Goal: Task Accomplishment & Management: Use online tool/utility

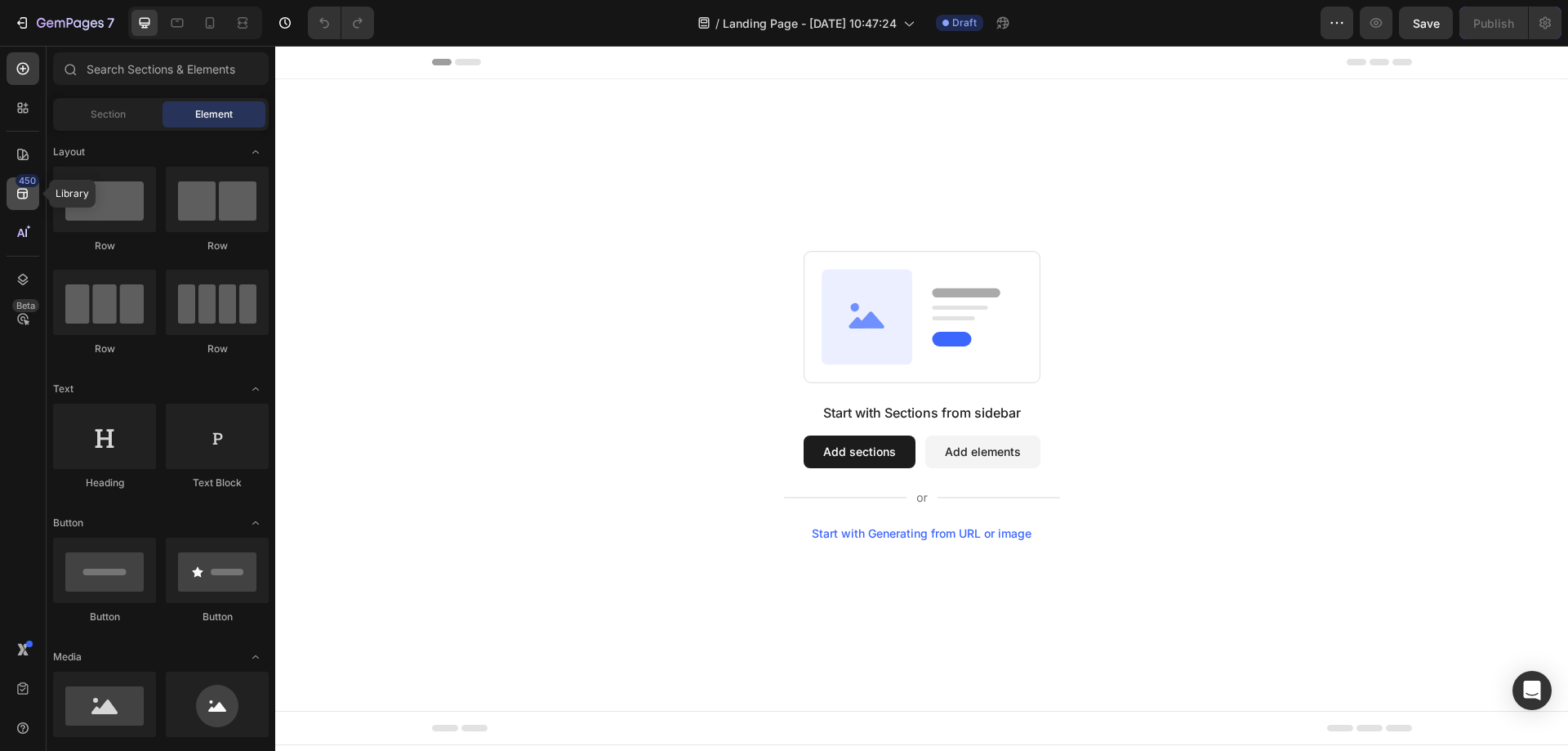
click at [36, 200] on div "450" at bounding box center [23, 193] width 32 height 32
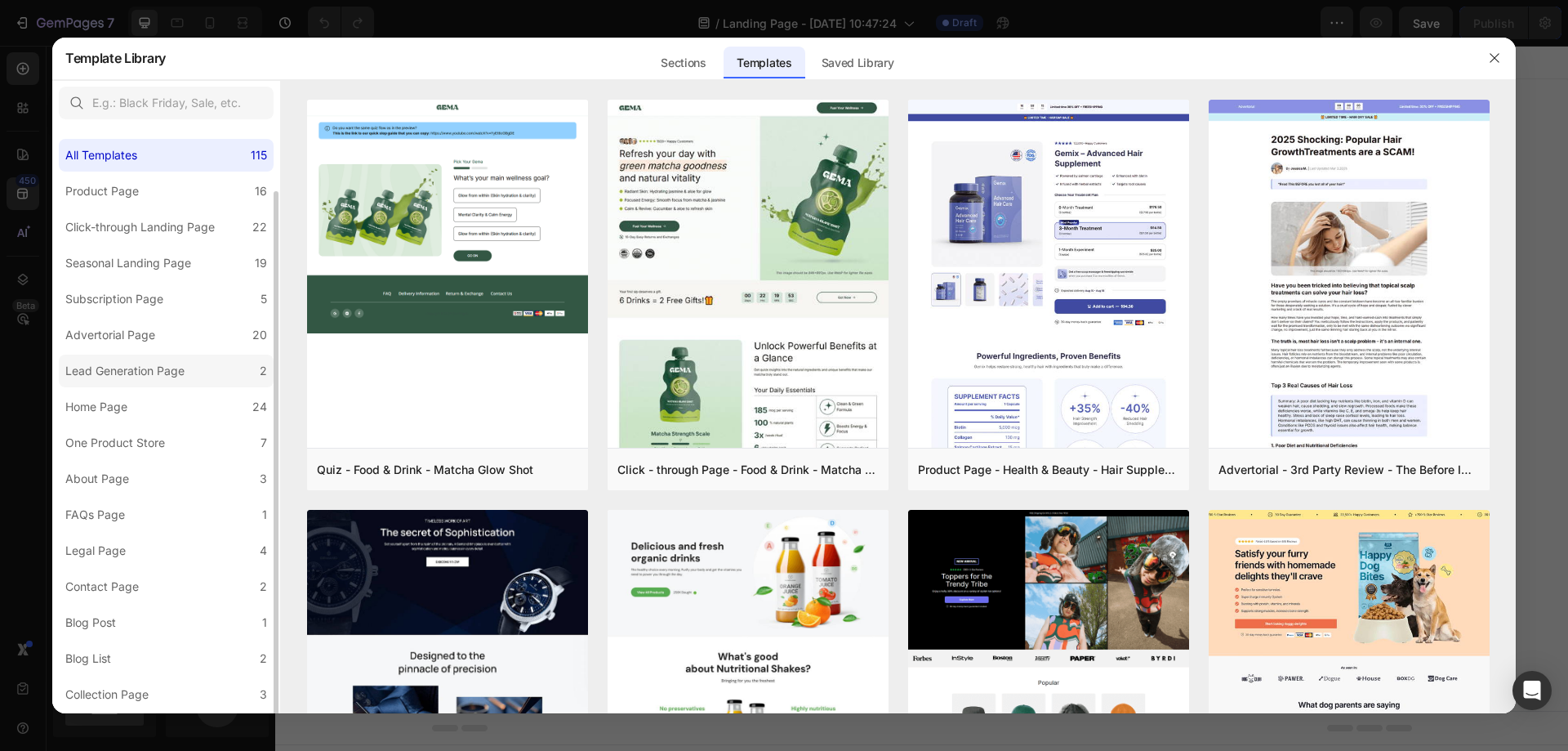
scroll to position [33, 0]
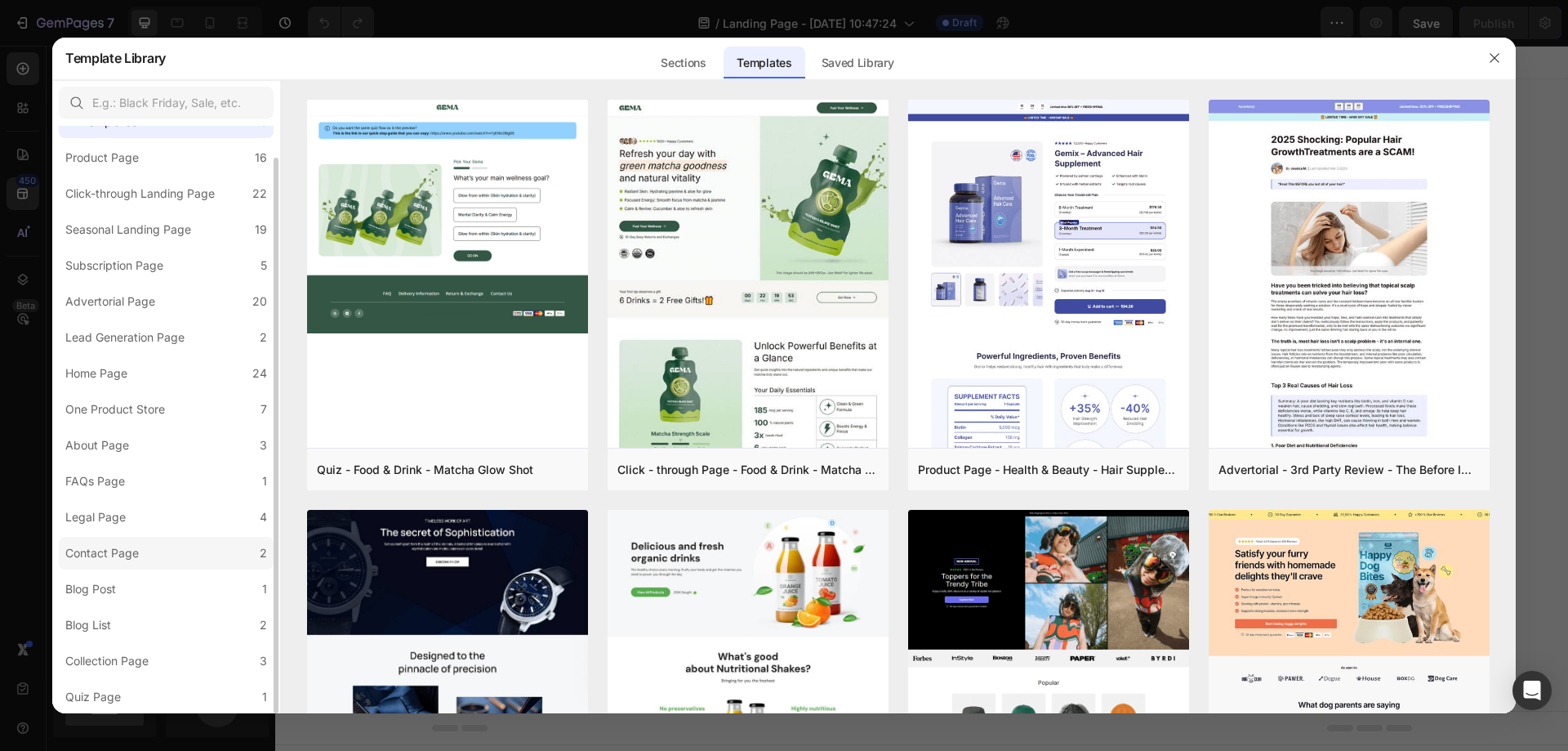
click at [142, 554] on div "Contact Page" at bounding box center [105, 553] width 80 height 20
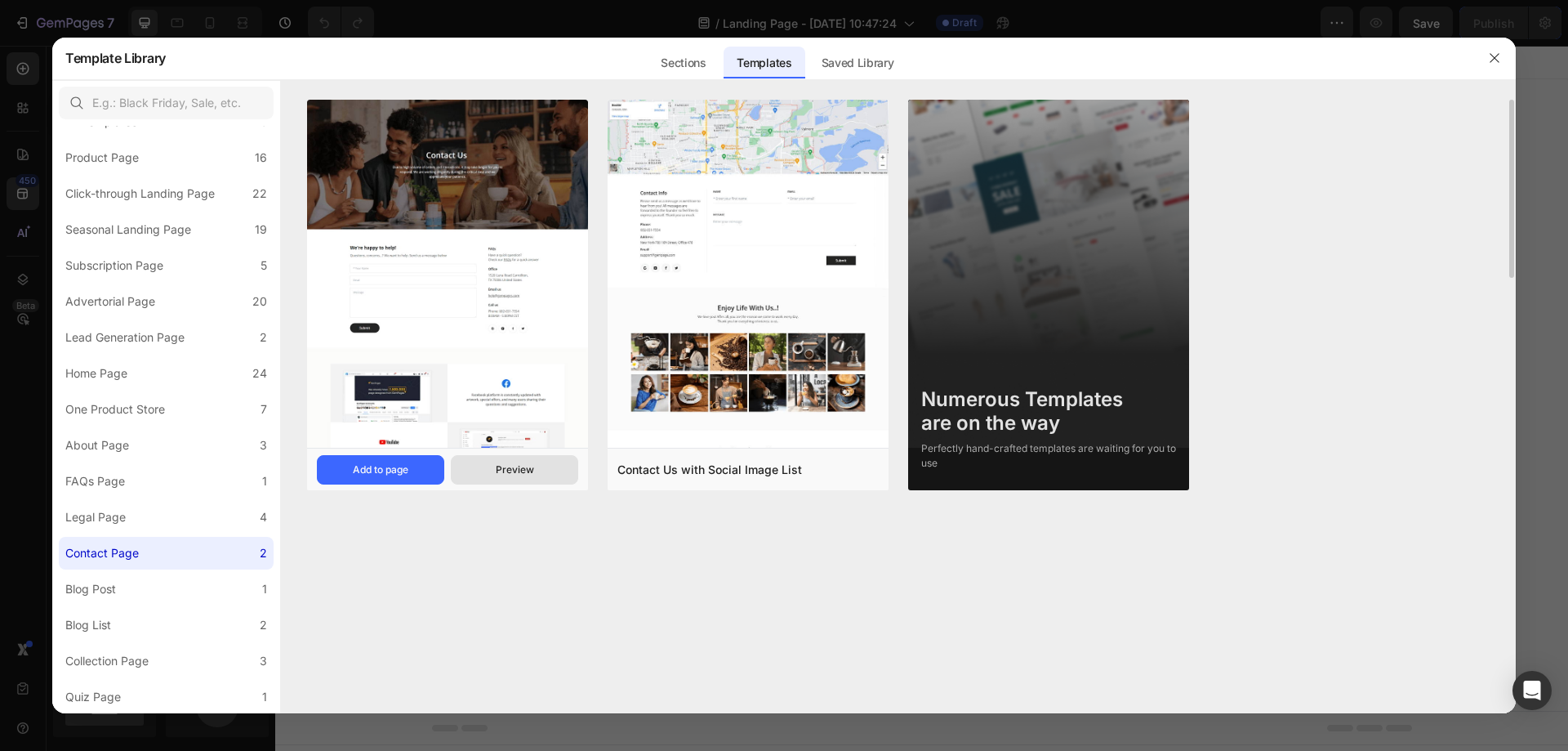
click at [511, 469] on div "Preview" at bounding box center [514, 469] width 38 height 14
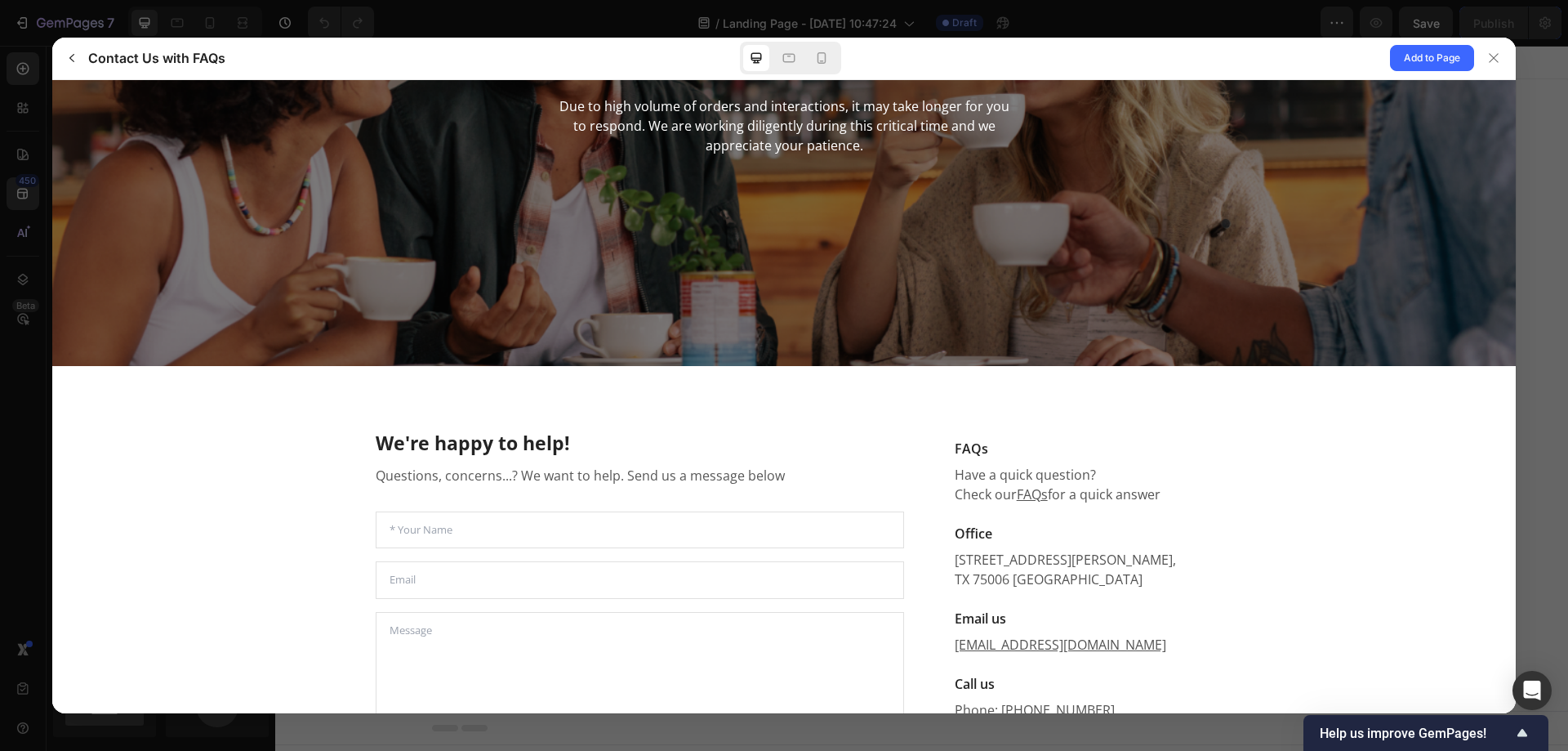
scroll to position [408, 0]
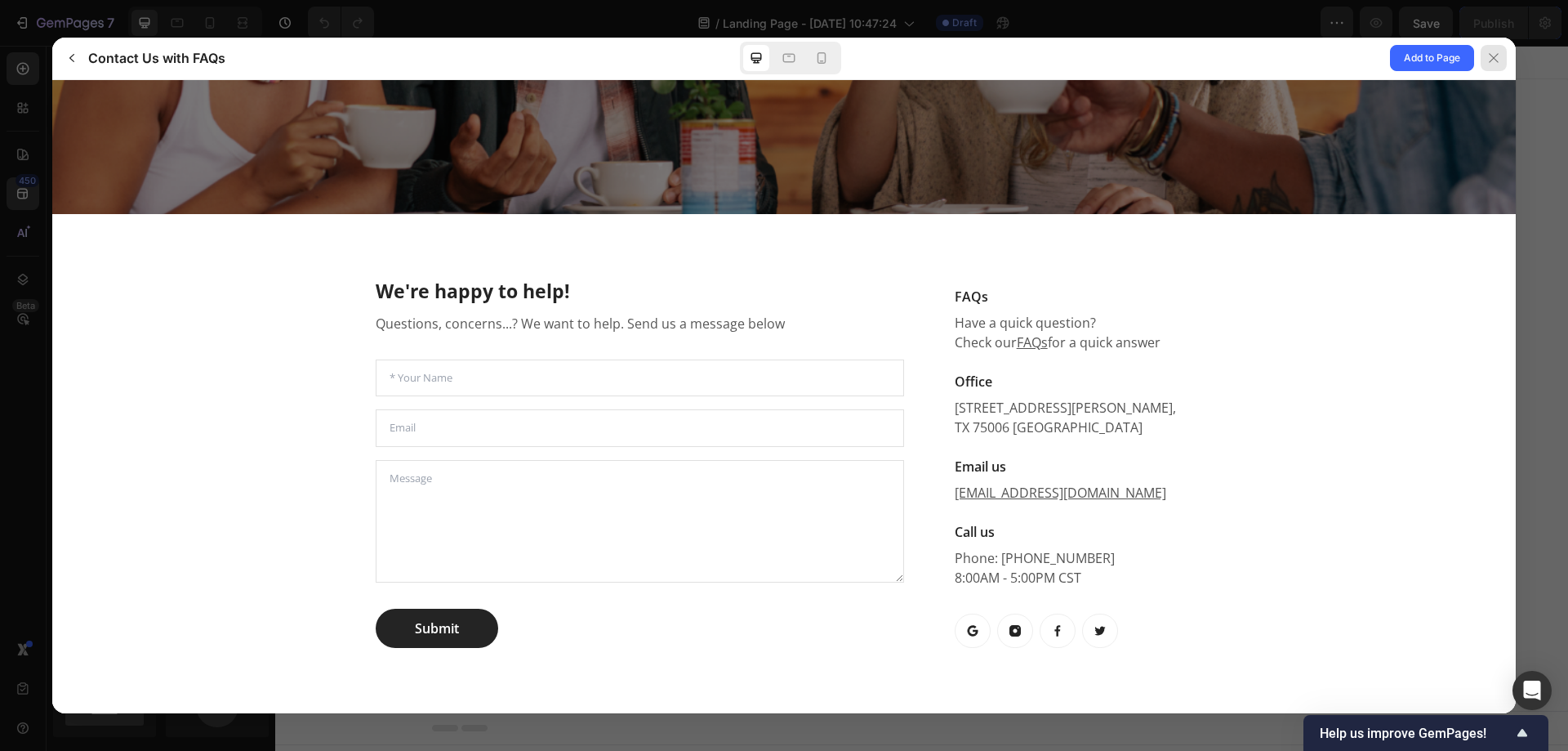
click at [1495, 52] on icon at bounding box center [1493, 58] width 13 height 13
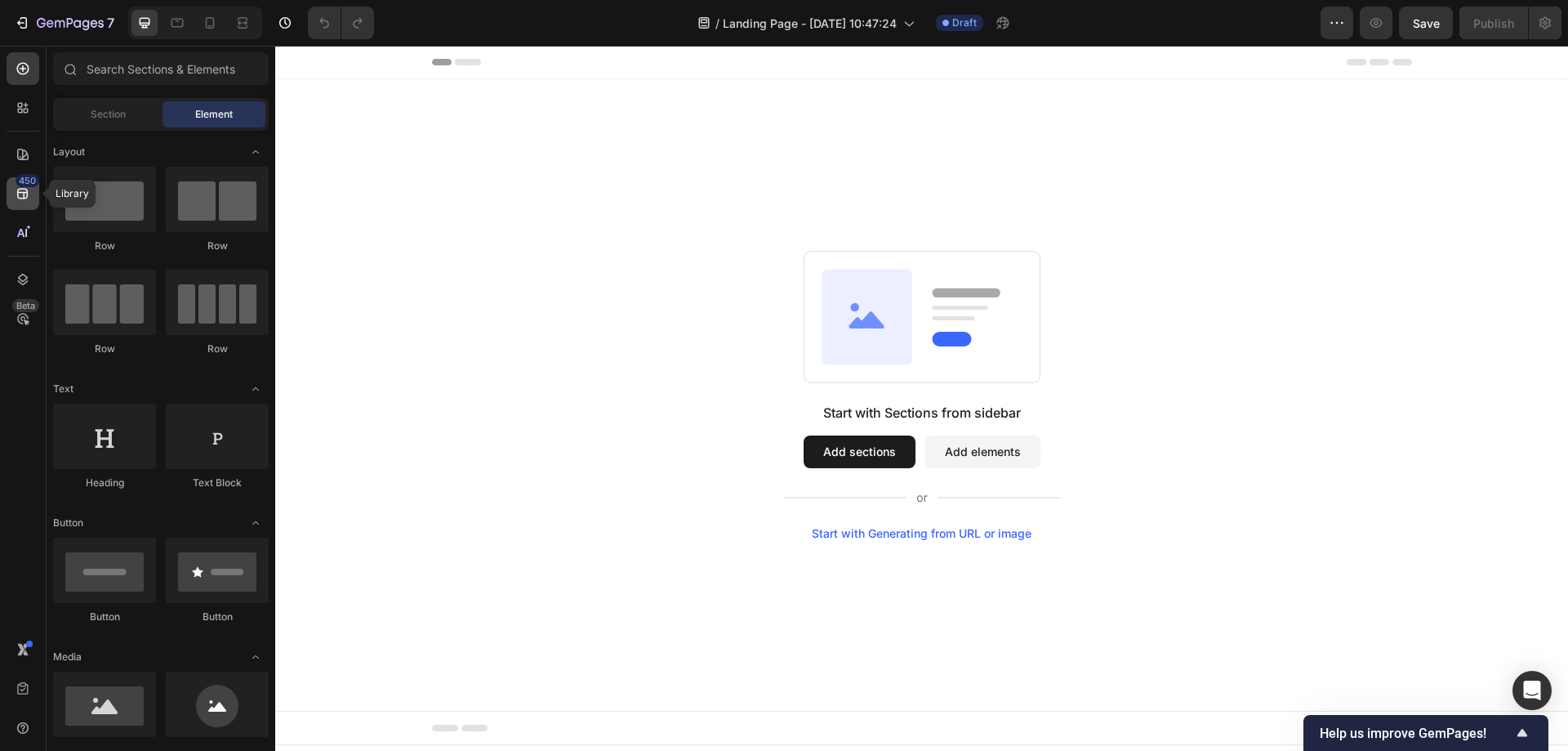
click at [27, 198] on icon at bounding box center [22, 193] width 16 height 16
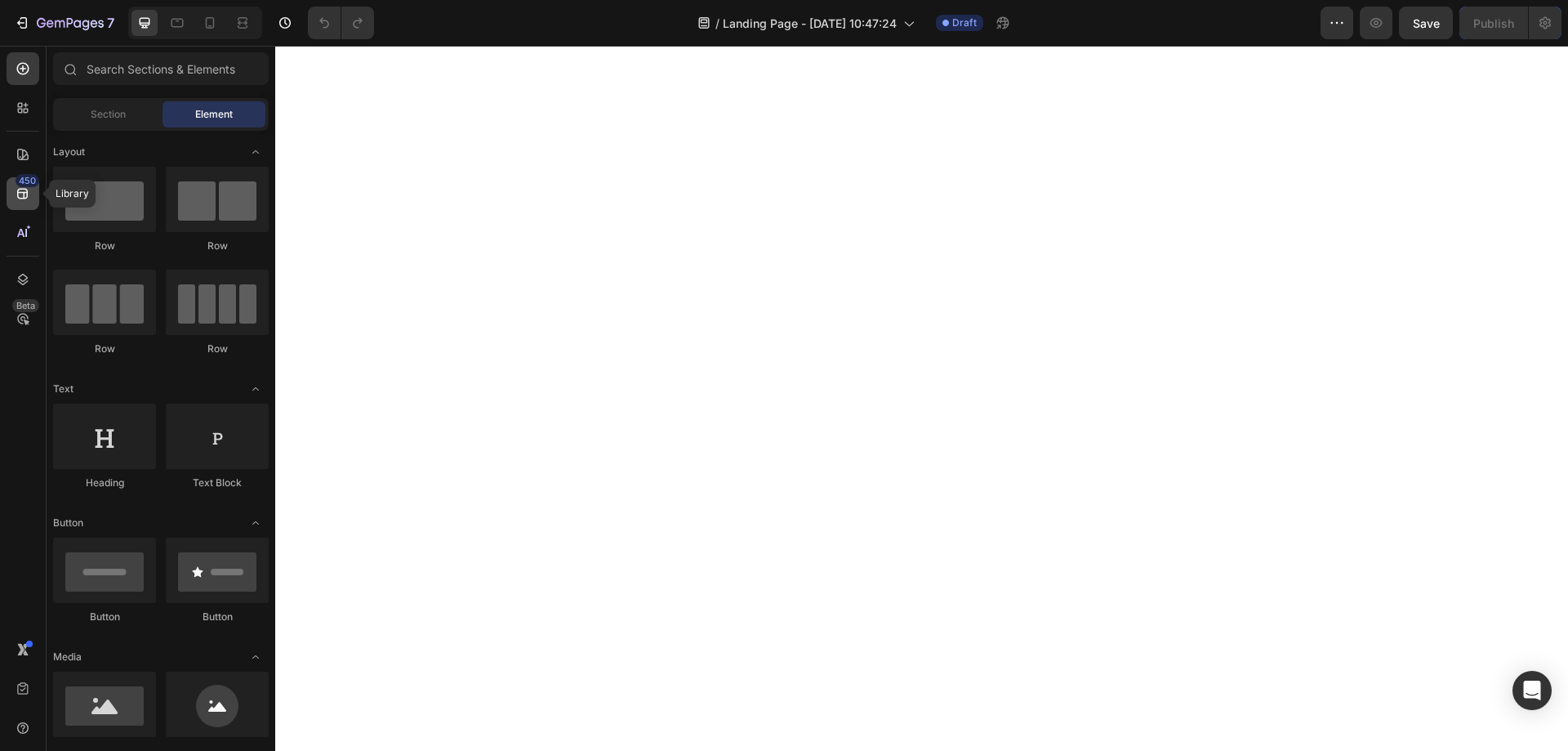
click at [26, 195] on icon at bounding box center [22, 193] width 16 height 16
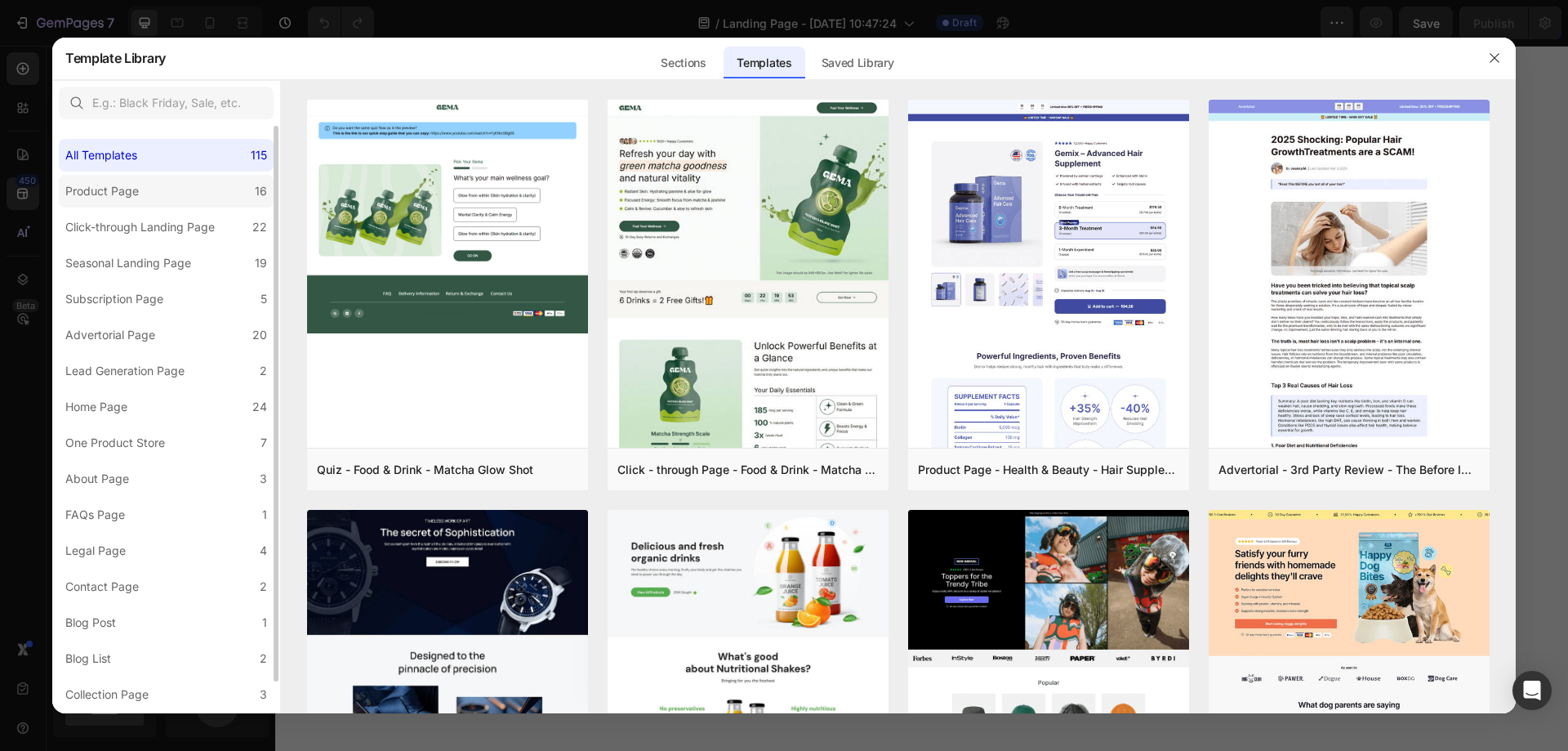
click at [165, 179] on label "Product Page 16" at bounding box center [166, 191] width 215 height 32
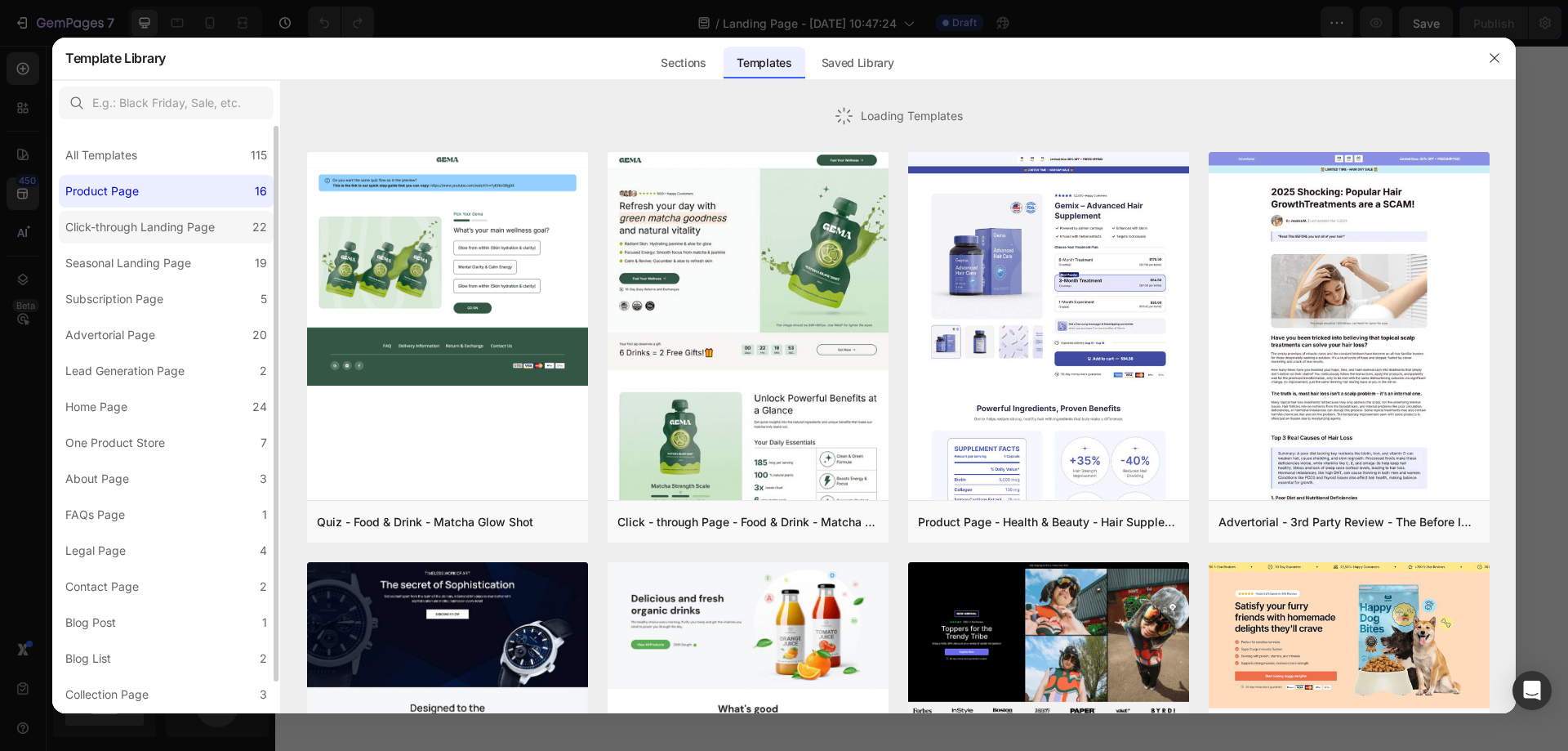
click at [159, 216] on label "Click-through Landing Page 22" at bounding box center [166, 227] width 215 height 32
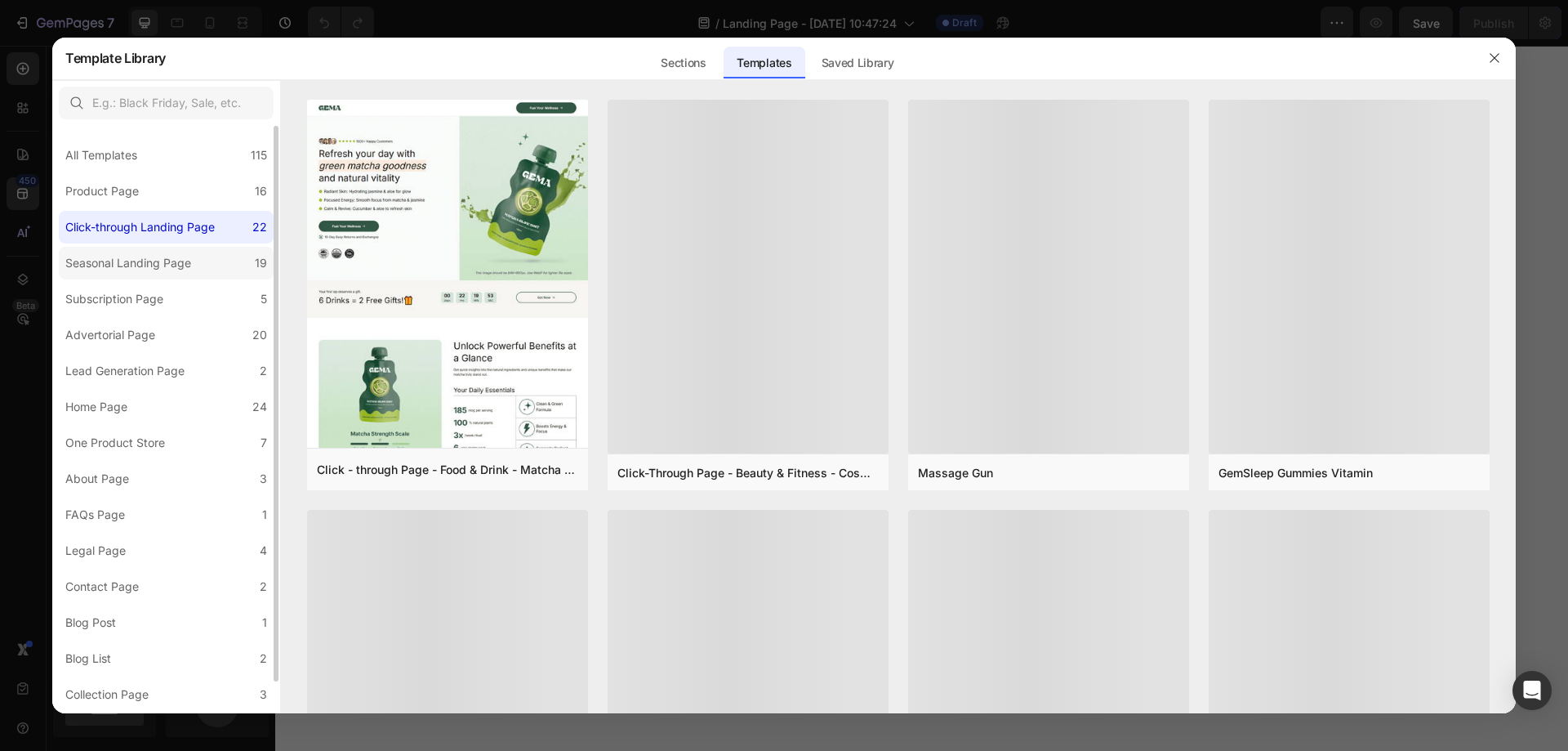
click at [167, 255] on div "Seasonal Landing Page" at bounding box center [128, 263] width 126 height 20
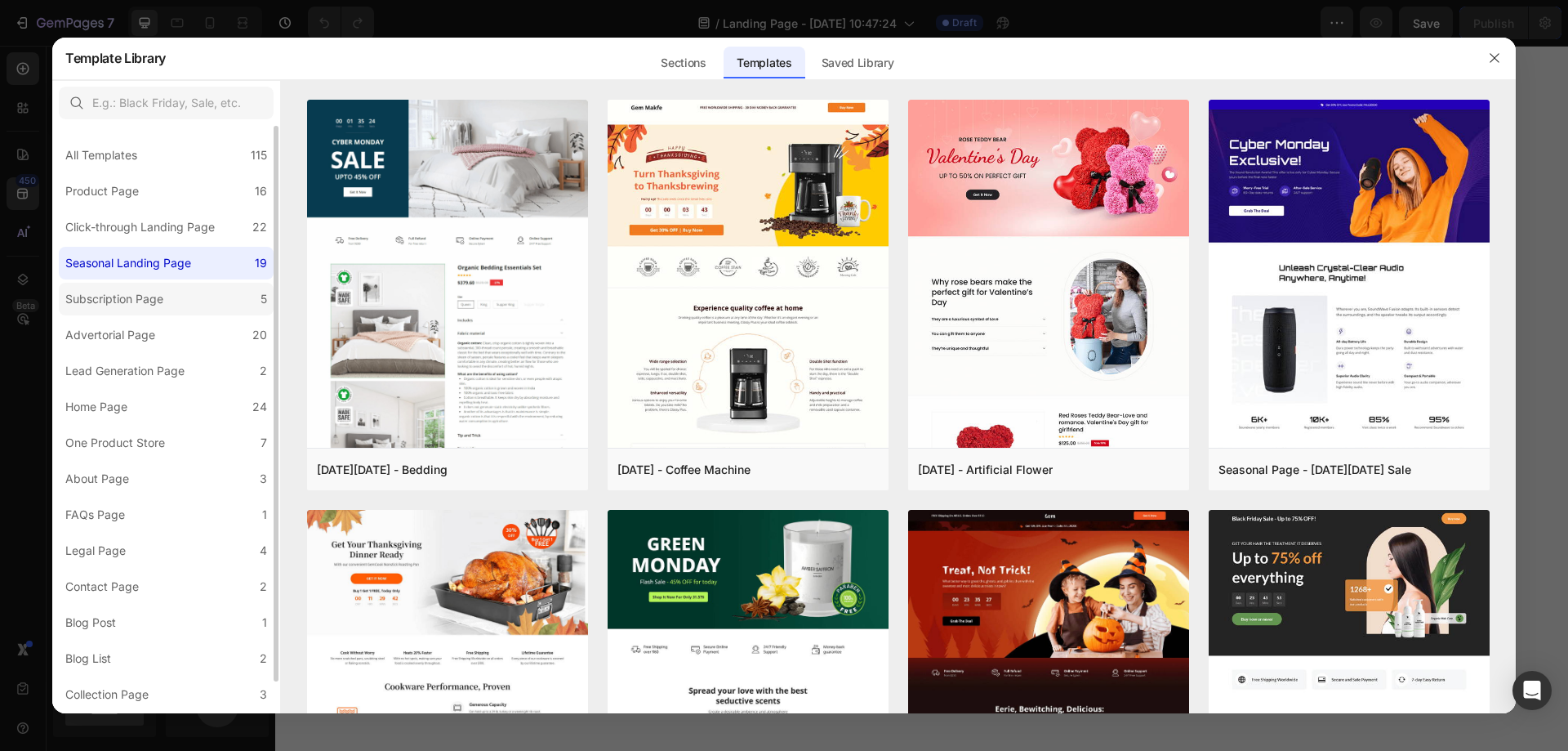
click at [185, 300] on label "Subscription Page 5" at bounding box center [166, 299] width 215 height 32
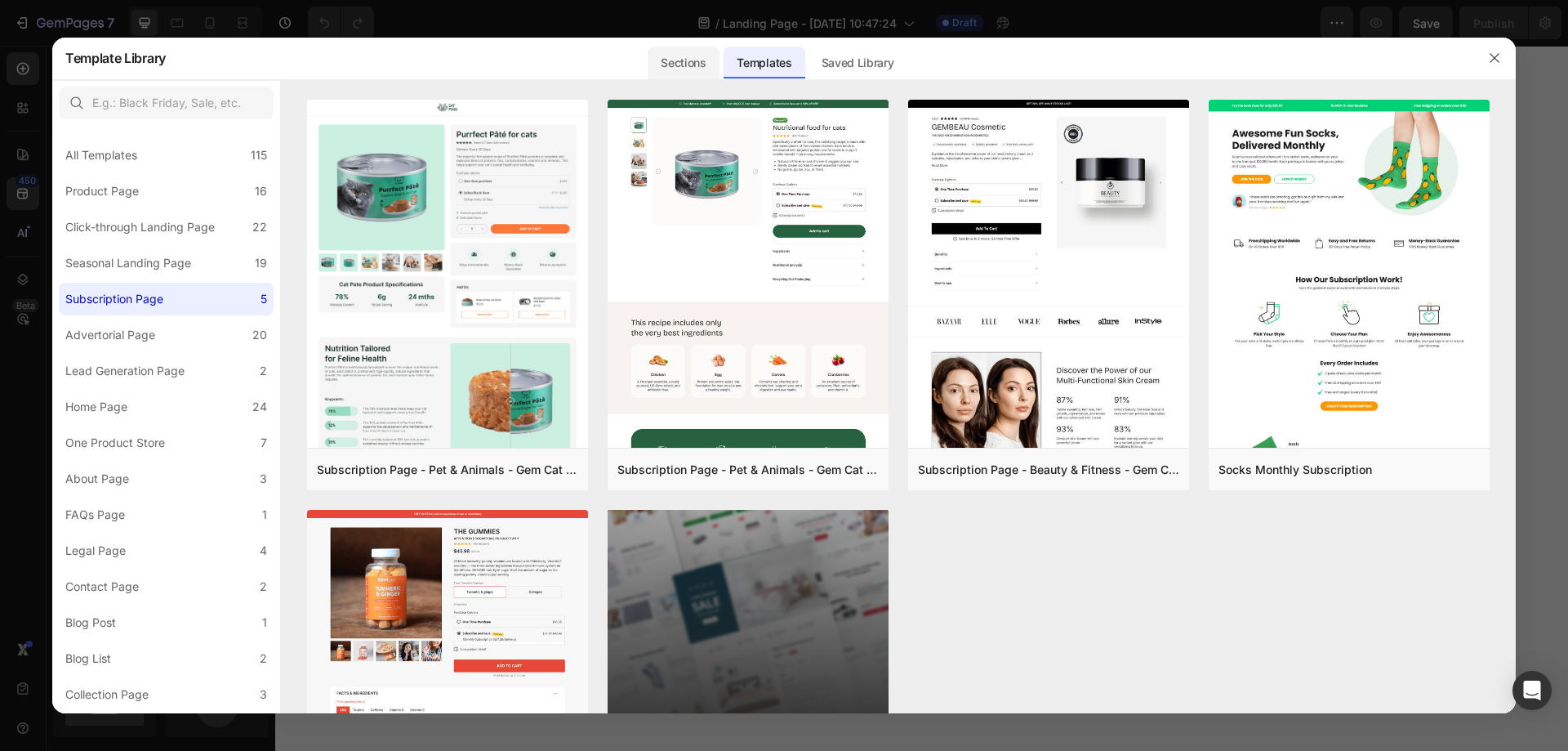
click at [702, 71] on div "Sections" at bounding box center [684, 63] width 71 height 32
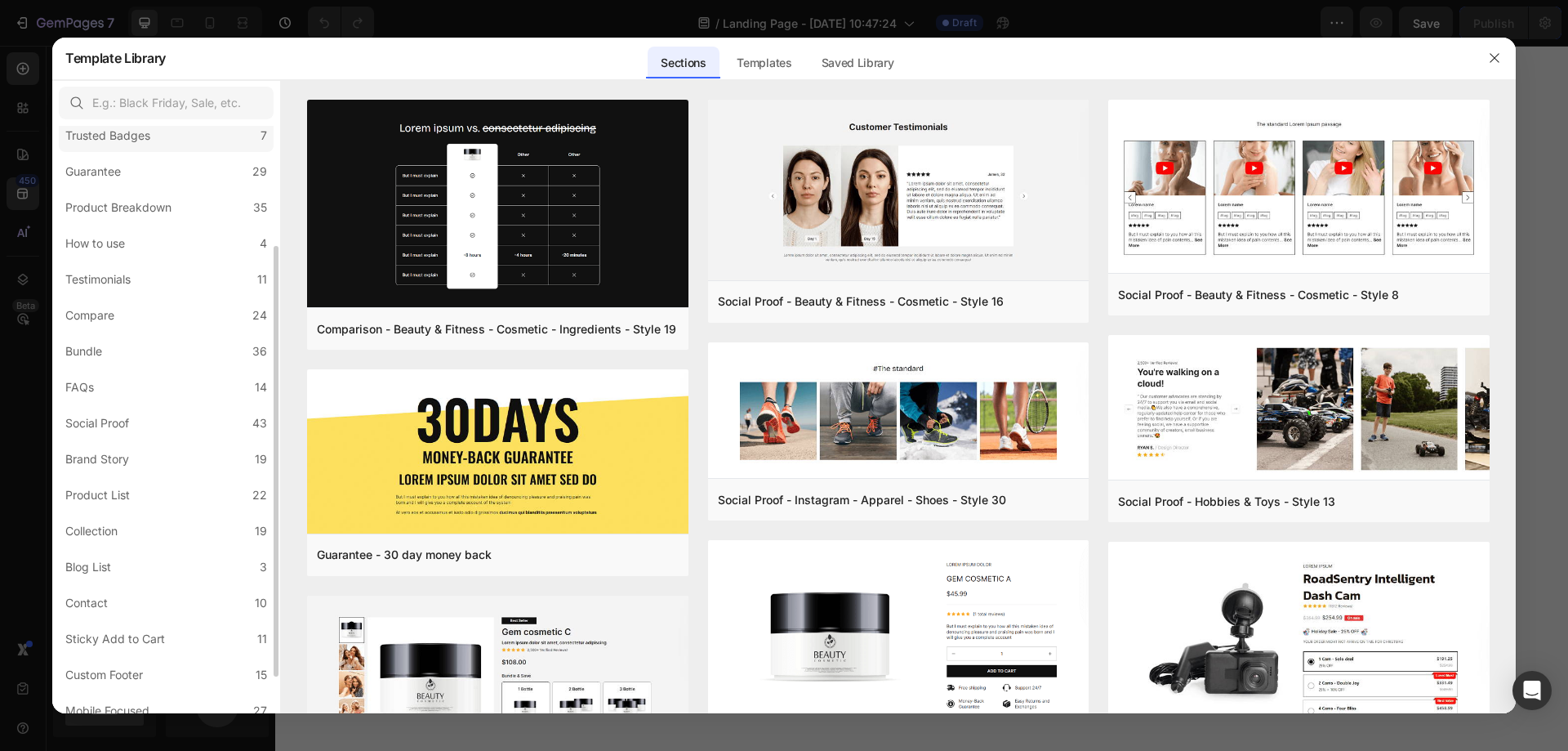
scroll to position [213, 0]
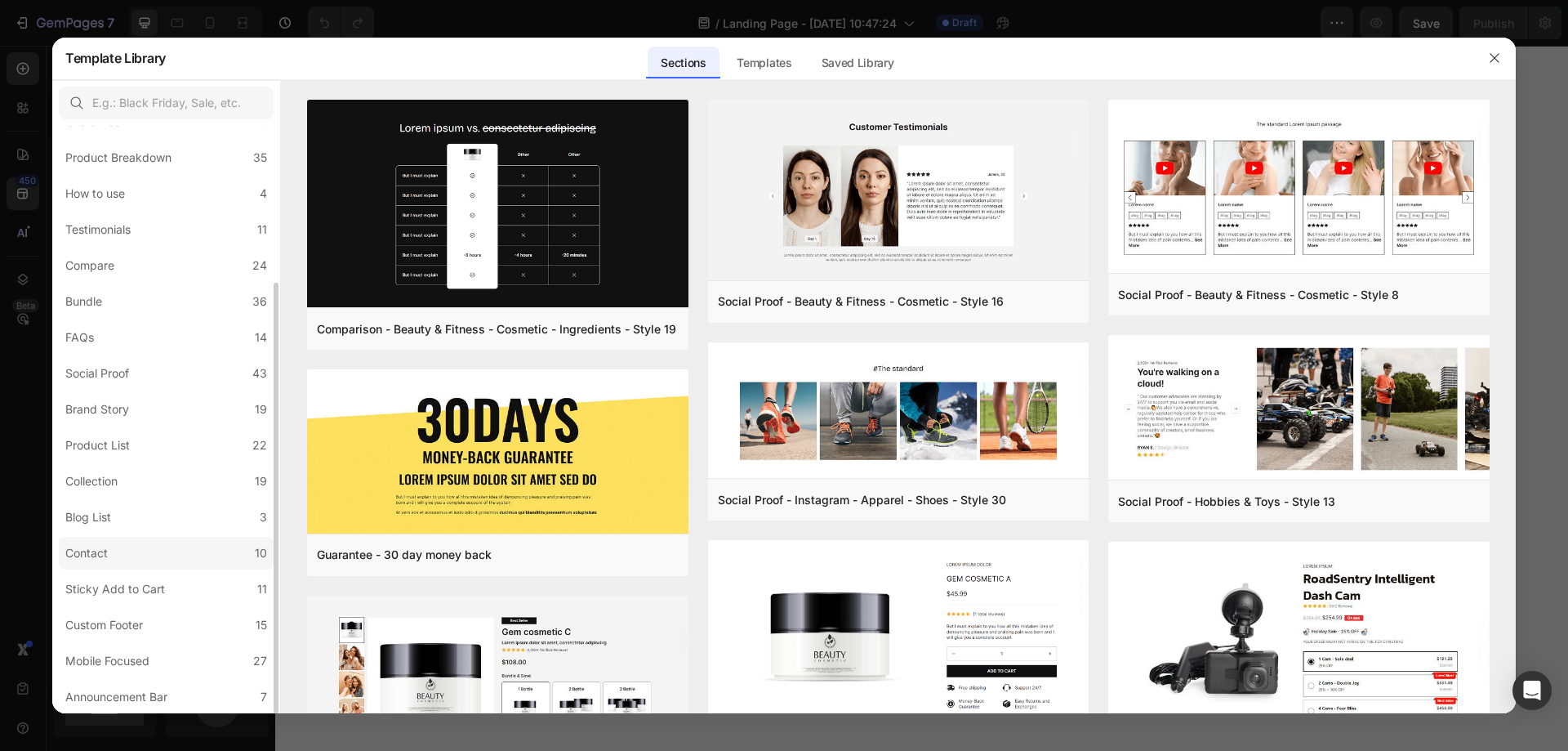
click at [169, 560] on label "Contact 10" at bounding box center [166, 553] width 215 height 32
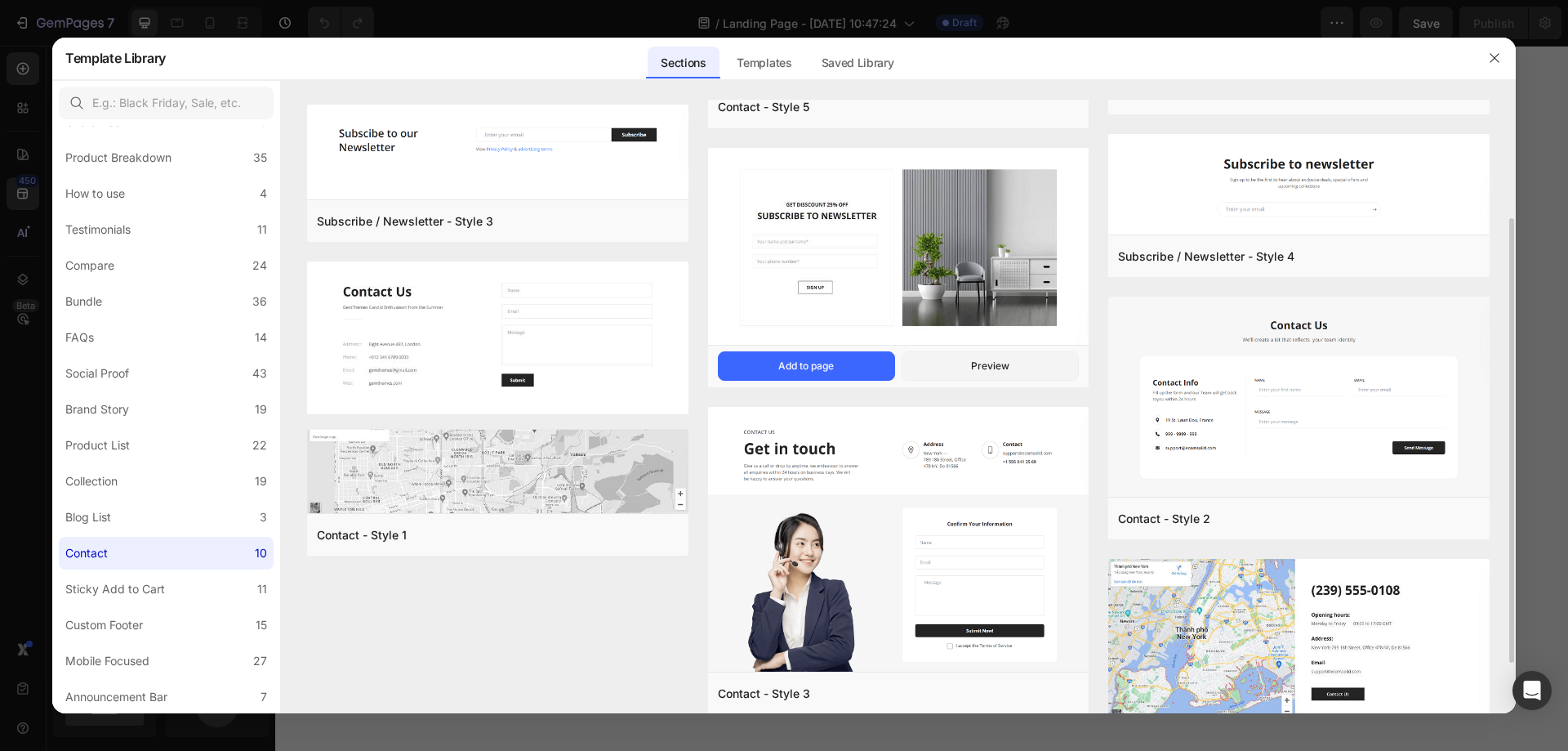
scroll to position [232, 0]
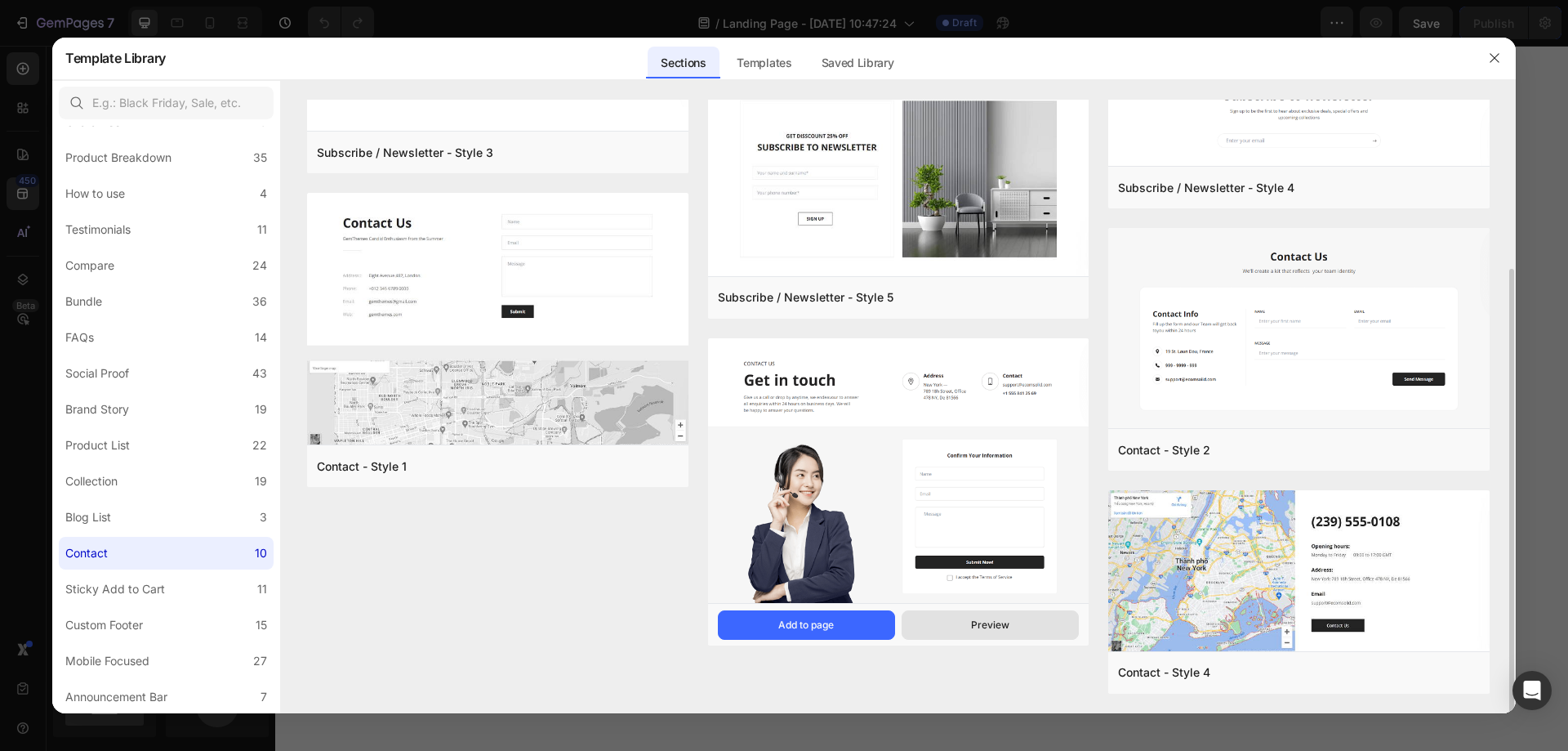
click at [987, 623] on div "Preview" at bounding box center [990, 624] width 38 height 14
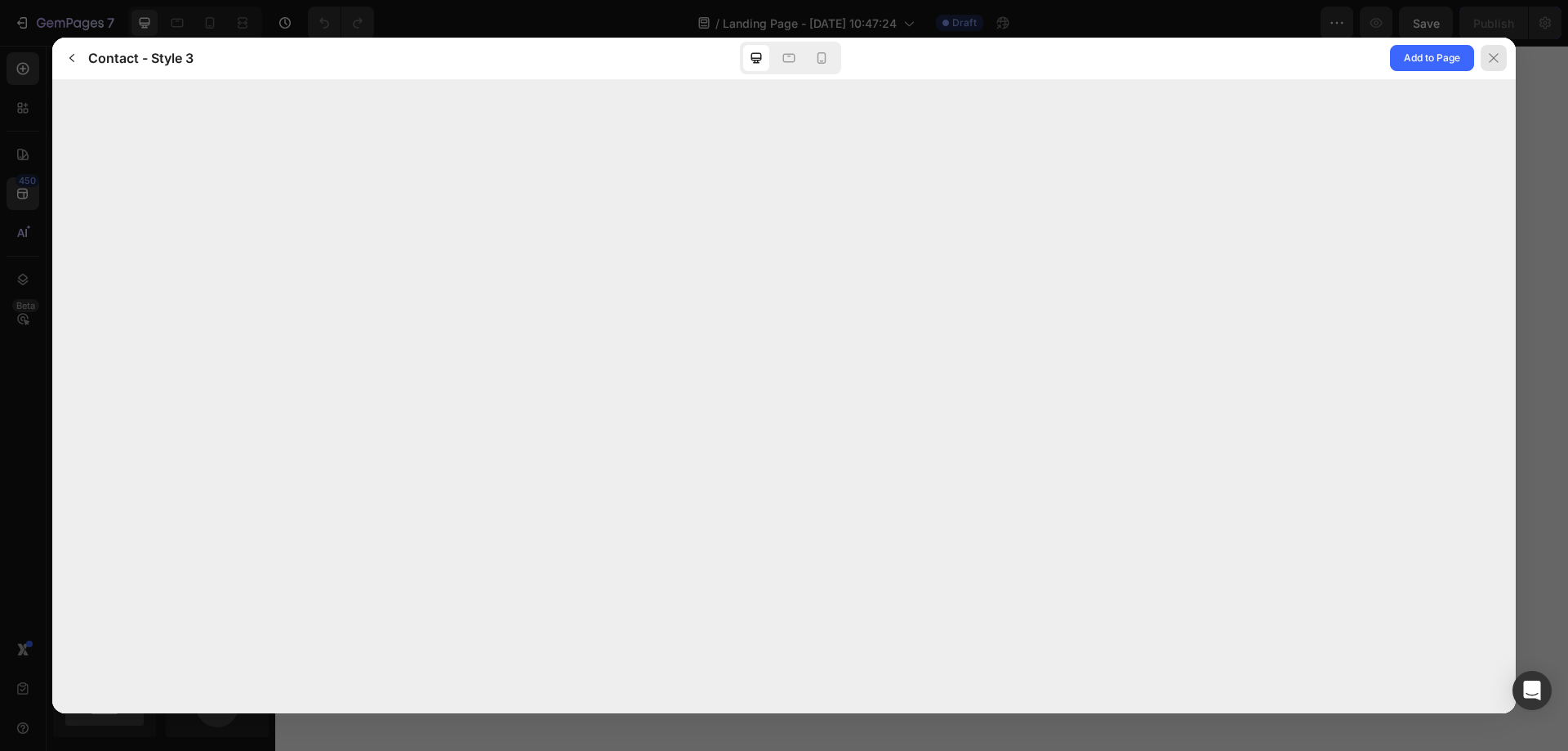
click at [1504, 55] on div at bounding box center [1493, 58] width 26 height 26
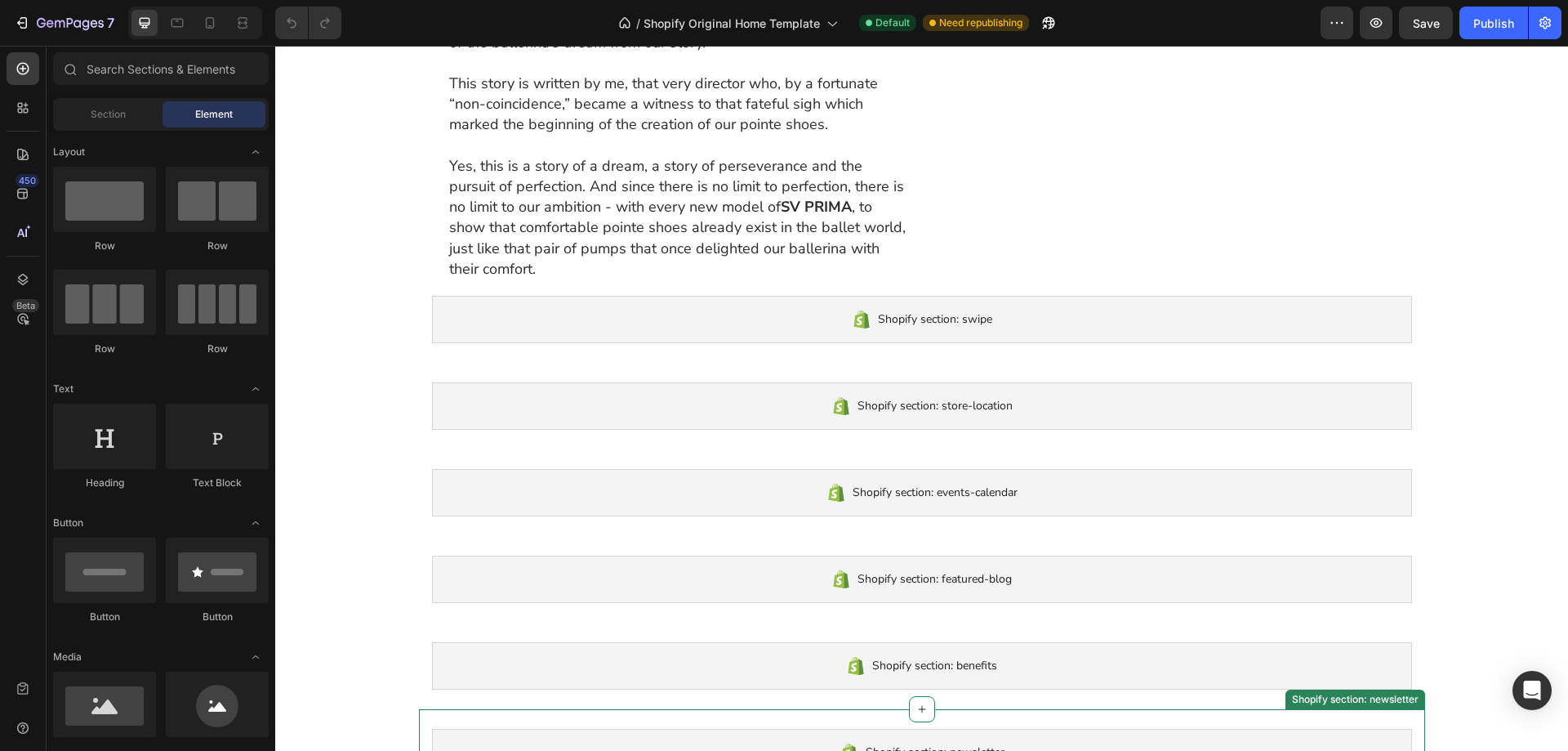
scroll to position [1453, 0]
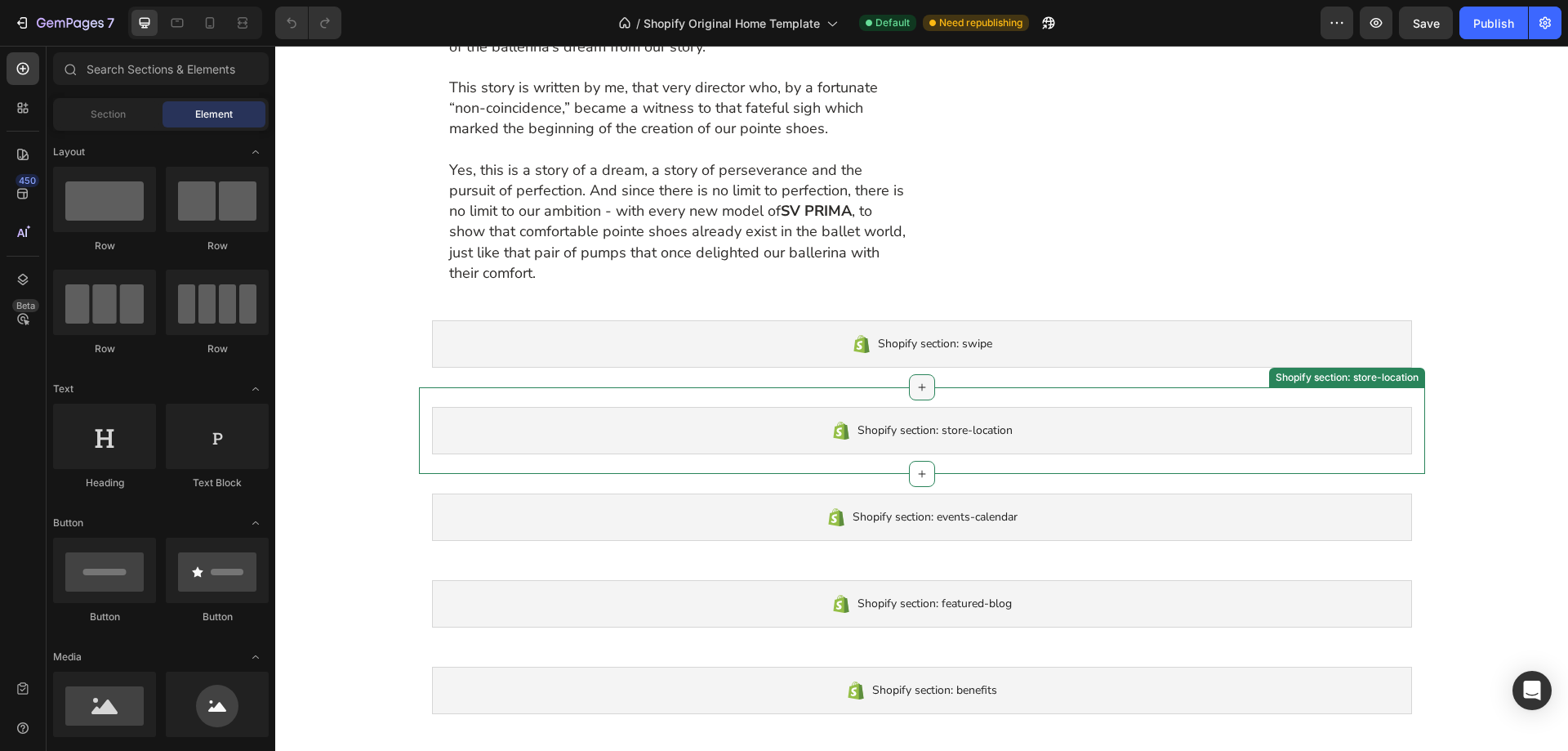
click at [923, 401] on div at bounding box center [922, 387] width 26 height 26
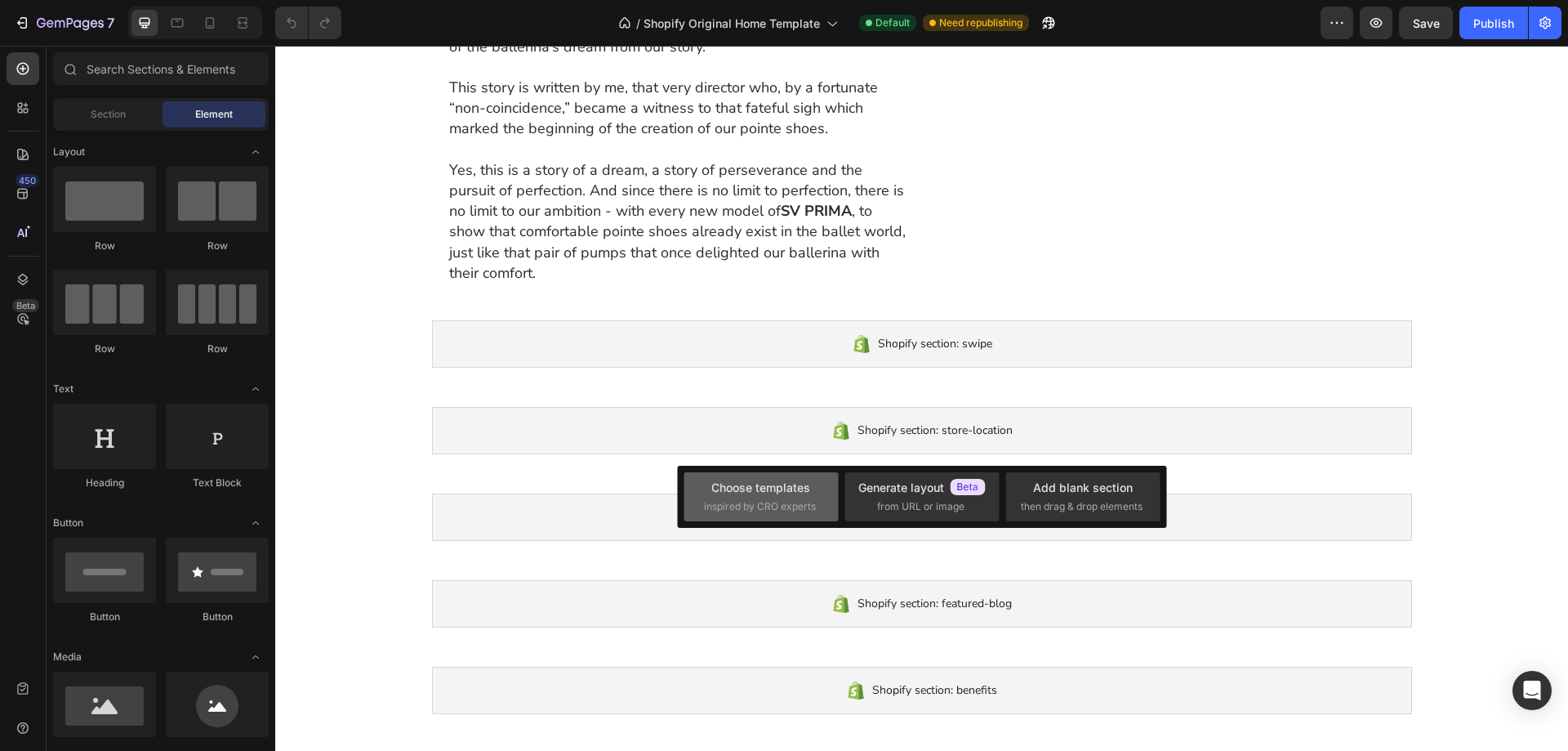
click at [791, 505] on span "inspired by CRO experts" at bounding box center [760, 506] width 112 height 14
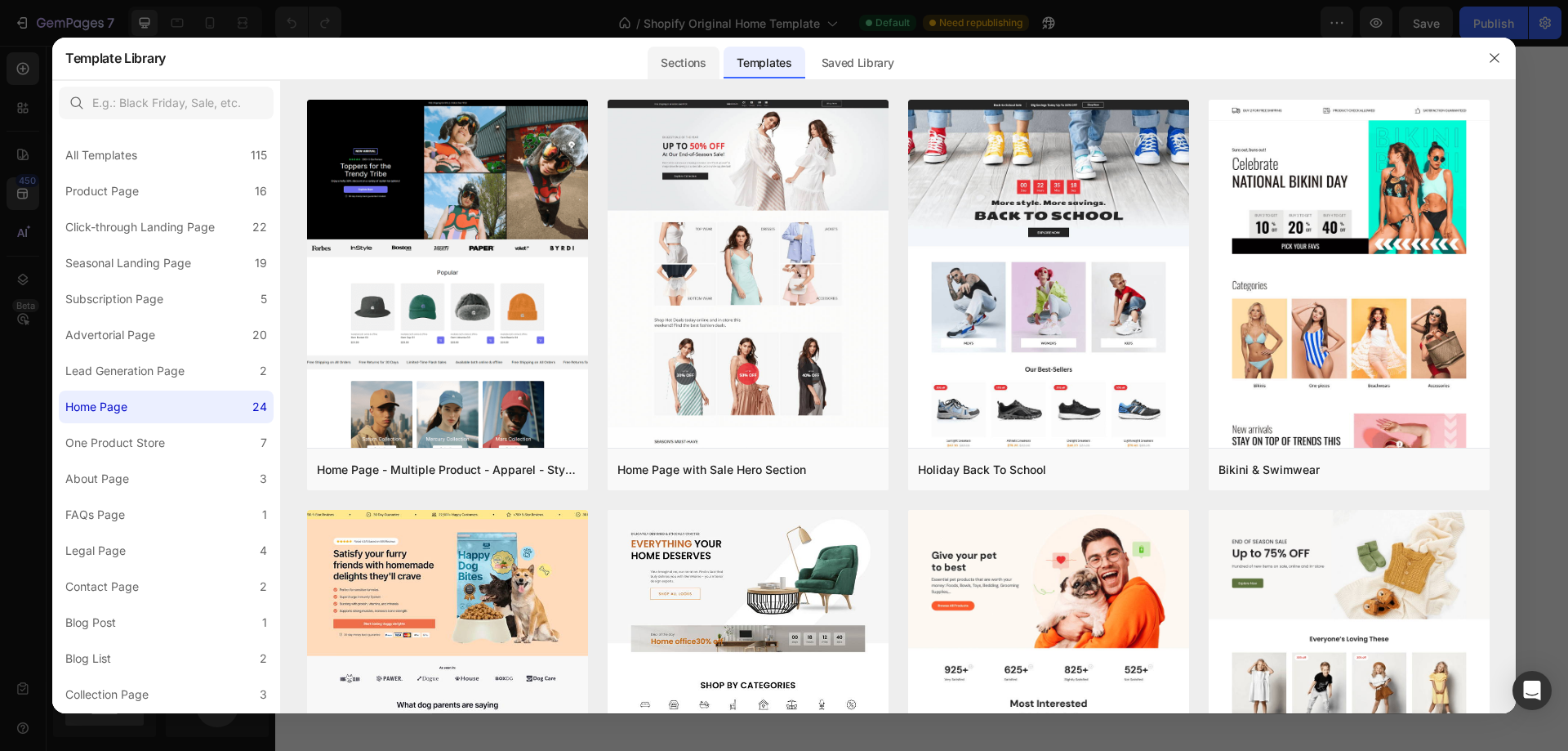
click at [671, 65] on div "Sections" at bounding box center [684, 63] width 71 height 32
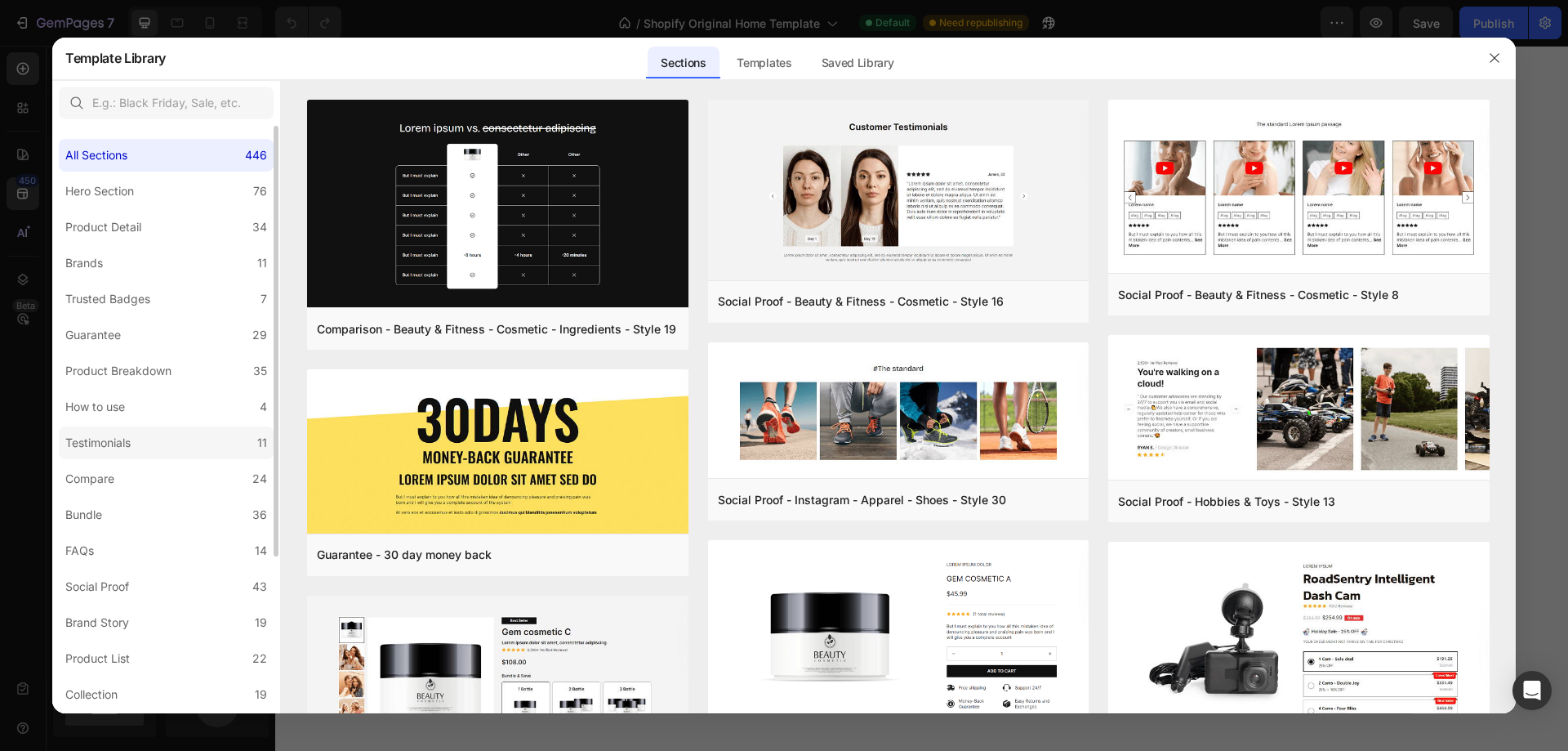
click at [190, 447] on label "Testimonials 11" at bounding box center [166, 442] width 215 height 32
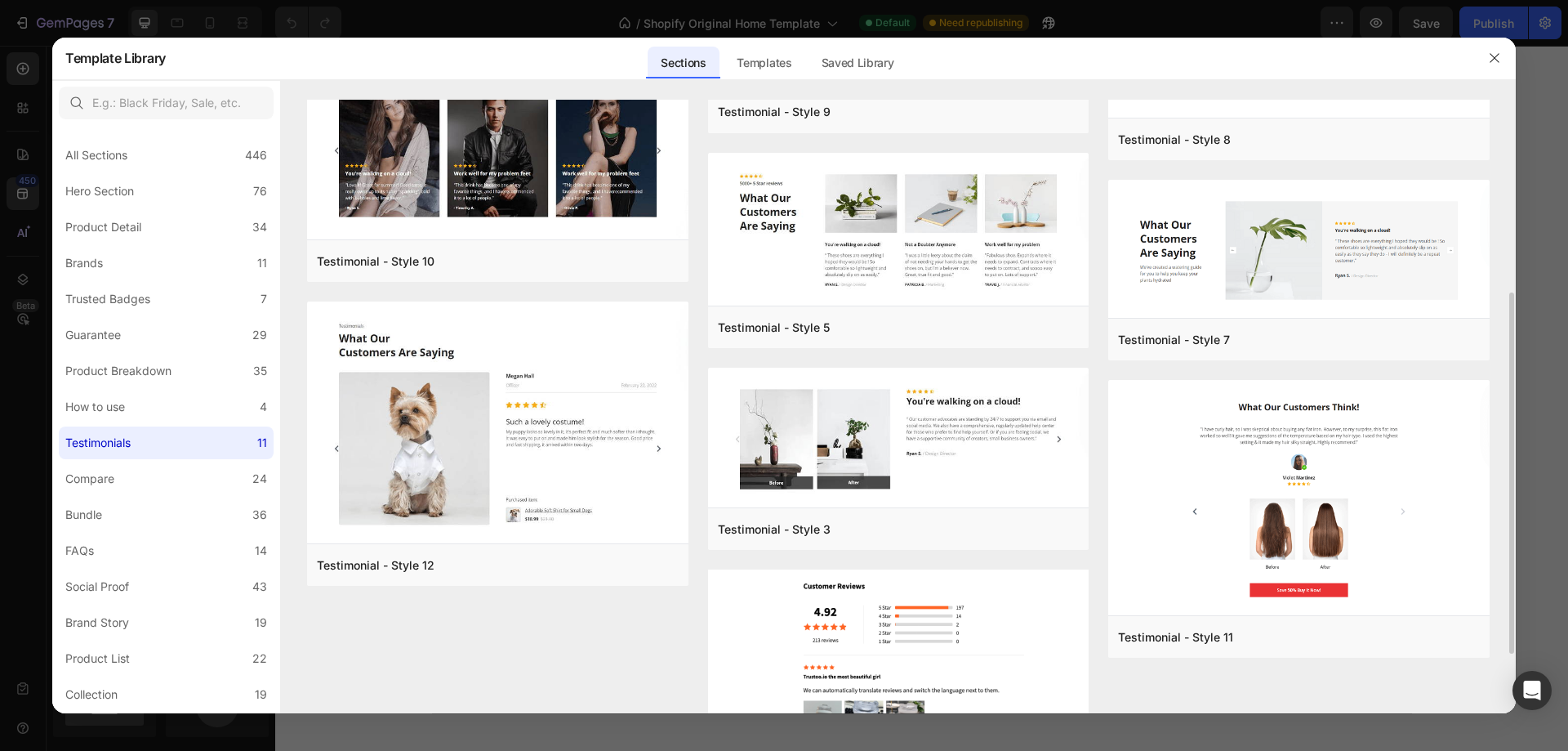
scroll to position [408, 0]
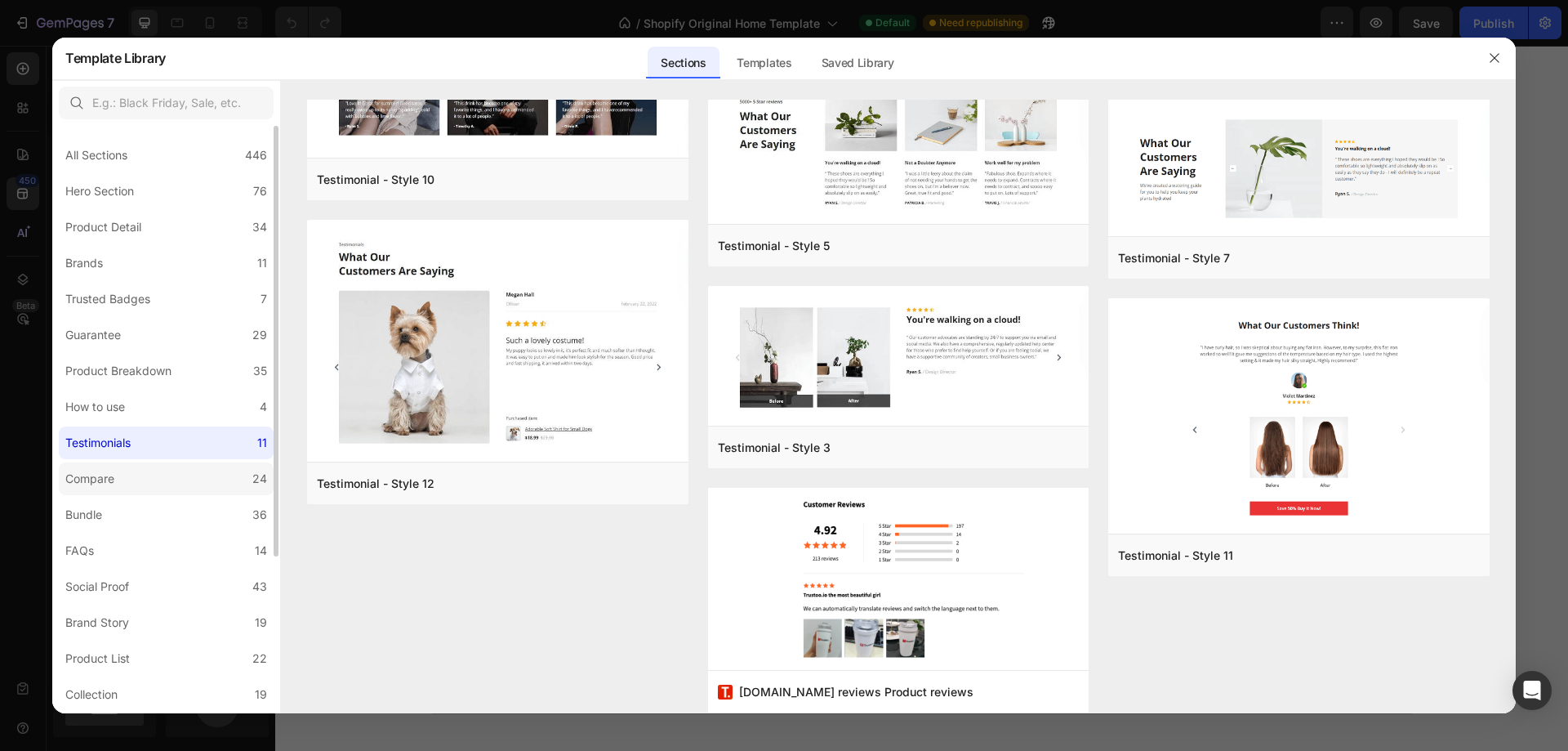
click at [162, 479] on label "Compare 24" at bounding box center [166, 479] width 215 height 32
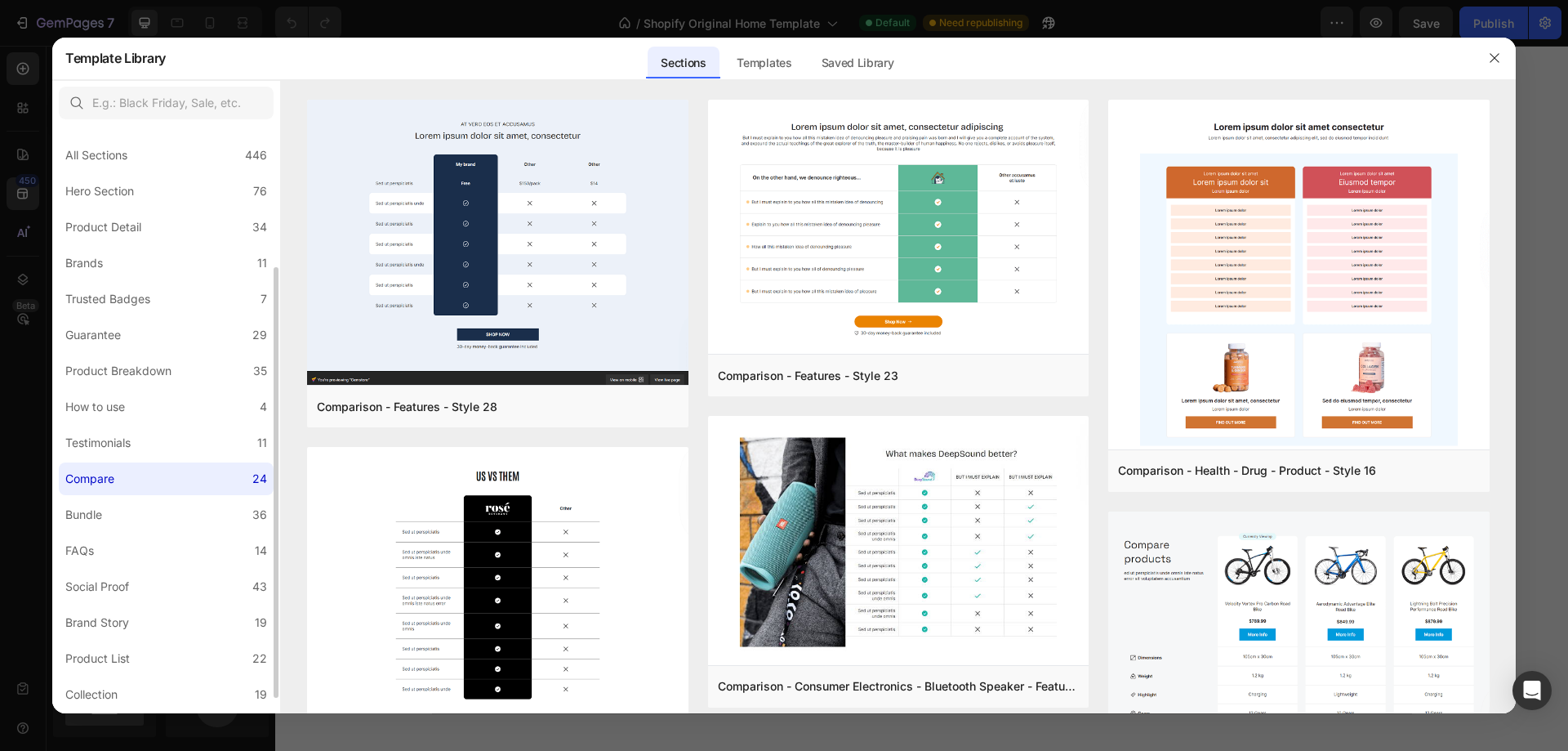
scroll to position [163, 0]
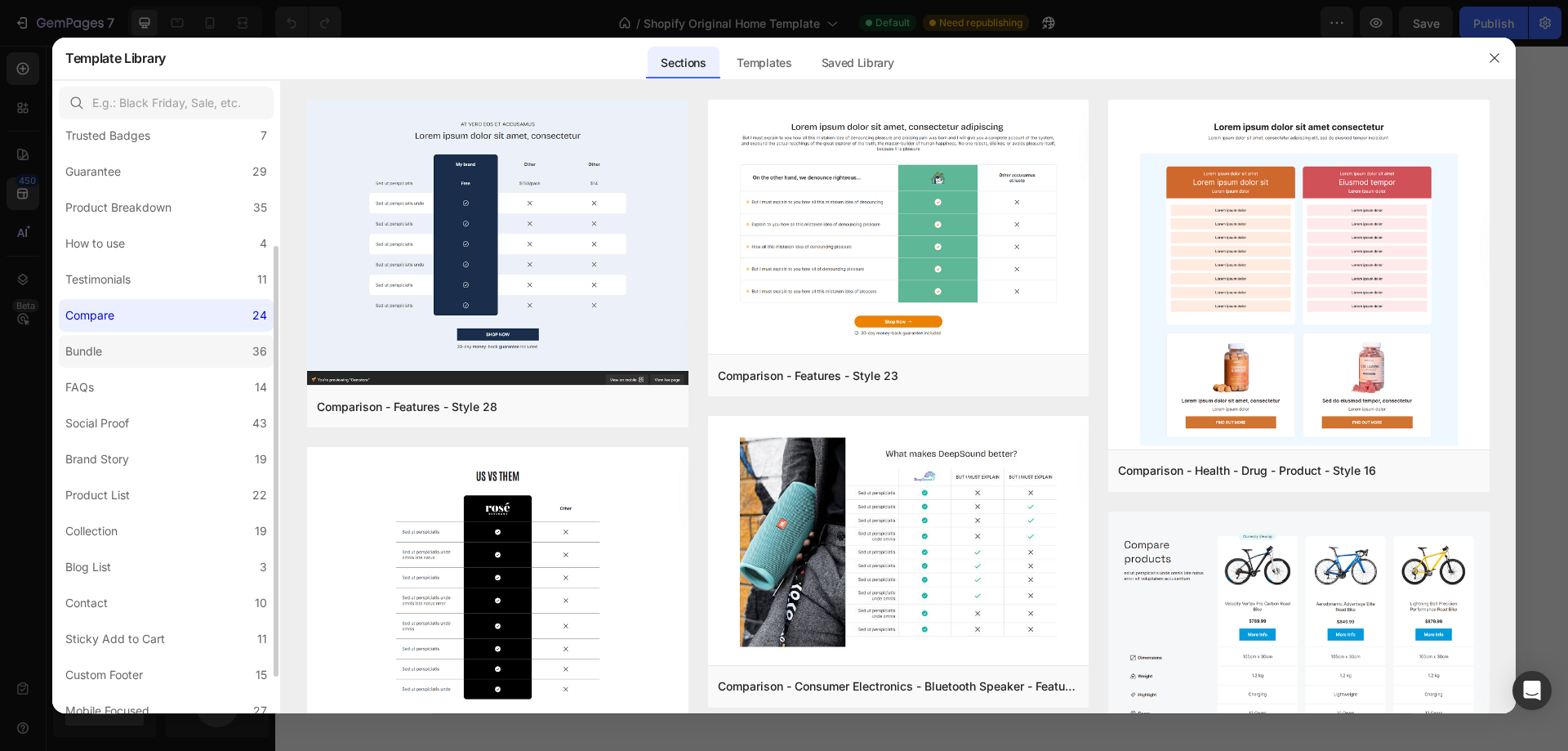
click at [179, 358] on label "Bundle 36" at bounding box center [166, 351] width 215 height 32
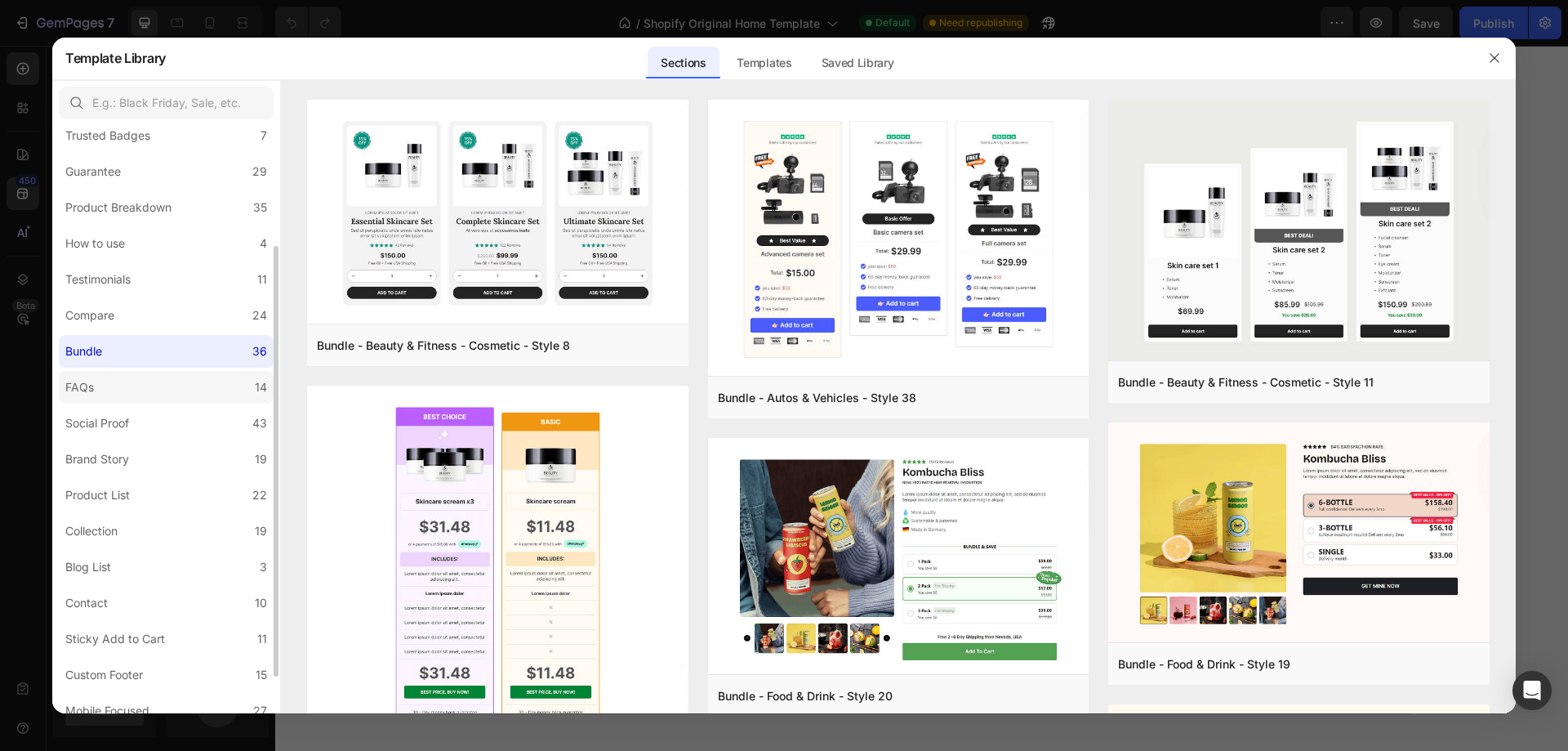
click at [171, 387] on label "FAQs 14" at bounding box center [166, 387] width 215 height 32
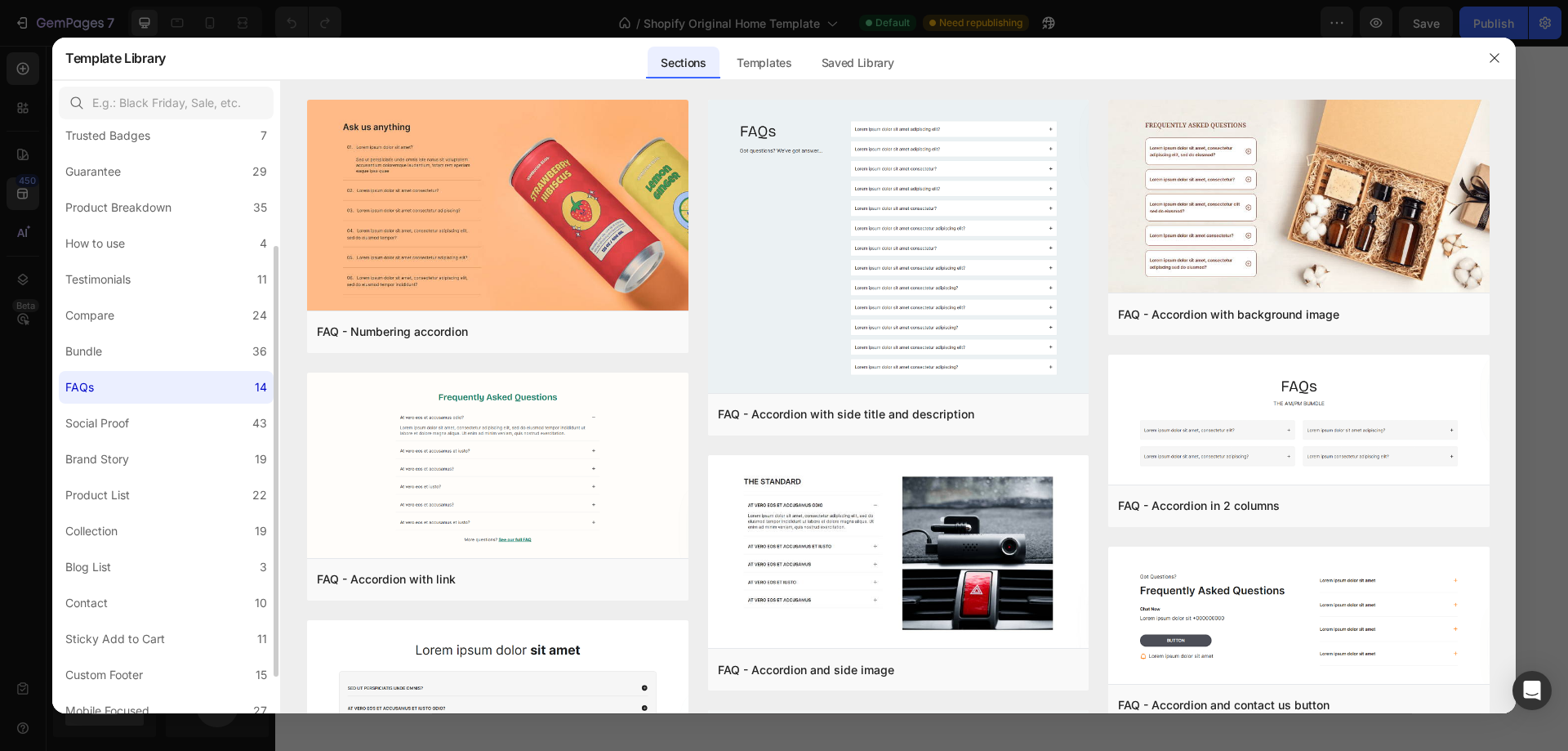
scroll to position [213, 0]
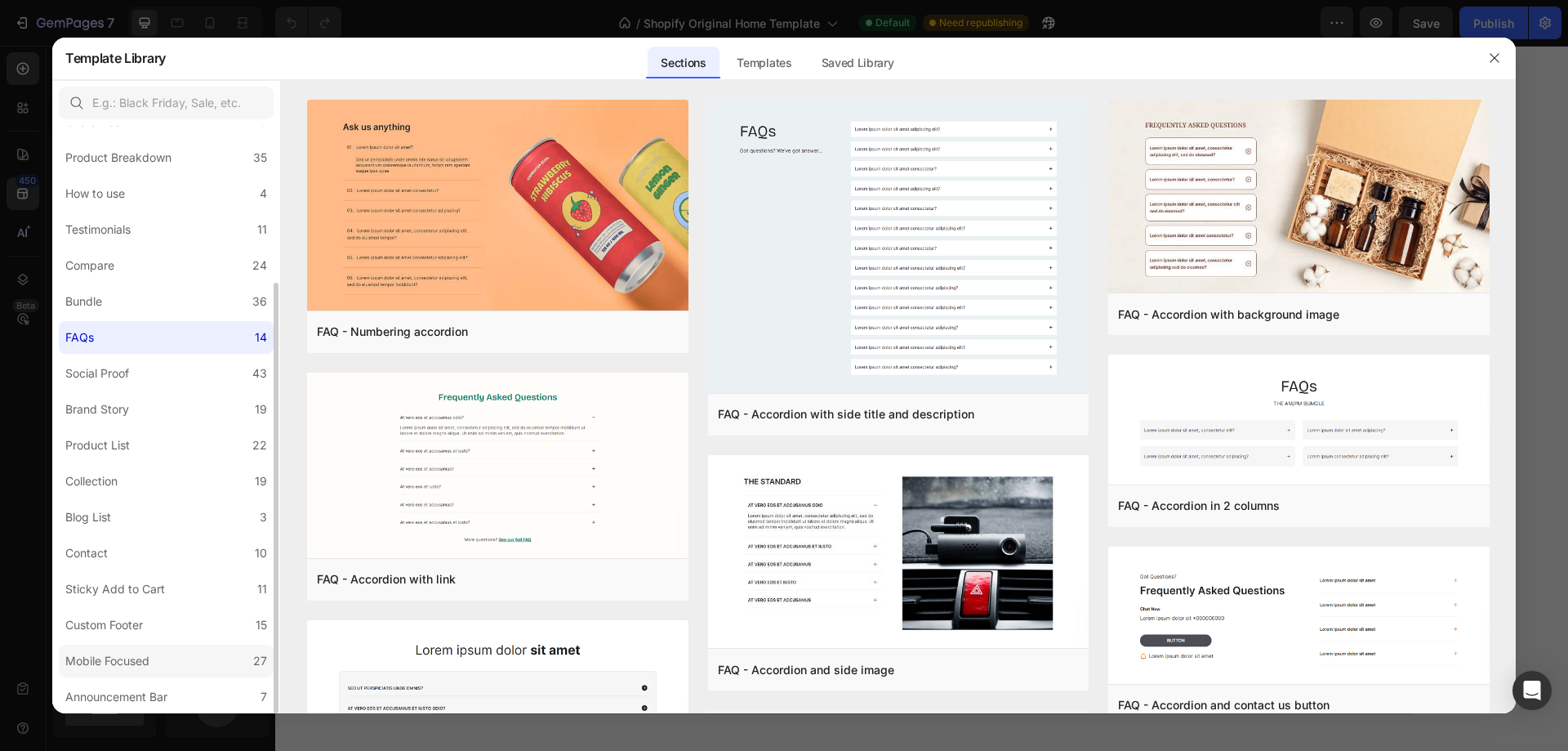
click at [148, 657] on div "Mobile Focused" at bounding box center [107, 660] width 84 height 20
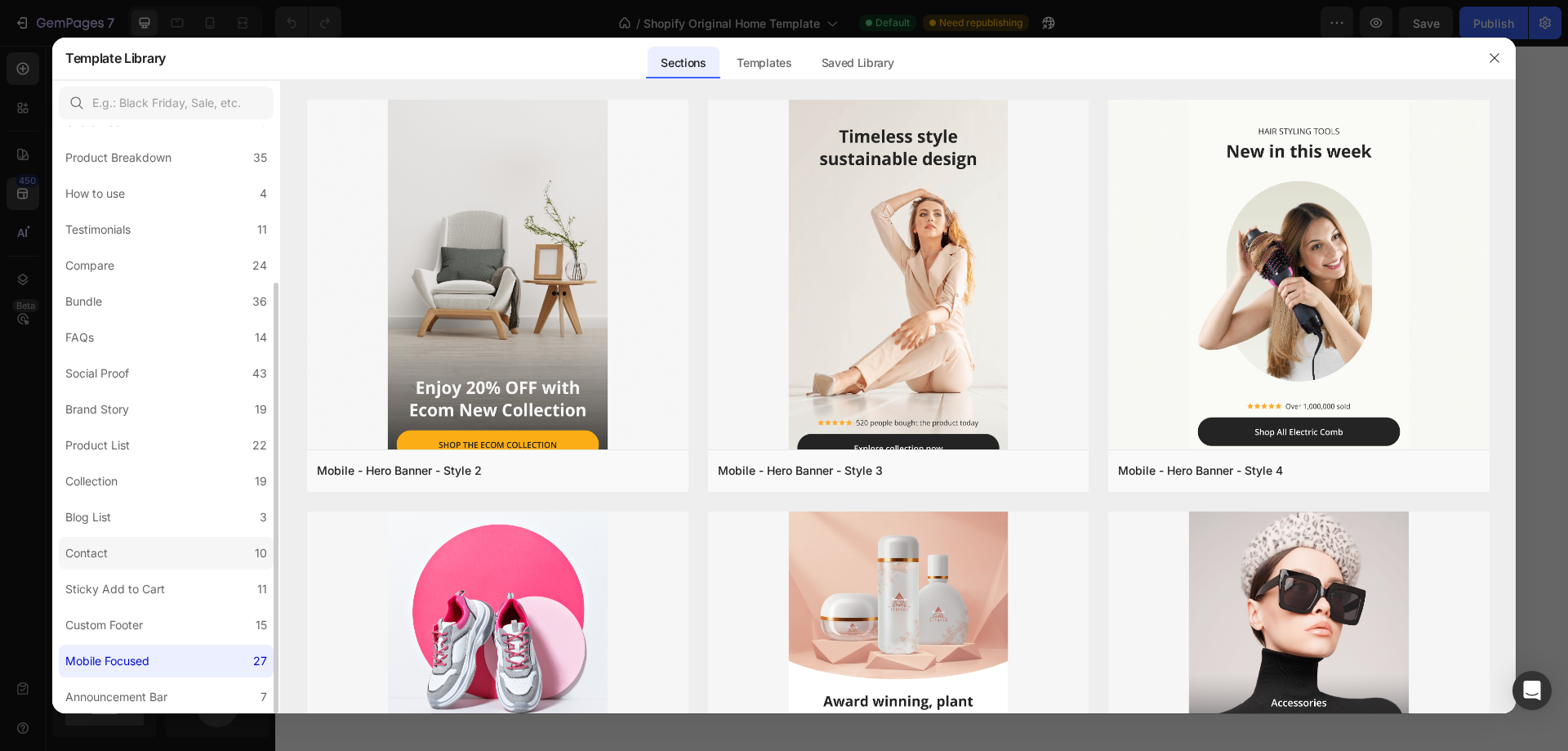
click at [174, 548] on label "Contact 10" at bounding box center [166, 553] width 215 height 32
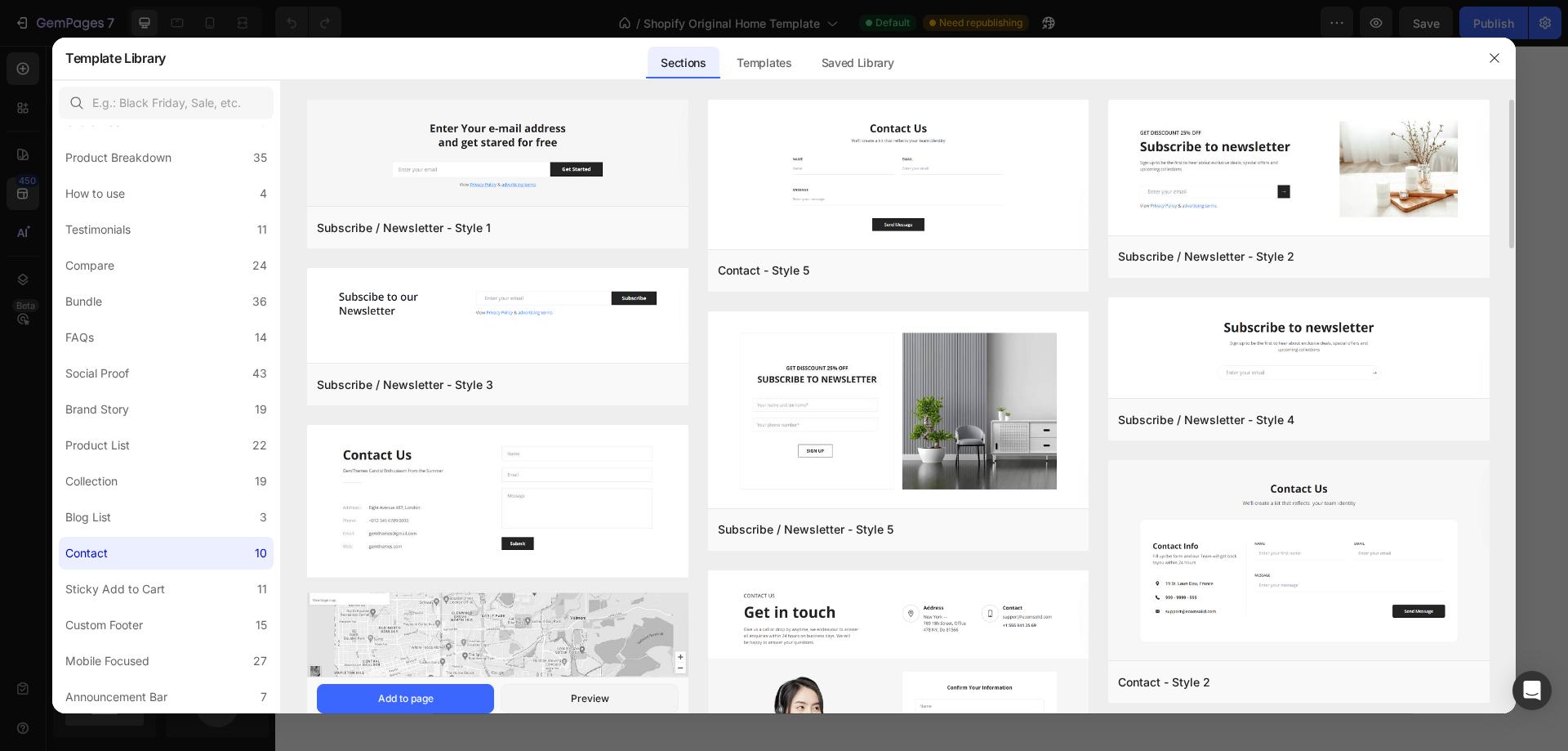
scroll to position [232, 0]
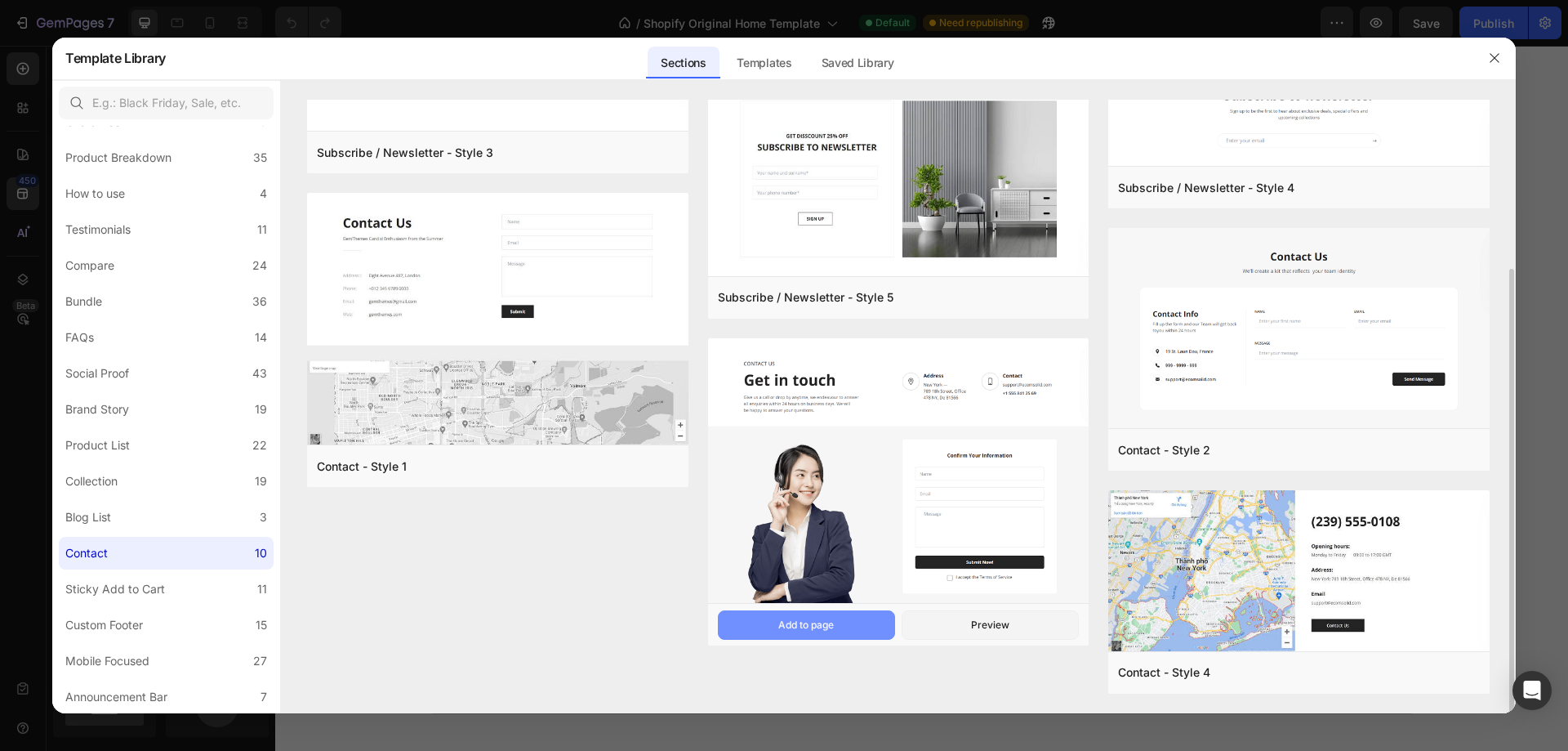
click at [834, 618] on div "Add to page" at bounding box center [805, 624] width 55 height 14
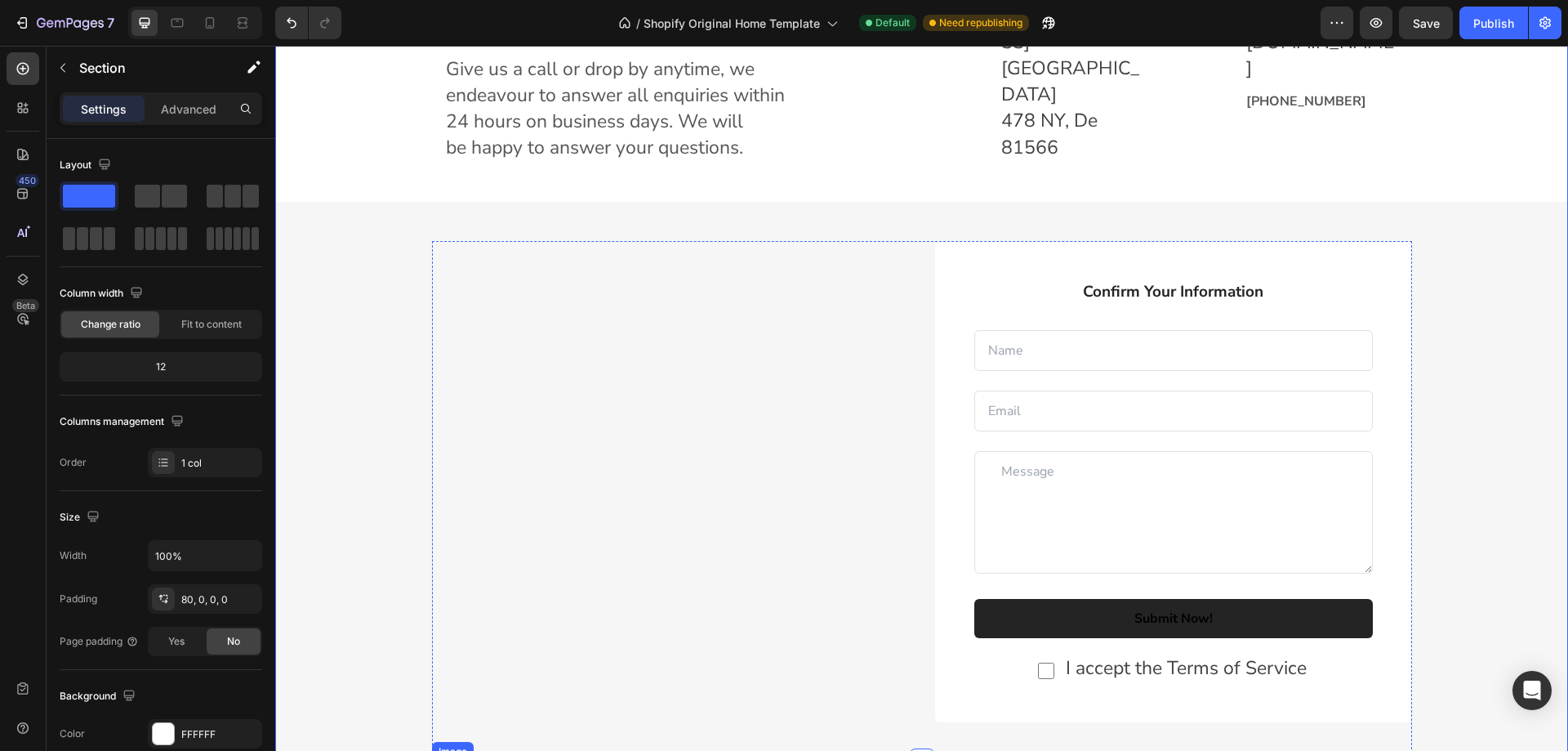
scroll to position [2091, 0]
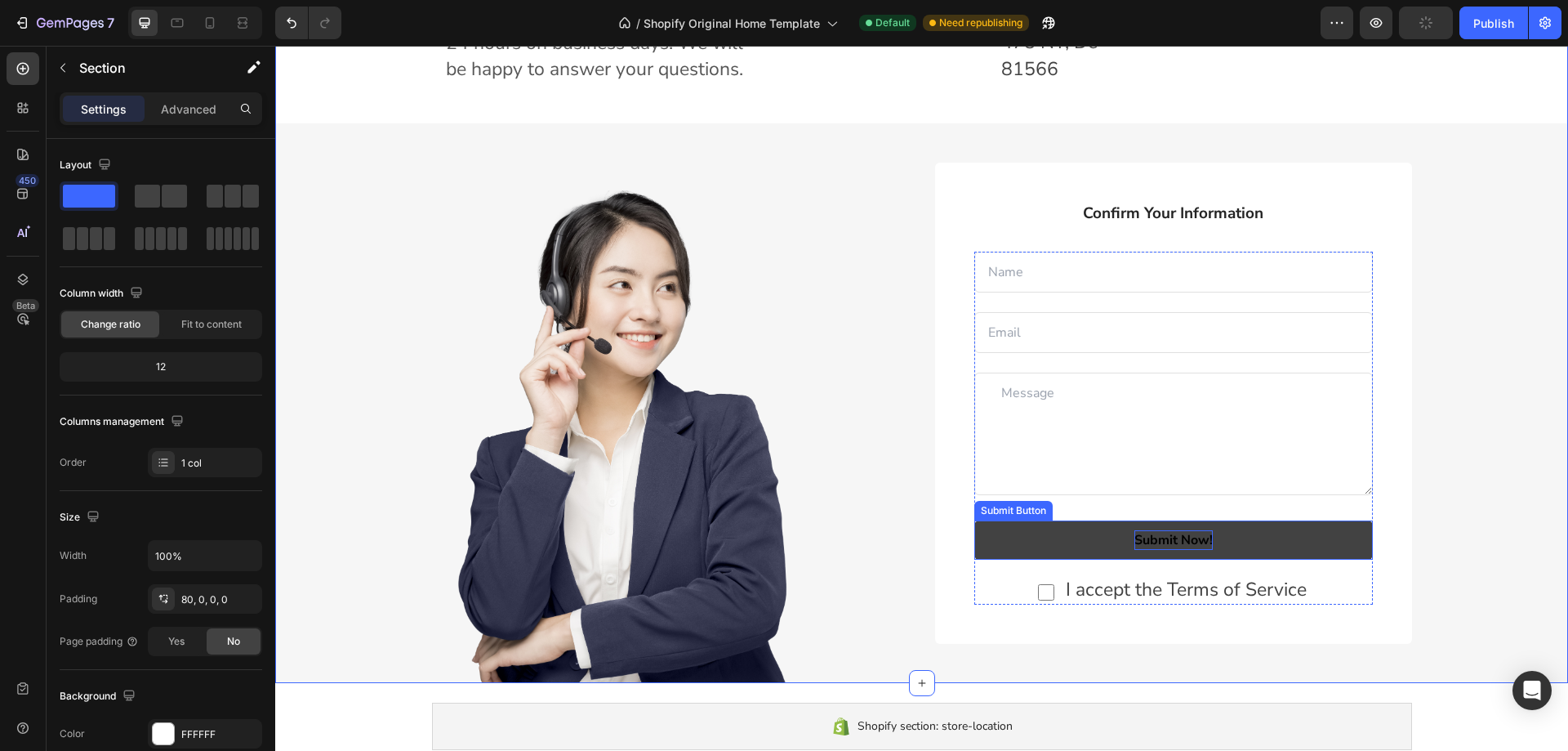
click at [1145, 541] on div "Submit Now!" at bounding box center [1173, 539] width 78 height 20
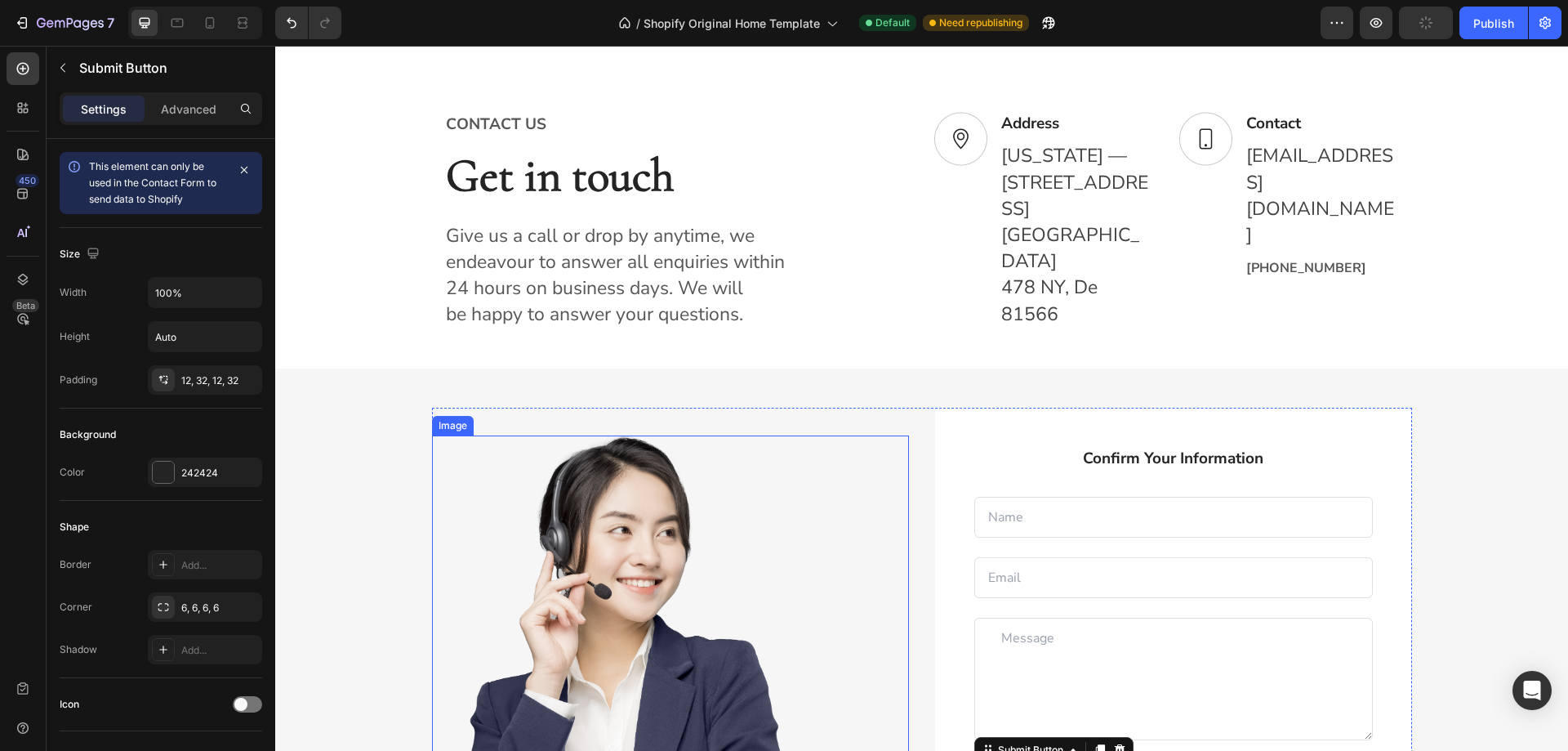
scroll to position [2010, 0]
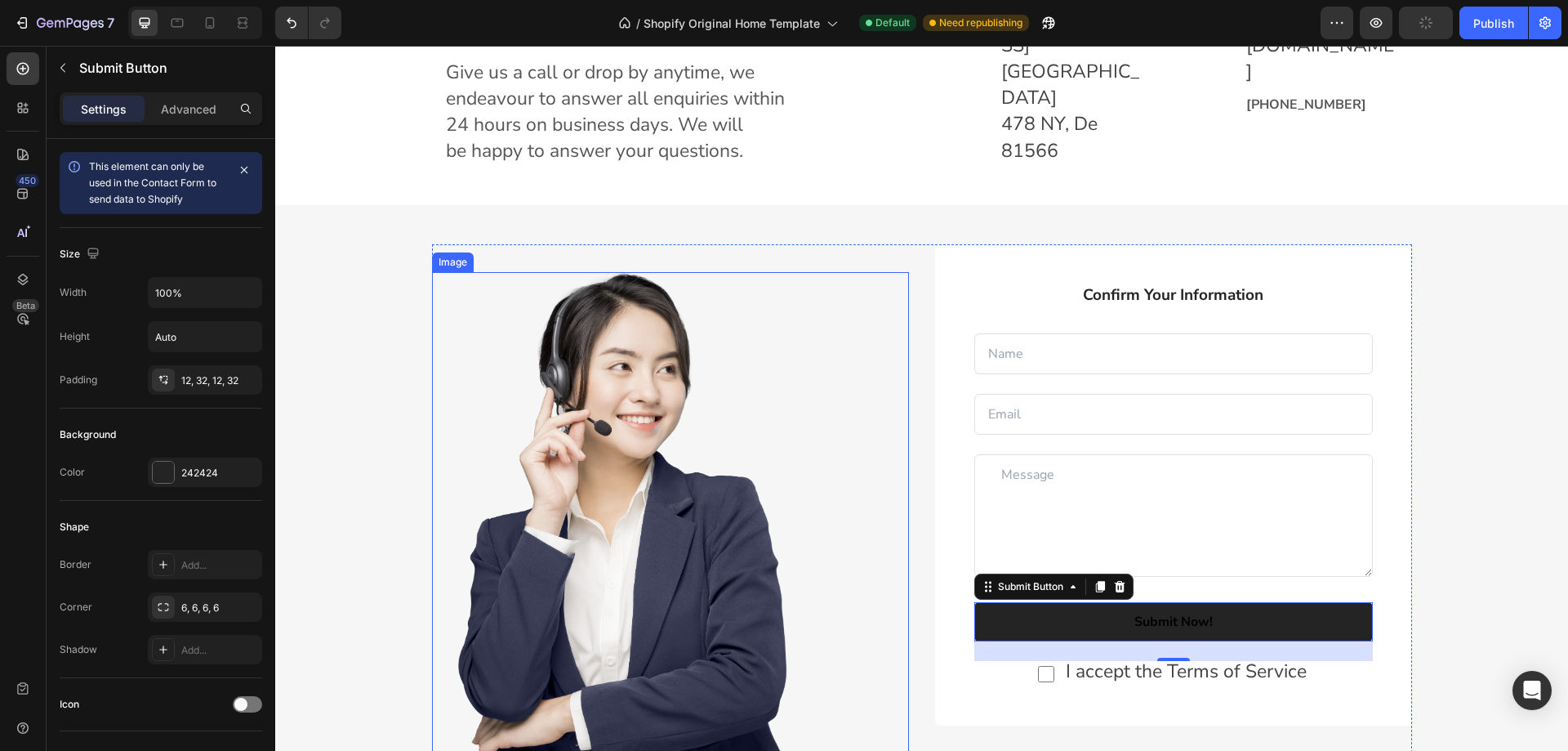
click at [788, 511] on img at bounding box center [623, 518] width 383 height 492
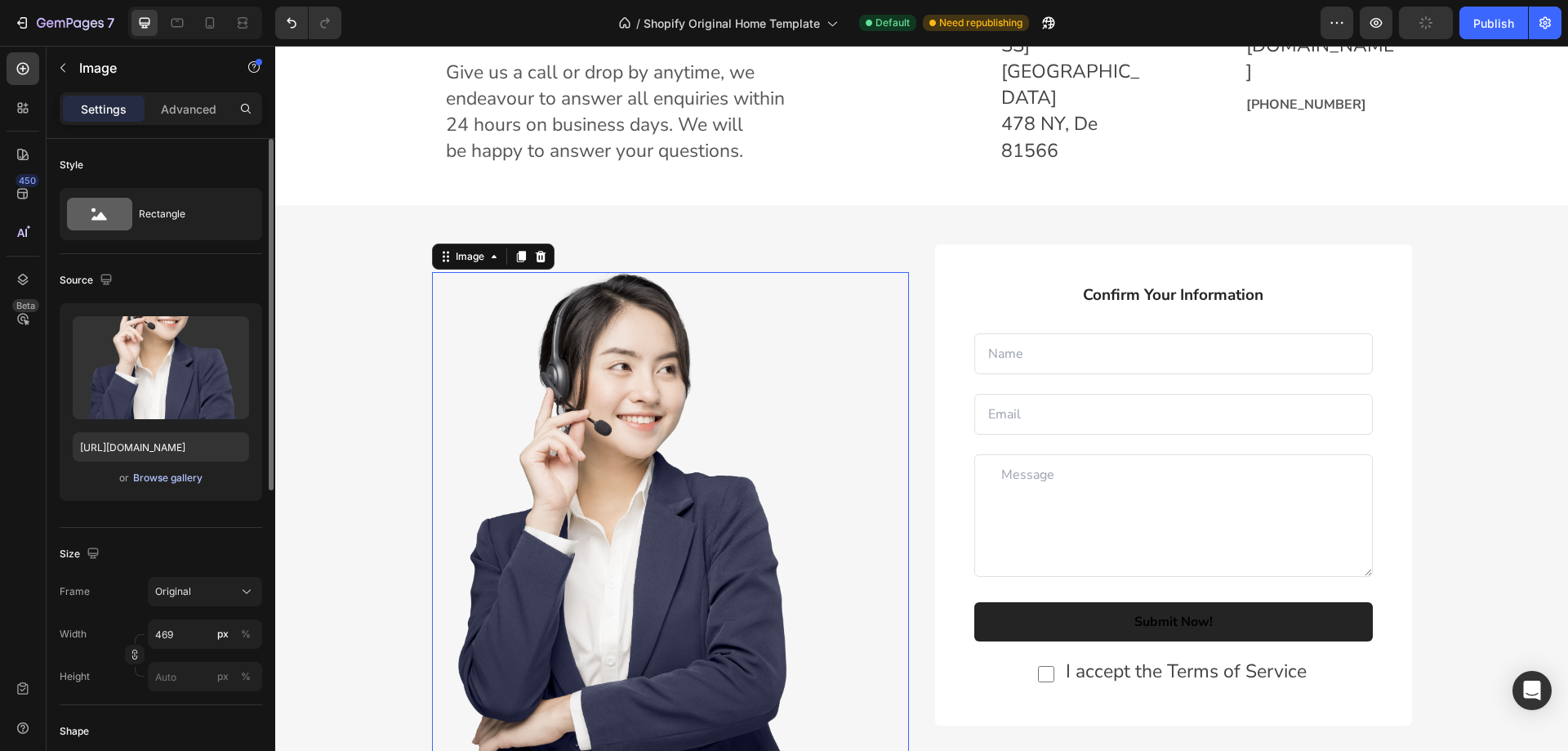
click at [181, 476] on div "Browse gallery" at bounding box center [168, 477] width 70 height 14
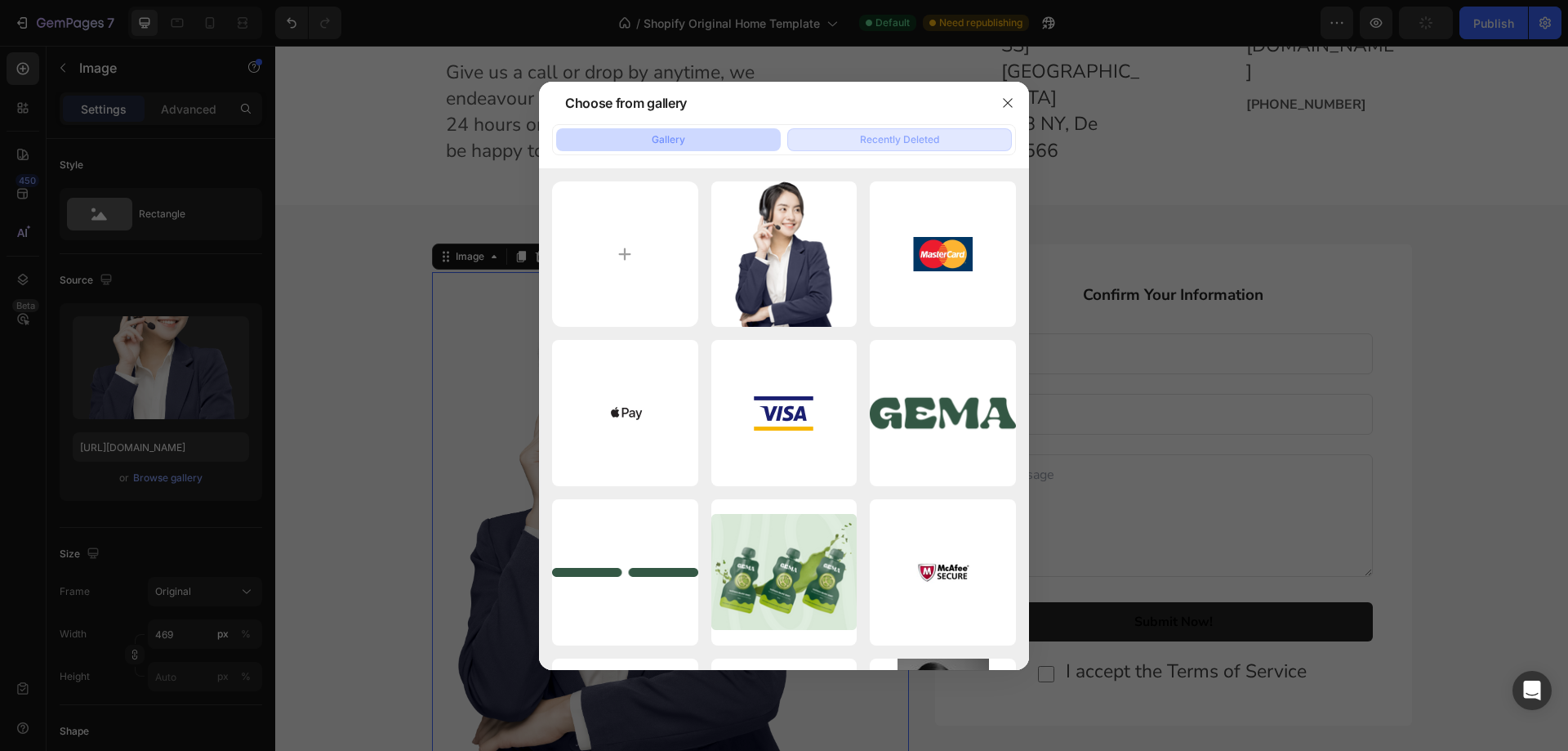
click at [844, 134] on button "Recently Deleted" at bounding box center [900, 139] width 224 height 23
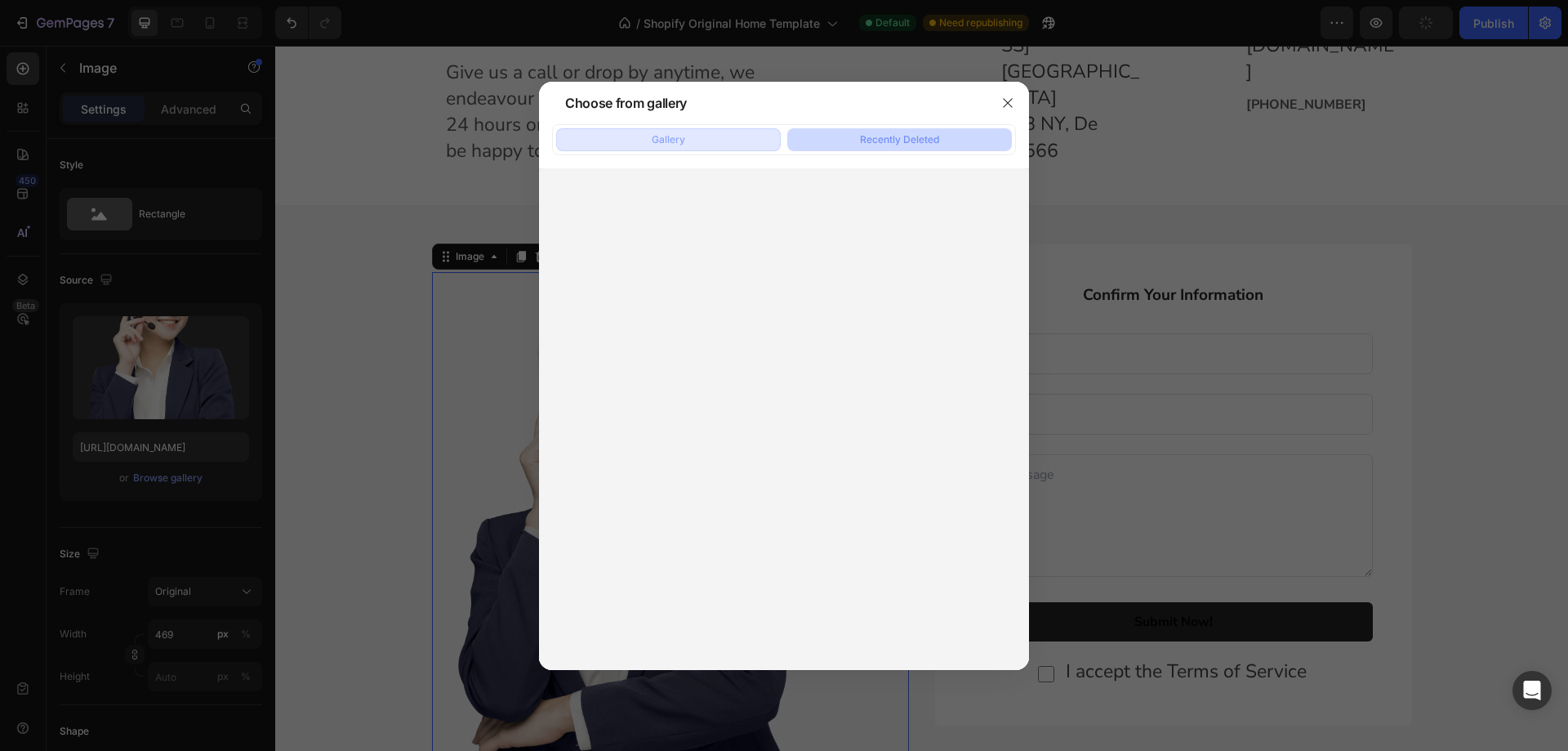
click at [719, 136] on button "Gallery" at bounding box center [668, 139] width 224 height 23
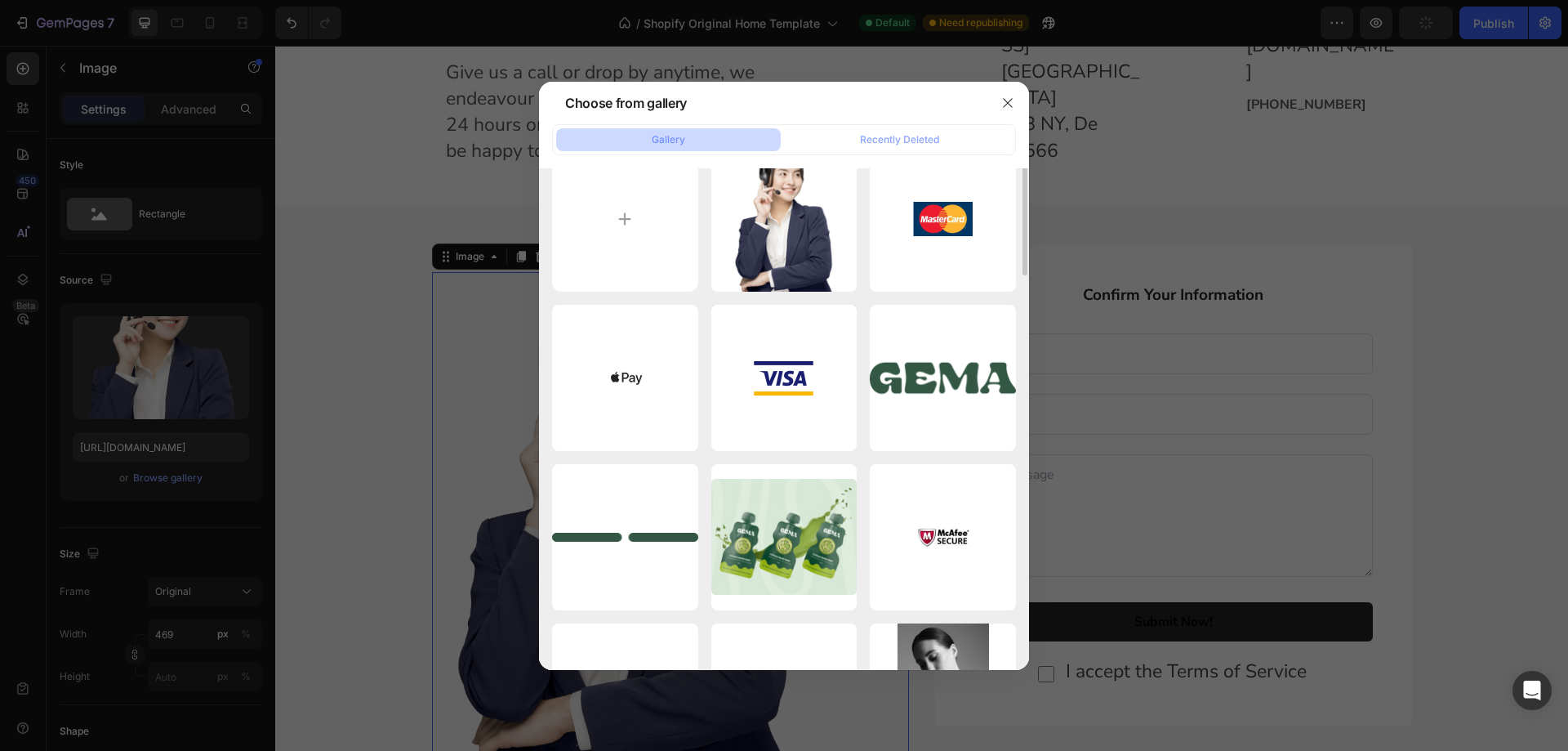
scroll to position [0, 0]
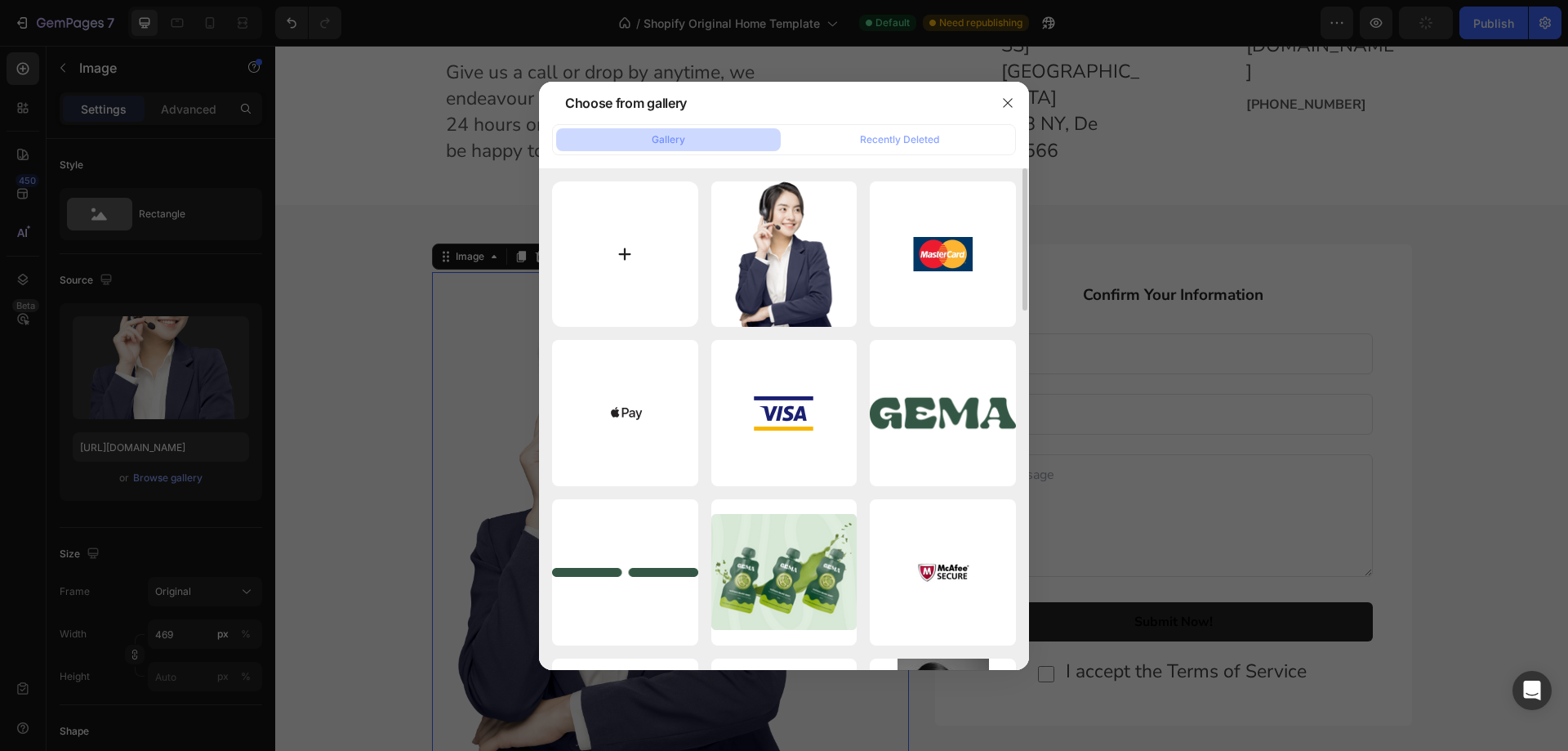
click at [639, 283] on input "file" at bounding box center [625, 254] width 146 height 146
type input "C:\fakepath\aas.jpg"
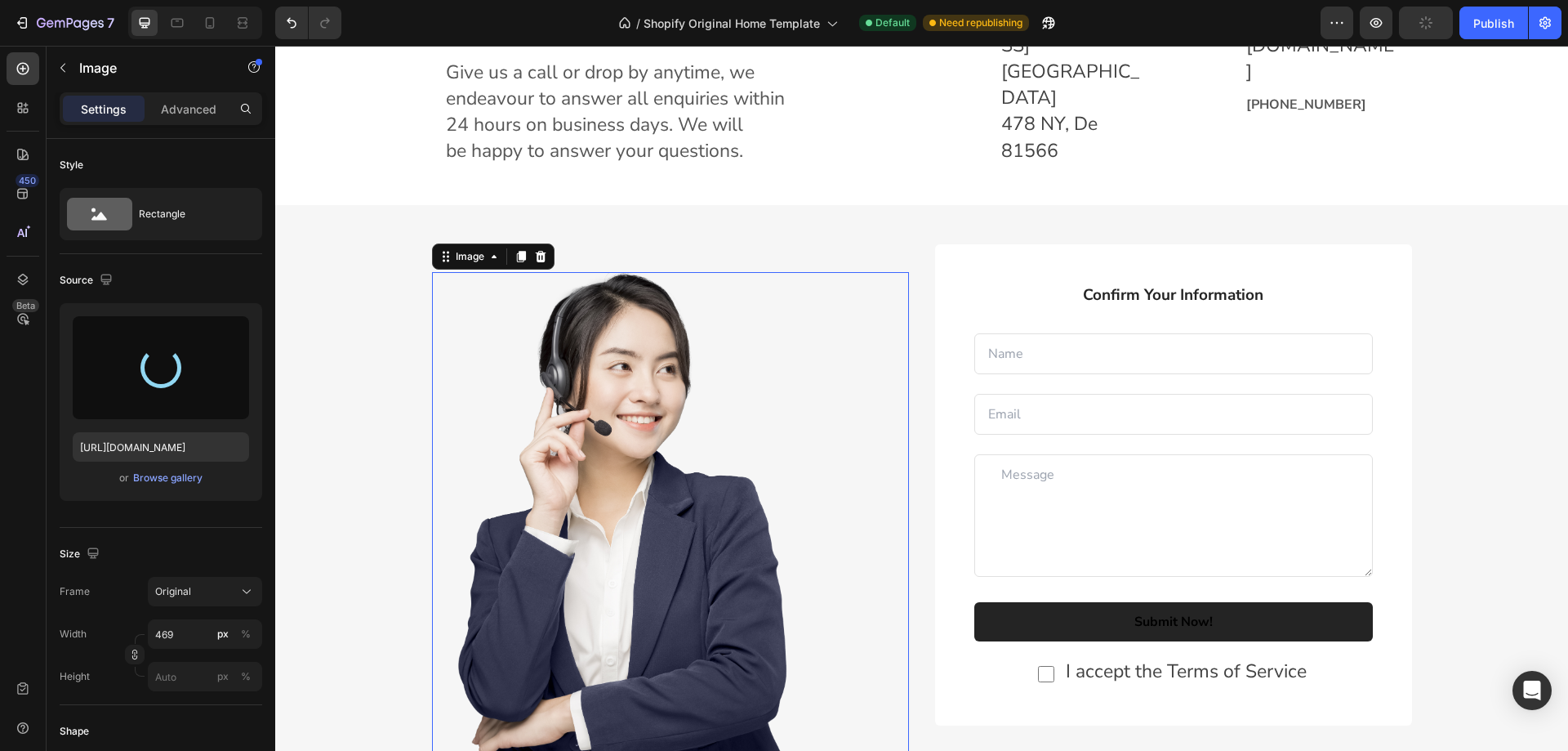
type input "[URL][DOMAIN_NAME]"
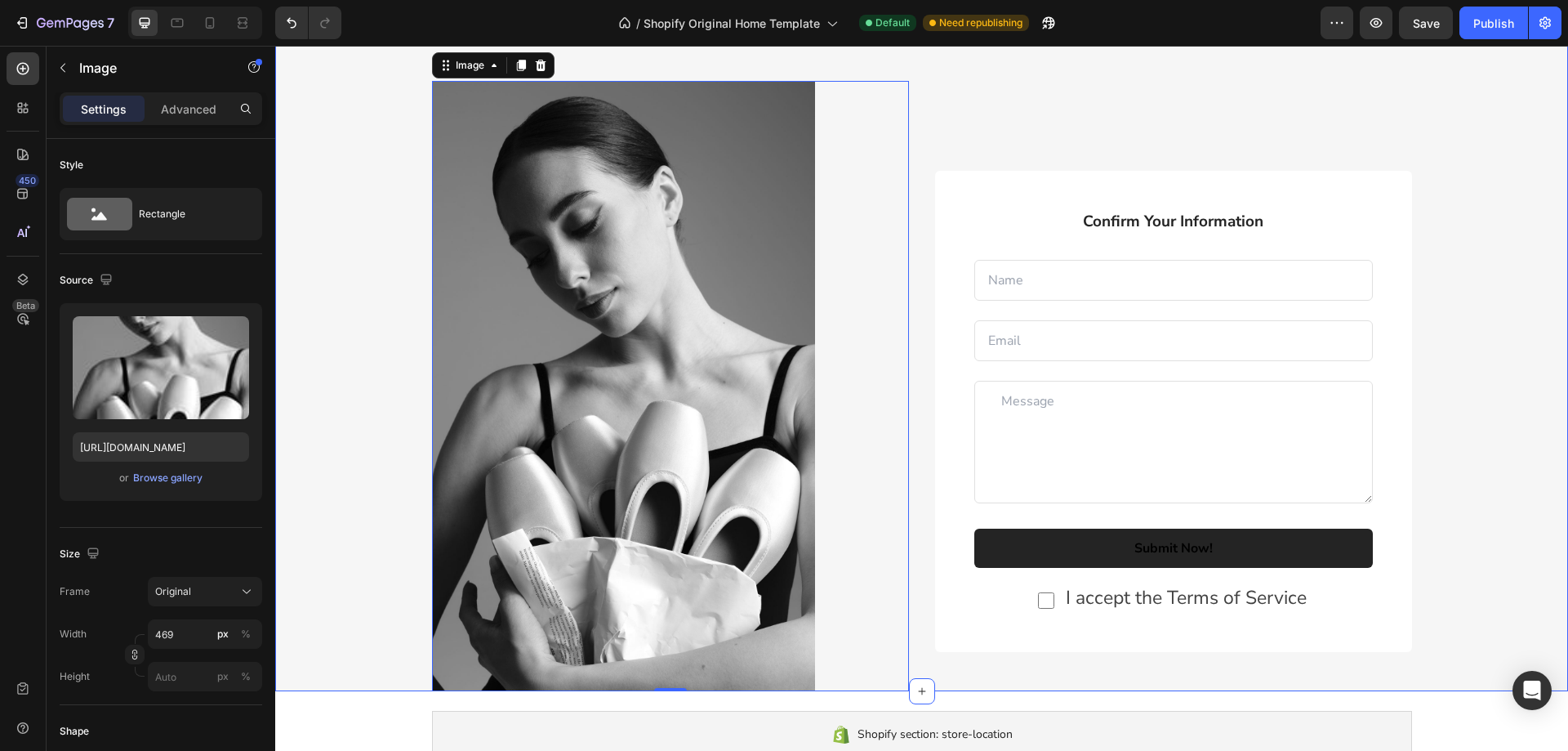
scroll to position [2256, 0]
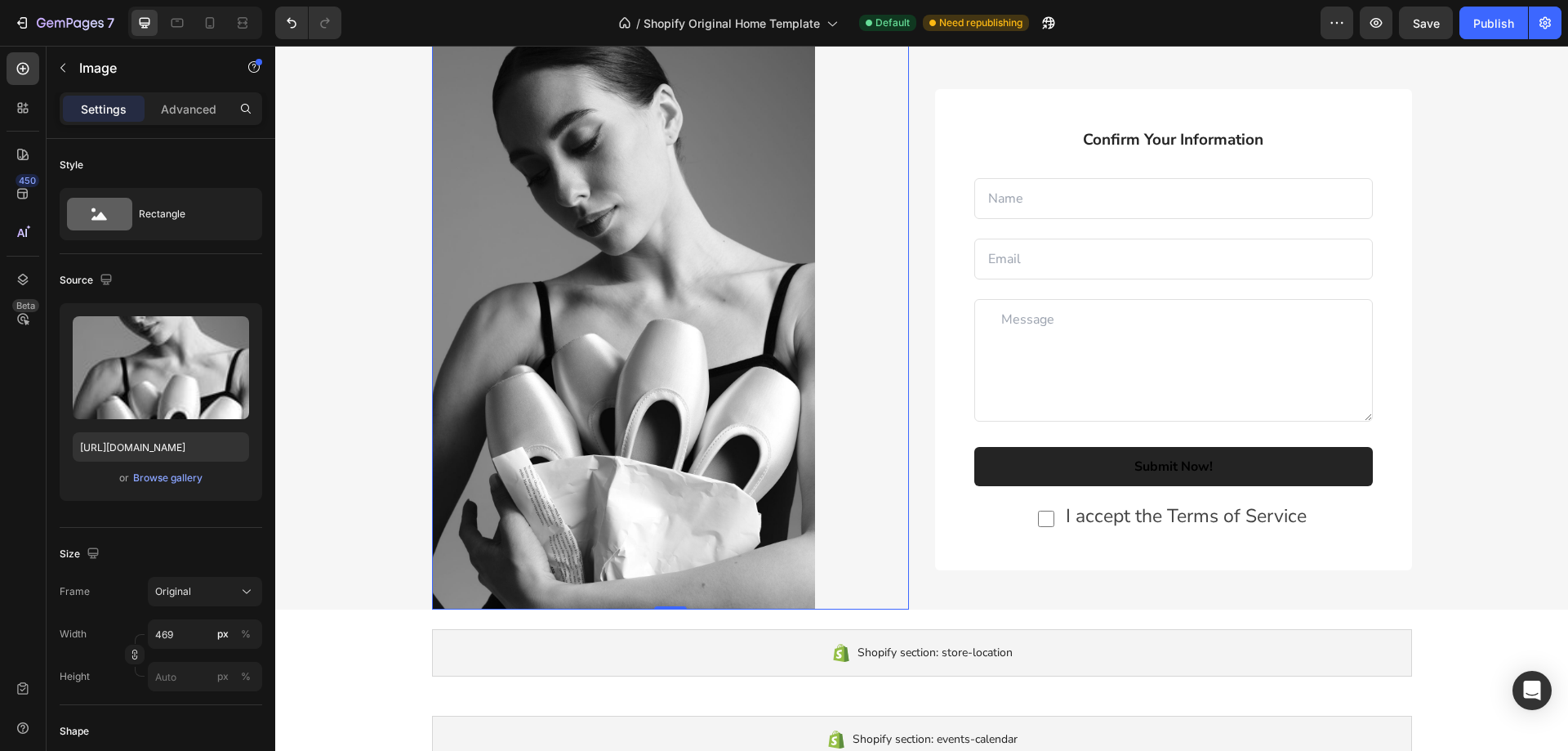
click at [553, 242] on img at bounding box center [623, 304] width 383 height 610
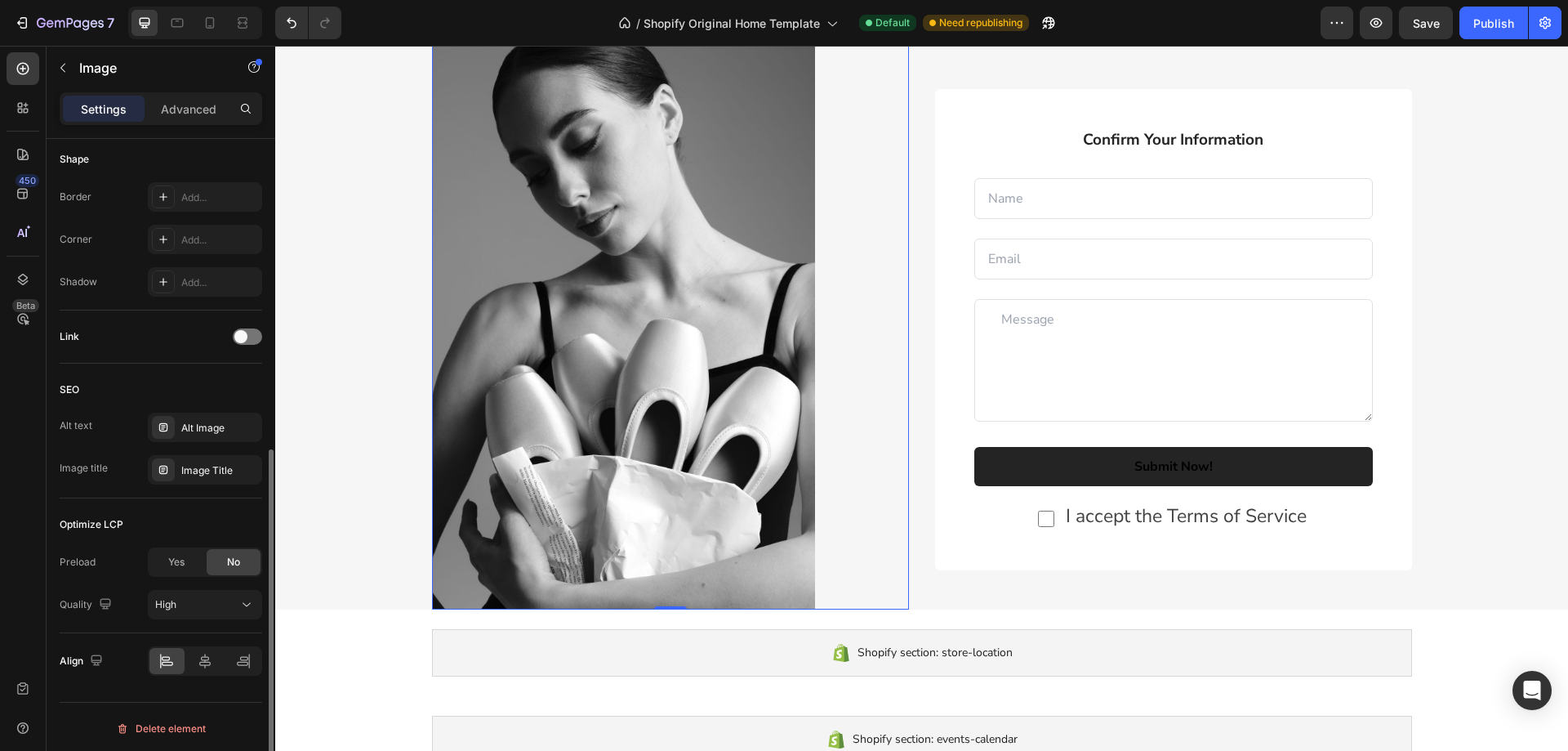
scroll to position [575, 0]
click at [207, 651] on icon at bounding box center [204, 657] width 16 height 16
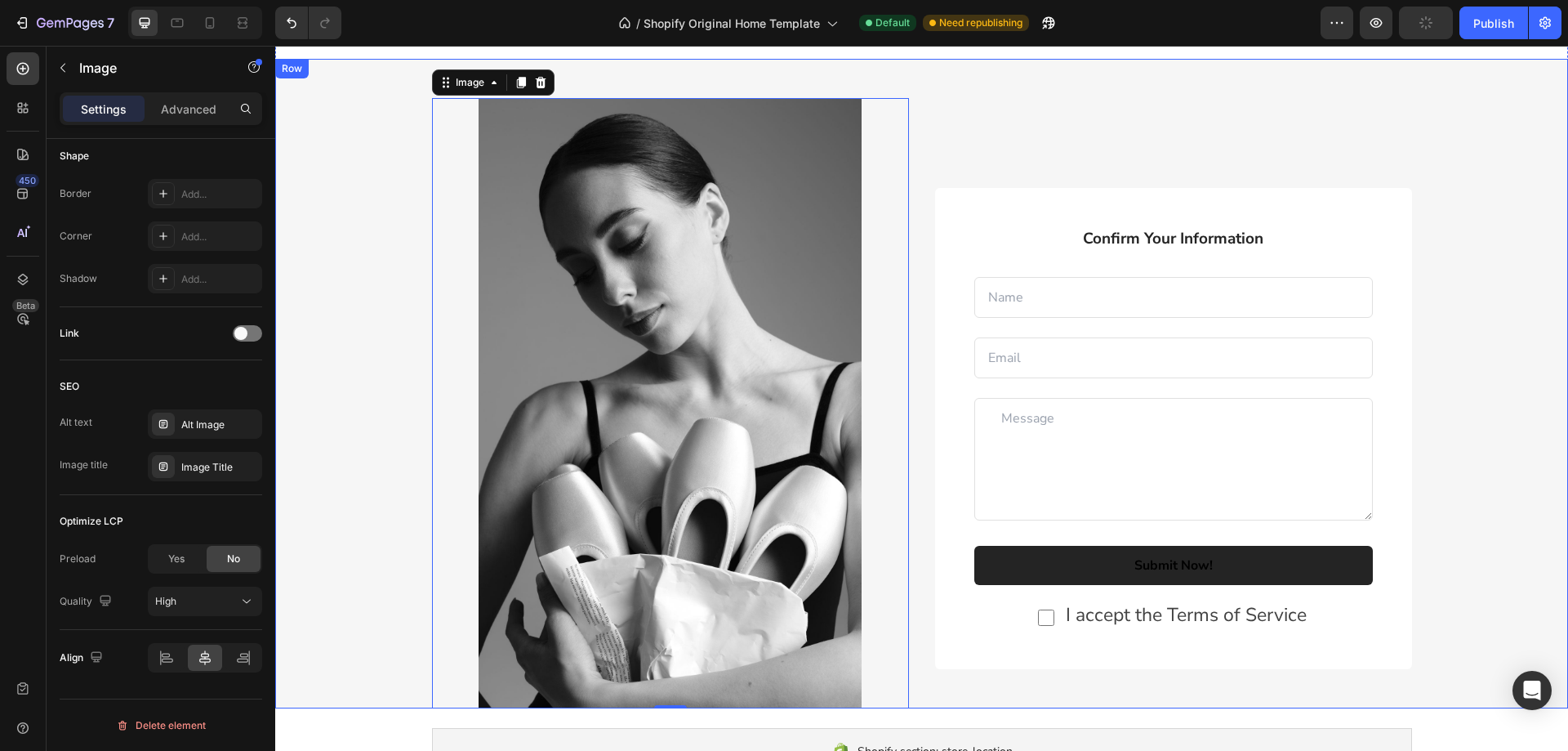
scroll to position [2091, 0]
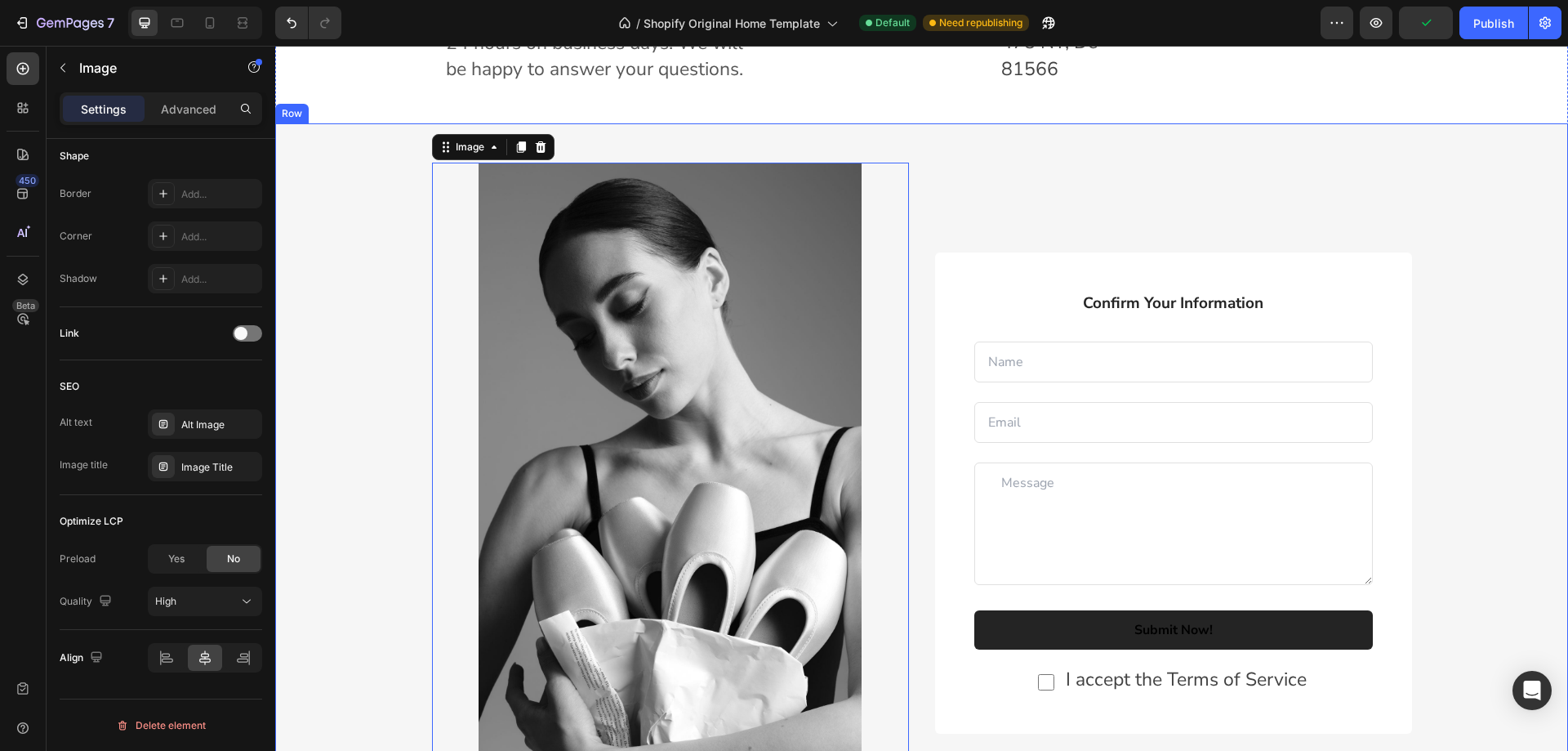
click at [892, 145] on div "Image 0 Confirm Your Information Text block Text Field Email Field Row Text Are…" at bounding box center [922, 447] width 1292 height 649
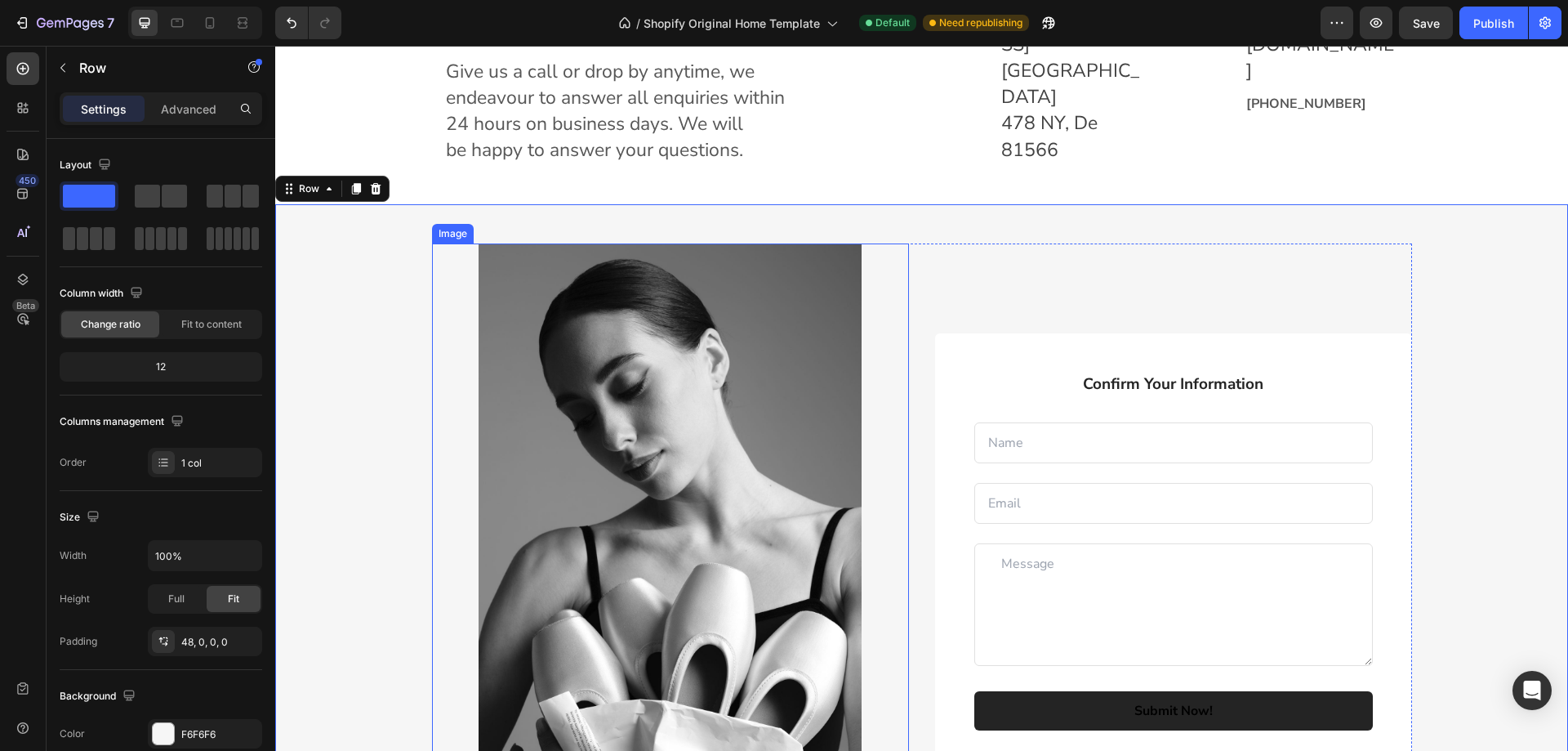
scroll to position [1928, 0]
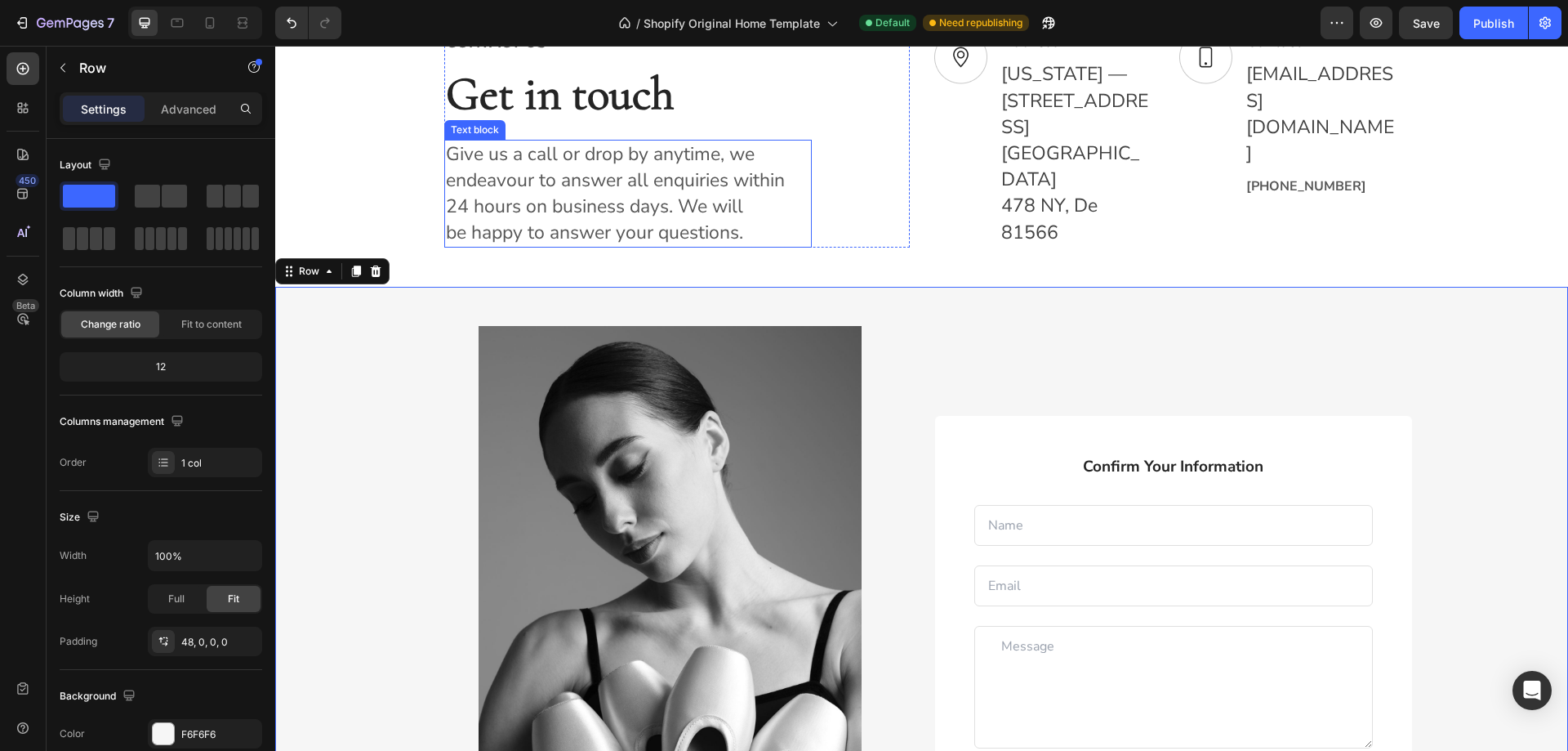
click at [710, 208] on p "Give us a call or drop by anytime, we endeavour to answer all enquiries within …" at bounding box center [628, 194] width 364 height 105
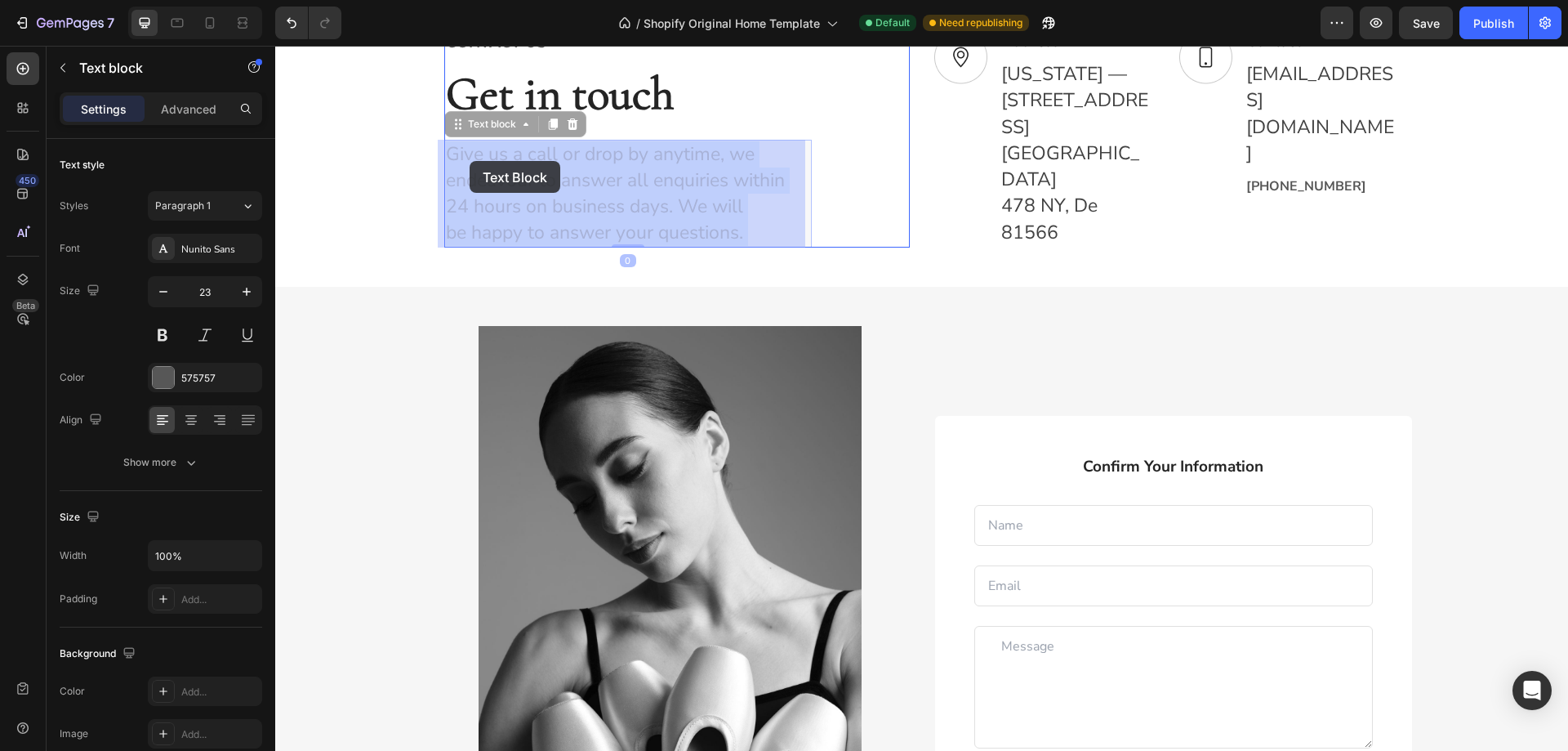
drag, startPoint x: 750, startPoint y: 229, endPoint x: 469, endPoint y: 161, distance: 289.1
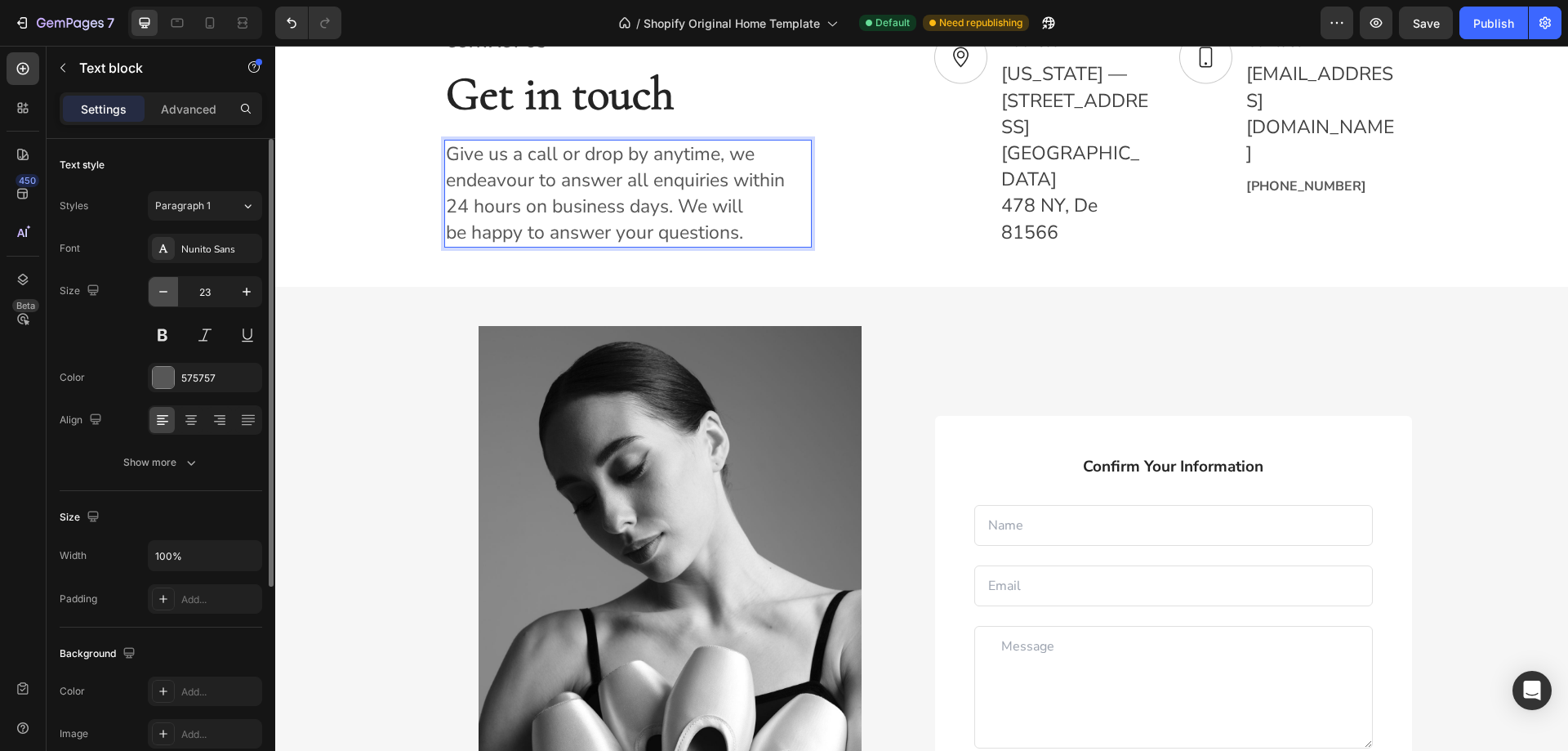
click at [170, 296] on icon "button" at bounding box center [162, 291] width 16 height 16
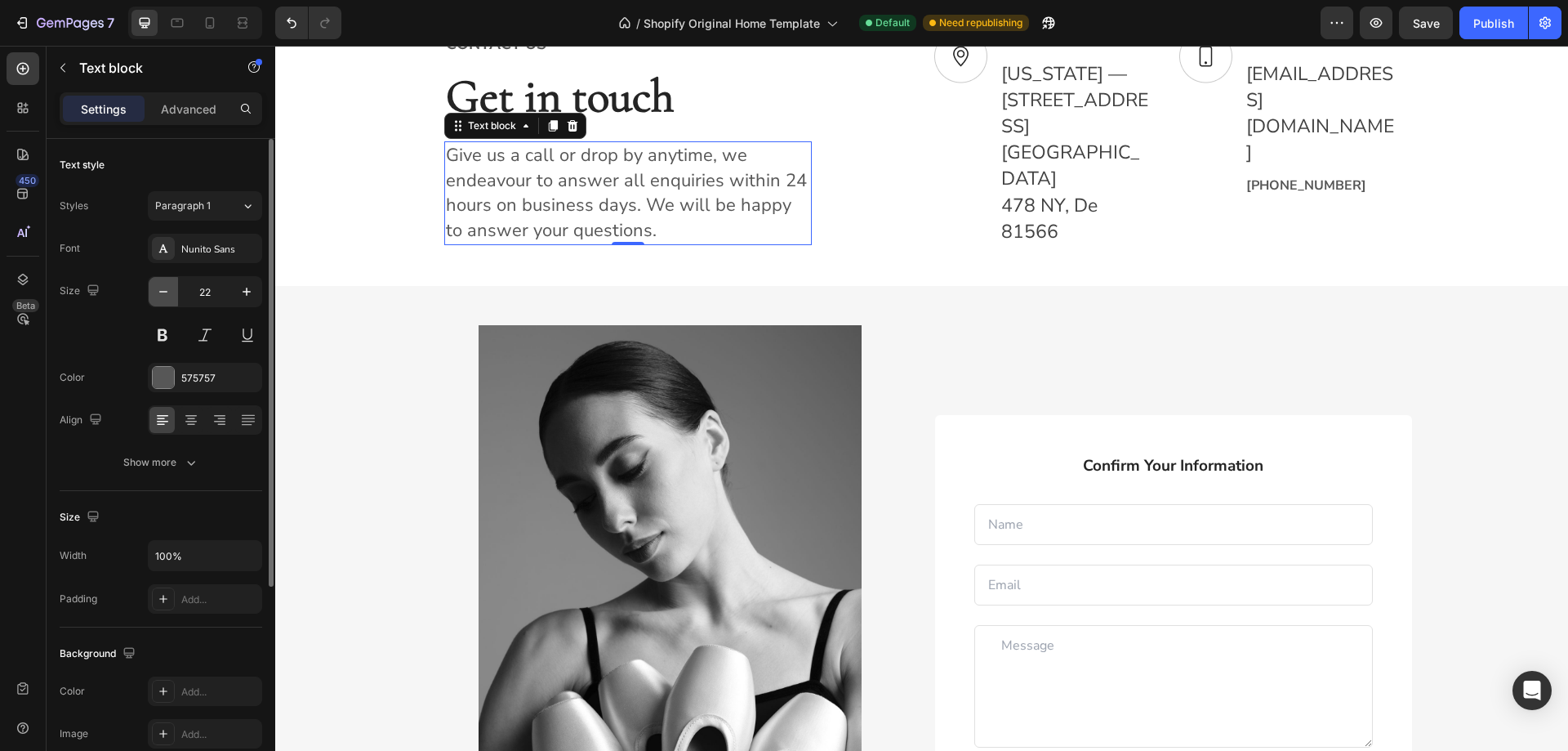
click at [170, 296] on icon "button" at bounding box center [162, 291] width 16 height 16
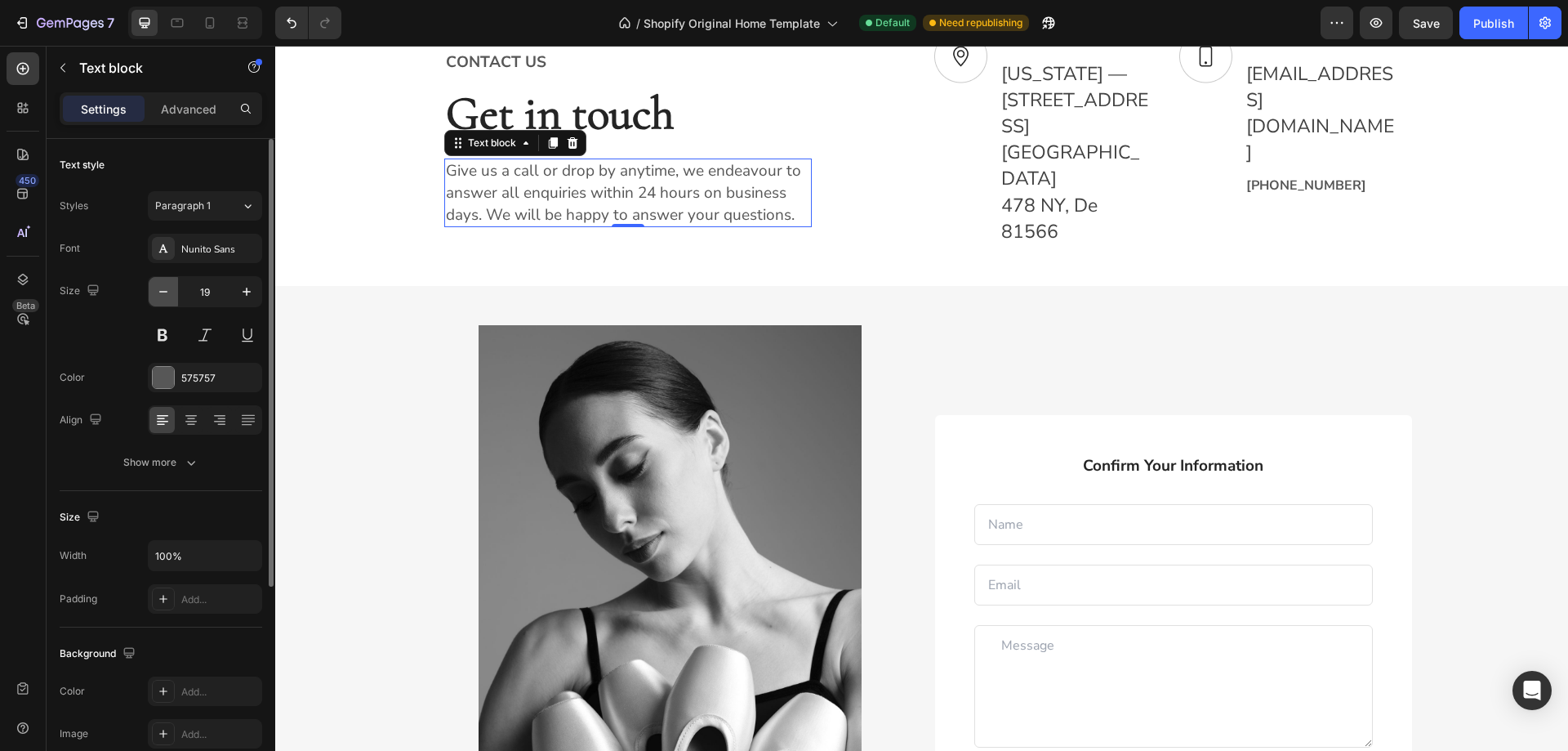
click at [170, 296] on icon "button" at bounding box center [162, 291] width 16 height 16
type input "18"
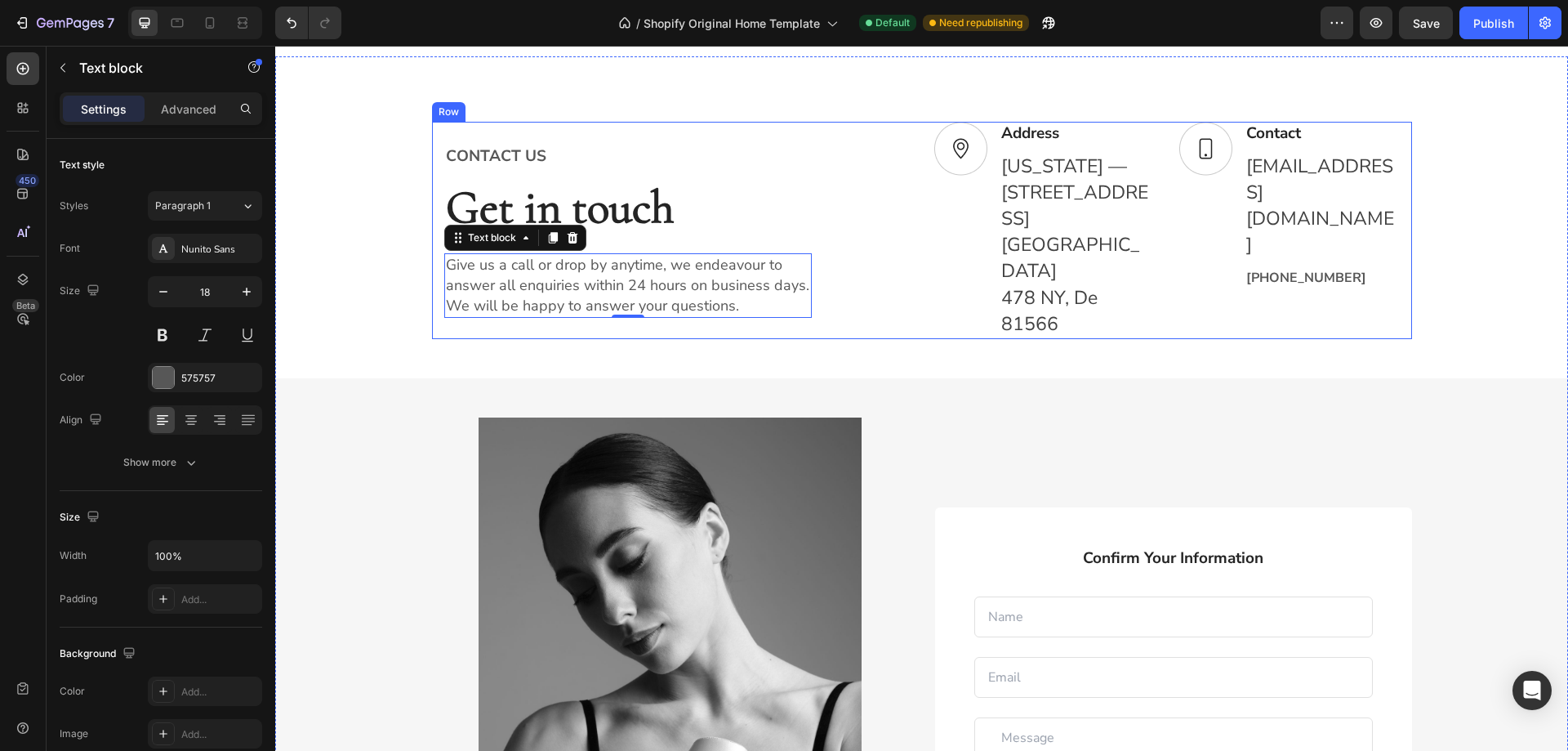
scroll to position [1683, 0]
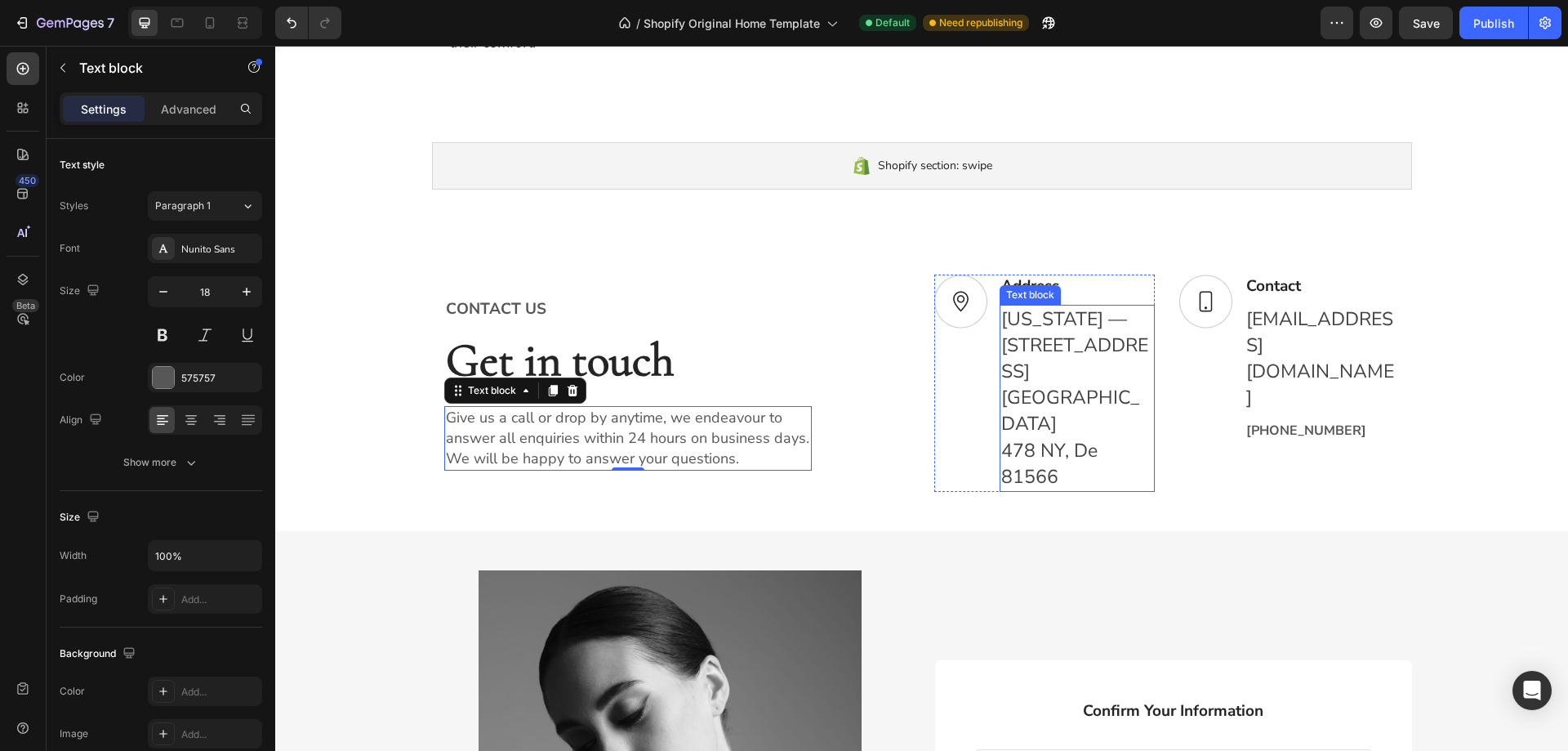
click at [1023, 330] on p "[US_STATE] — [STREET_ADDRESS], Office" at bounding box center [1077, 372] width 152 height 132
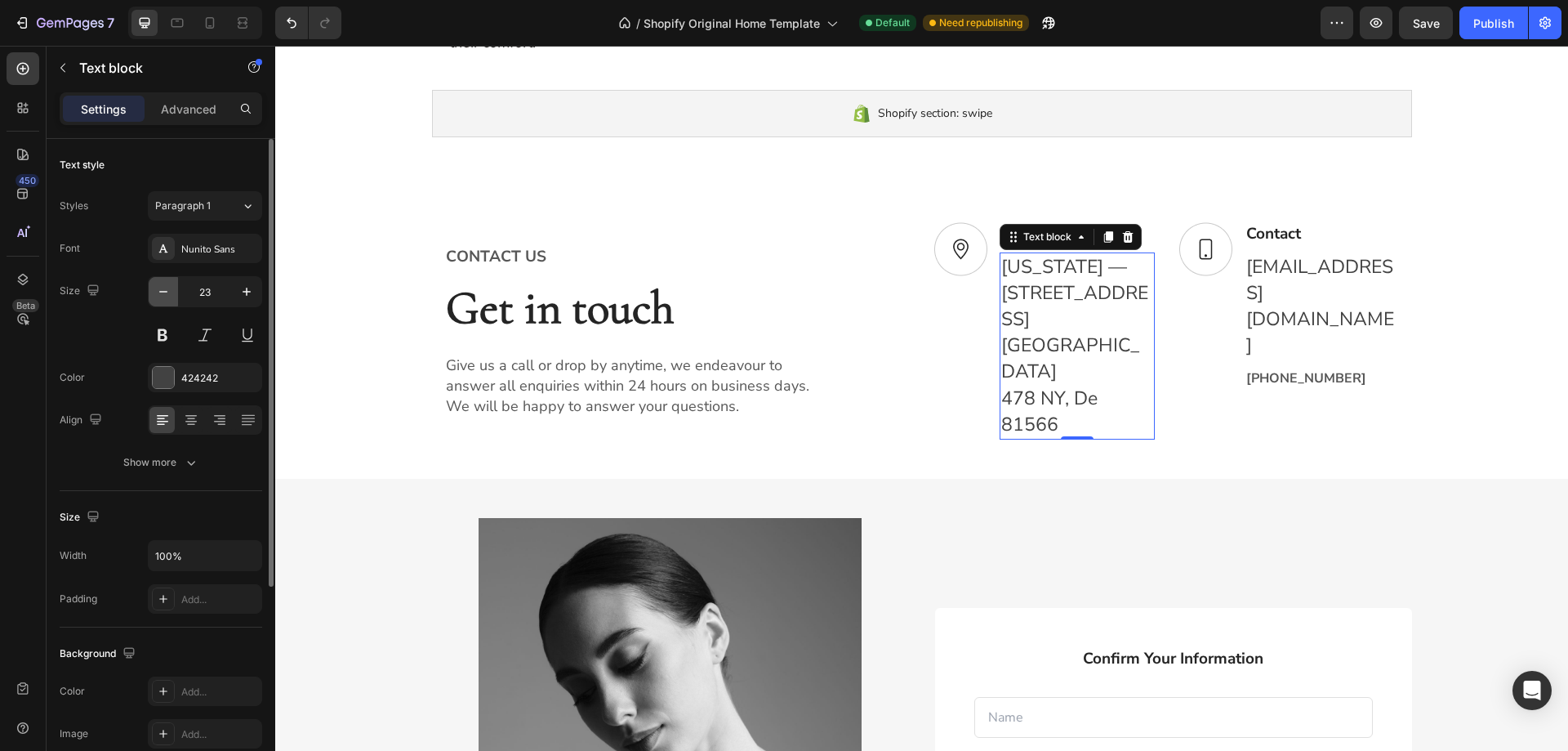
click at [159, 287] on icon "button" at bounding box center [162, 291] width 16 height 16
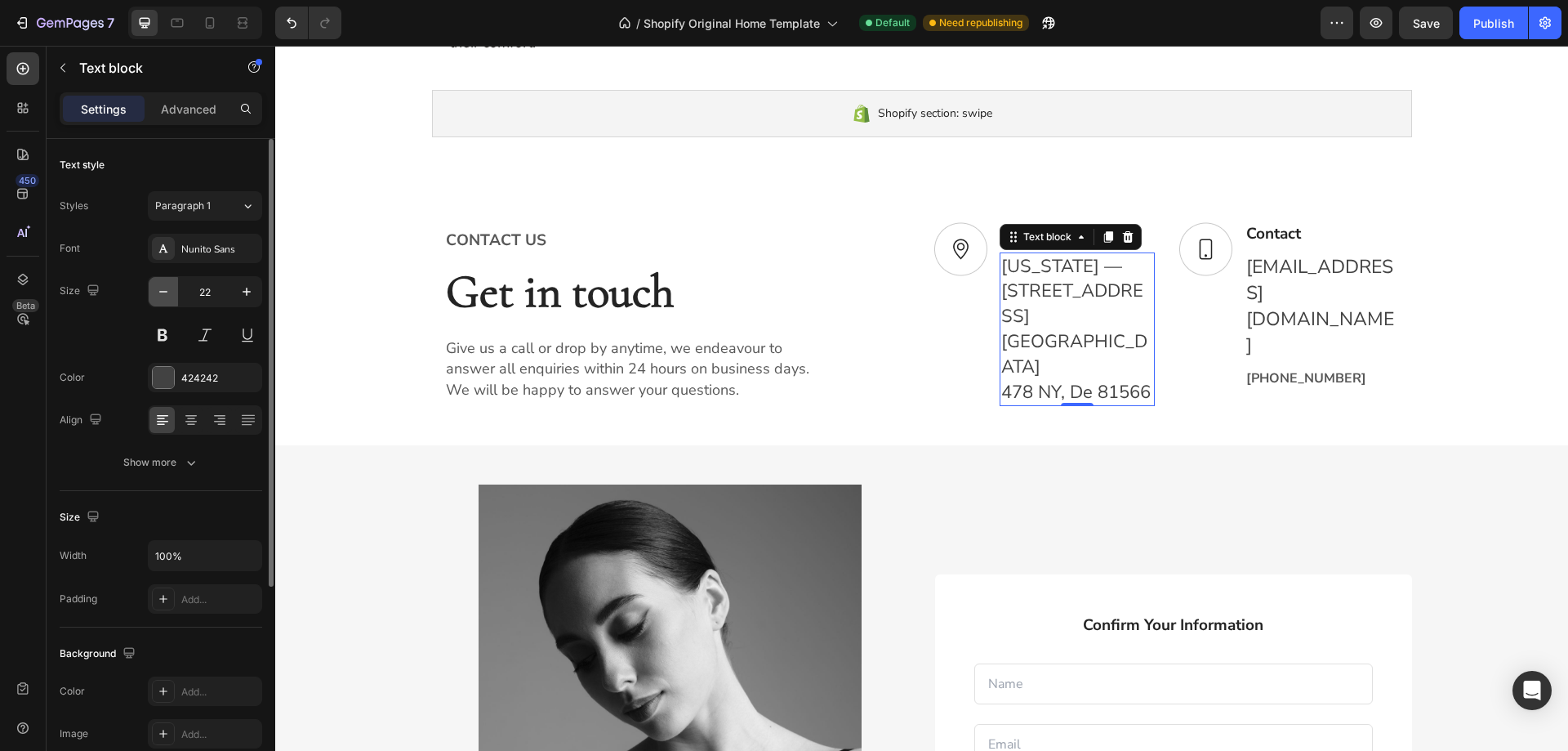
click at [159, 287] on icon "button" at bounding box center [162, 291] width 16 height 16
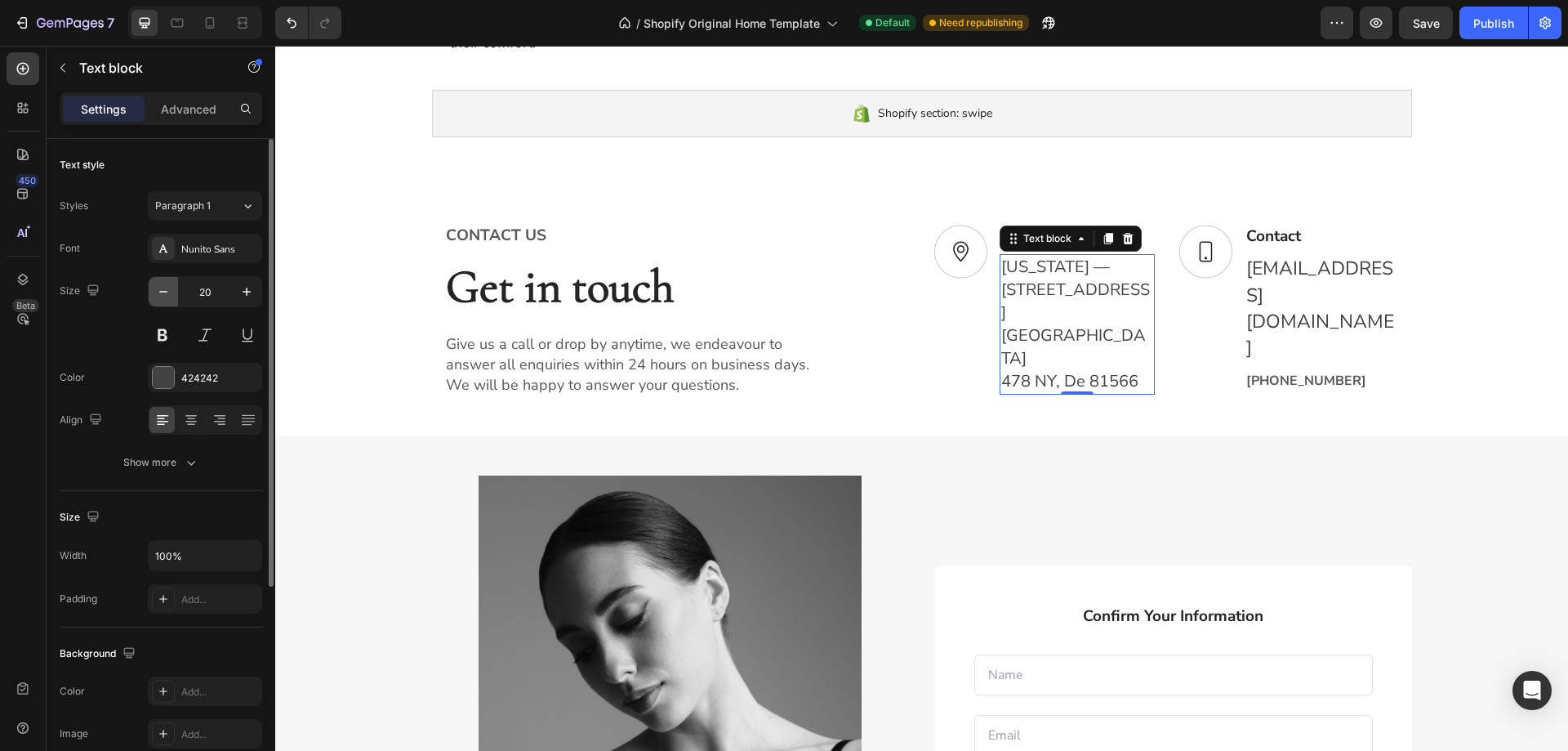
click at [159, 287] on icon "button" at bounding box center [162, 291] width 16 height 16
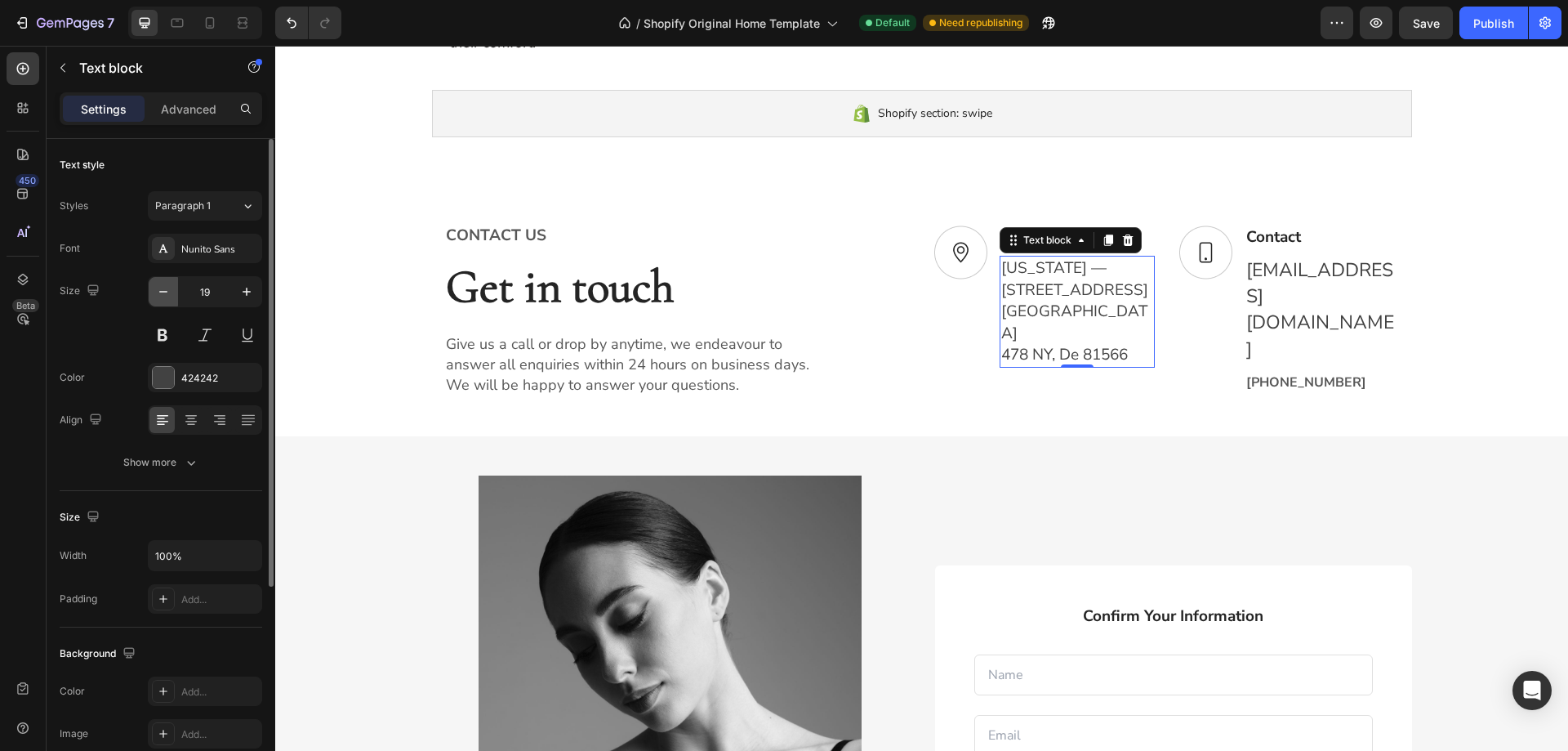
type input "18"
click at [1275, 362] on p "[EMAIL_ADDRESS][DOMAIN_NAME]" at bounding box center [1321, 310] width 152 height 105
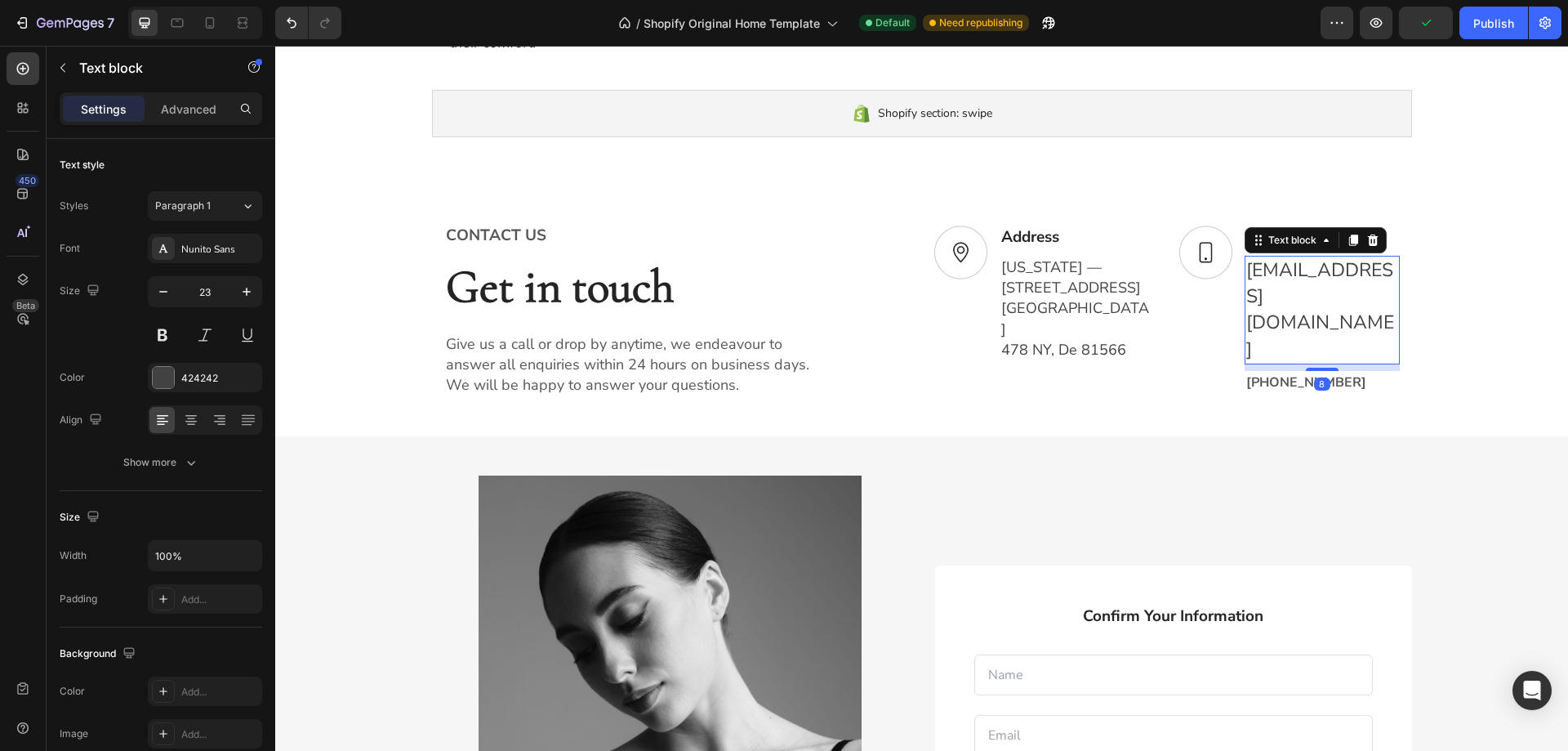
scroll to position [1654, 0]
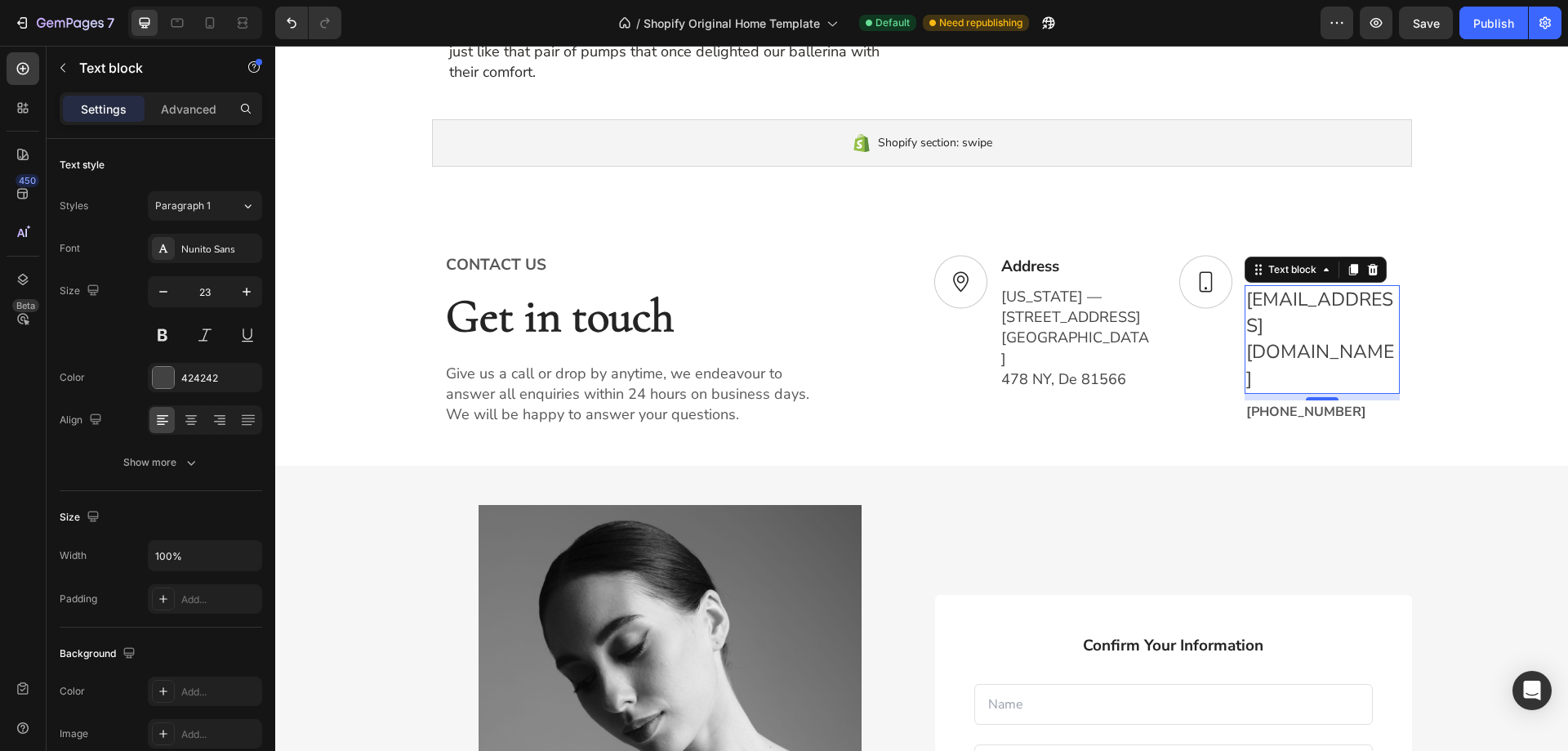
click at [1289, 392] on p "[EMAIL_ADDRESS][DOMAIN_NAME]" at bounding box center [1321, 339] width 152 height 105
drag, startPoint x: 1304, startPoint y: 406, endPoint x: 1255, endPoint y: 400, distance: 49.4
click at [1255, 392] on p "[EMAIL_ADDRESS][DOMAIN_NAME]" at bounding box center [1321, 339] width 152 height 105
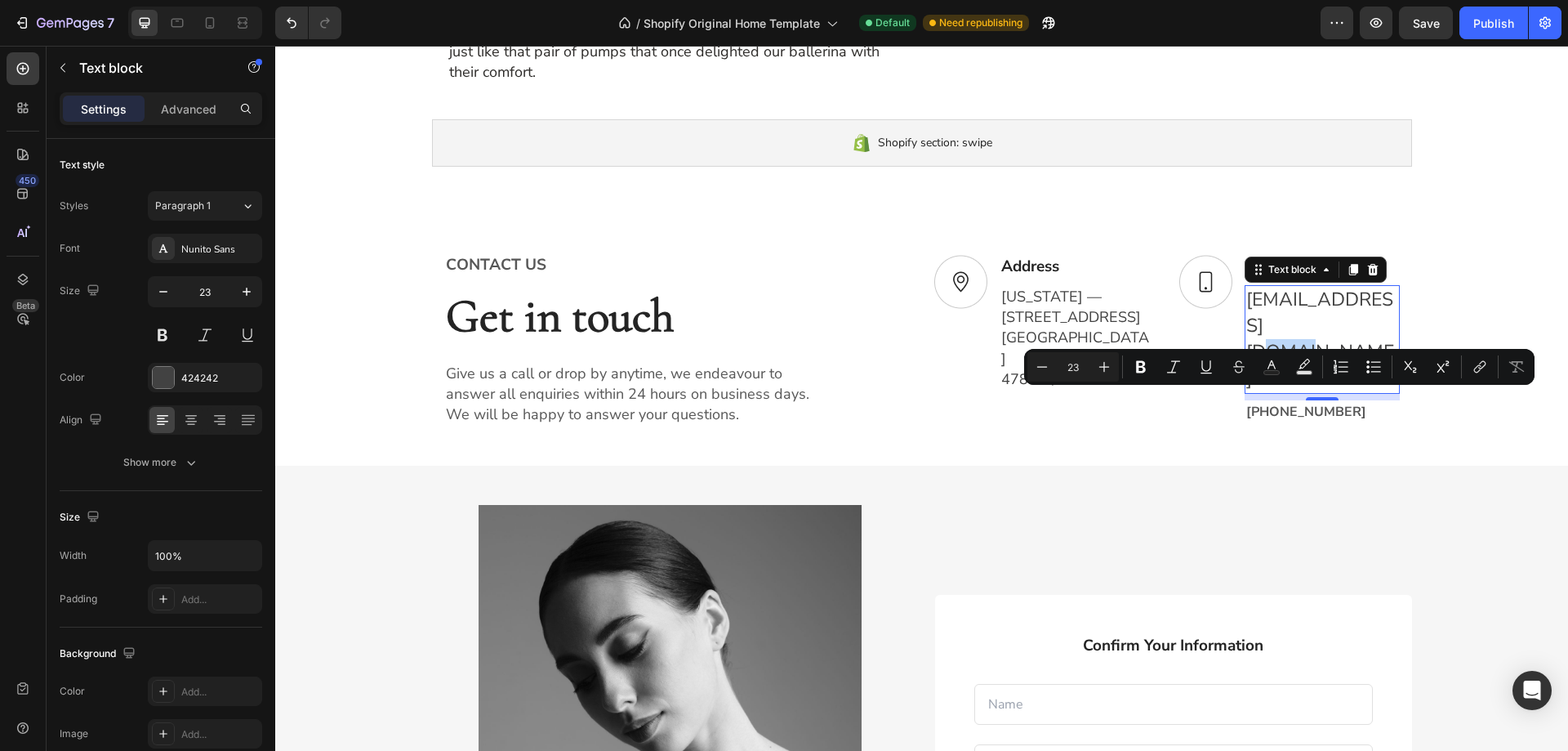
click at [1258, 392] on p "[EMAIL_ADDRESS][DOMAIN_NAME]" at bounding box center [1321, 339] width 152 height 105
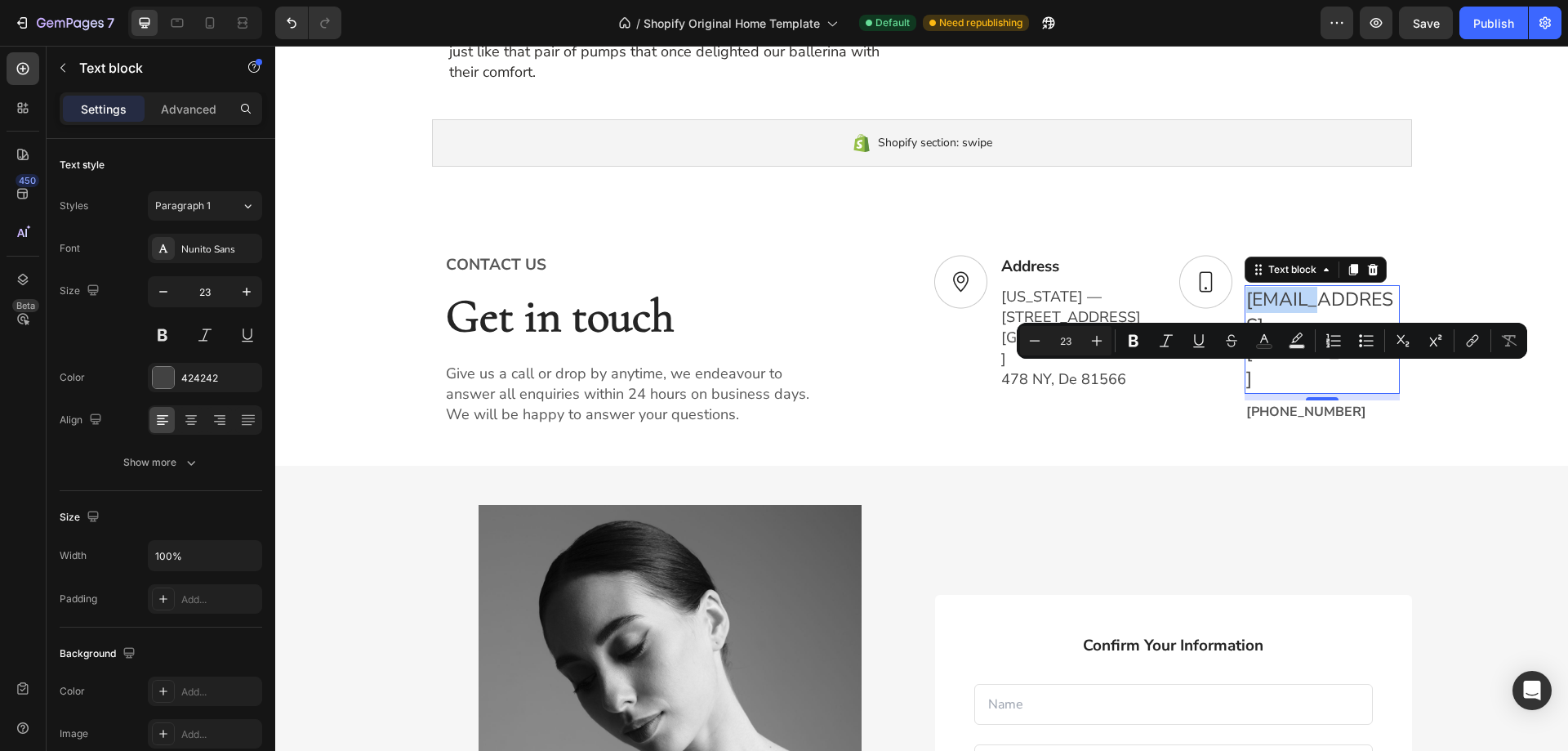
drag, startPoint x: 1241, startPoint y: 377, endPoint x: 1303, endPoint y: 382, distance: 62.2
click at [1303, 382] on p "[EMAIL_ADDRESS][DOMAIN_NAME]" at bounding box center [1321, 339] width 152 height 105
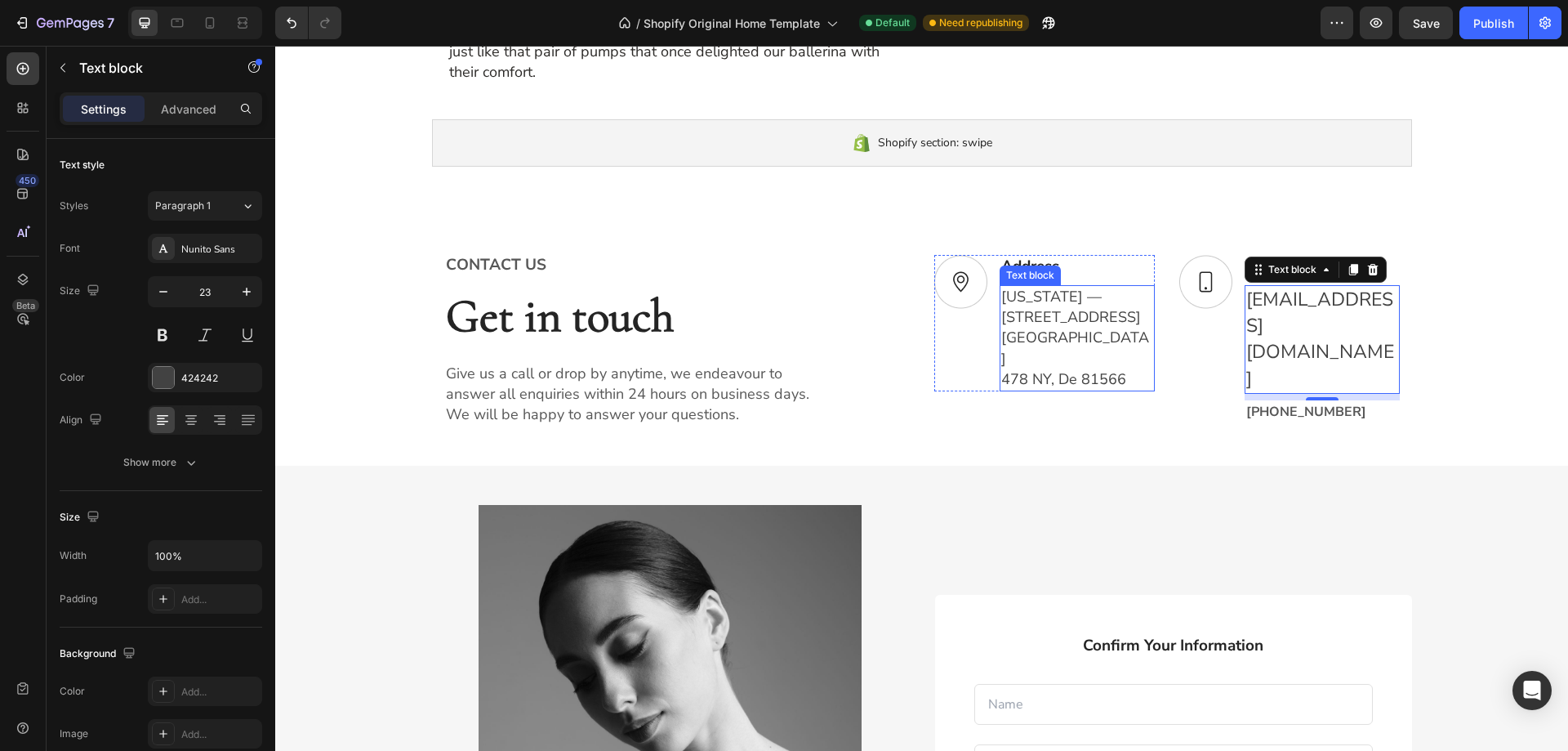
click at [1098, 390] on p "478 NY, De 81566" at bounding box center [1077, 379] width 152 height 20
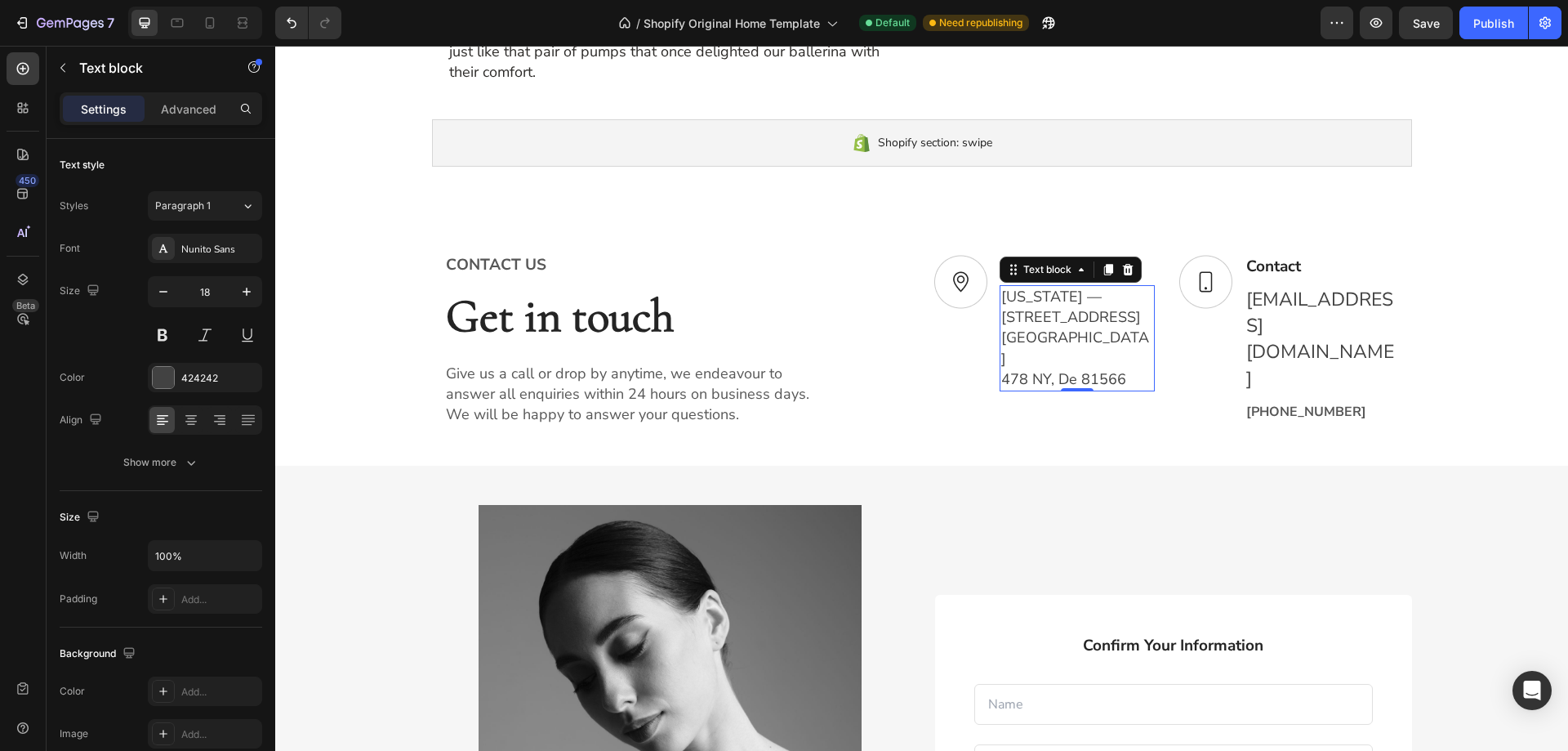
click at [1097, 390] on p "478 NY, De 81566" at bounding box center [1077, 379] width 152 height 20
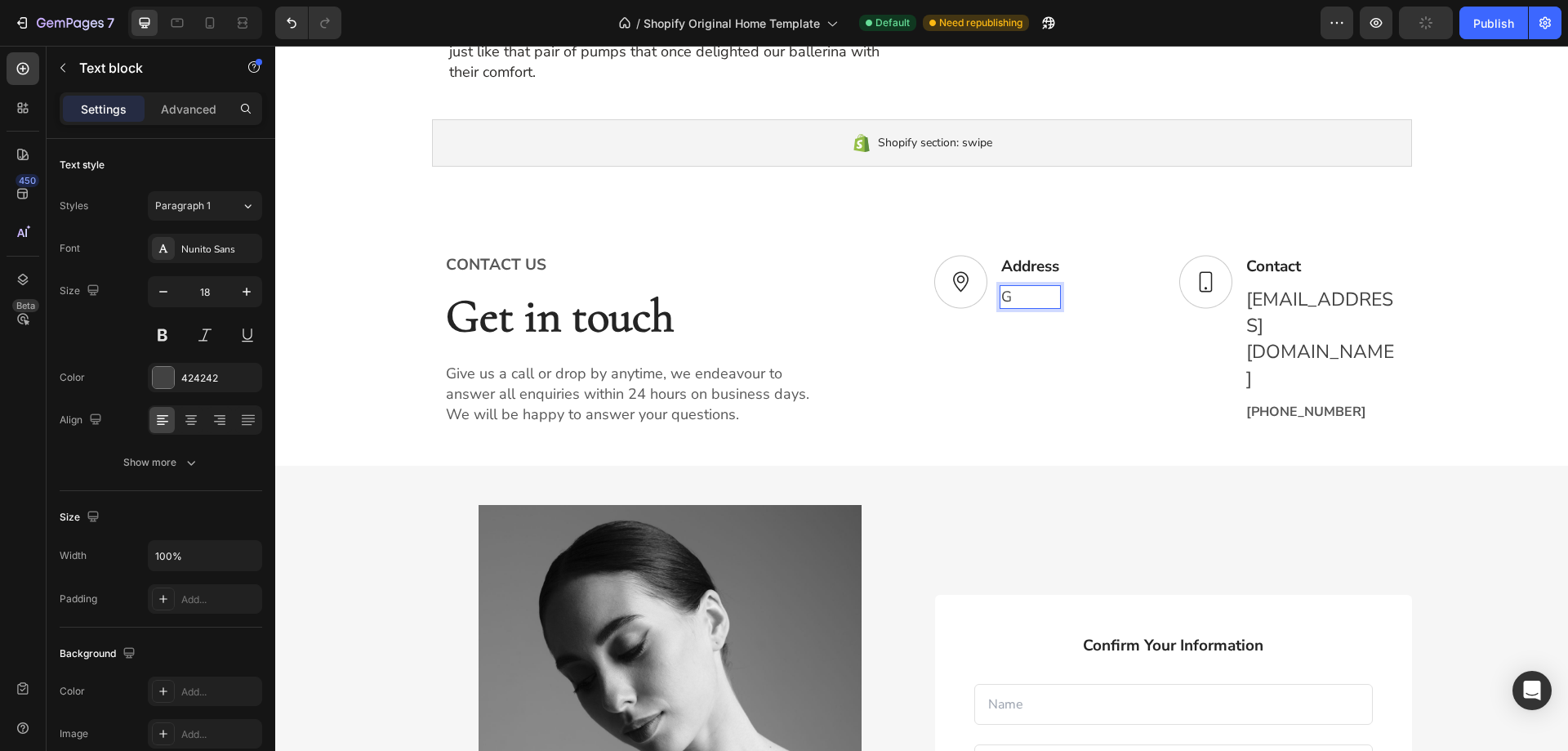
scroll to position [1657, 0]
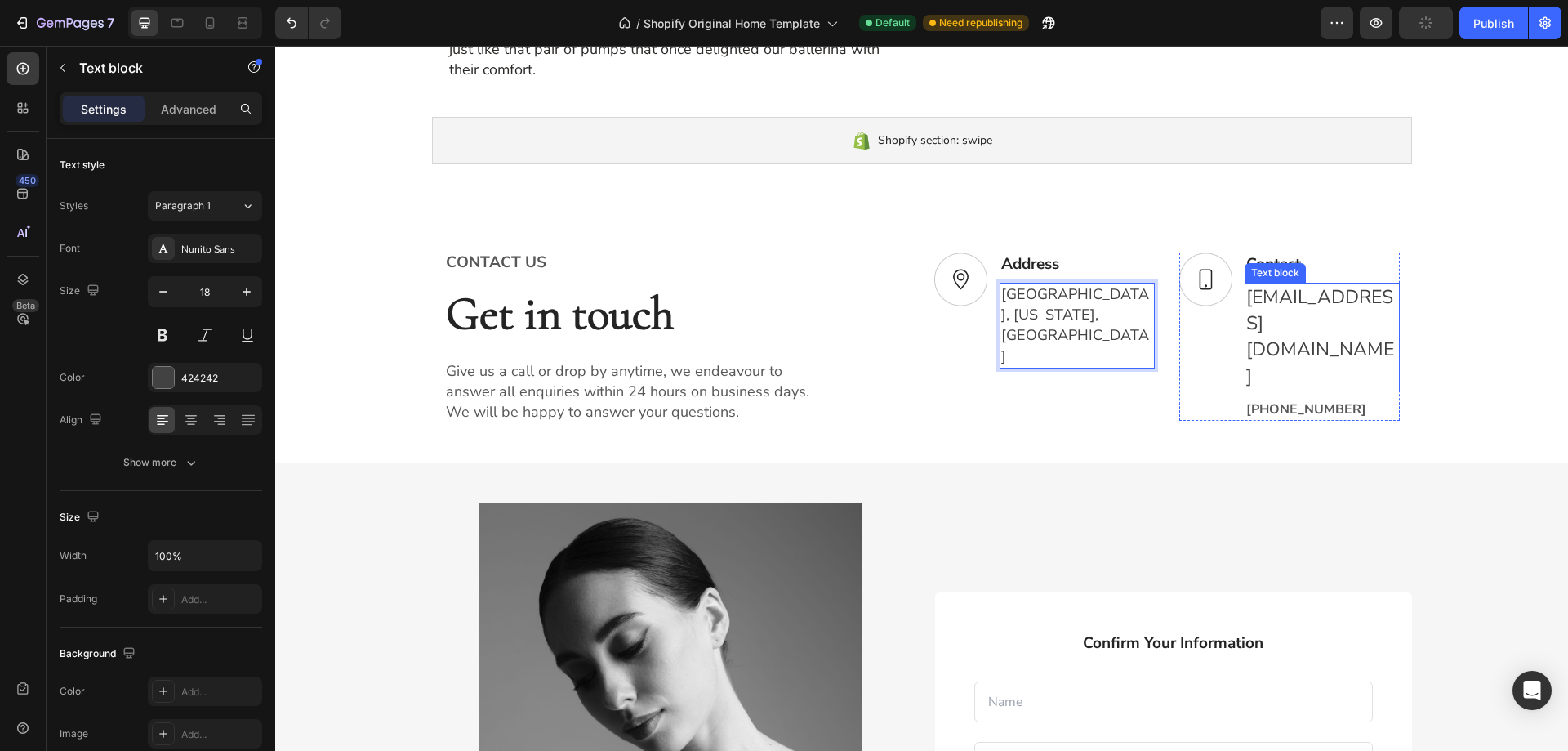
click at [1258, 385] on p "[EMAIL_ADDRESS][DOMAIN_NAME]" at bounding box center [1321, 337] width 152 height 105
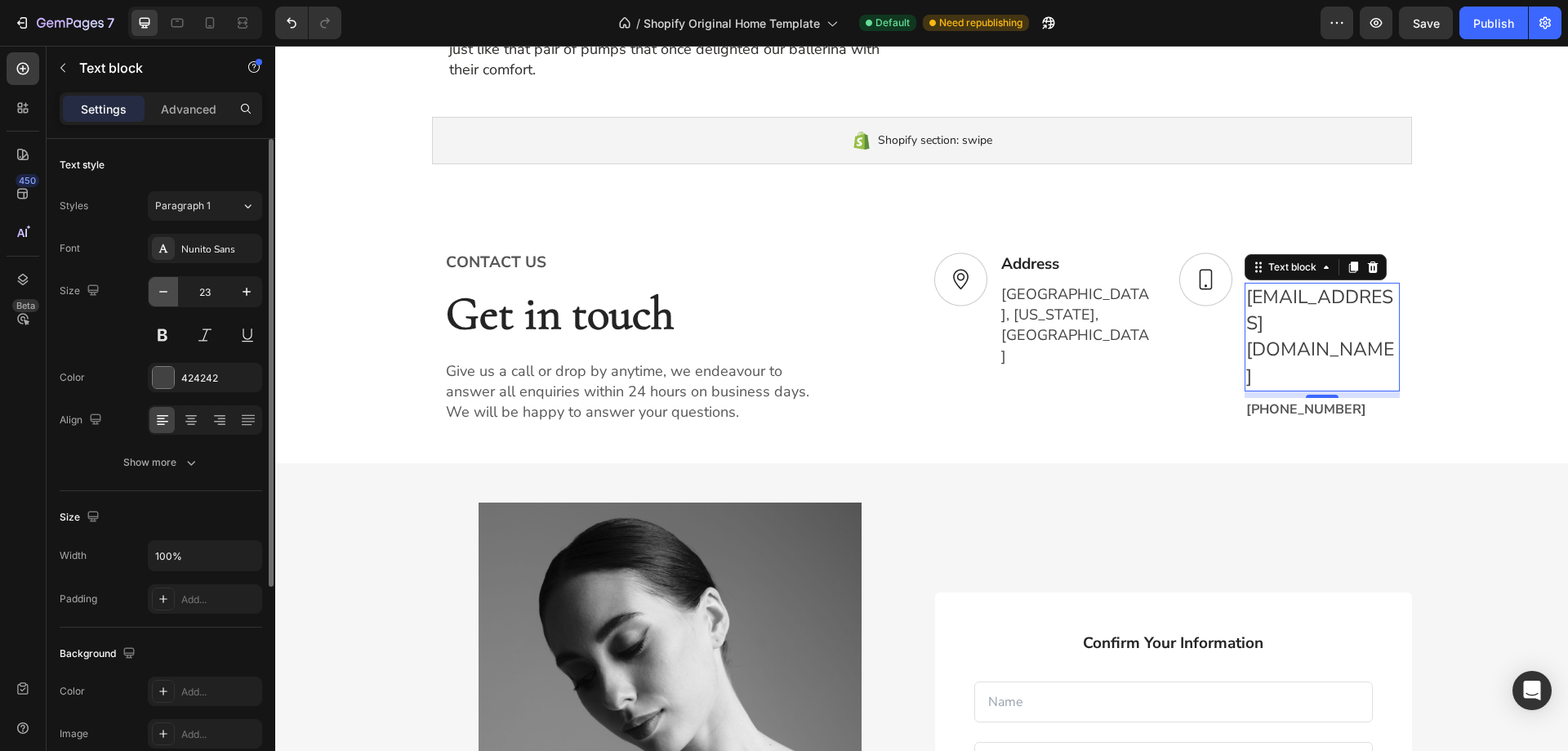
click at [157, 291] on icon "button" at bounding box center [162, 291] width 16 height 16
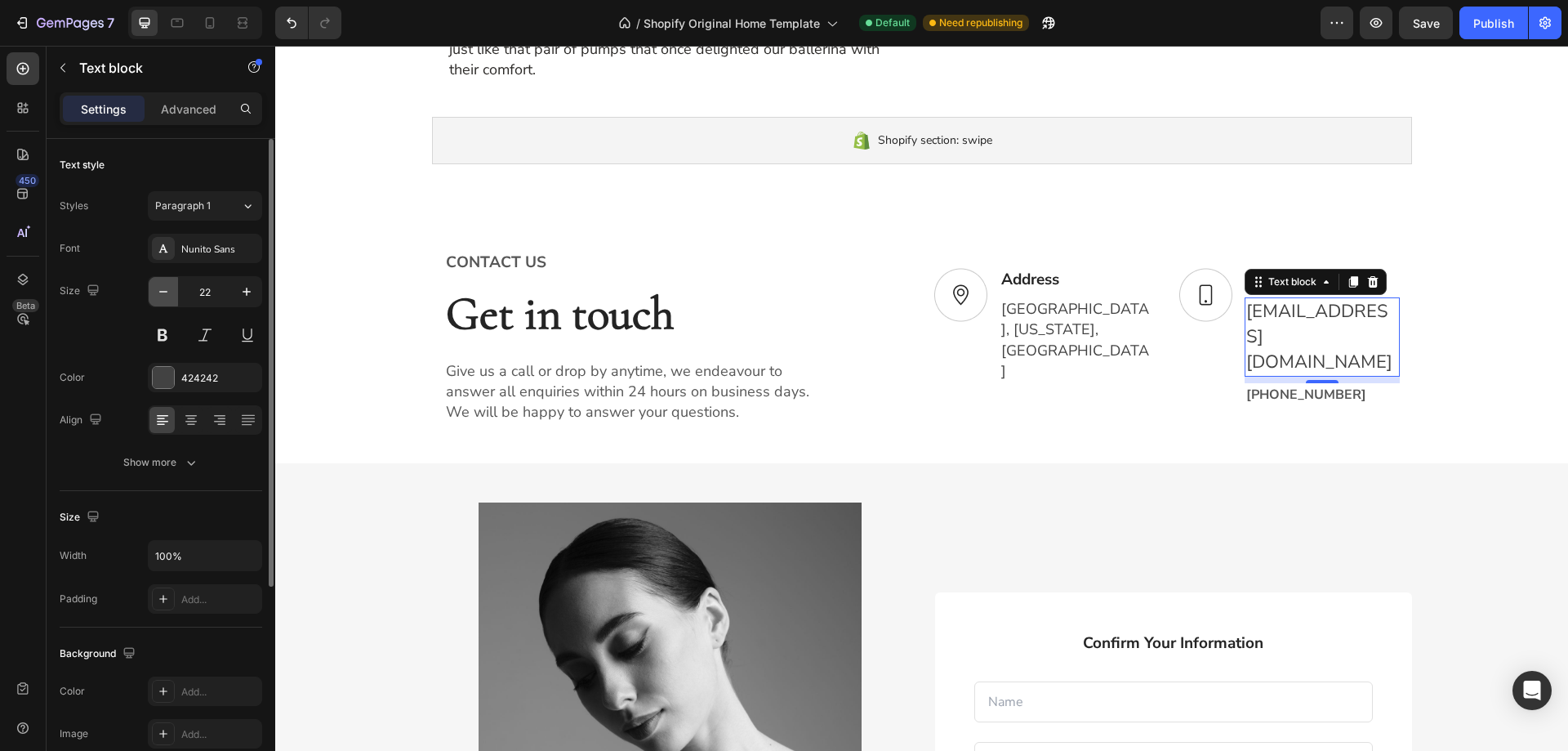
click at [157, 291] on icon "button" at bounding box center [162, 291] width 16 height 16
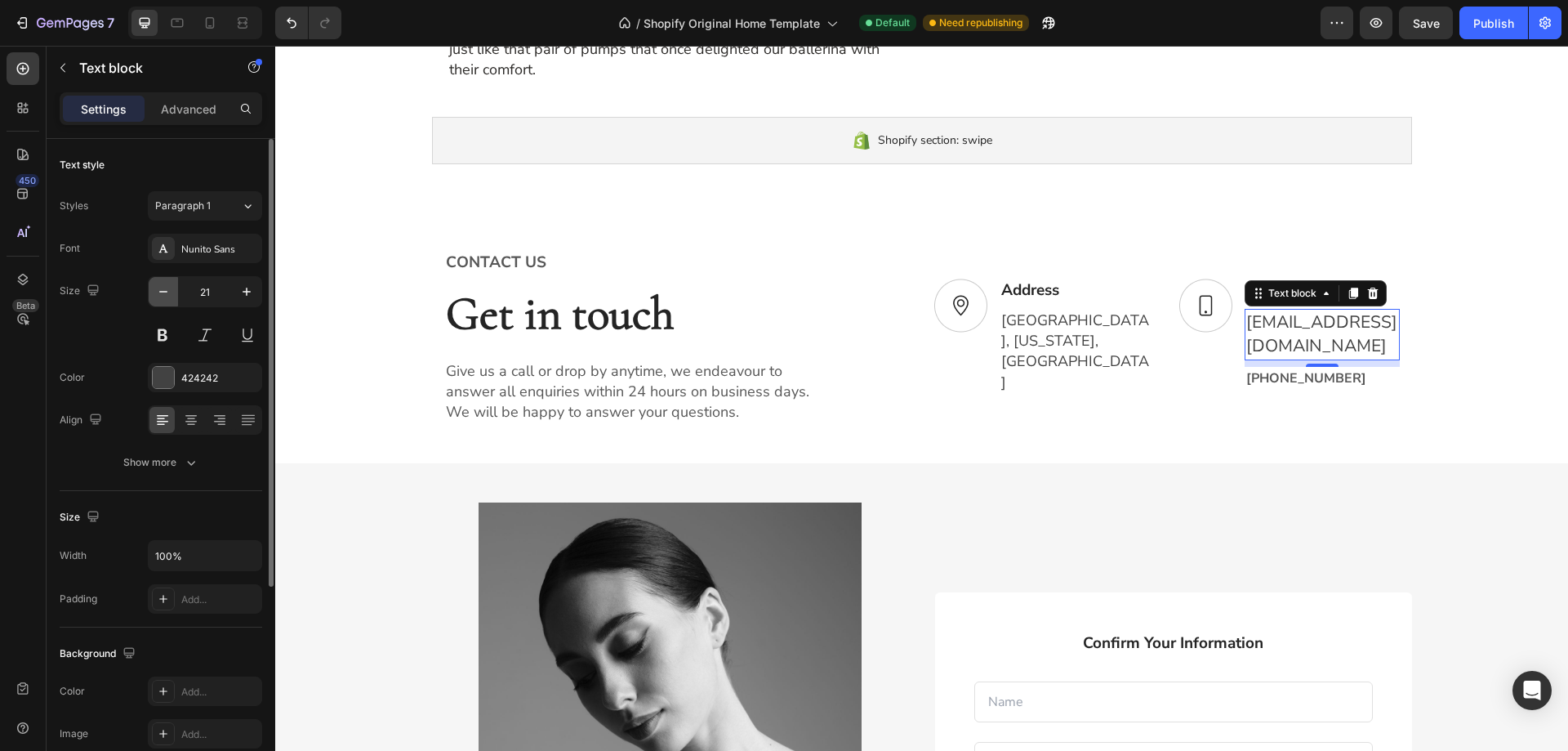
click at [157, 291] on icon "button" at bounding box center [162, 291] width 16 height 16
type input "18"
click at [1314, 379] on div "8" at bounding box center [1321, 372] width 16 height 13
click at [1196, 424] on div "Image Address Text block [GEOGRAPHIC_DATA][US_STATE] Text block Row Image Conta…" at bounding box center [1167, 337] width 465 height 175
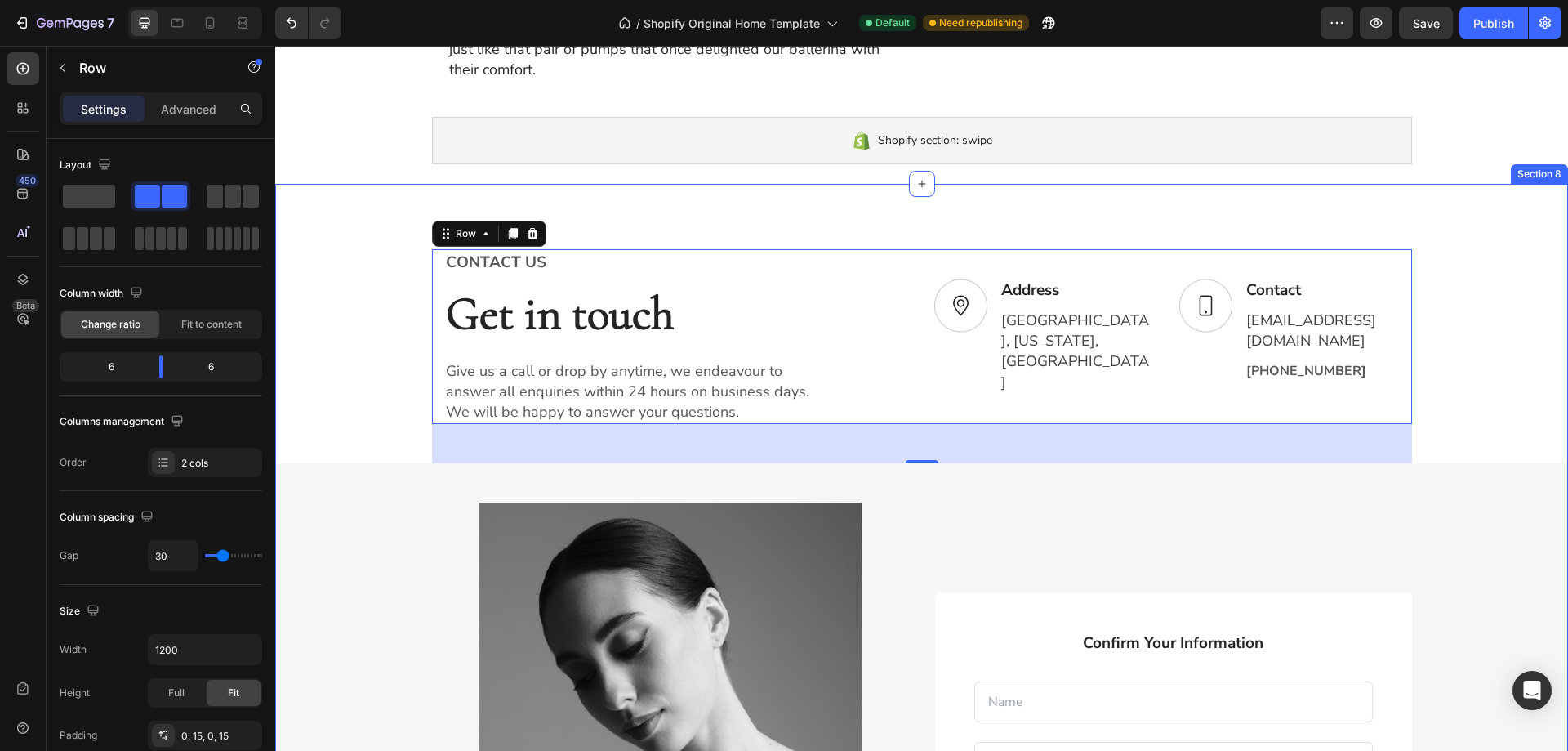
click at [1446, 370] on div "CONTACT US Text block Get in touch Heading Give us a call or drop by anytime, w…" at bounding box center [922, 680] width 1292 height 863
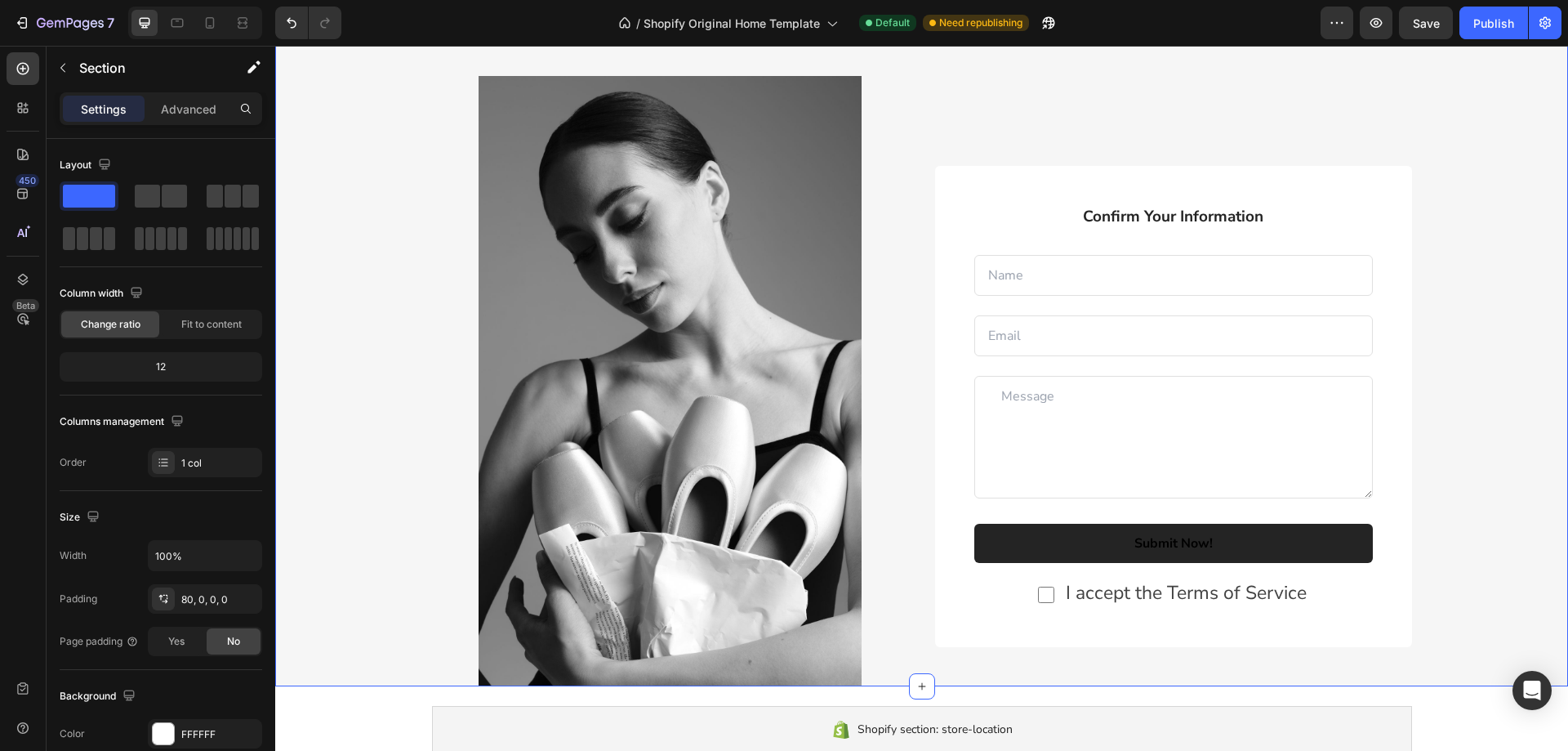
scroll to position [2147, 0]
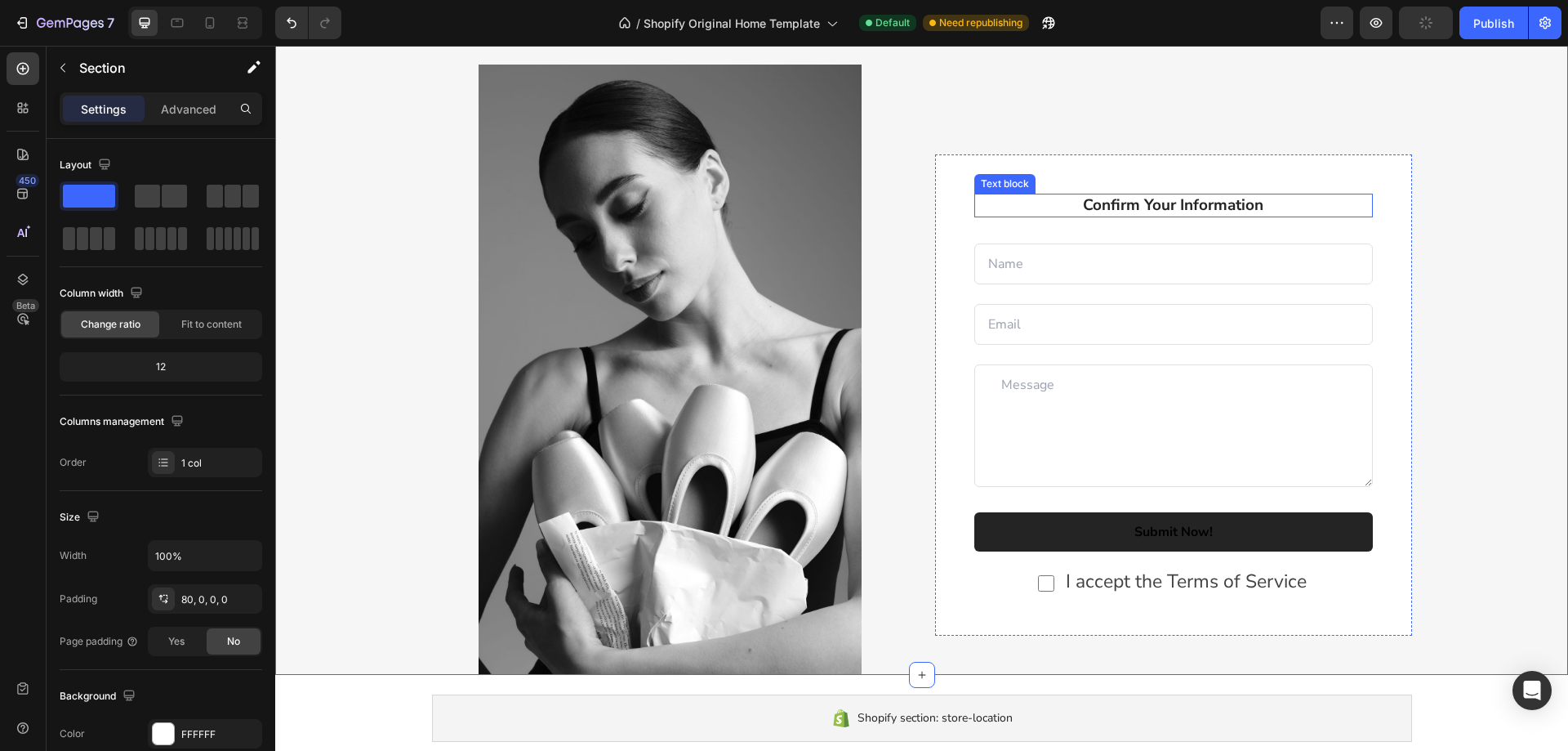
click at [1195, 196] on p "Confirm Your Information" at bounding box center [1173, 206] width 395 height 20
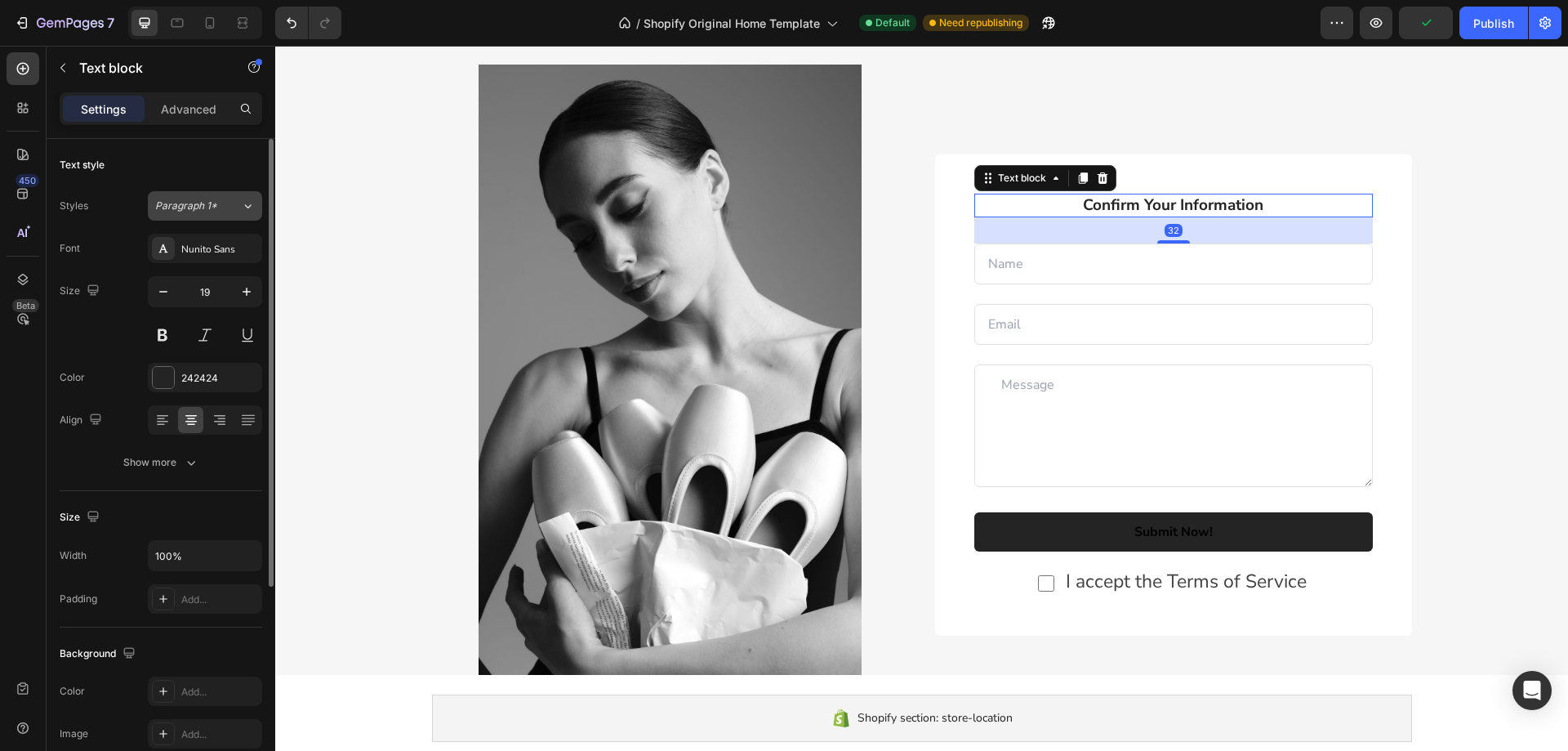
click at [237, 208] on div "Paragraph 1*" at bounding box center [197, 205] width 86 height 14
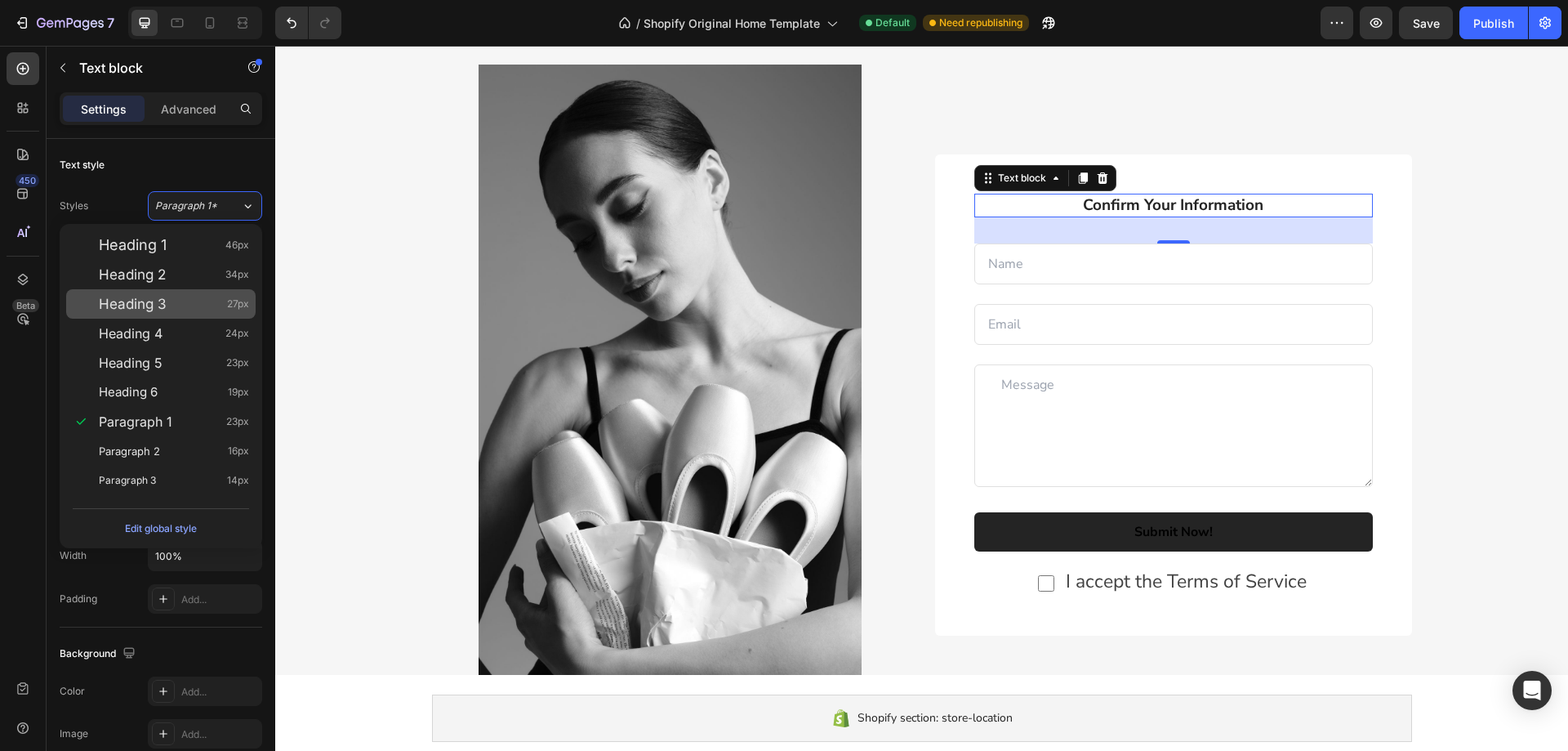
click at [207, 305] on div "Heading 3 27px" at bounding box center [173, 304] width 151 height 16
type input "27"
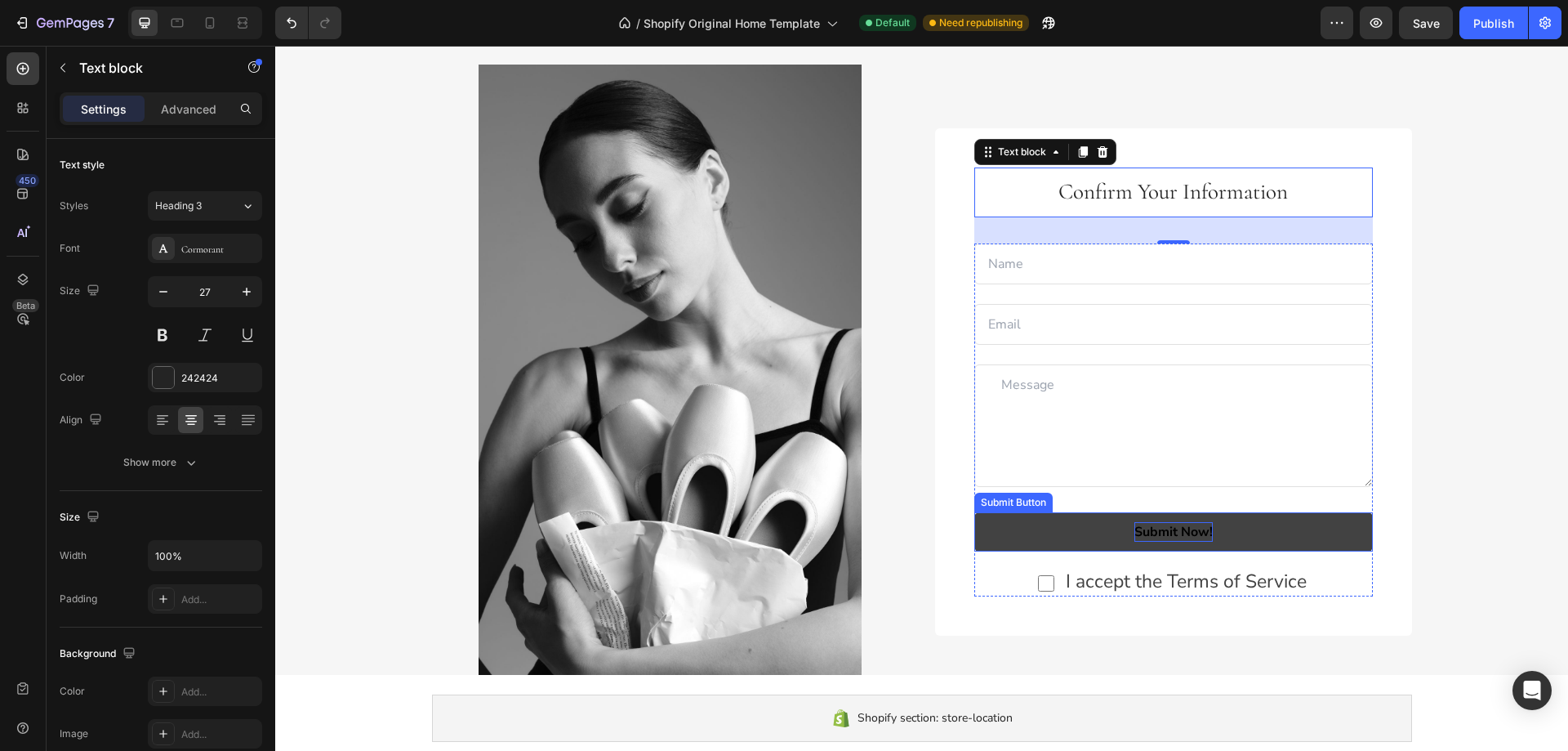
click at [1149, 532] on div "Submit Now!" at bounding box center [1173, 532] width 78 height 20
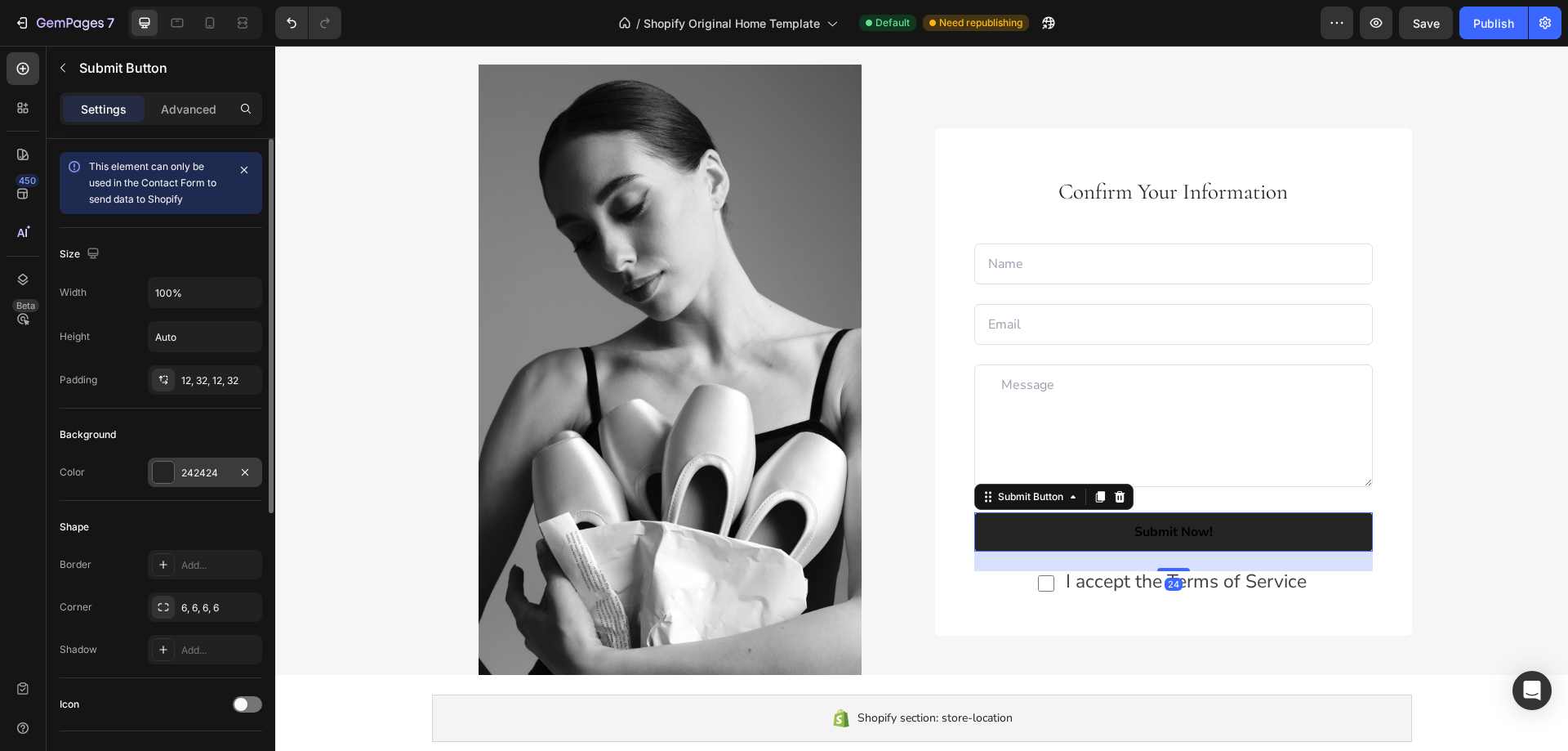
click at [154, 477] on div at bounding box center [163, 472] width 21 height 21
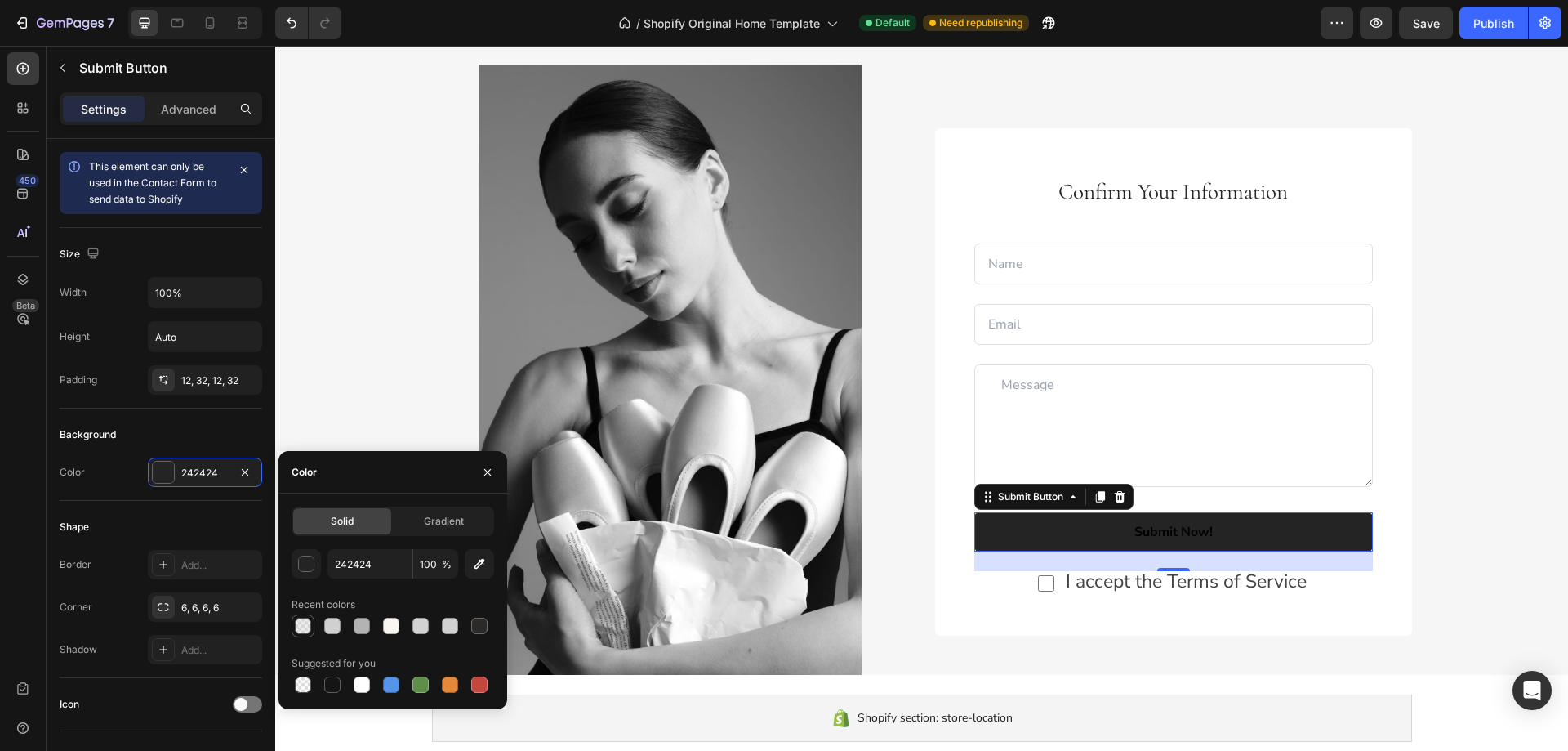
click at [298, 624] on div at bounding box center [303, 625] width 16 height 16
type input "D0D0D0"
type input "40"
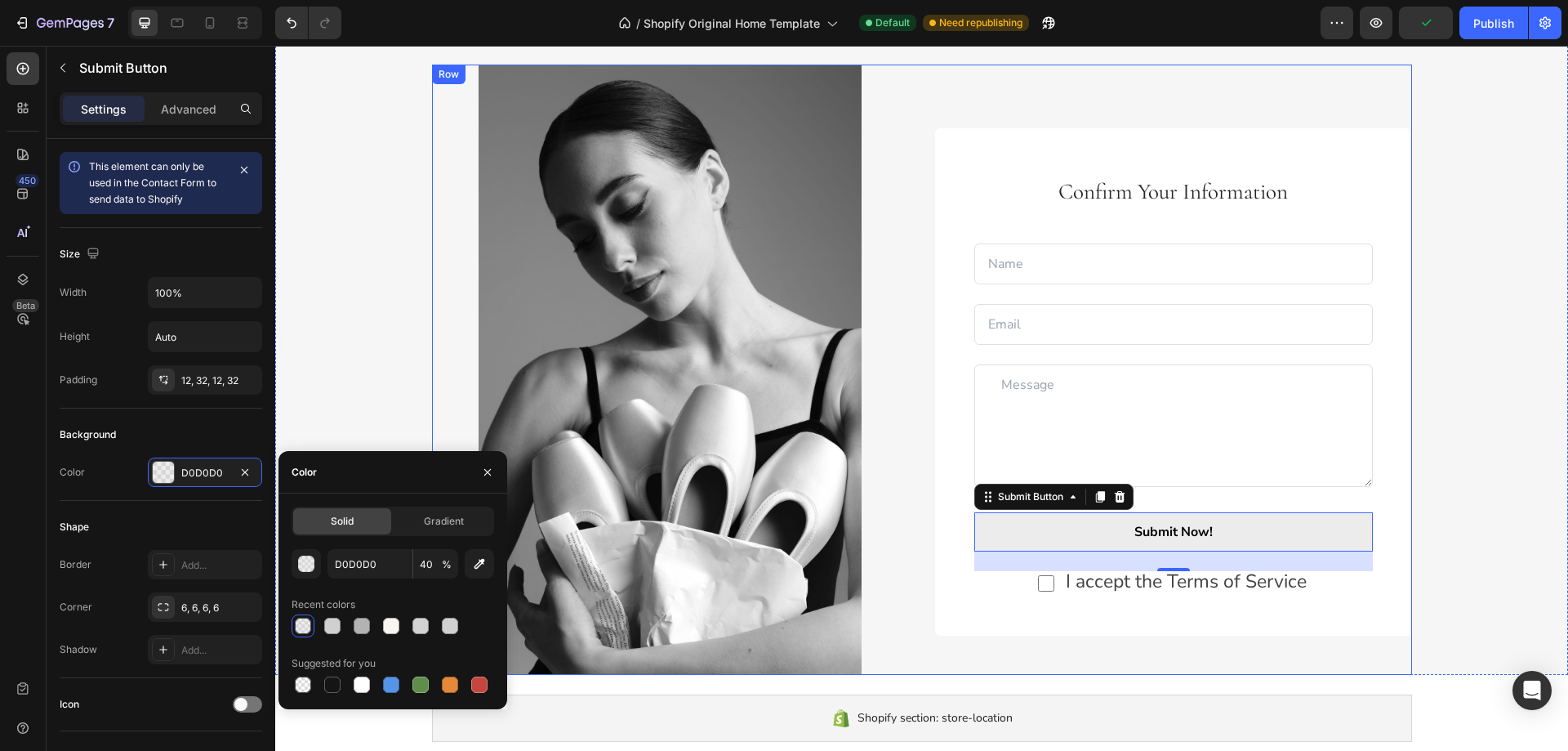
click at [918, 450] on div "Image Confirm Your Information Text block Text Field Email Field Row Text Area …" at bounding box center [922, 369] width 980 height 610
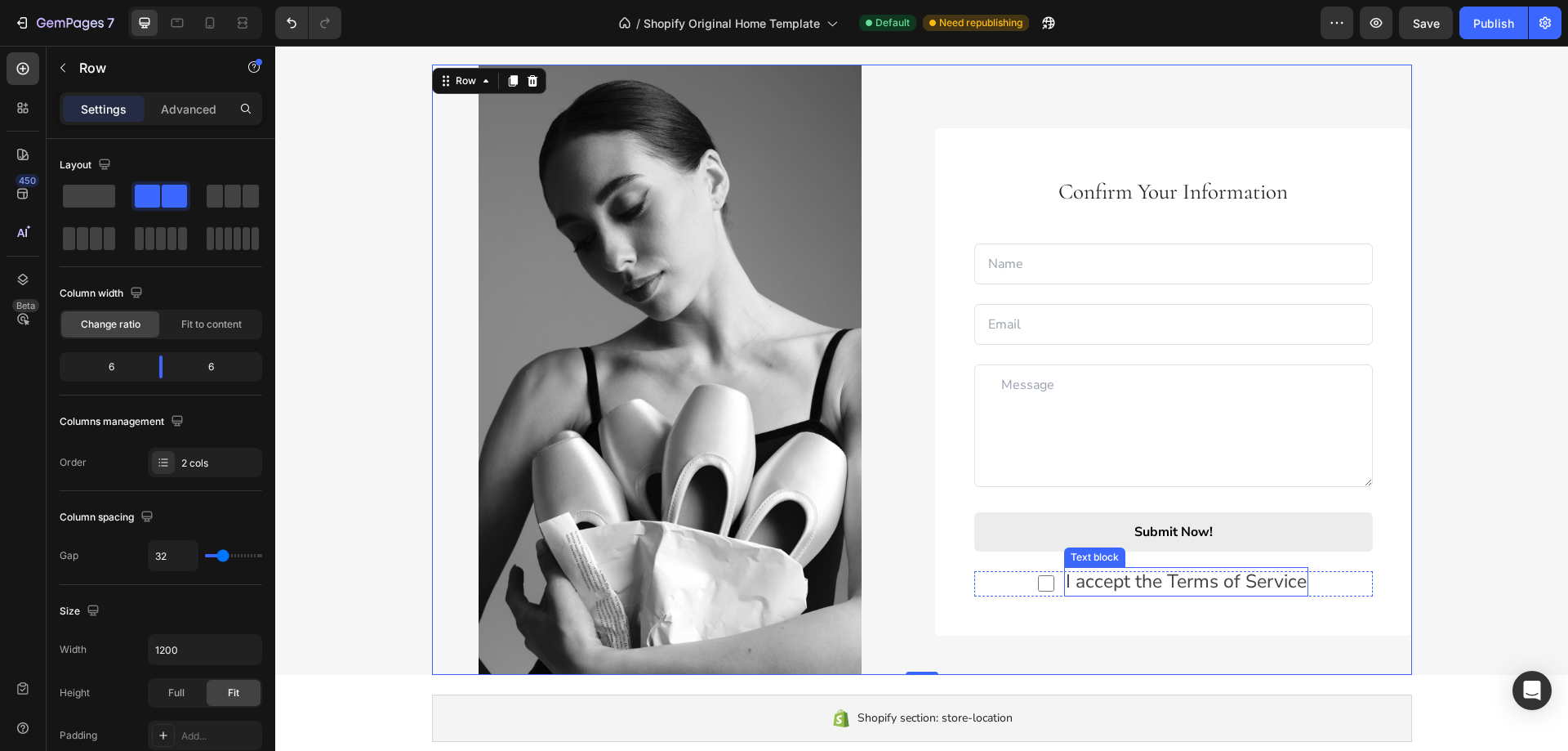
click at [1118, 581] on p "I accept the Terms of Service" at bounding box center [1185, 581] width 241 height 26
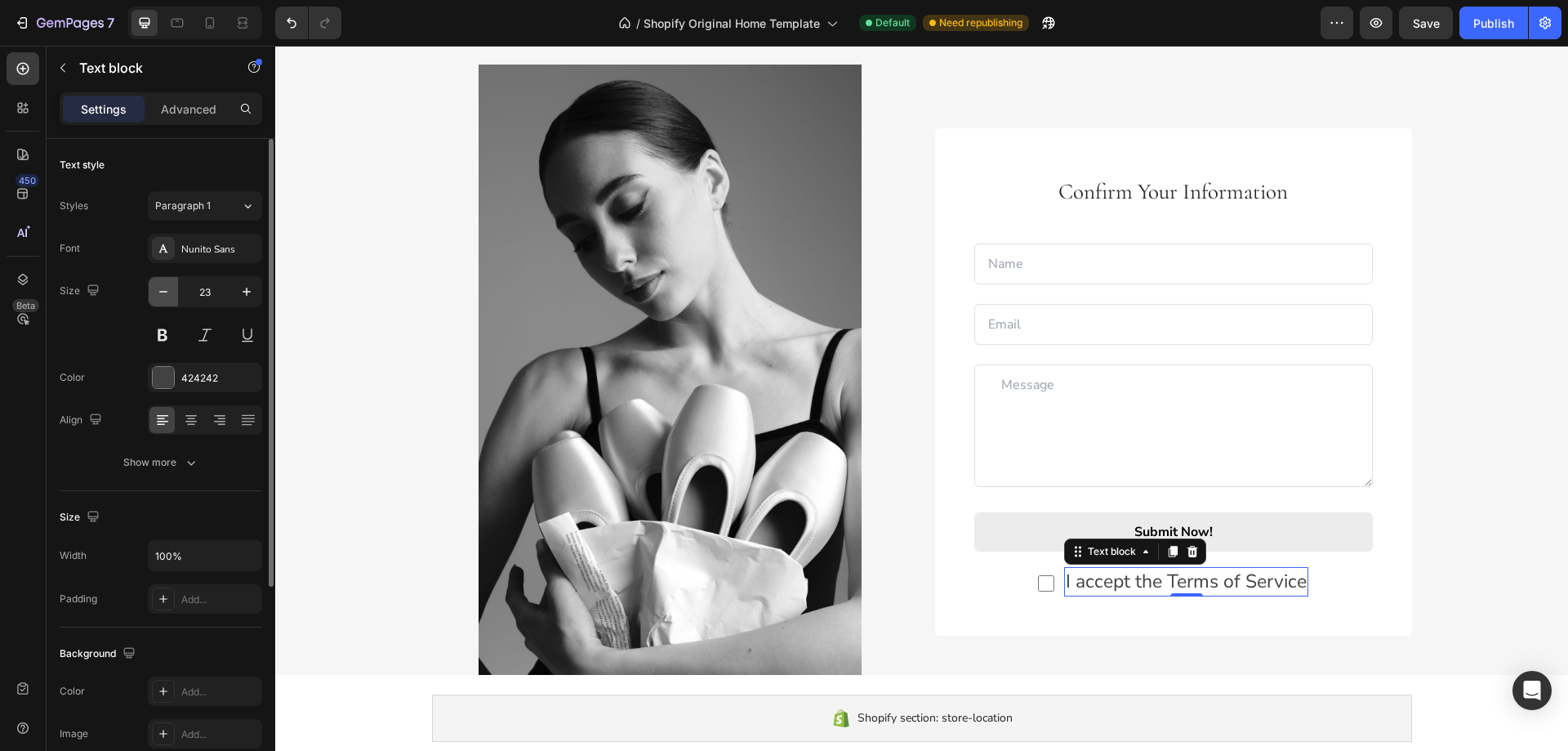
click at [166, 297] on icon "button" at bounding box center [162, 291] width 16 height 16
click at [165, 297] on icon "button" at bounding box center [162, 291] width 16 height 16
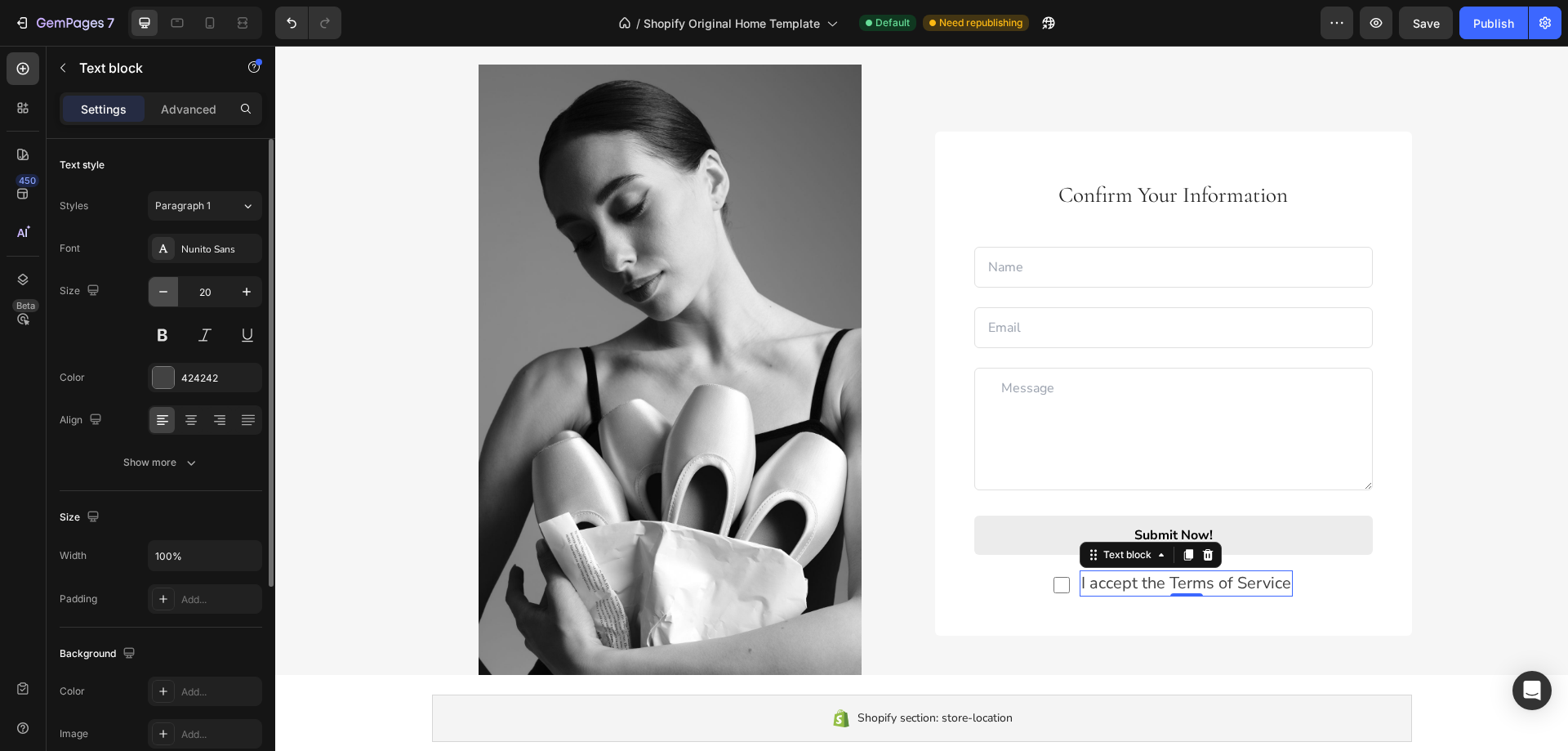
click at [165, 297] on icon "button" at bounding box center [162, 291] width 16 height 16
type input "18"
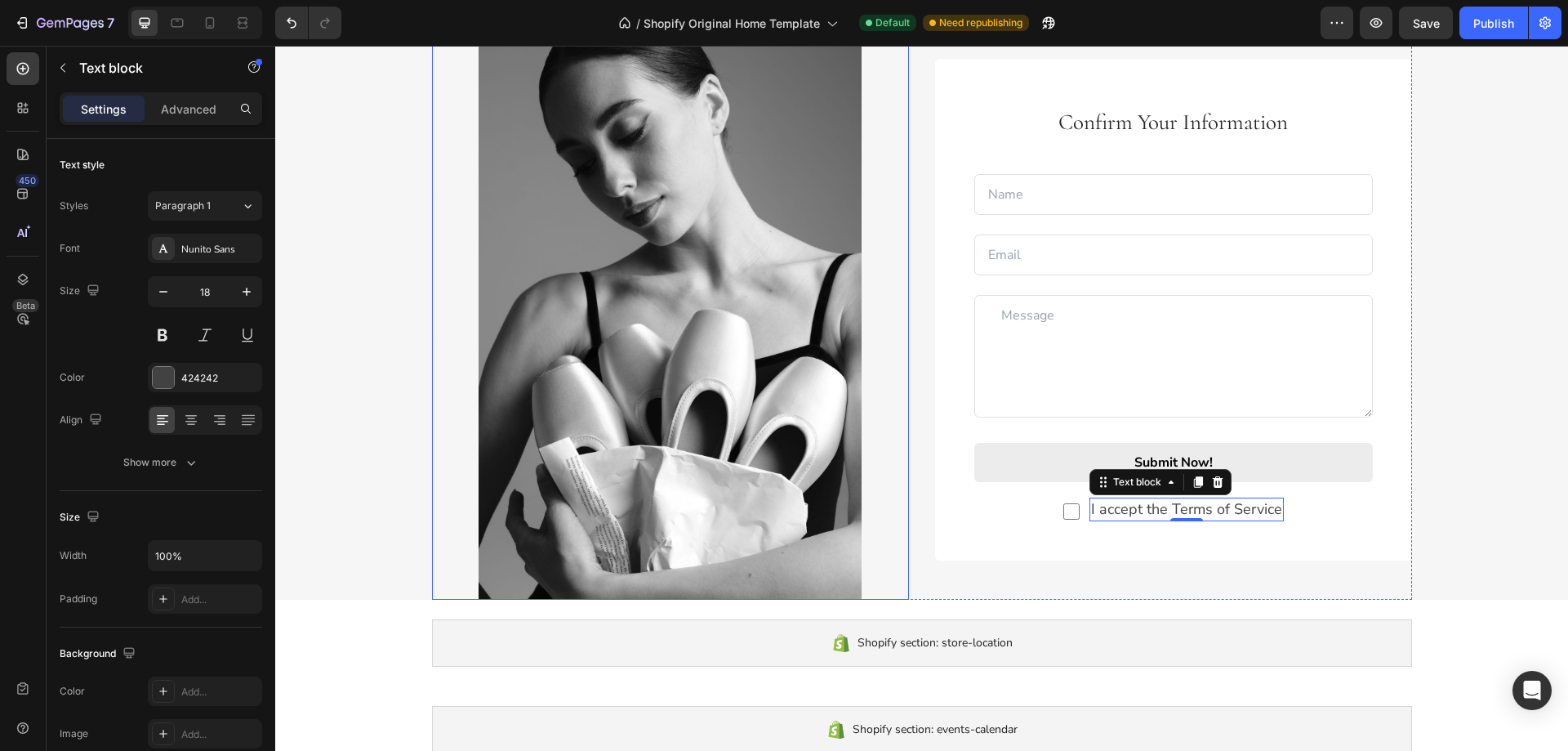
scroll to position [2228, 0]
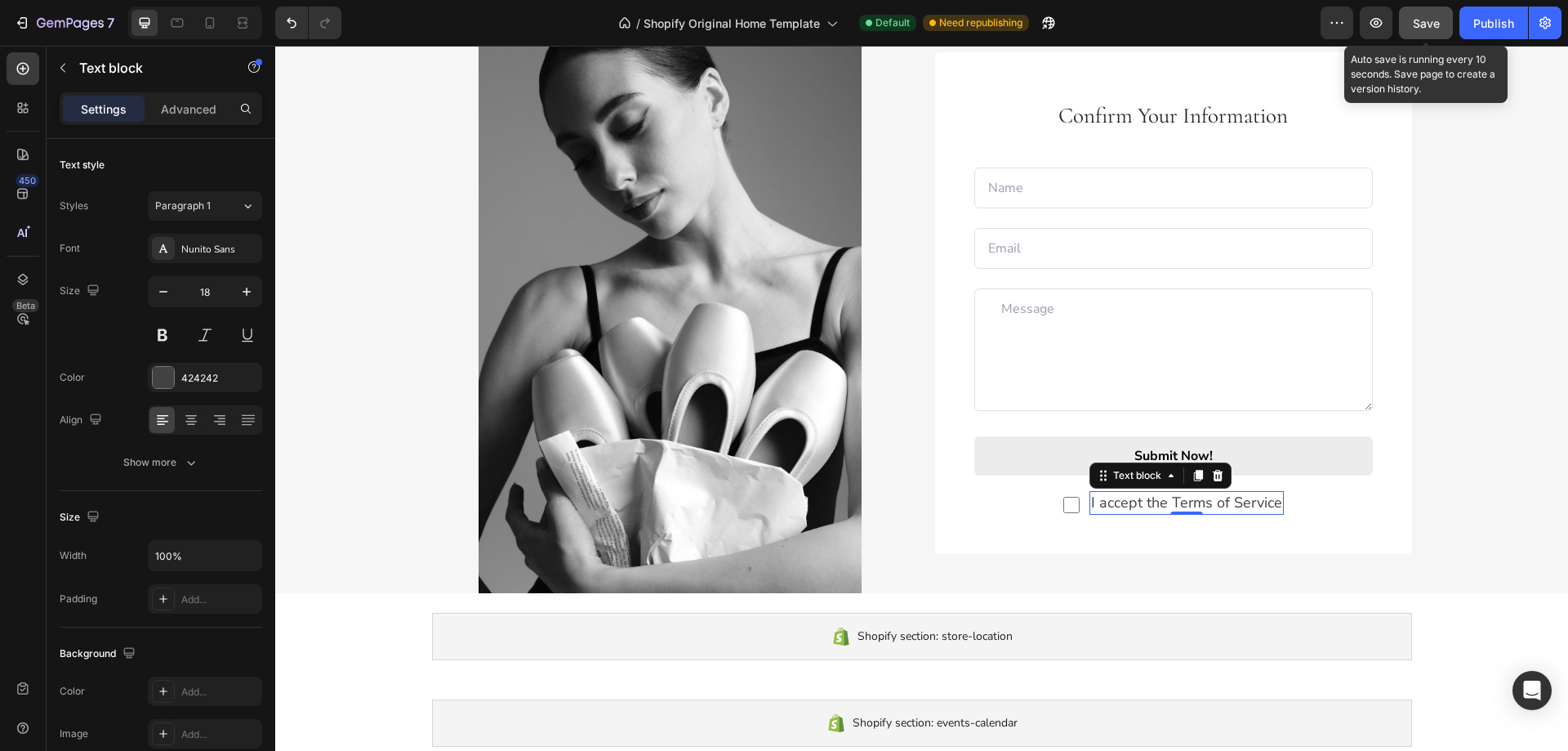
click at [1419, 32] on button "Save" at bounding box center [1425, 23] width 54 height 32
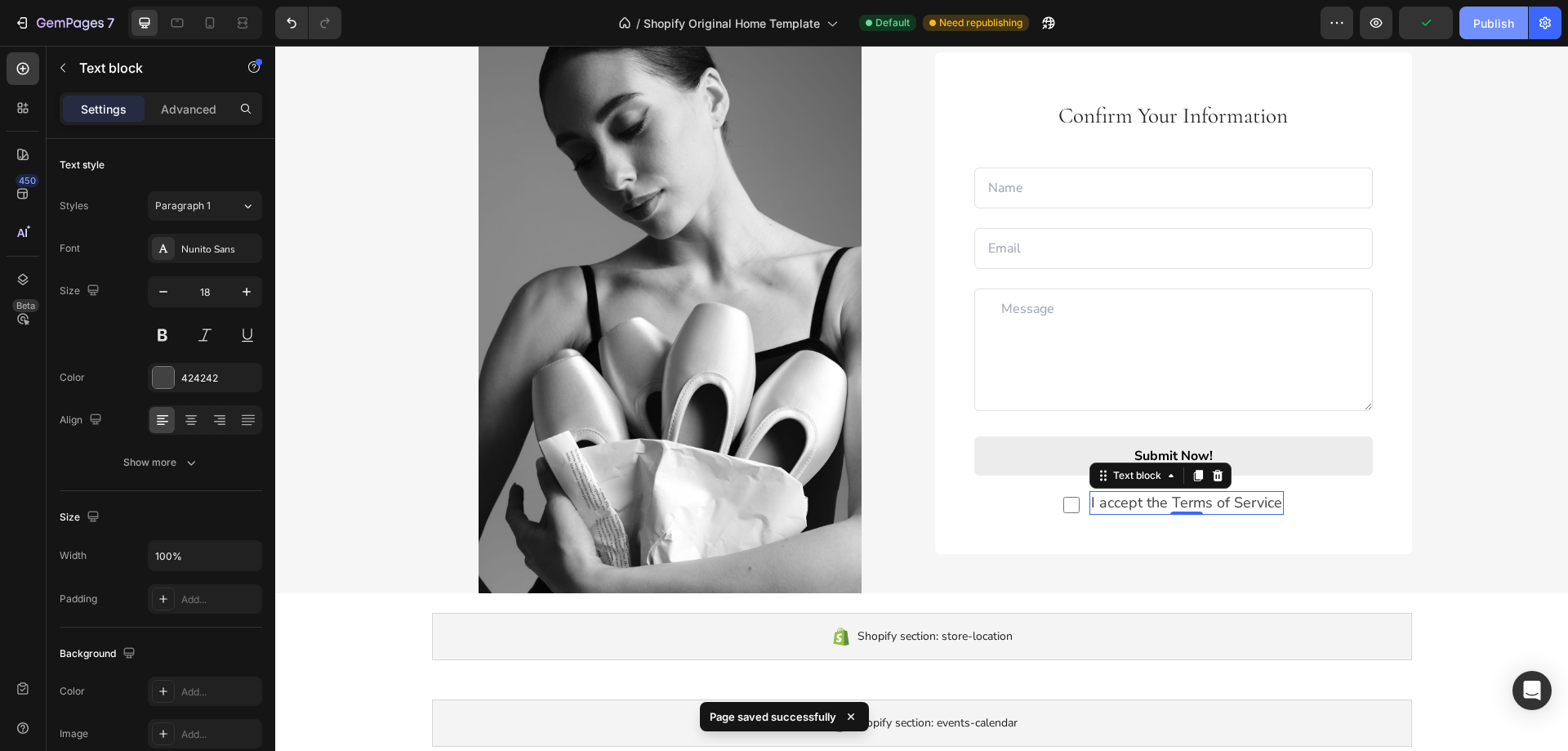
click at [1482, 26] on div "Publish" at bounding box center [1493, 23] width 41 height 17
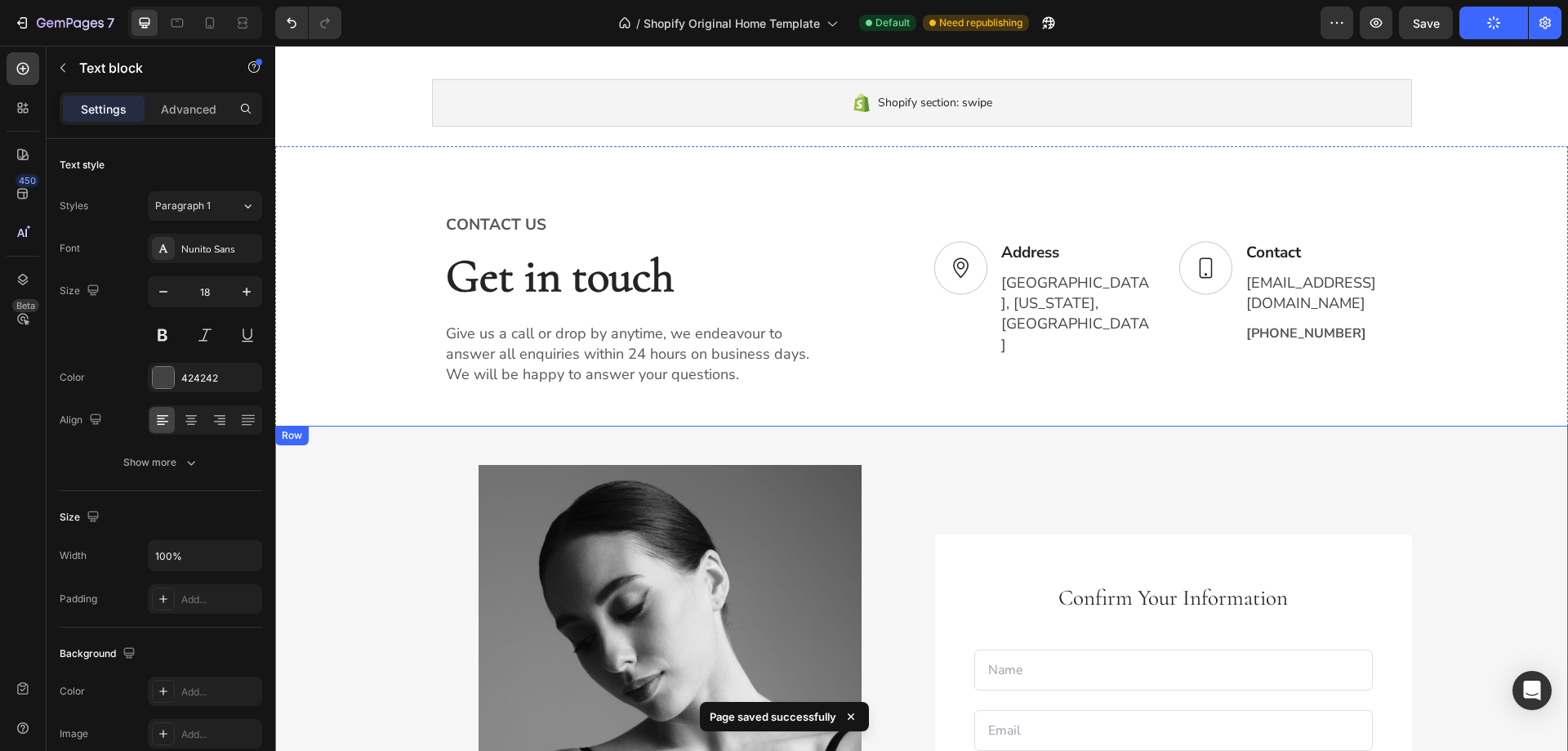
scroll to position [1738, 0]
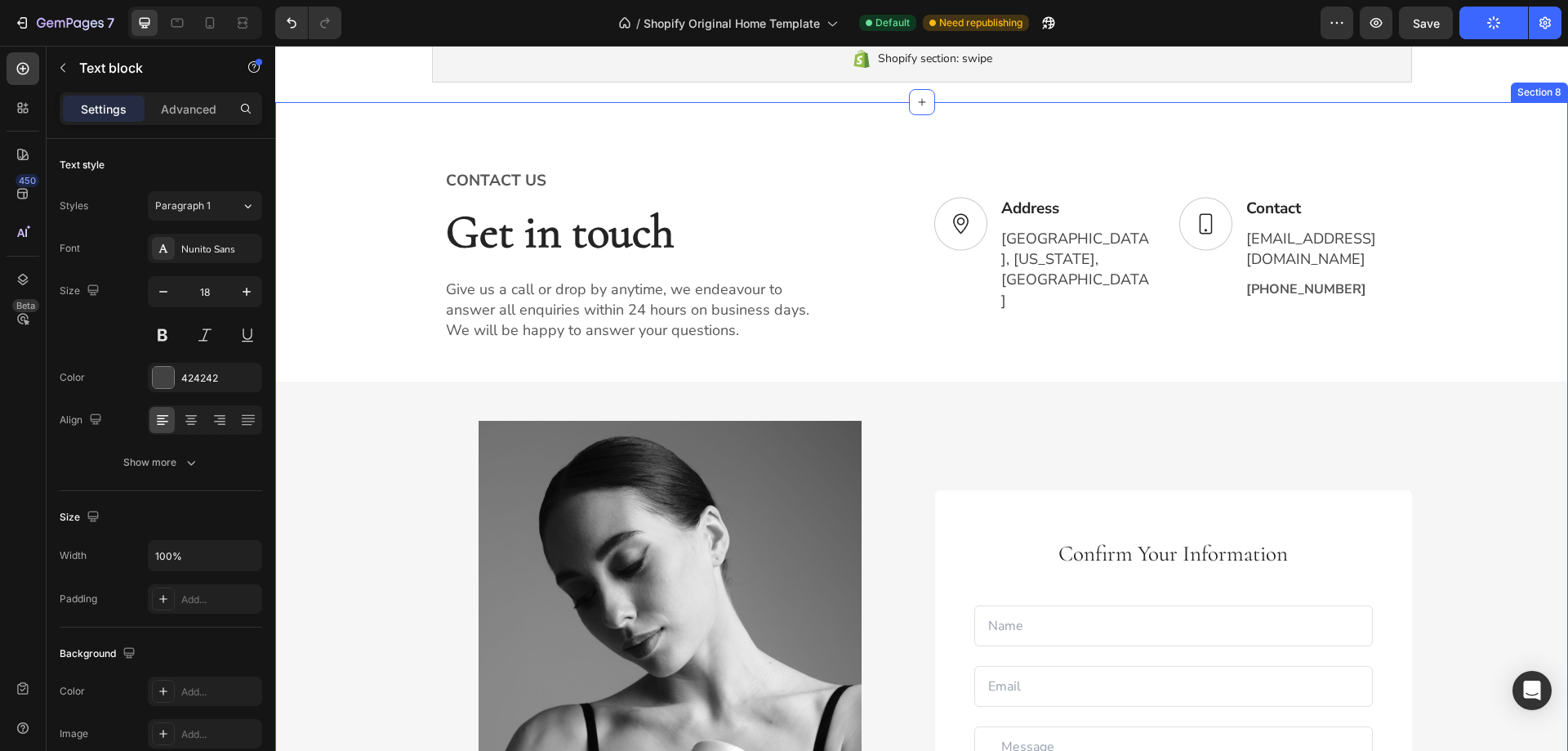
click at [1412, 381] on div "CONTACT US Text block Get in touch Heading Give us a call or drop by anytime, w…" at bounding box center [922, 599] width 1292 height 863
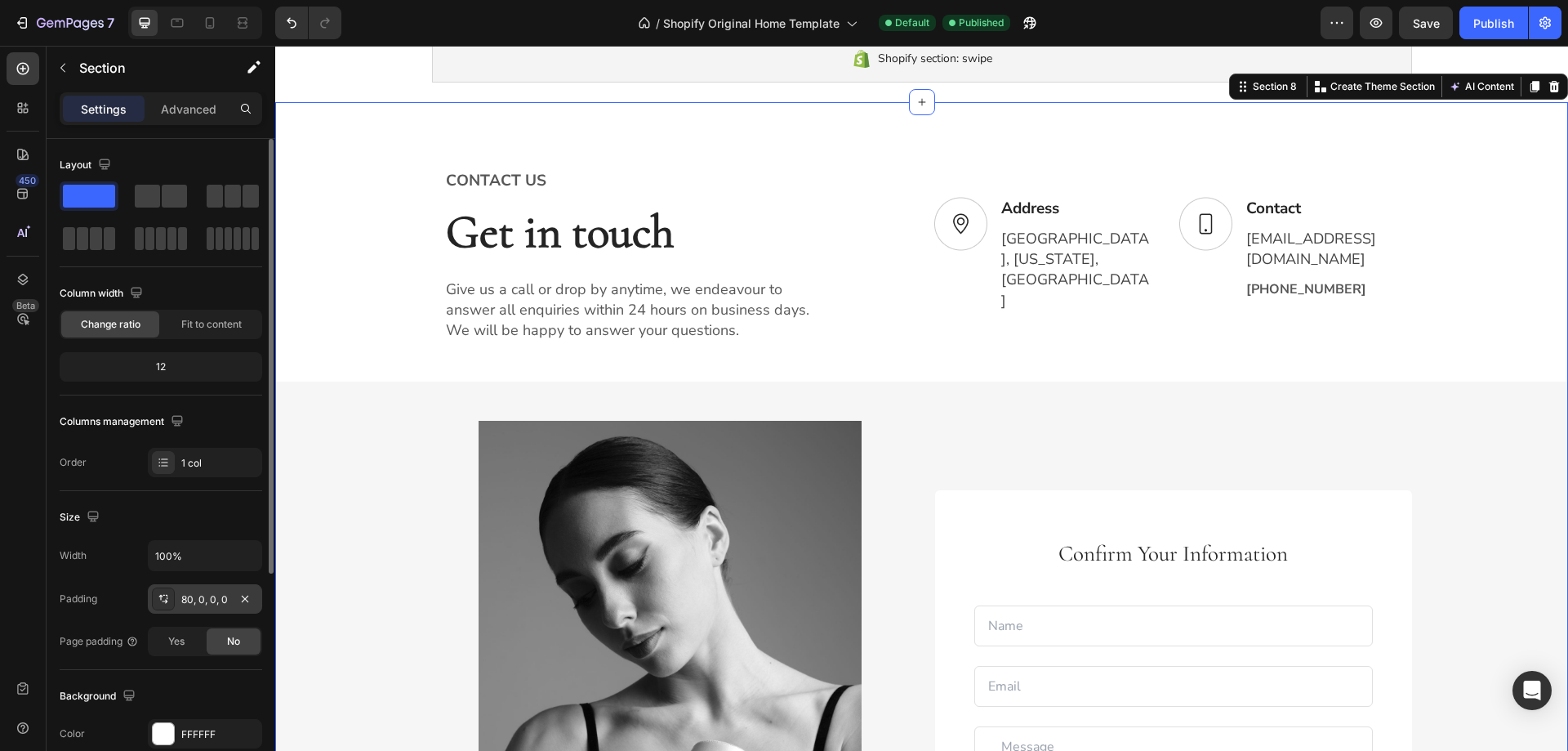
click at [191, 598] on div "80, 0, 0, 0" at bounding box center [205, 599] width 48 height 14
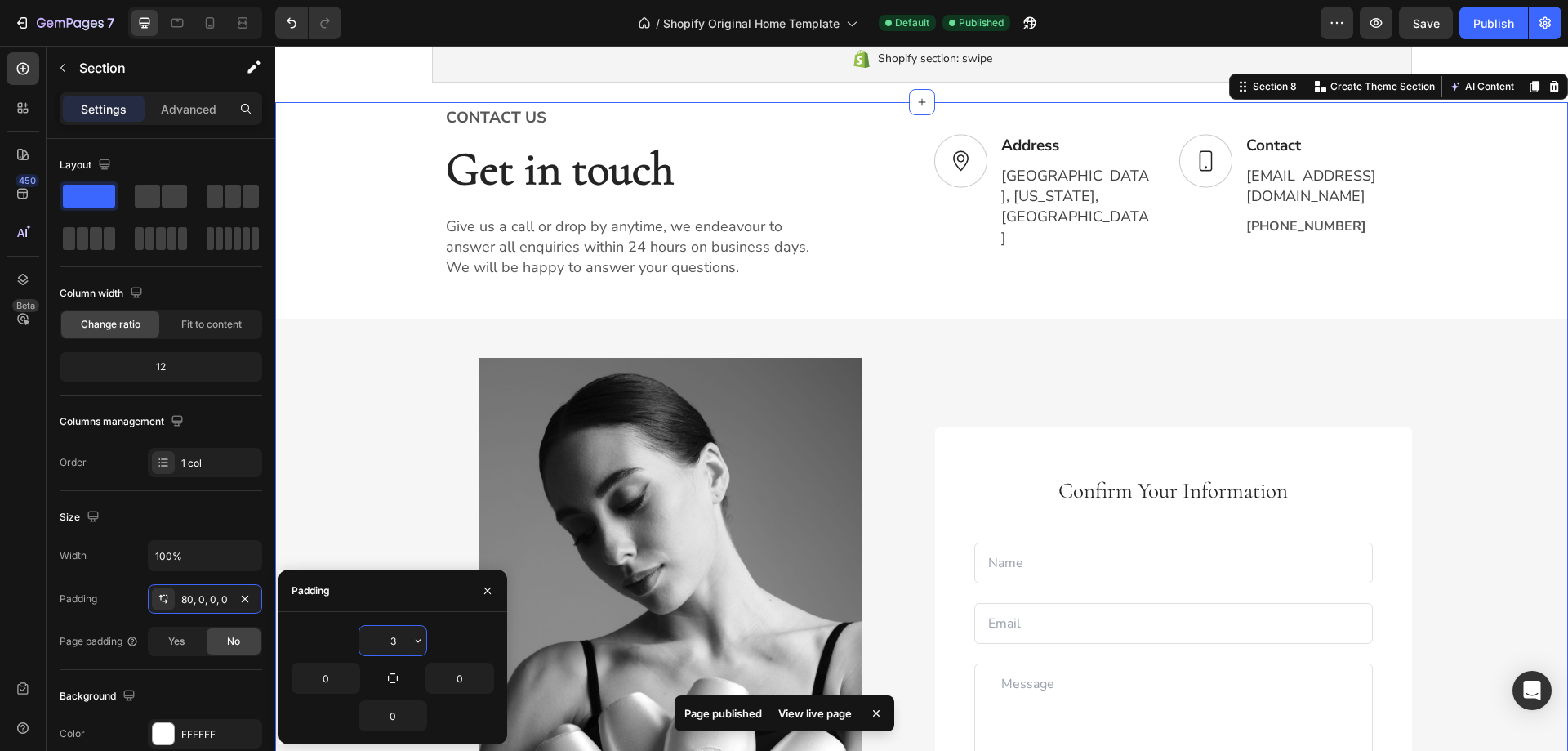
type input "30"
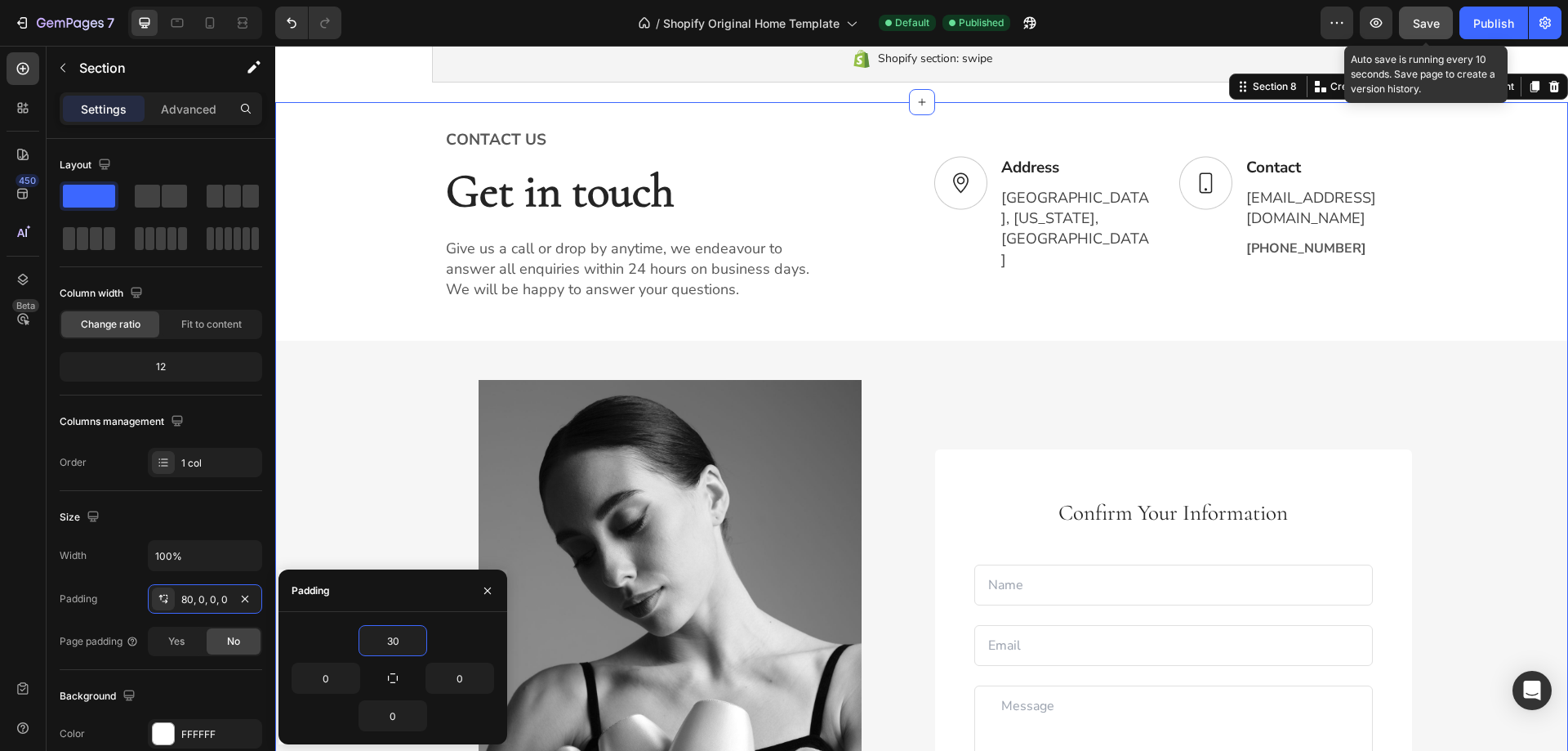
click at [1426, 25] on span "Save" at bounding box center [1426, 23] width 27 height 14
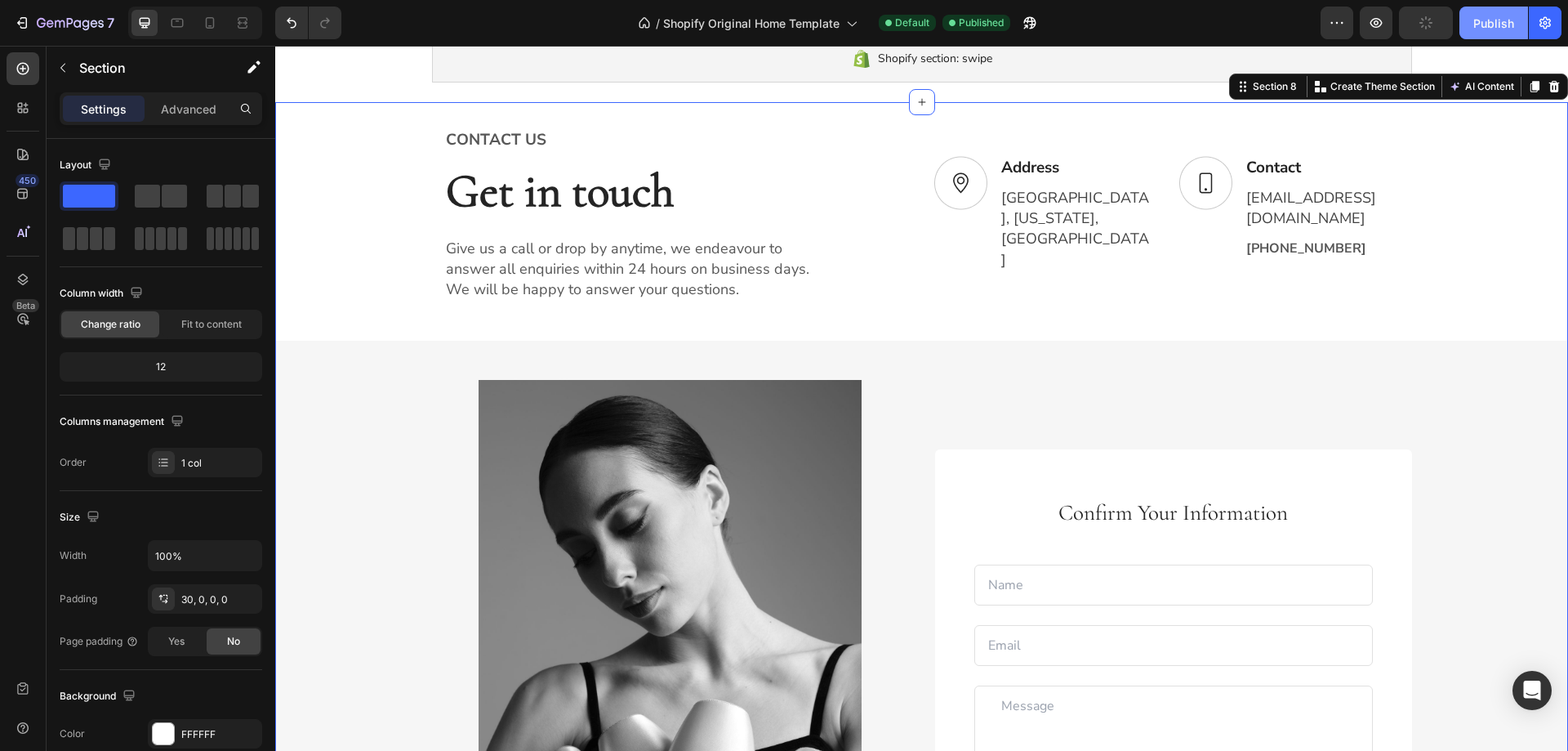
click at [1477, 22] on div "Publish" at bounding box center [1493, 23] width 41 height 17
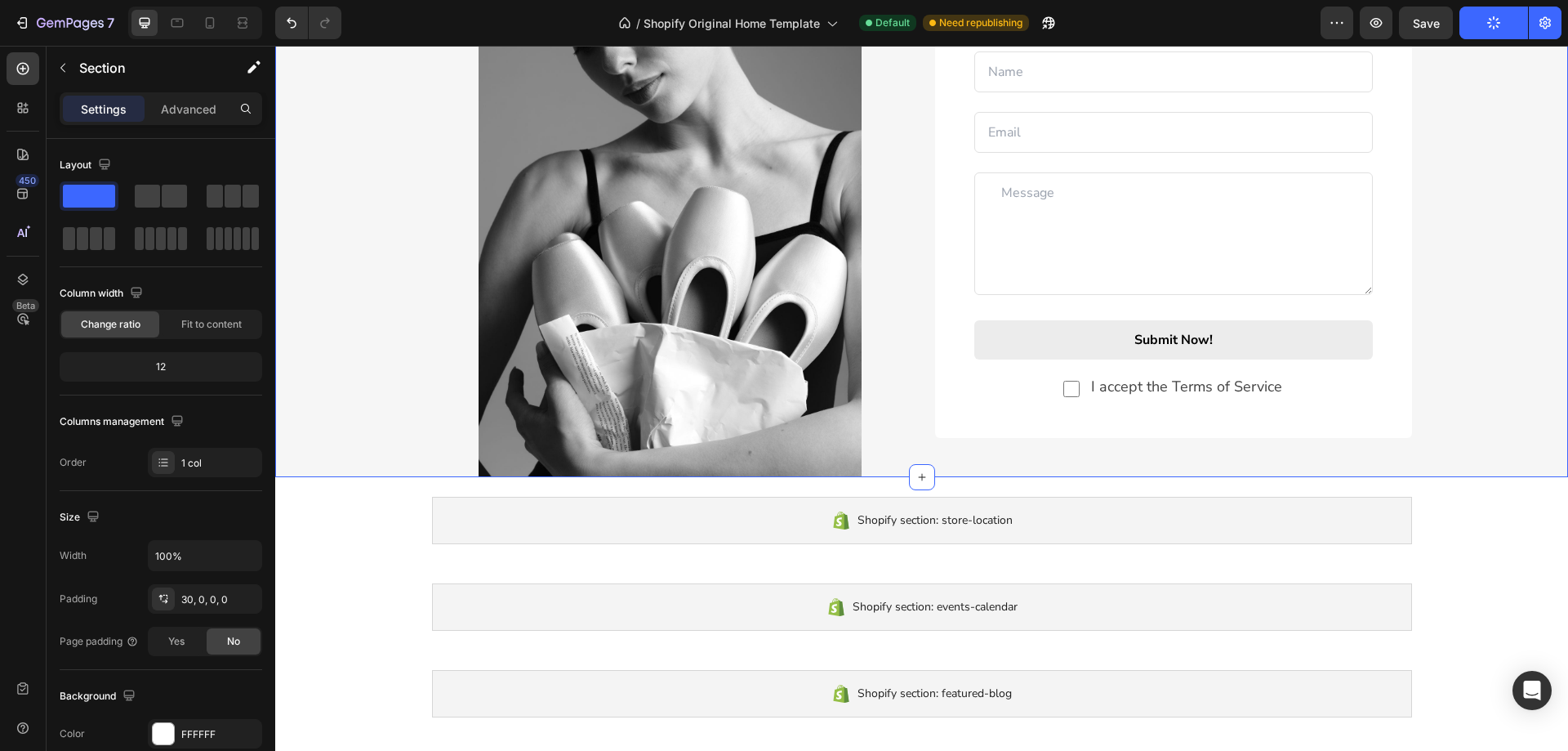
scroll to position [2392, 0]
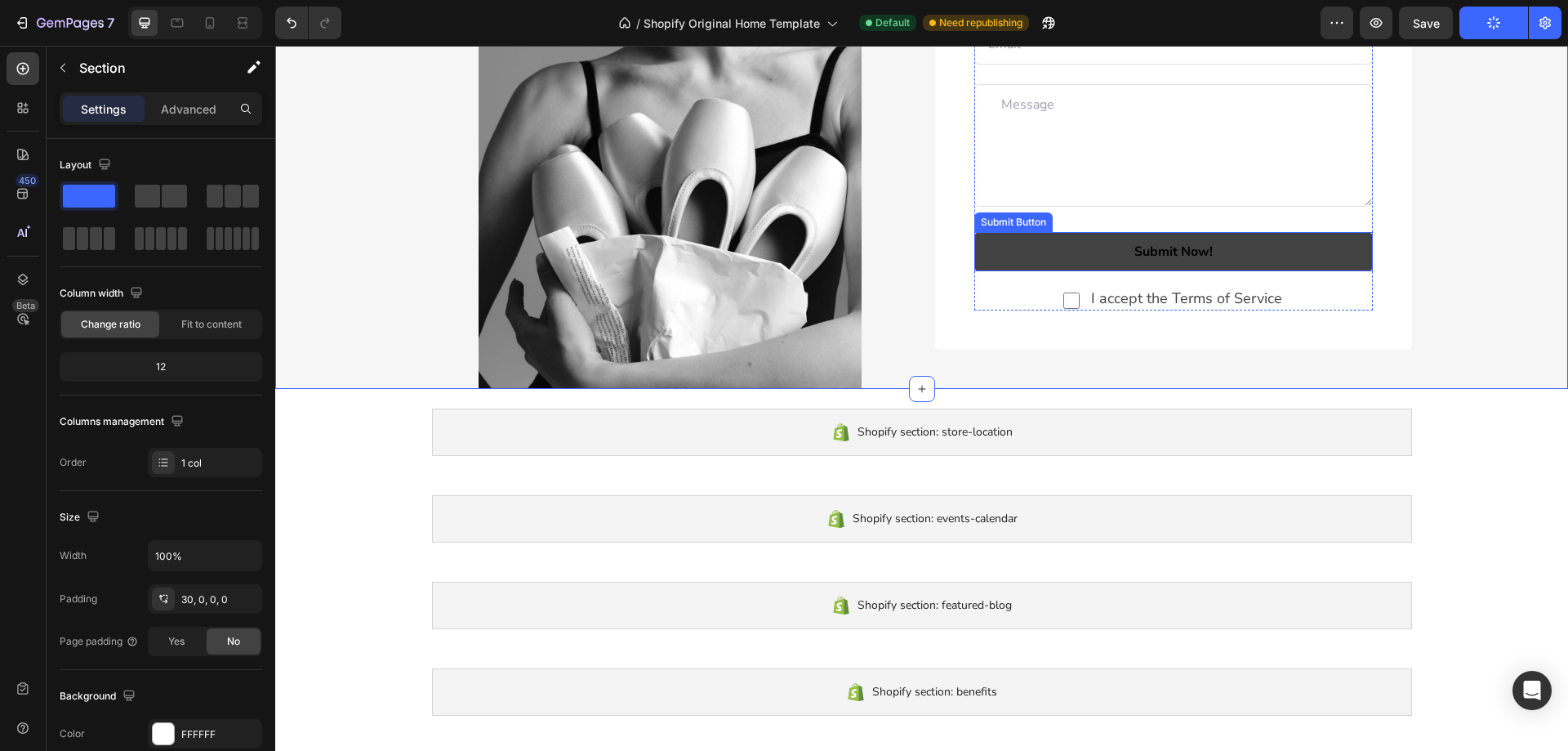
click at [1220, 248] on button "Submit Now!" at bounding box center [1173, 252] width 399 height 39
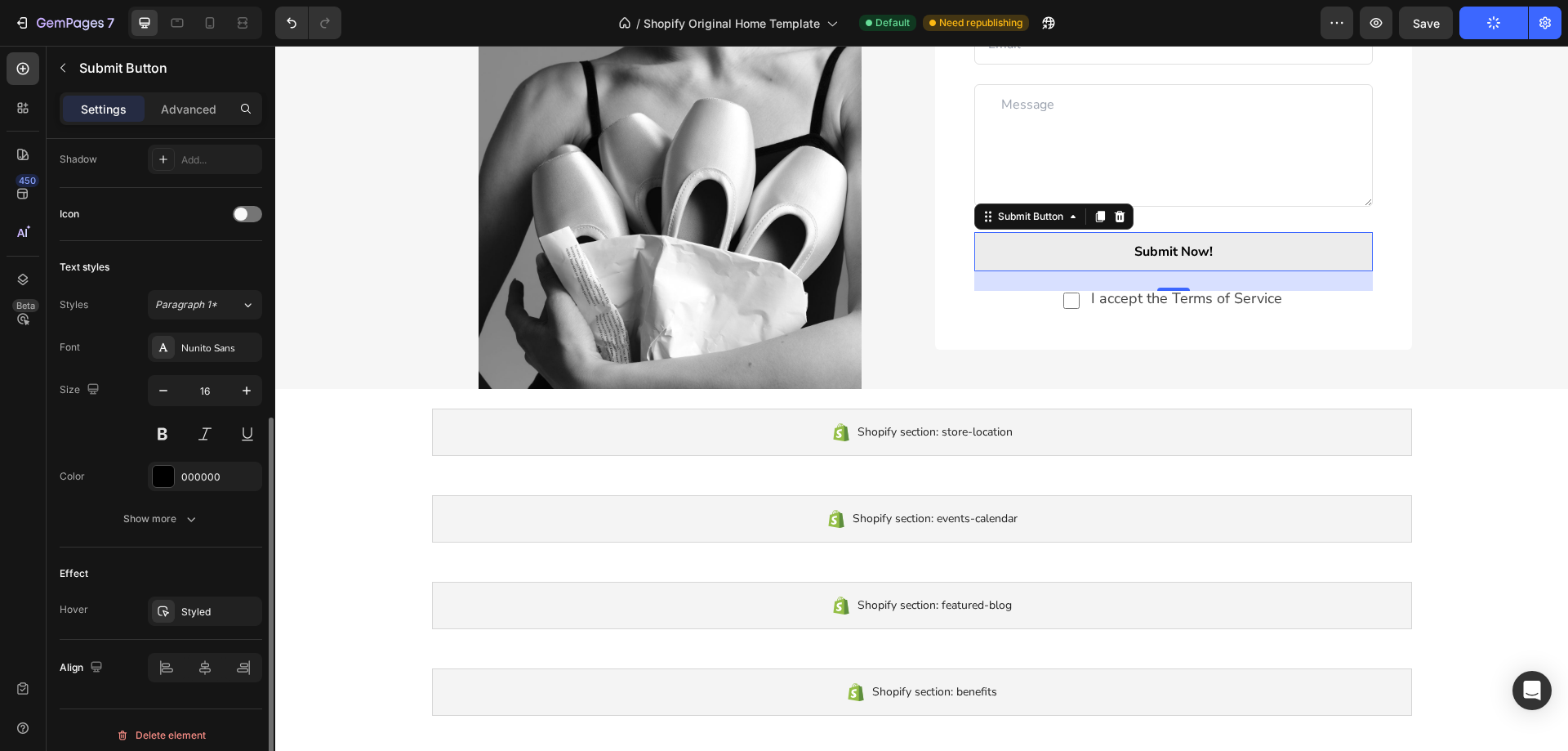
scroll to position [500, 0]
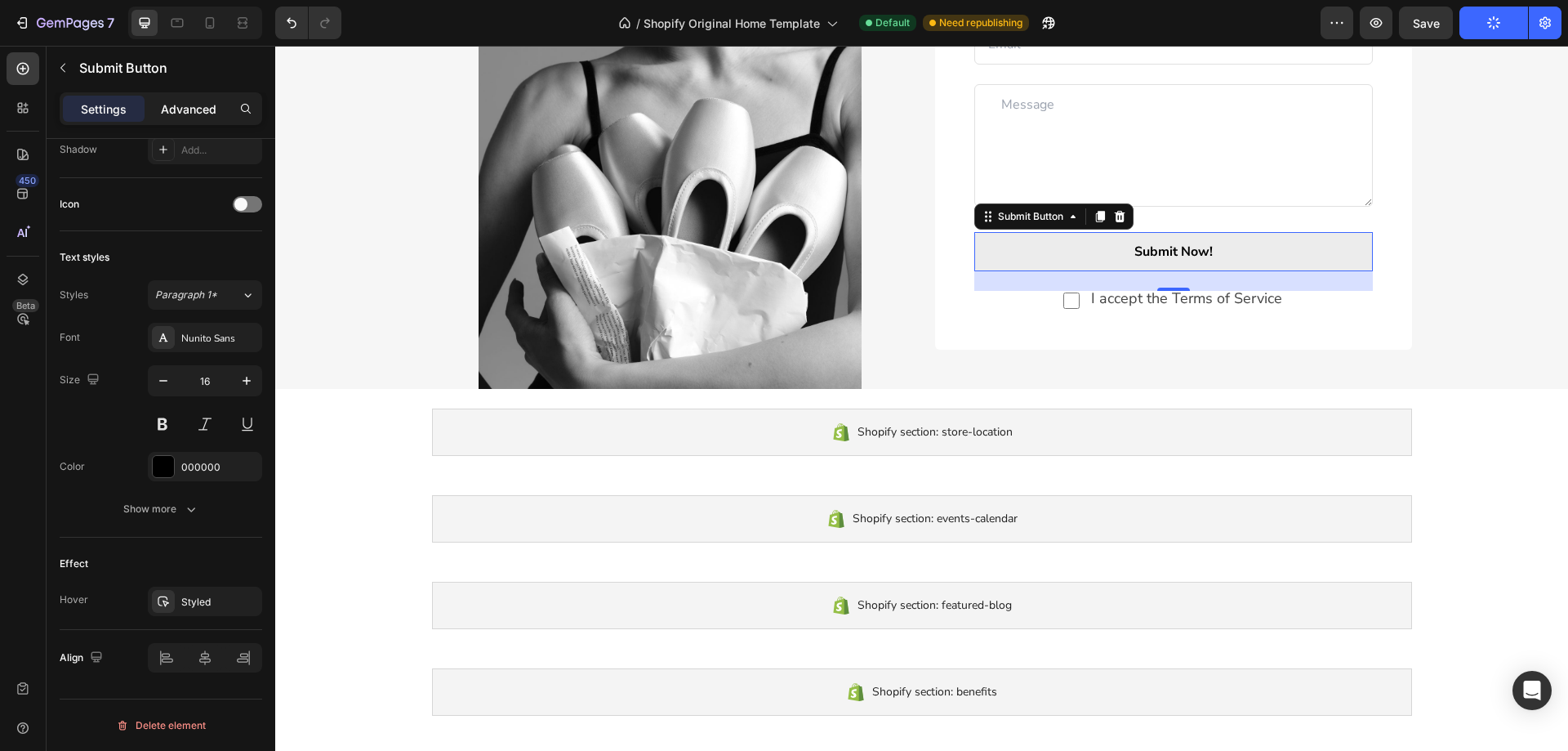
click at [184, 105] on p "Advanced" at bounding box center [188, 109] width 55 height 17
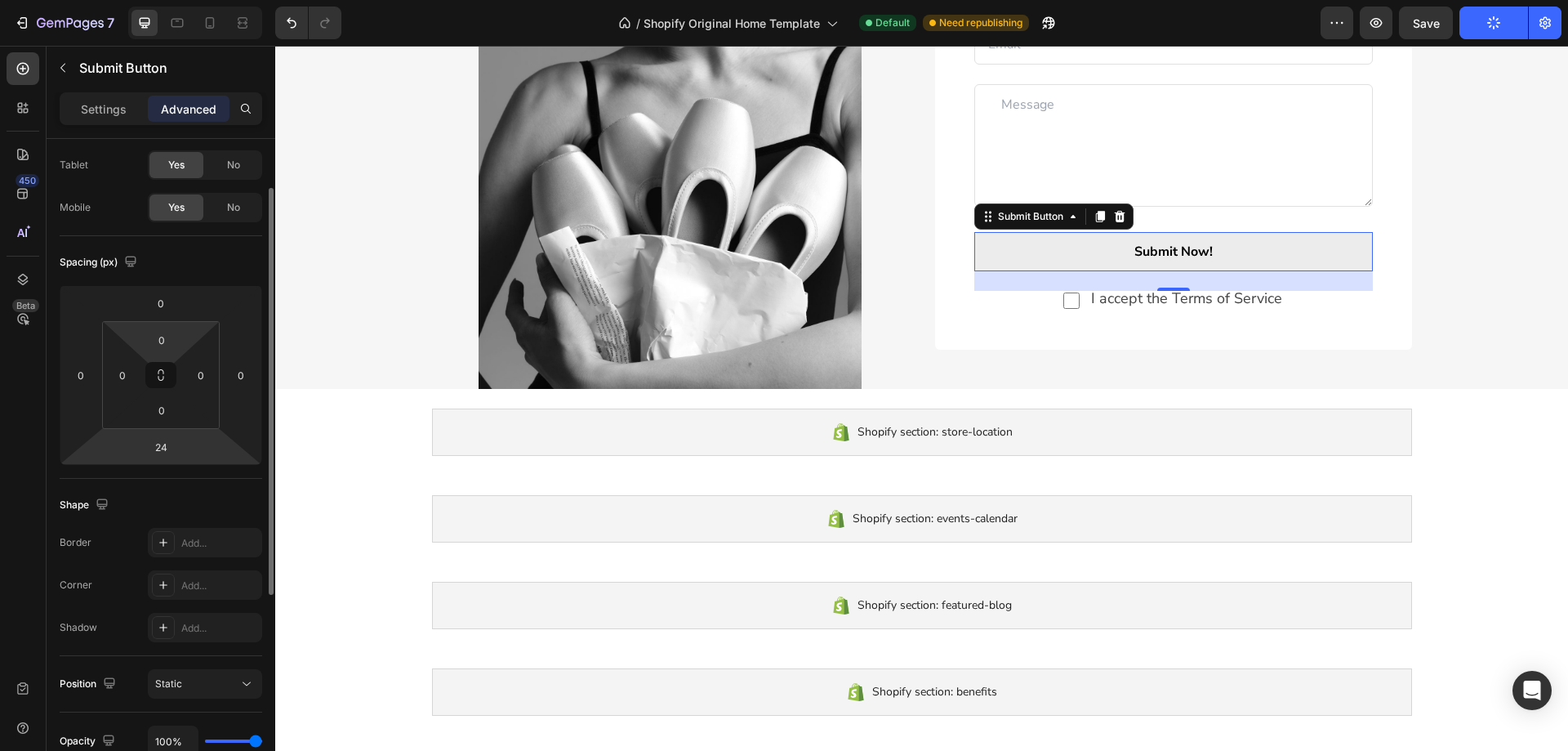
scroll to position [0, 0]
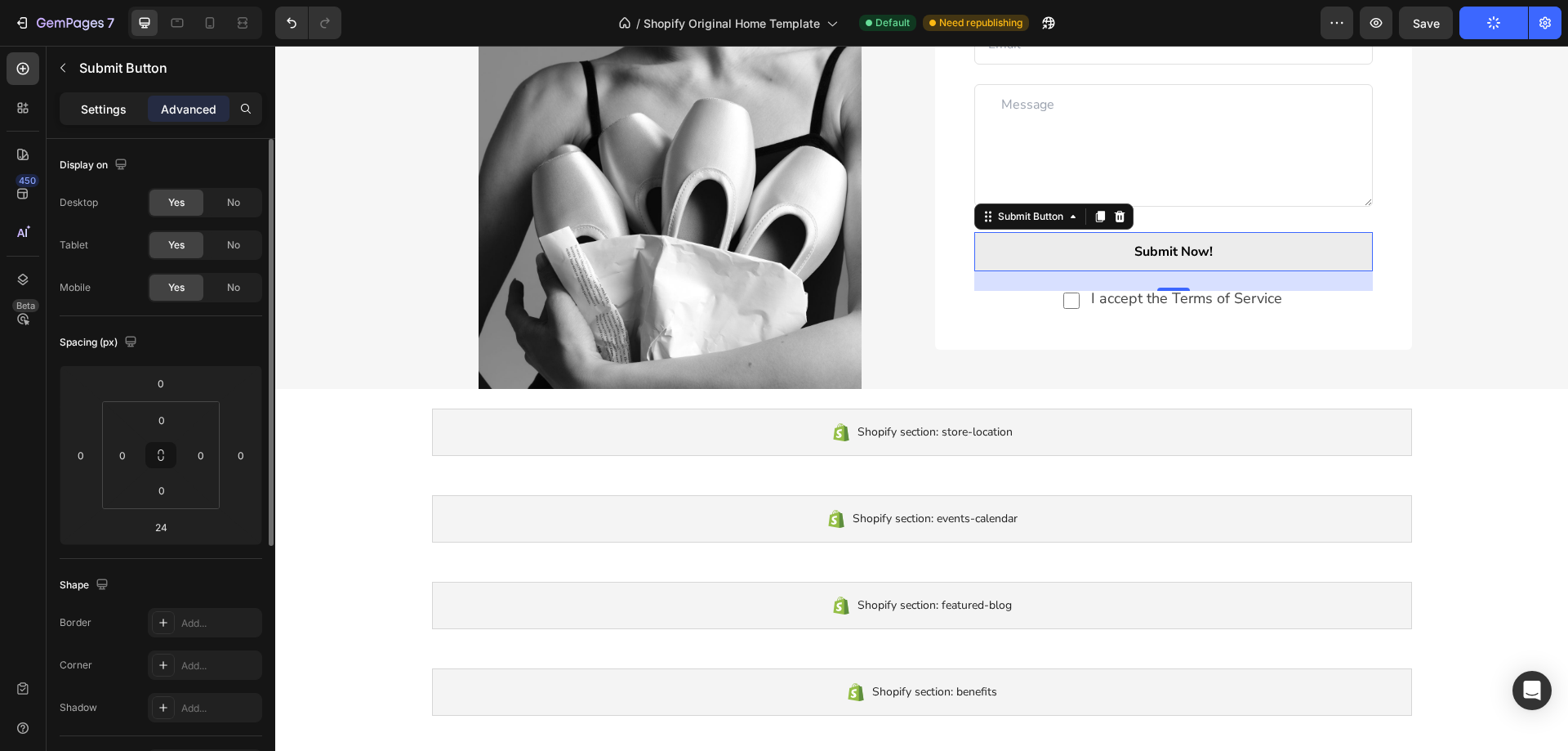
click at [99, 111] on p "Settings" at bounding box center [104, 109] width 46 height 17
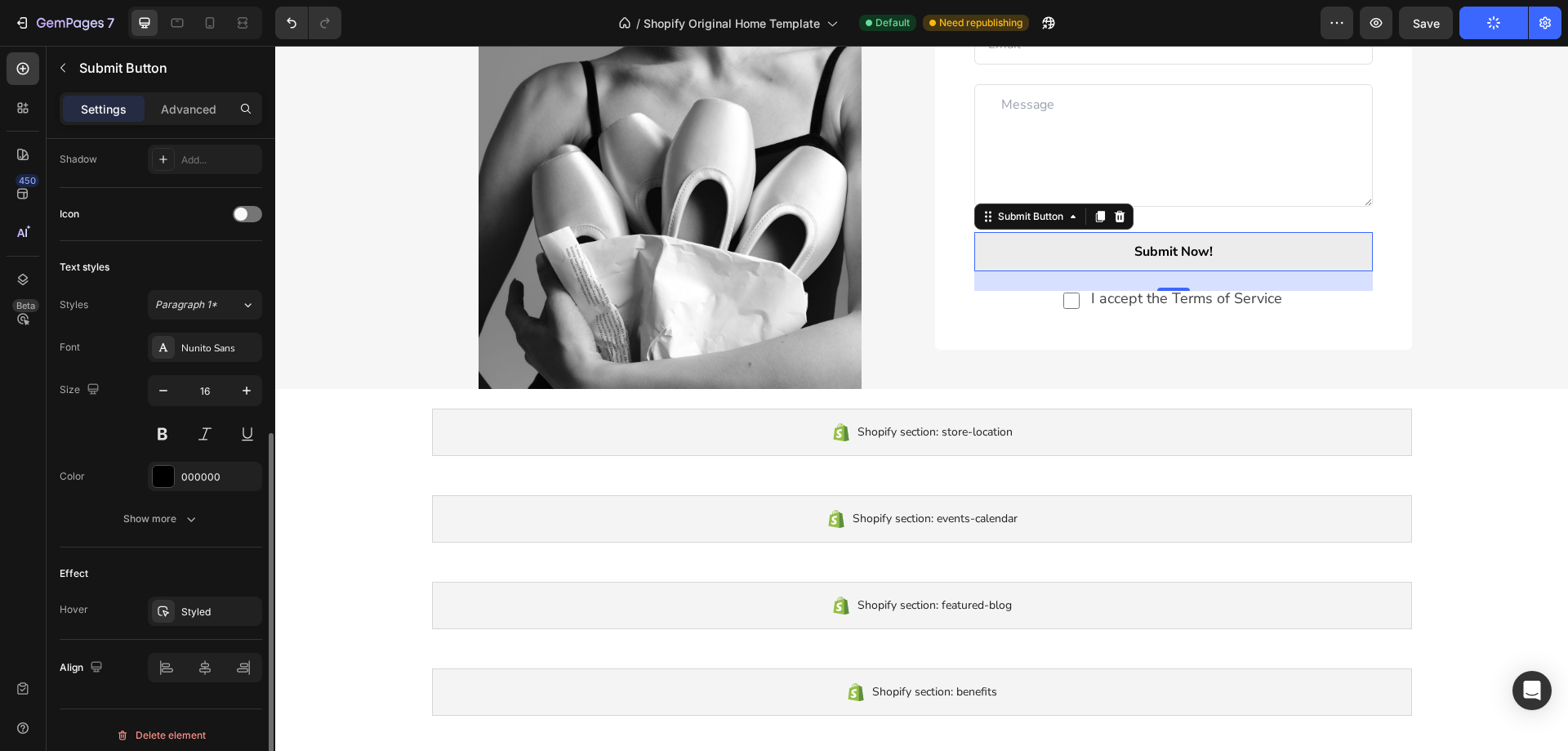
scroll to position [500, 0]
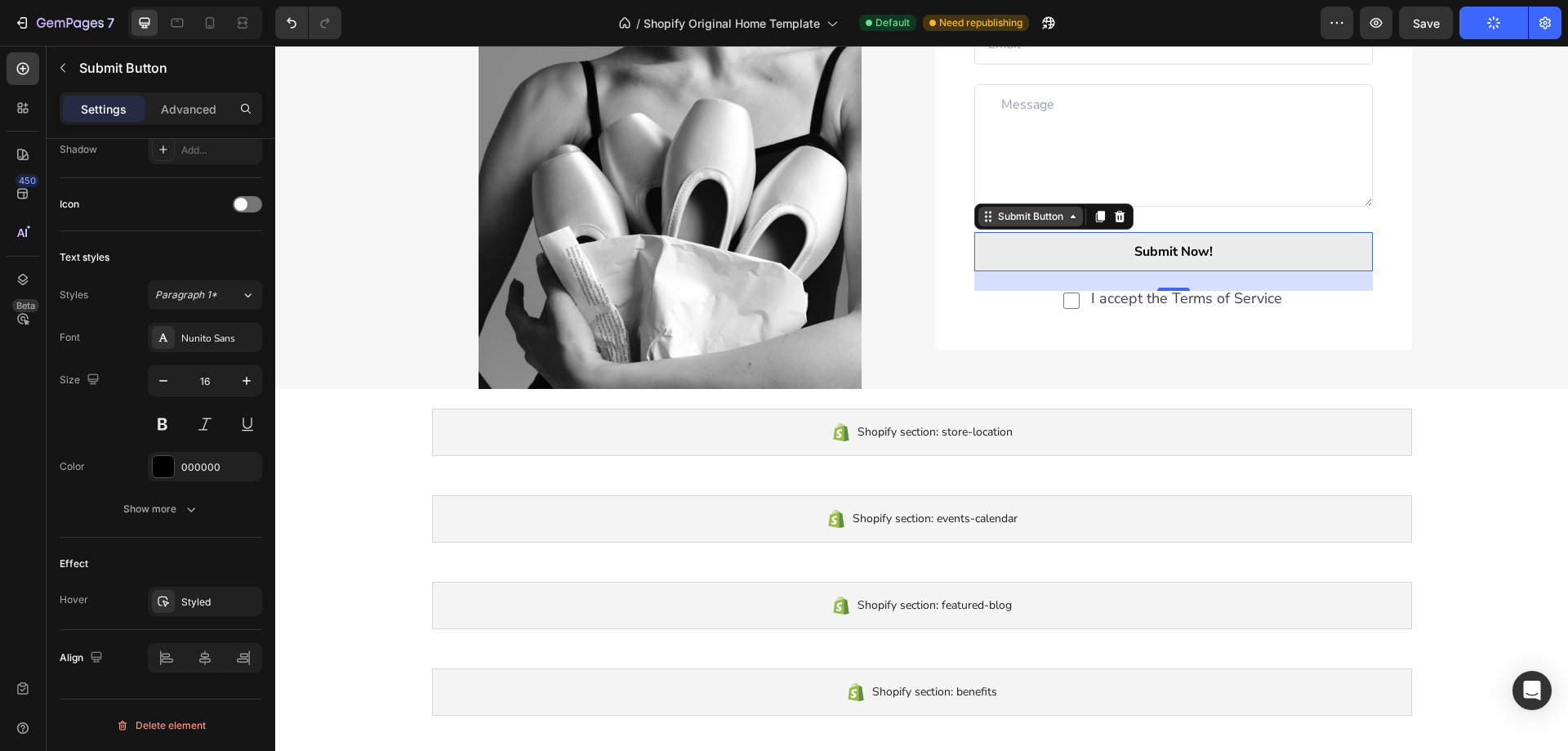
click at [1066, 214] on icon at bounding box center [1072, 216] width 13 height 13
click at [1068, 219] on icon at bounding box center [1072, 216] width 13 height 13
click at [1047, 29] on icon "button" at bounding box center [1048, 22] width 16 height 16
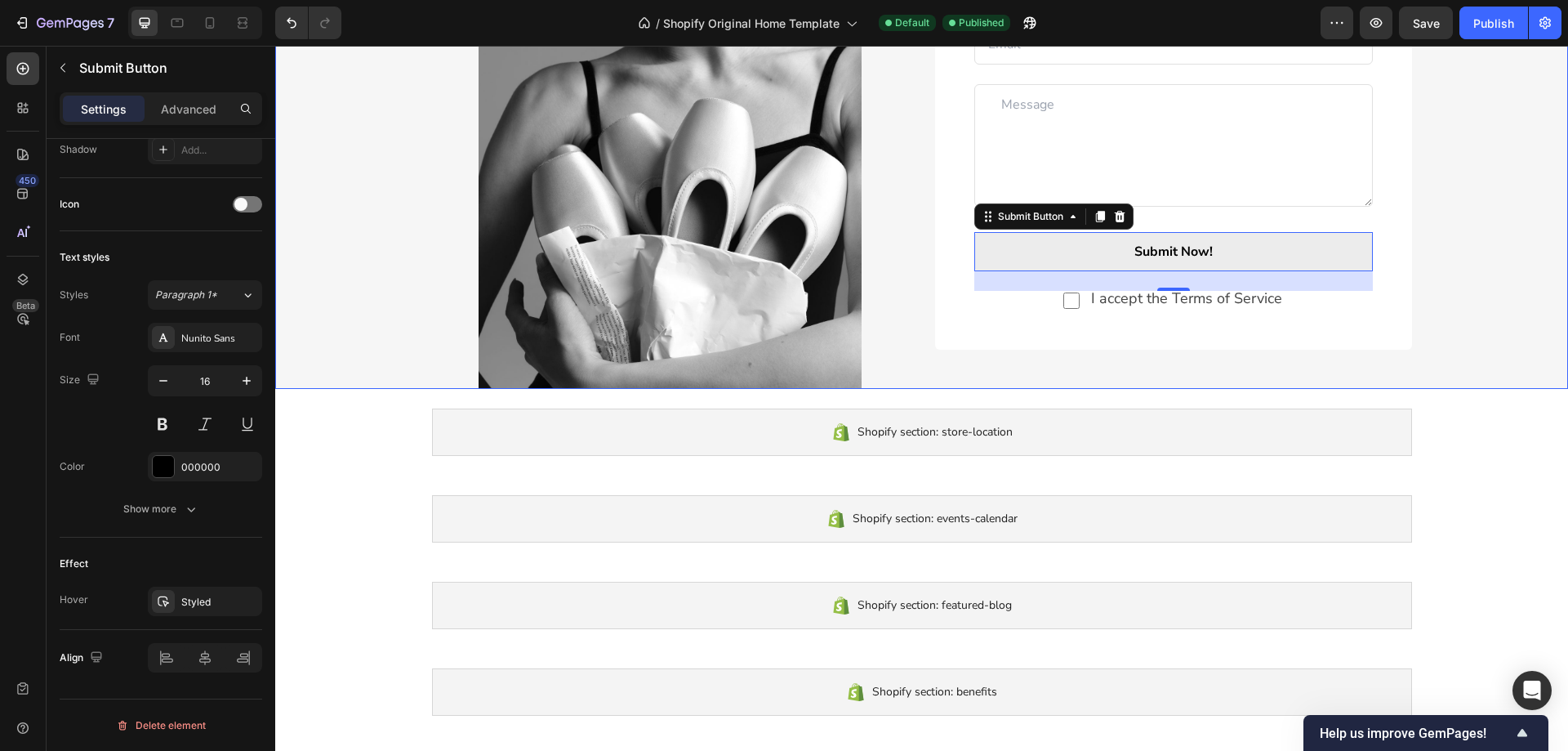
click at [1450, 259] on div "Image Confirm Your Information Text block Text Field Email Field Row Text Area …" at bounding box center [922, 83] width 1292 height 610
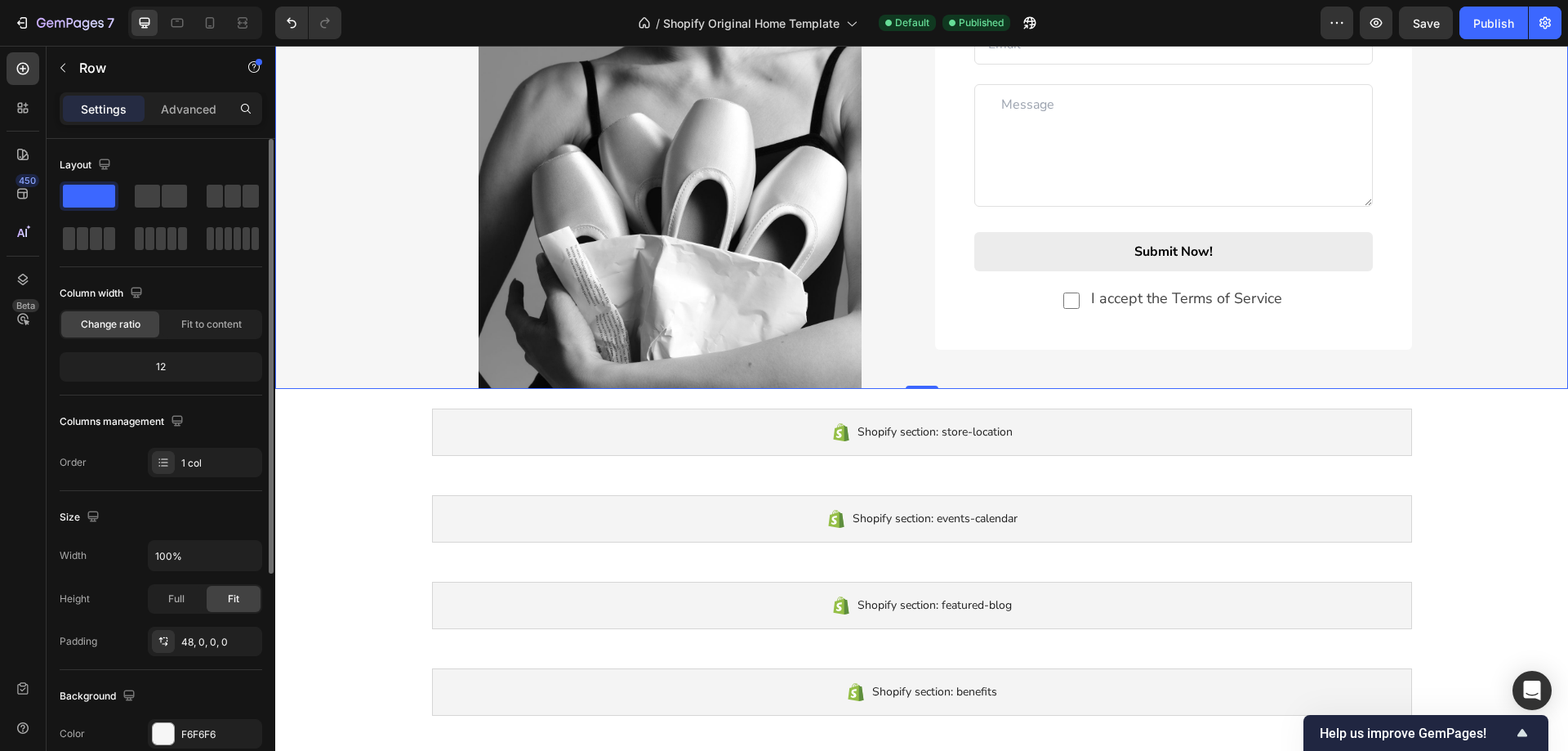
scroll to position [2147, 0]
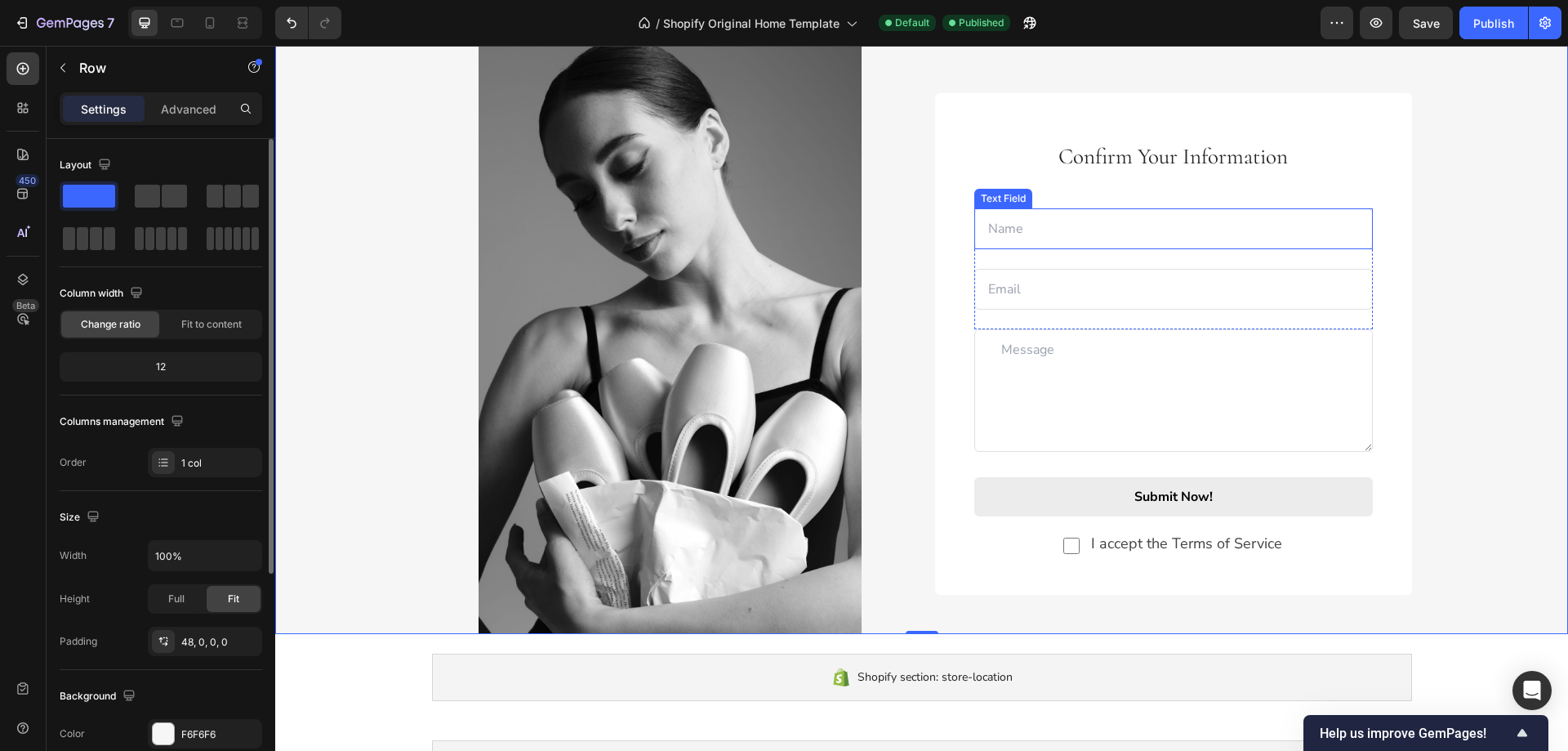
click at [1135, 230] on input "text" at bounding box center [1173, 229] width 399 height 41
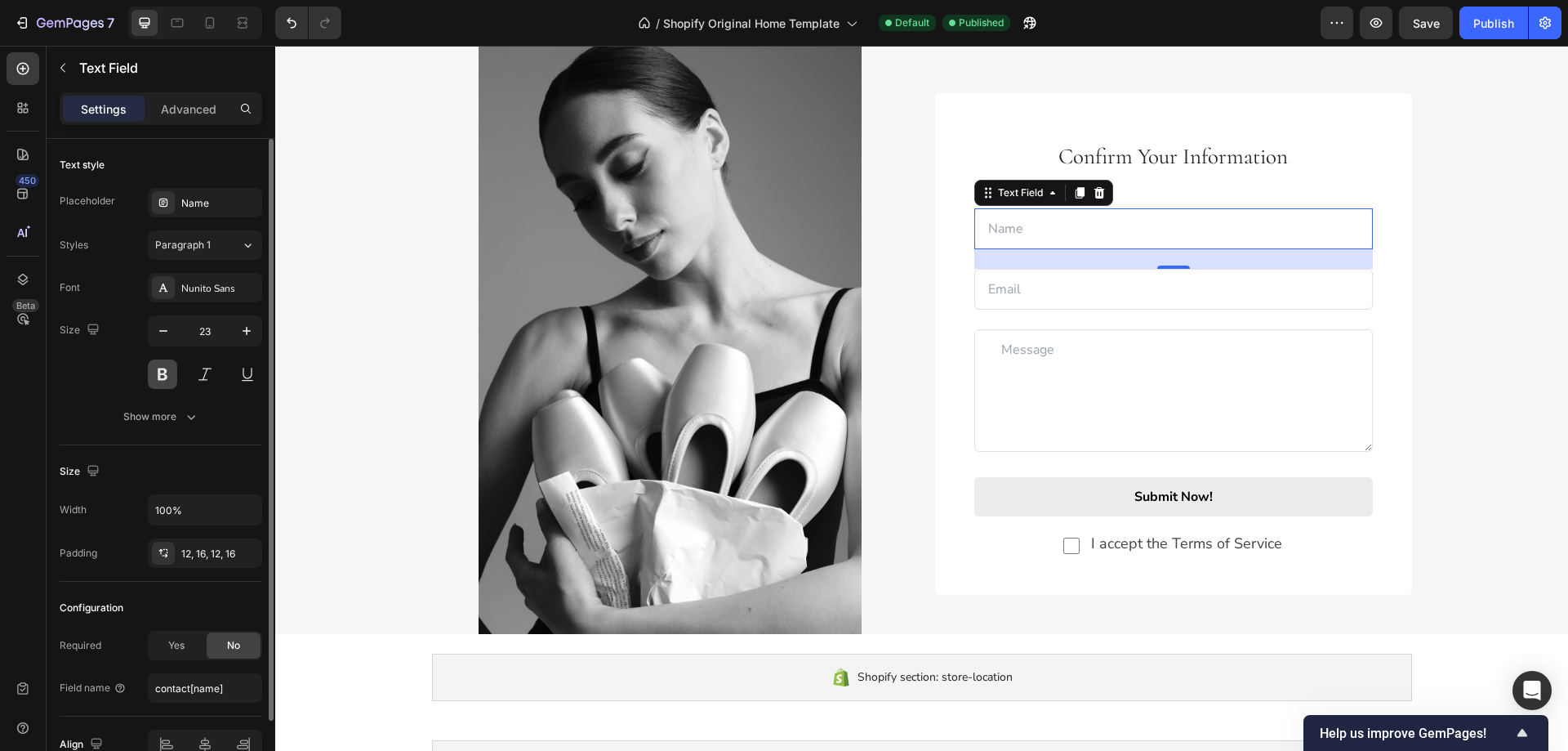
scroll to position [87, 0]
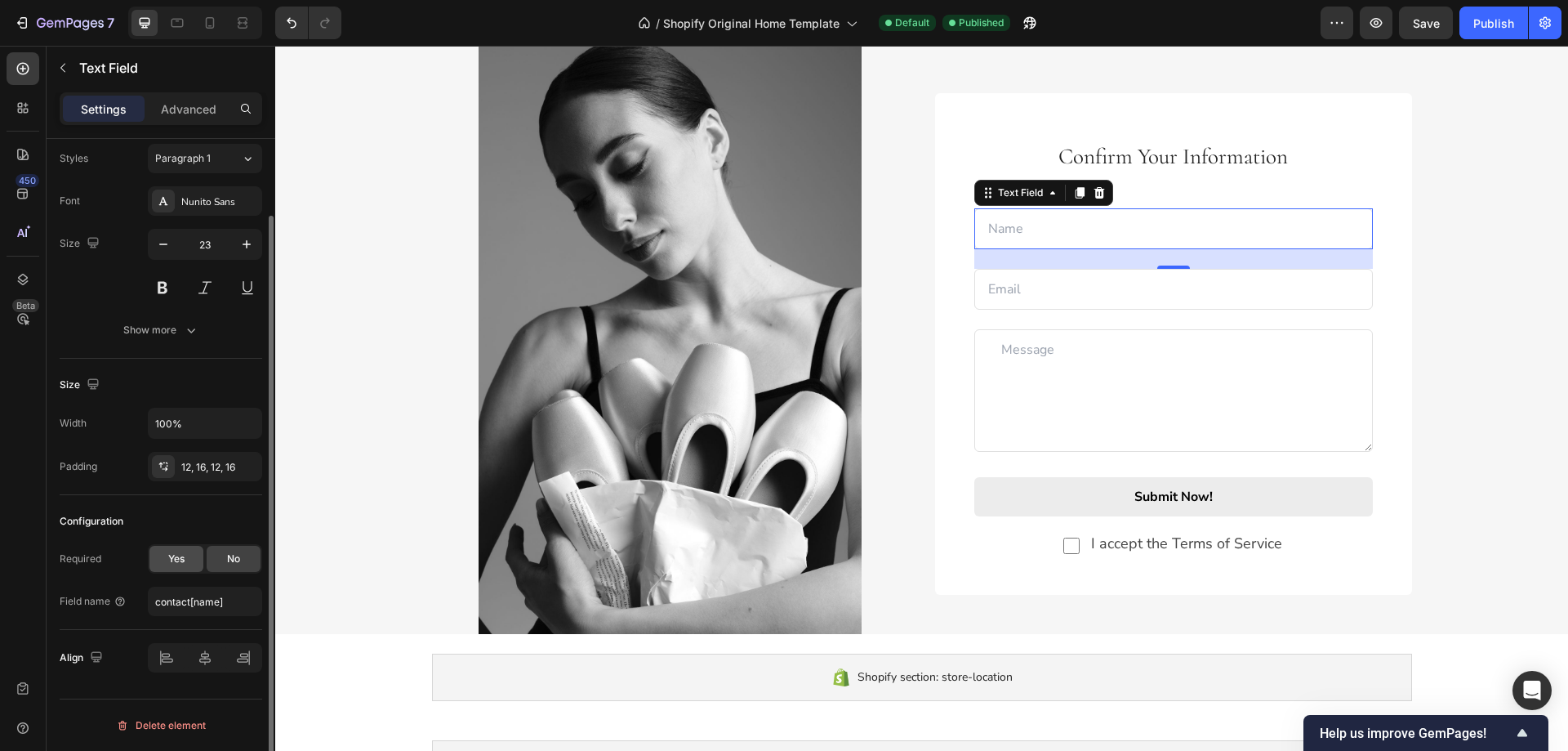
click at [184, 566] on div "Yes" at bounding box center [176, 559] width 54 height 26
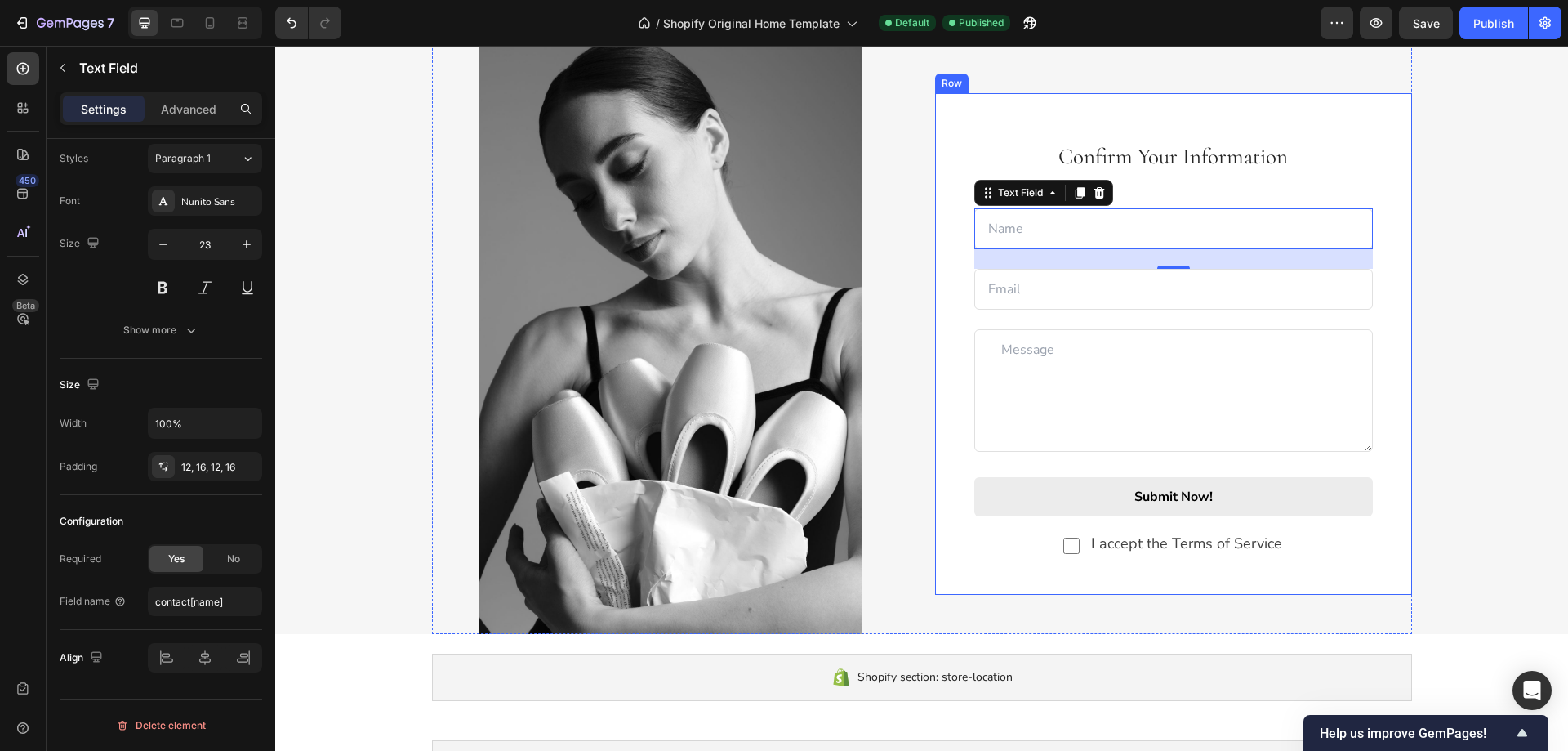
click at [1003, 284] on input "email" at bounding box center [1173, 289] width 399 height 41
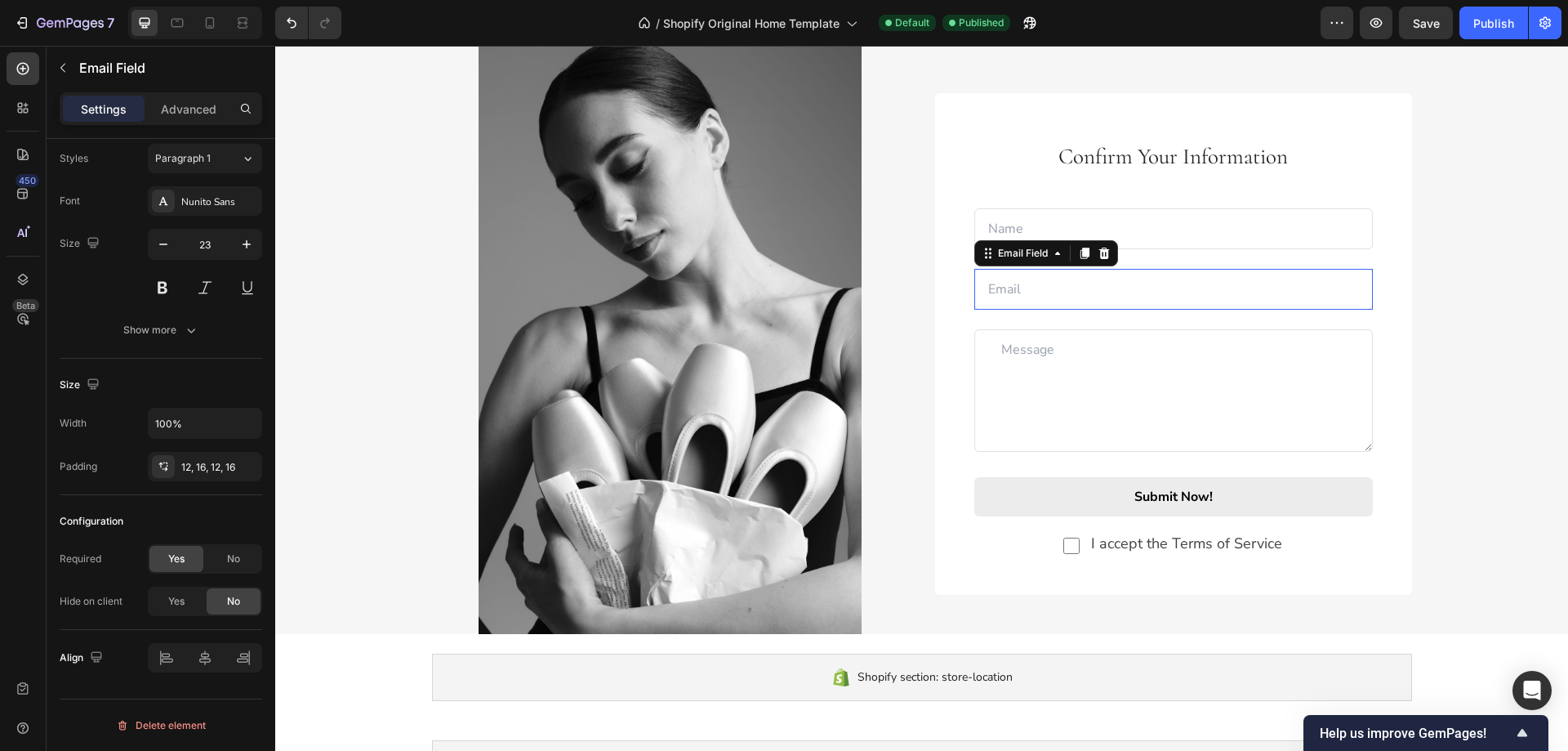
scroll to position [0, 0]
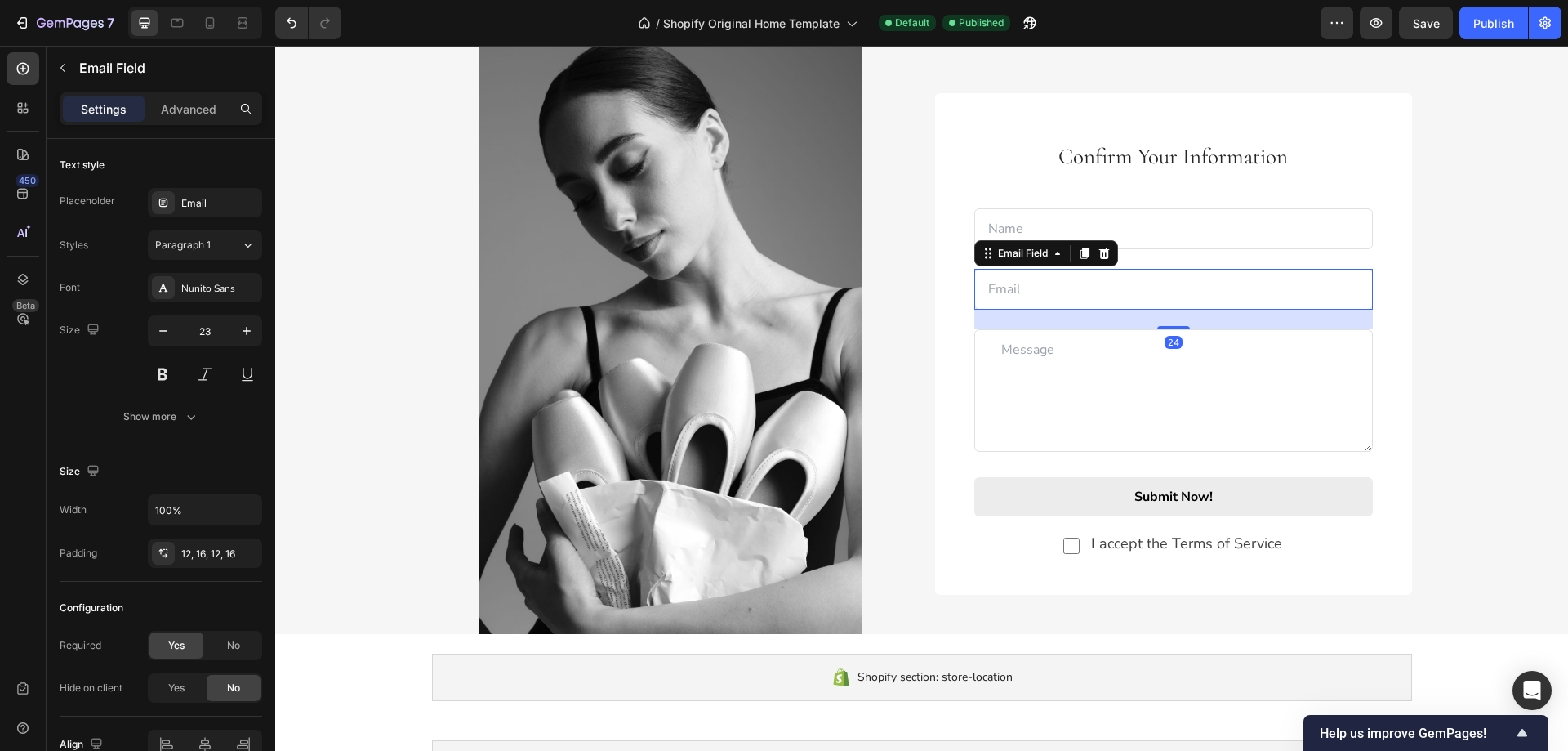
click at [998, 223] on input "text" at bounding box center [1173, 229] width 399 height 41
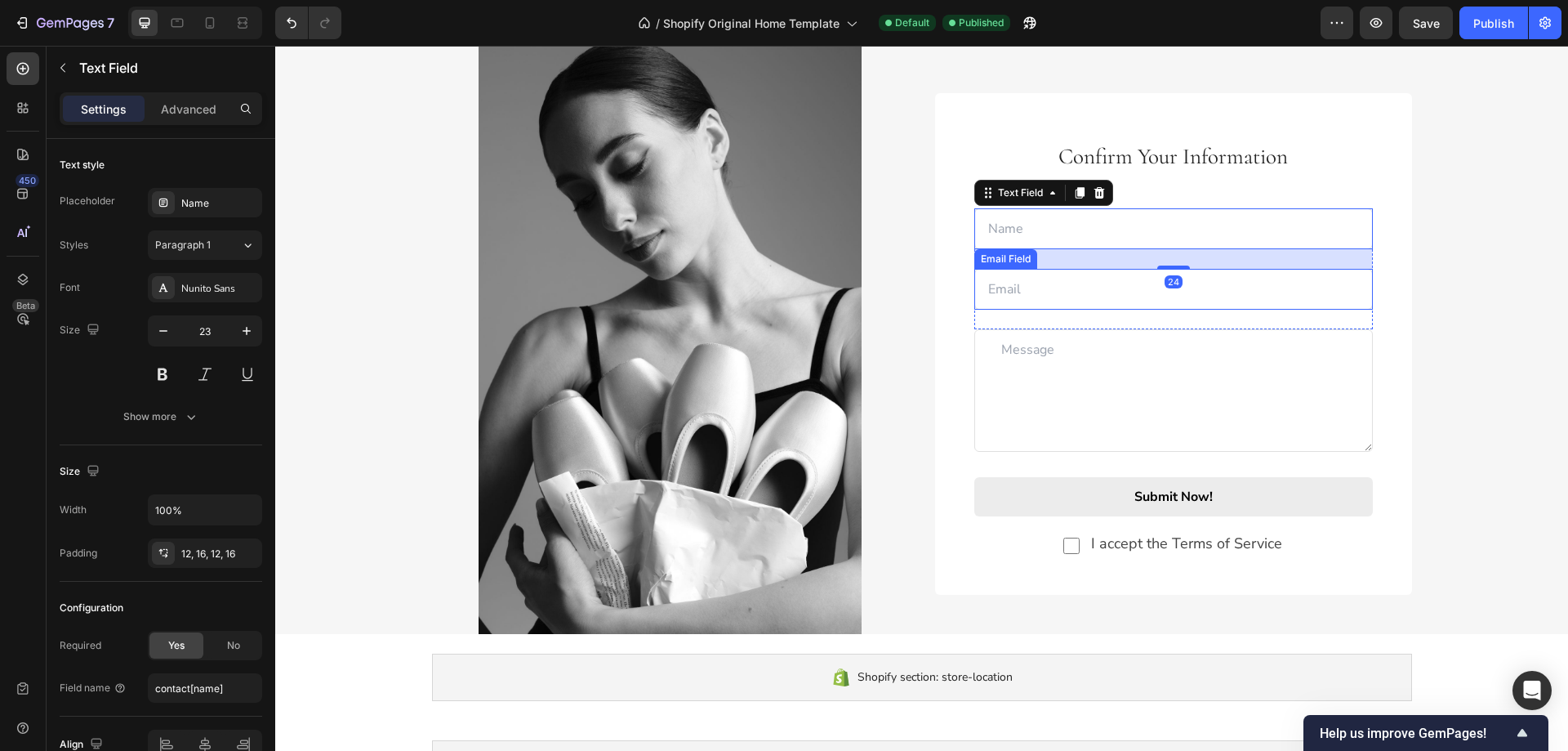
click at [990, 283] on input "email" at bounding box center [1173, 289] width 399 height 41
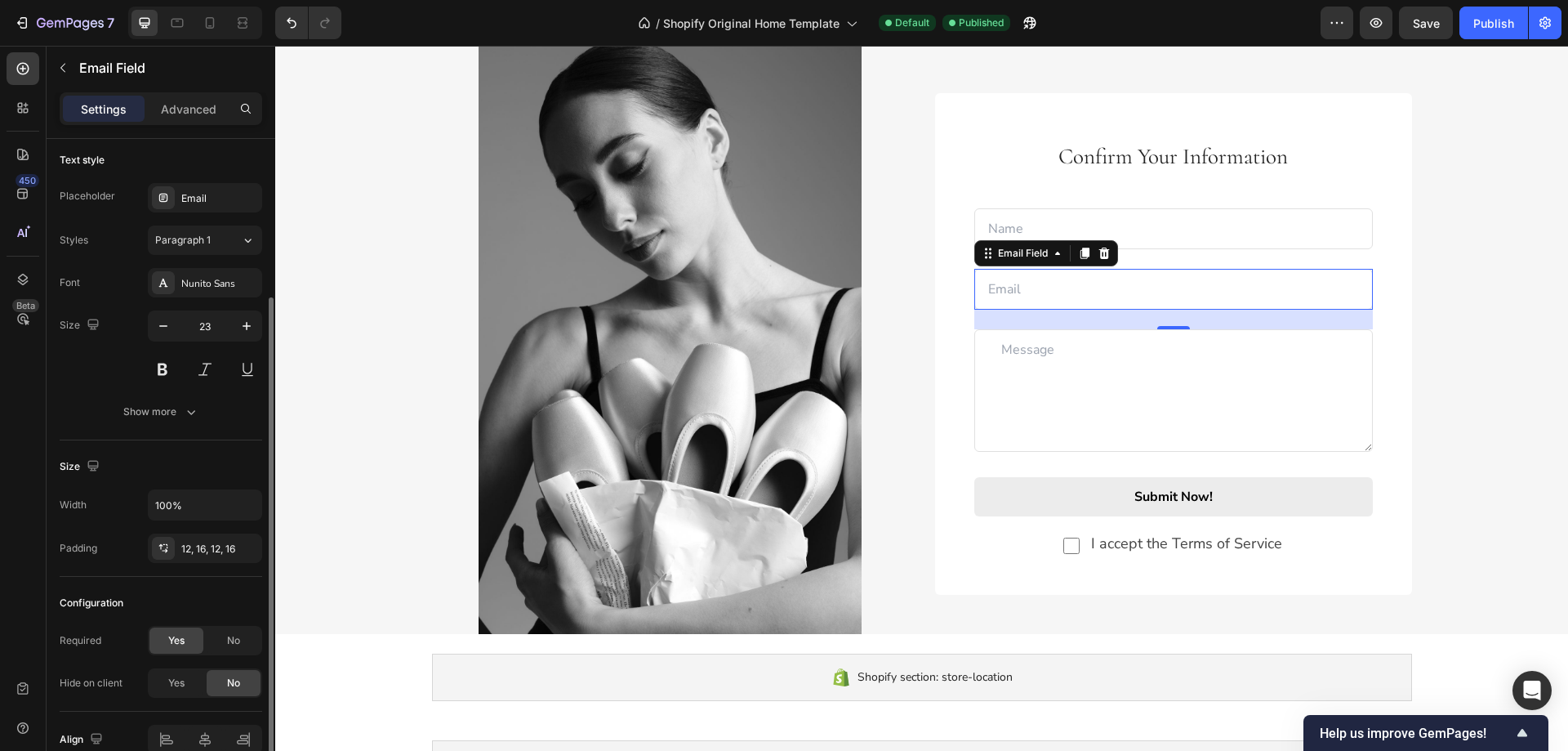
scroll to position [87, 0]
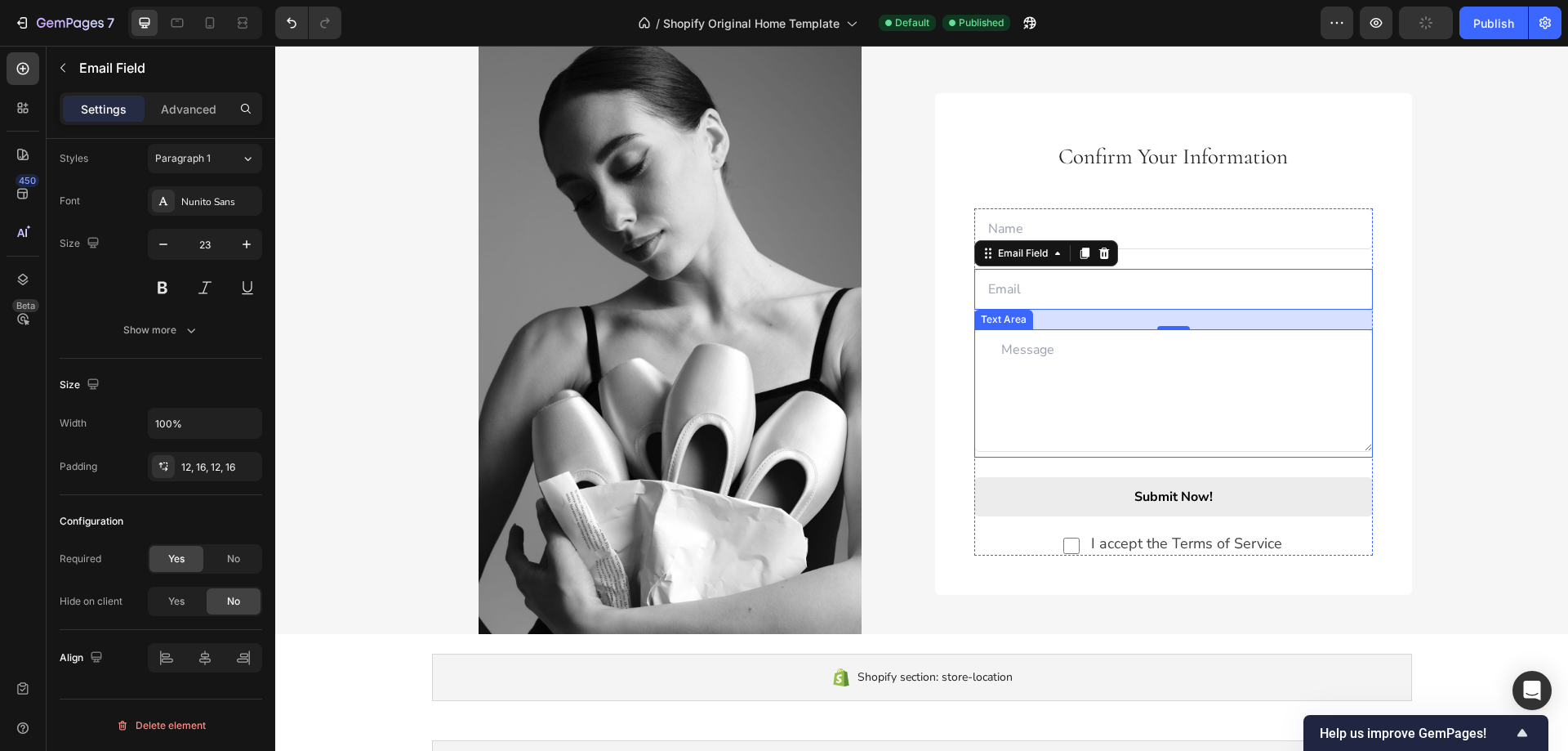
click at [1014, 380] on textarea at bounding box center [1173, 390] width 399 height 122
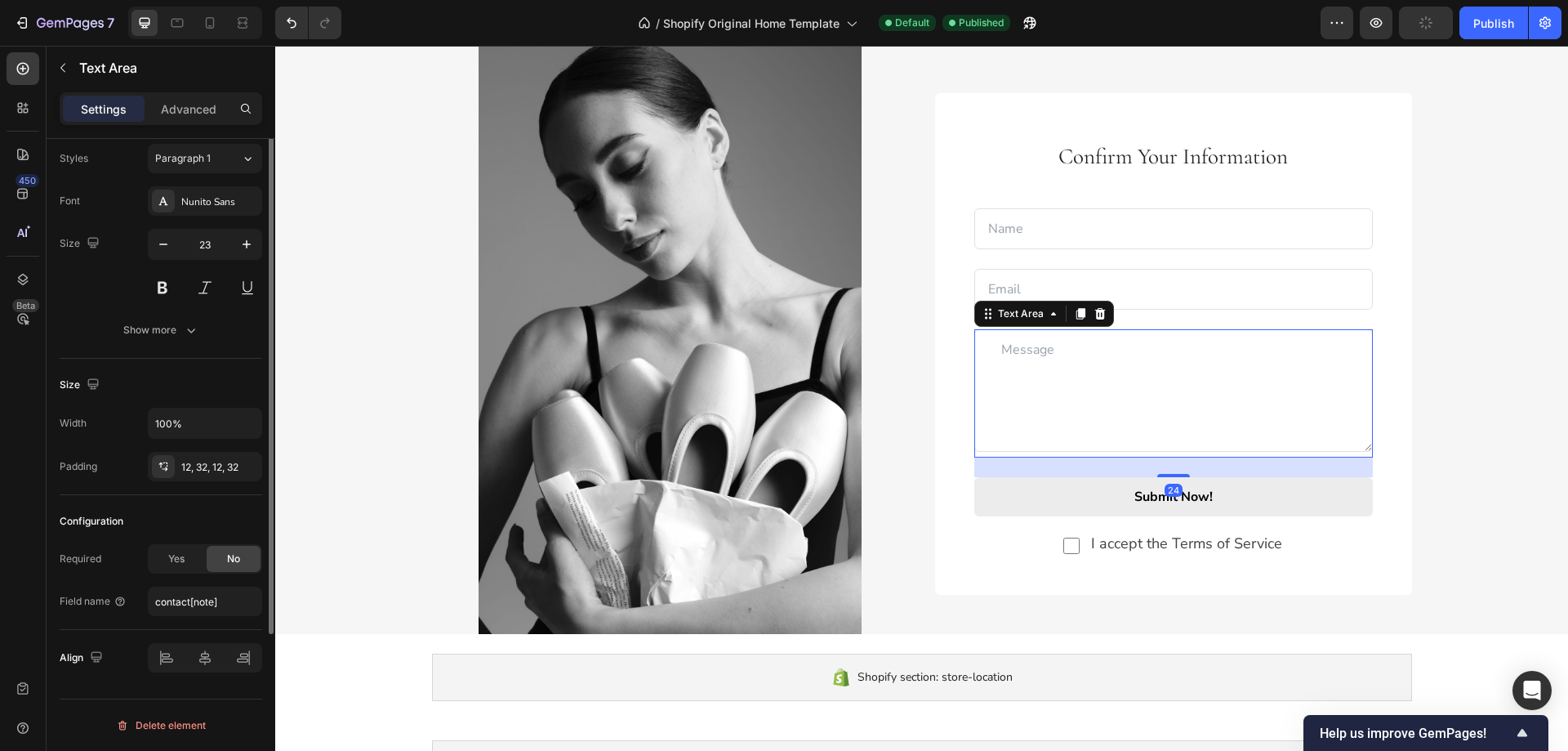
scroll to position [0, 0]
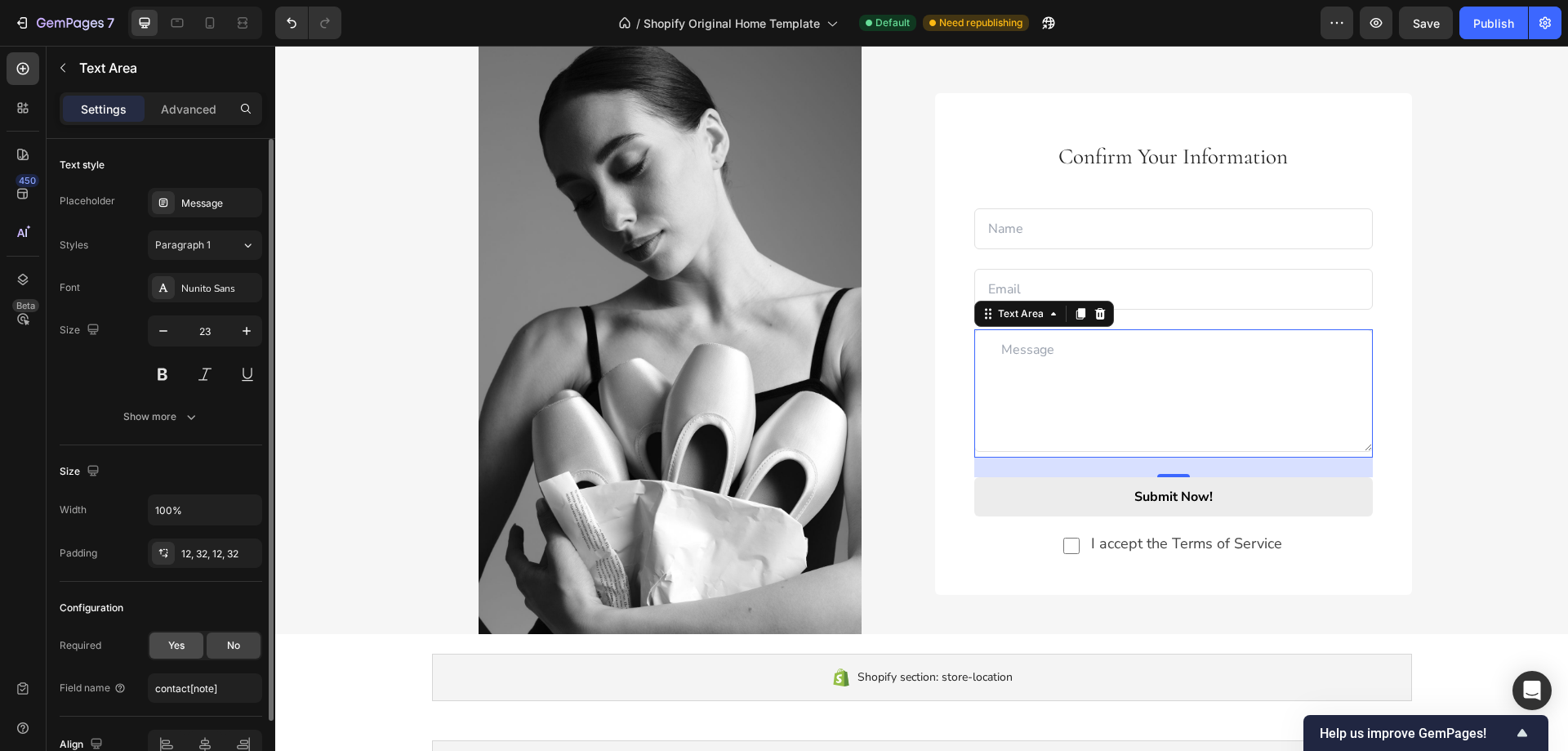
click at [183, 649] on span "Yes" at bounding box center [176, 645] width 16 height 14
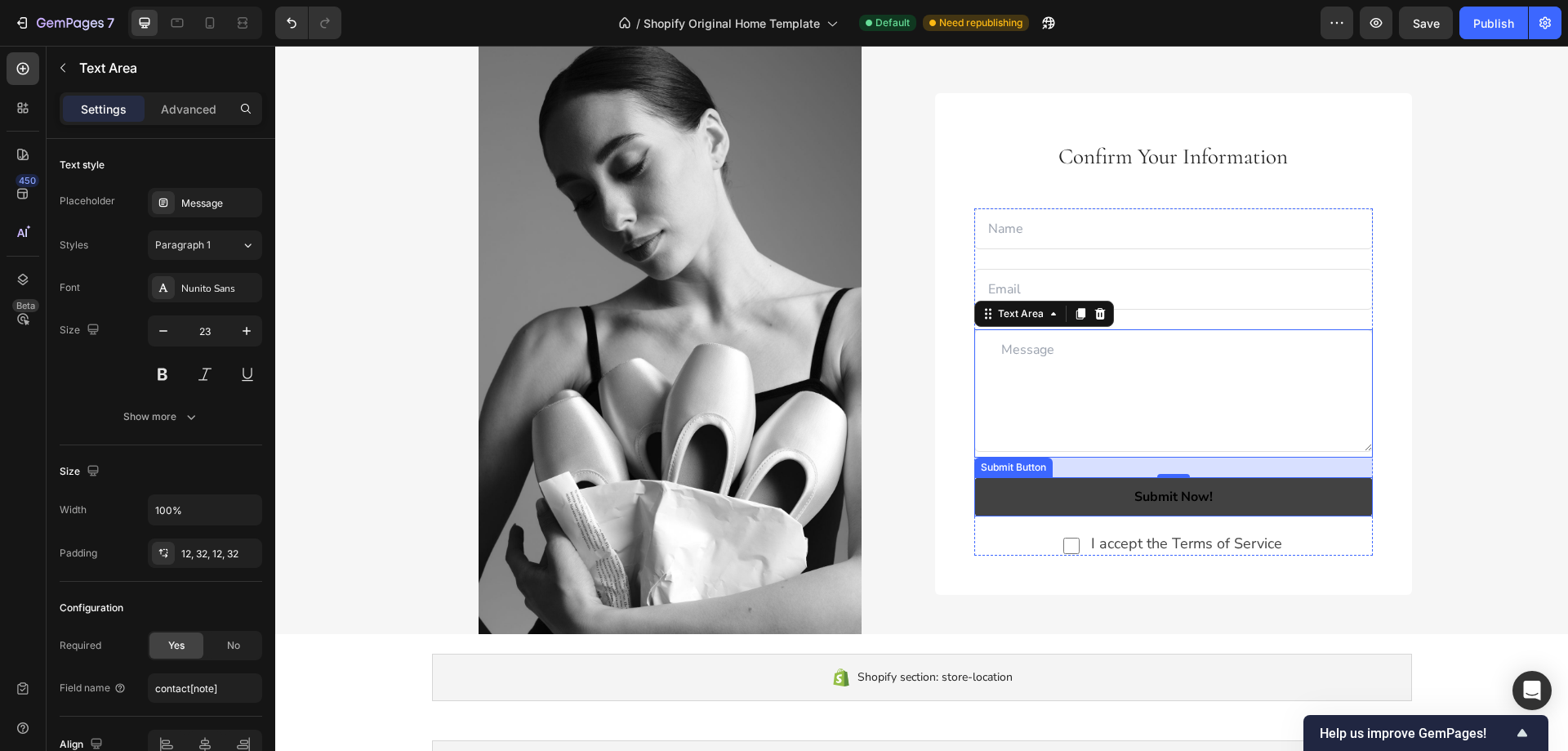
click at [988, 503] on button "Submit Now!" at bounding box center [1173, 497] width 399 height 39
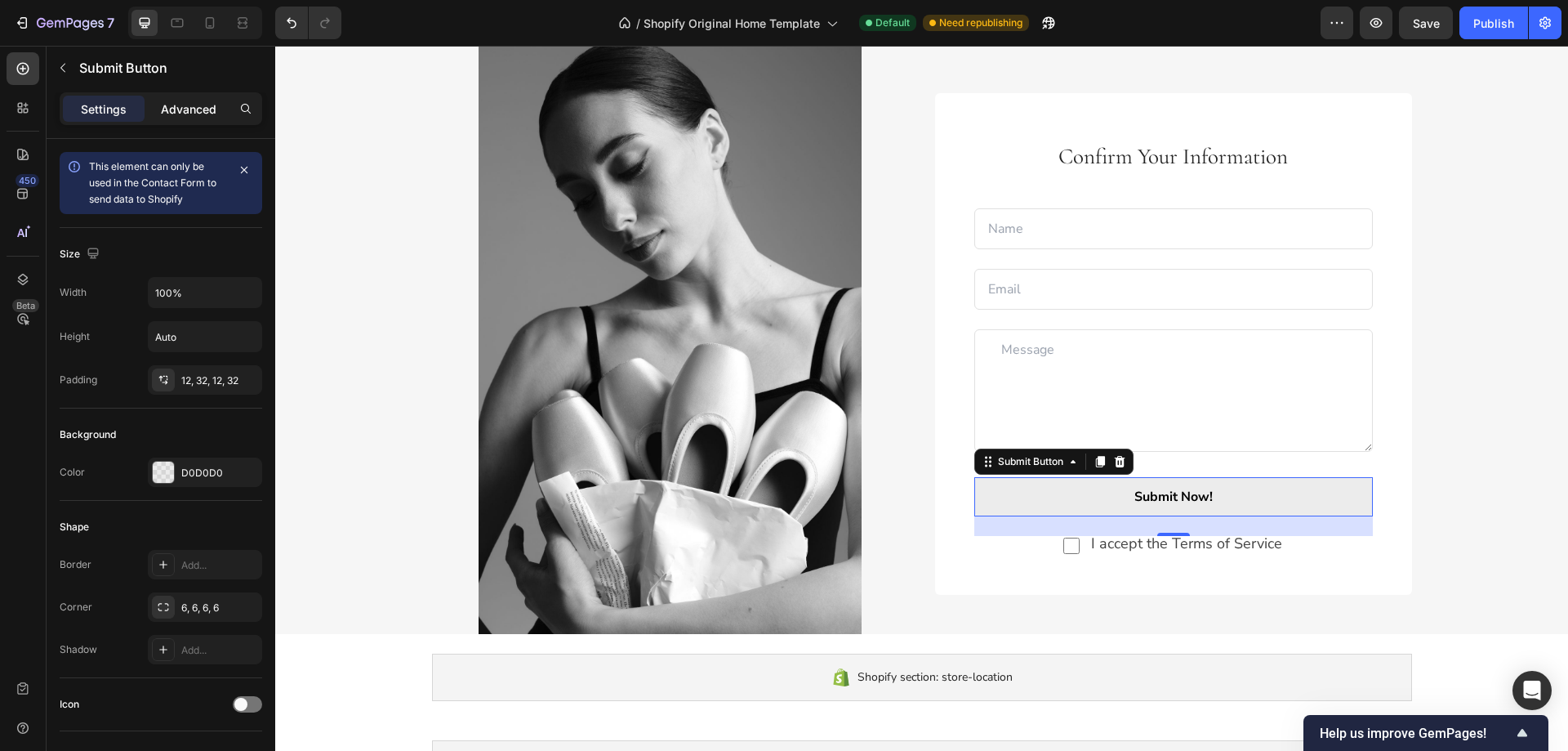
click at [185, 114] on p "Advanced" at bounding box center [188, 109] width 55 height 17
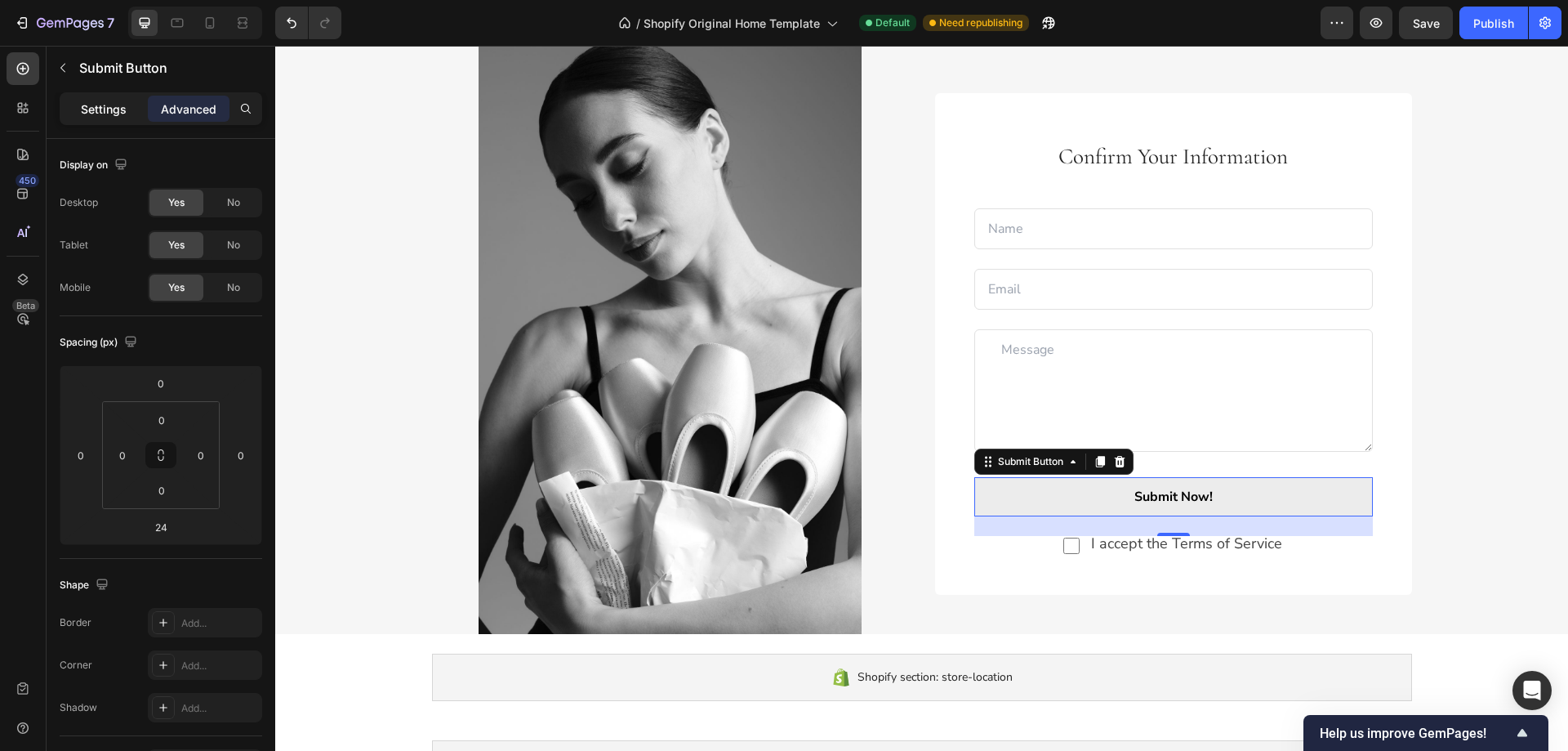
click at [100, 110] on p "Settings" at bounding box center [104, 109] width 46 height 17
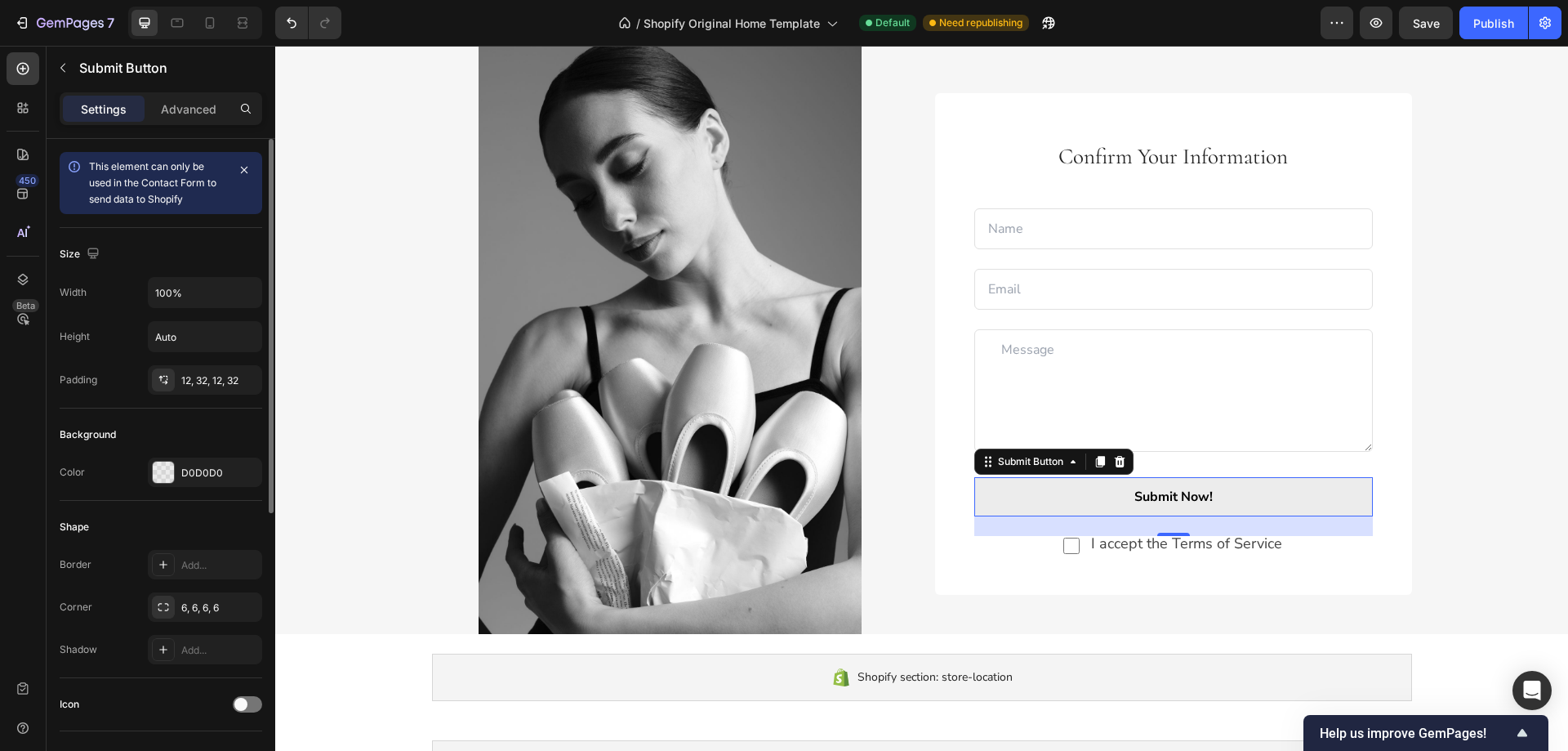
click at [74, 167] on icon at bounding box center [74, 166] width 16 height 16
click at [251, 170] on button "button" at bounding box center [244, 169] width 23 height 23
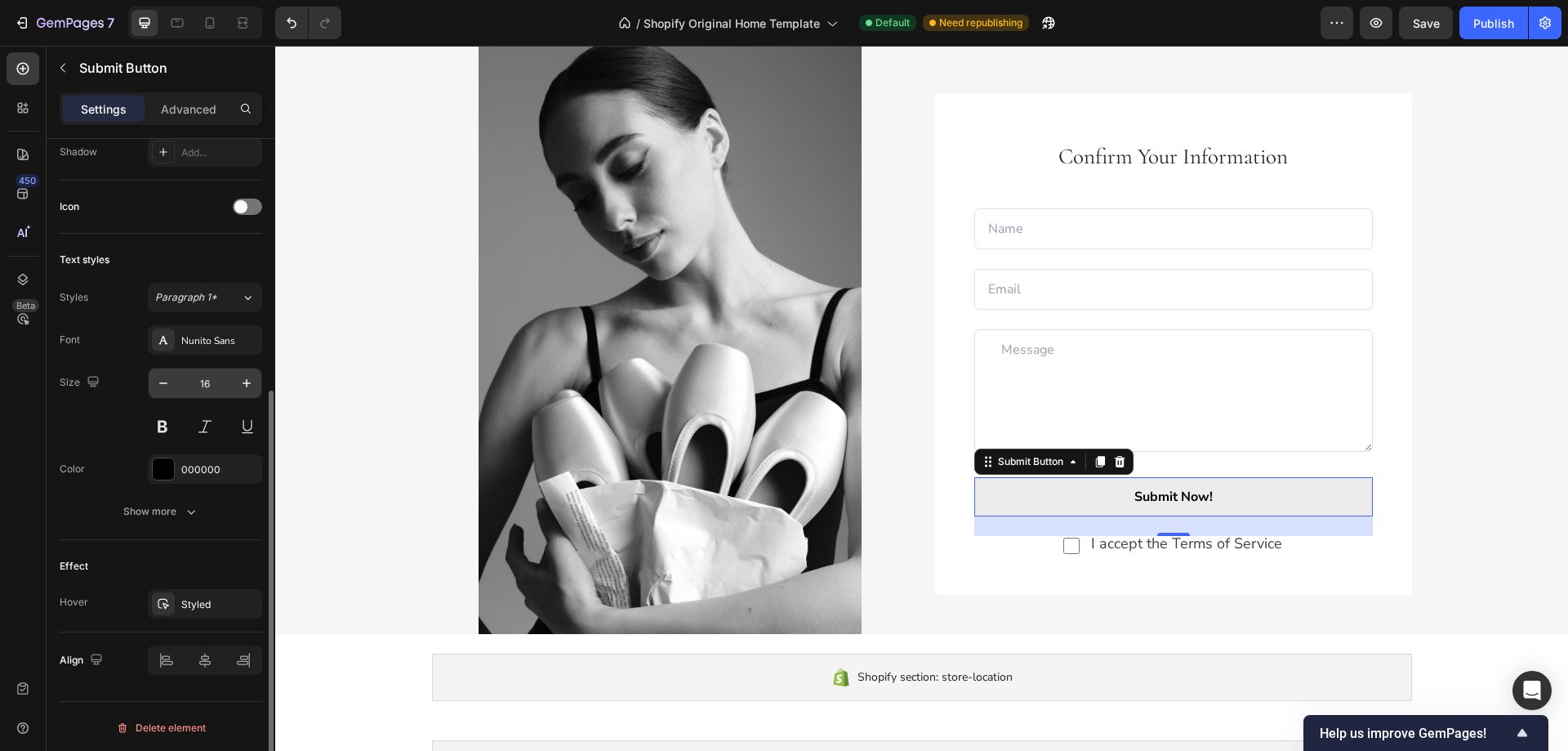
scroll to position [411, 0]
click at [196, 508] on icon "button" at bounding box center [190, 509] width 16 height 16
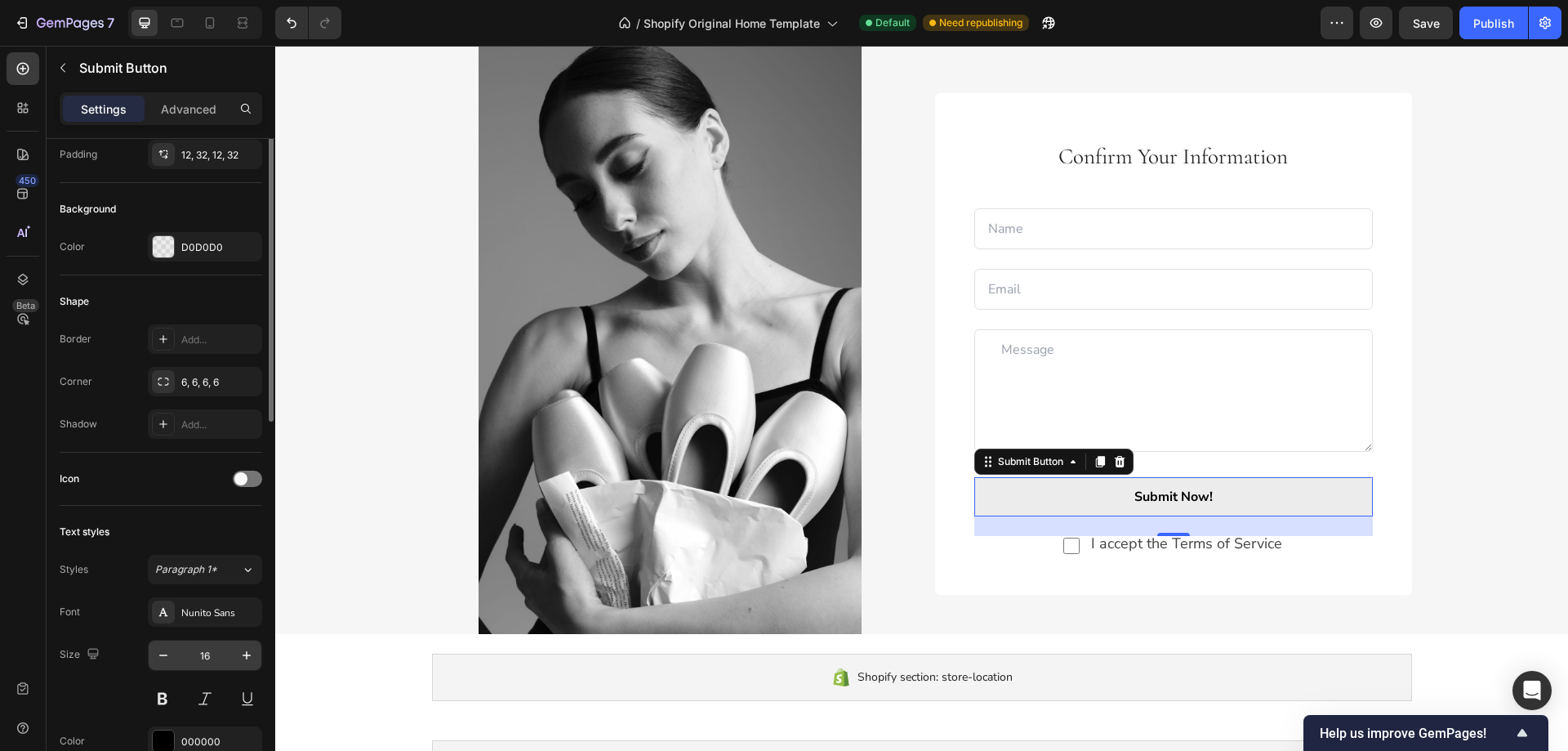
scroll to position [0, 0]
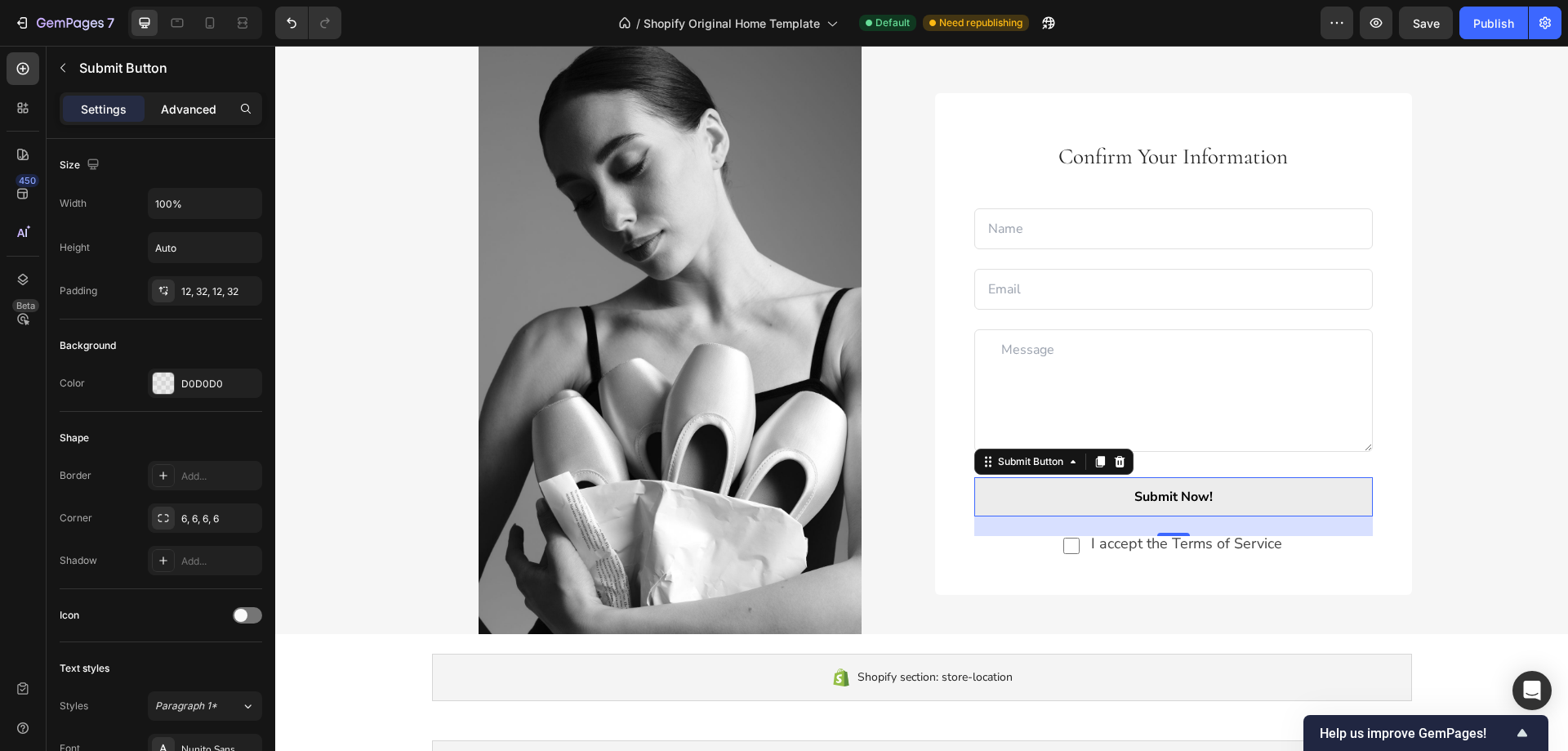
click at [187, 103] on p "Advanced" at bounding box center [188, 109] width 55 height 17
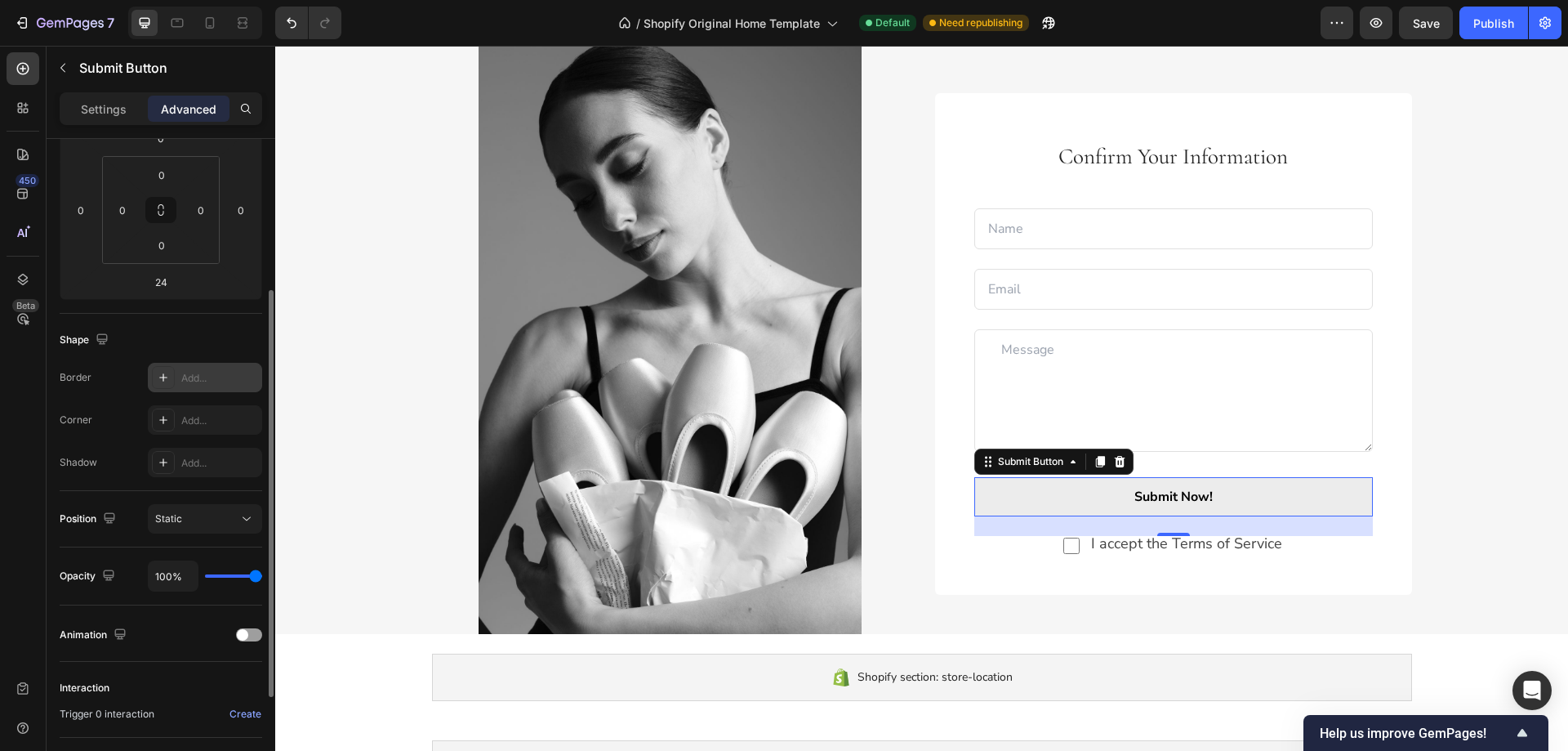
scroll to position [407, 0]
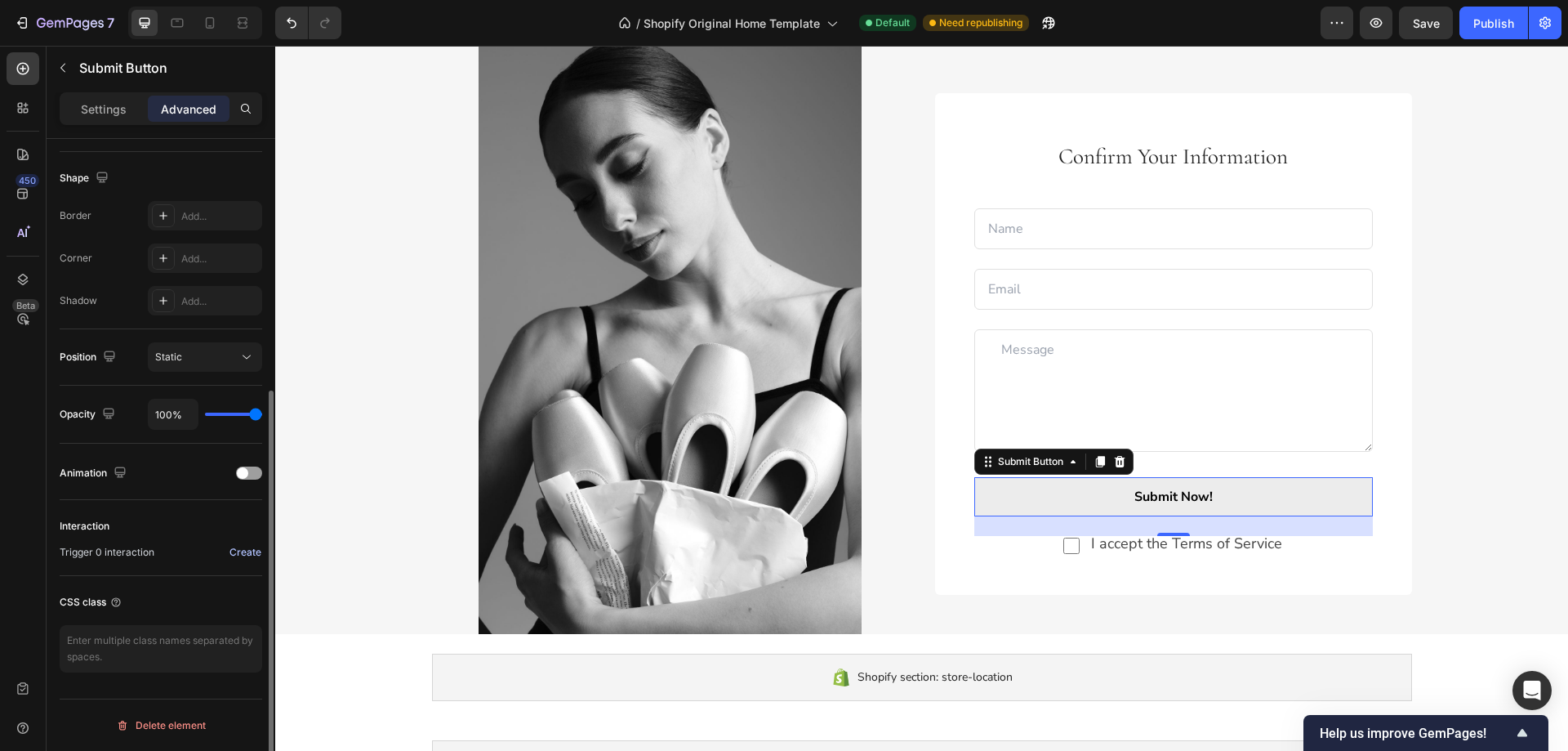
click at [245, 553] on div "Create" at bounding box center [245, 552] width 31 height 14
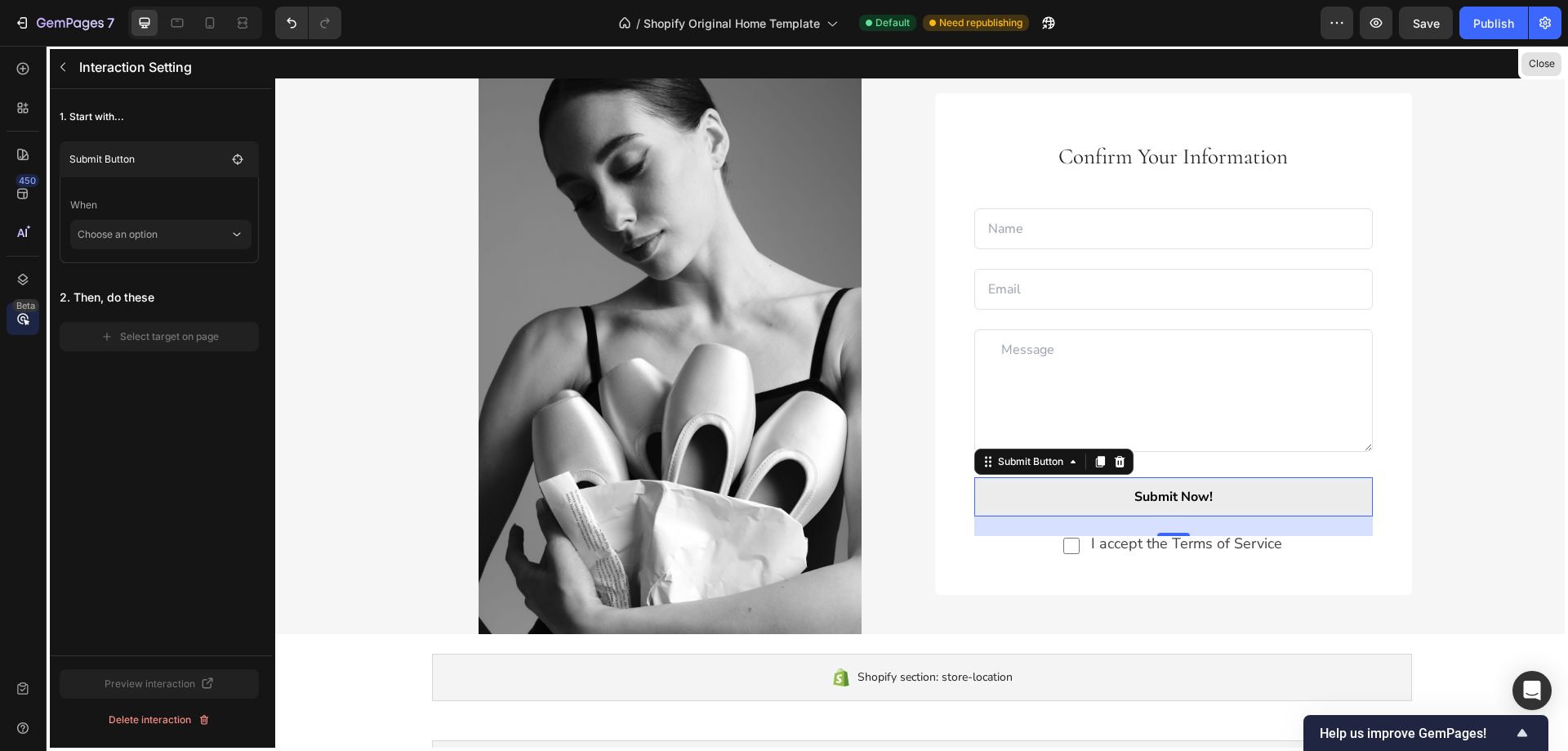
click at [1555, 65] on button "Close" at bounding box center [1541, 64] width 40 height 24
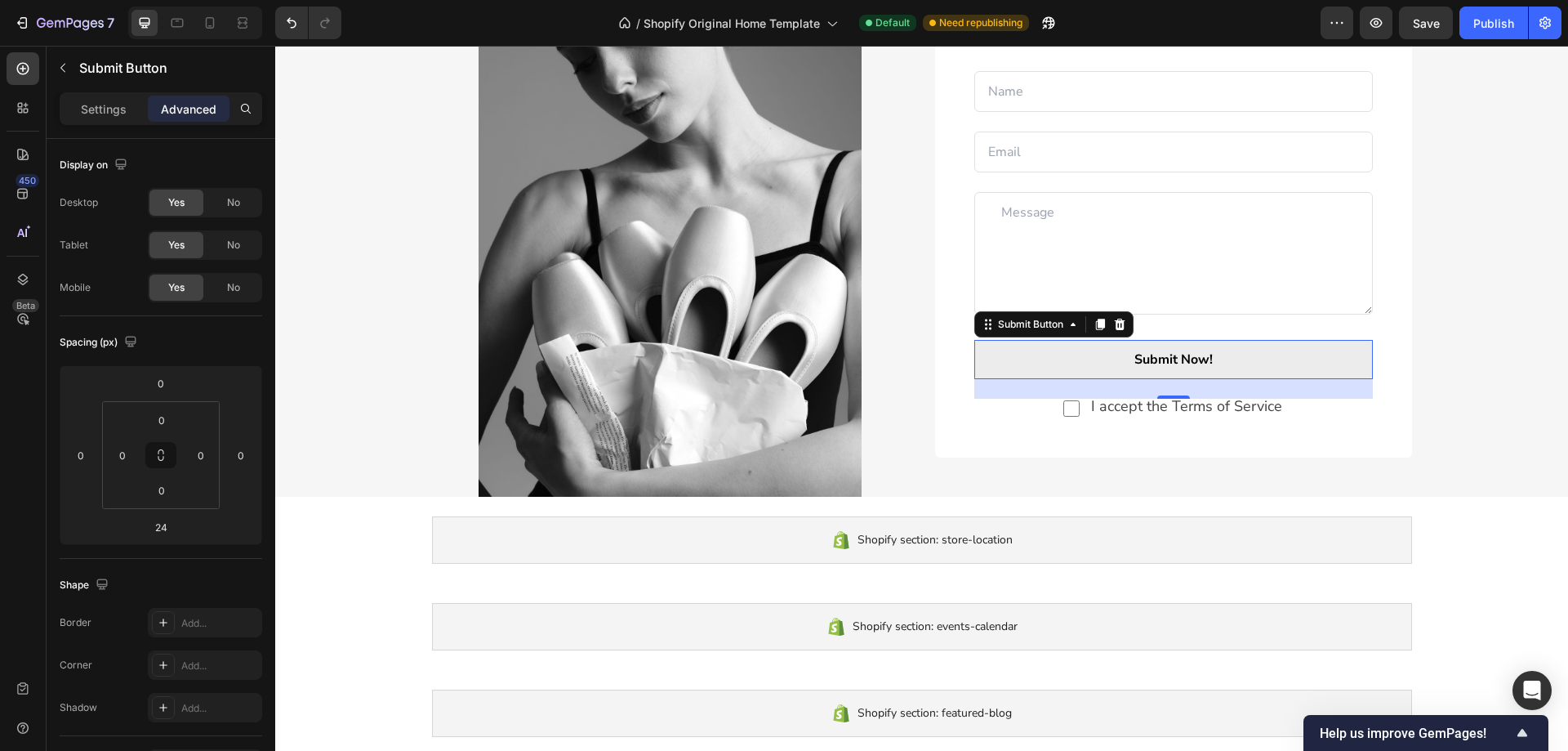
scroll to position [2276, 0]
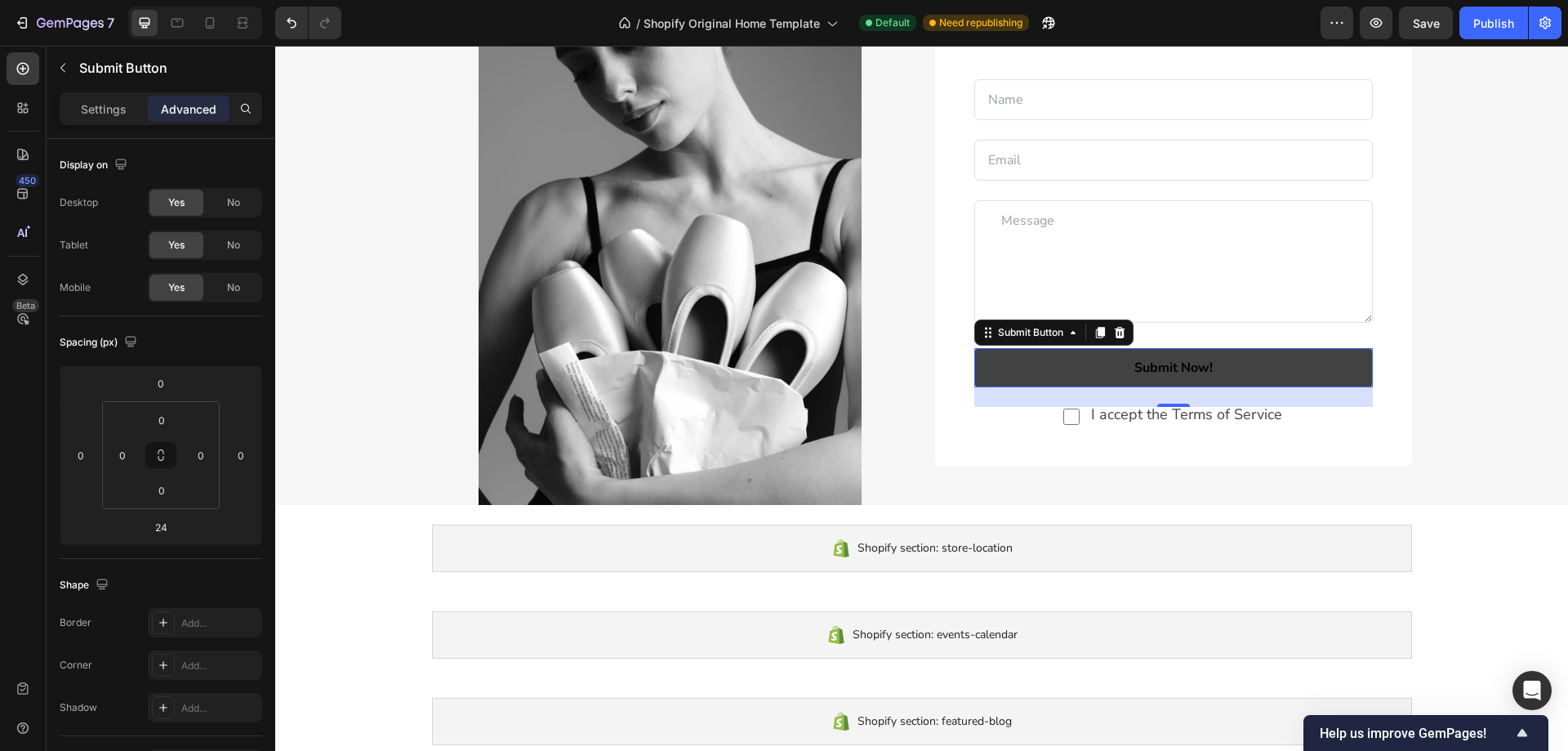
click at [1258, 367] on button "Submit Now!" at bounding box center [1173, 367] width 399 height 39
click at [1258, 368] on button "Submit Now!" at bounding box center [1173, 367] width 399 height 39
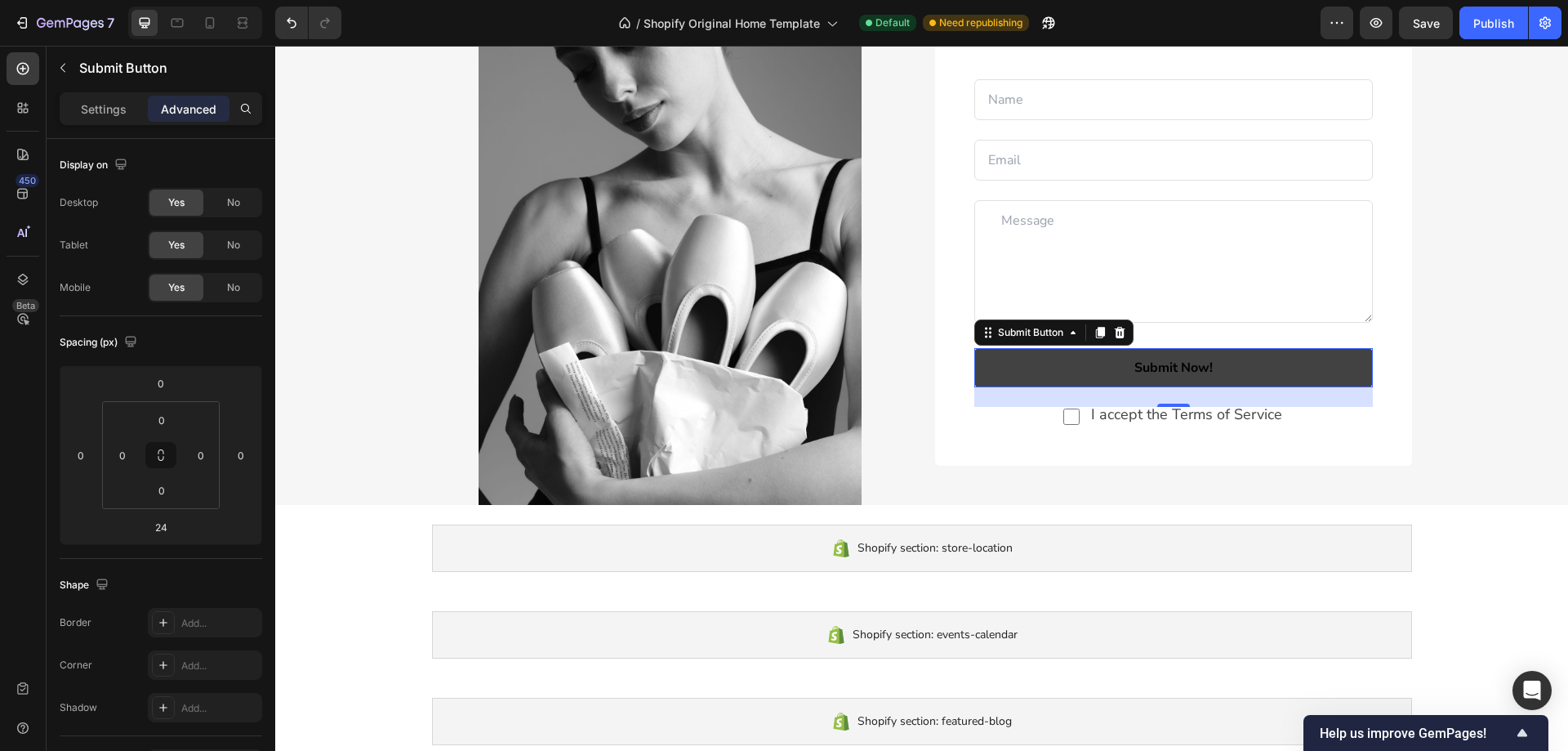
click at [1223, 367] on button "Submit Now!" at bounding box center [1173, 367] width 399 height 39
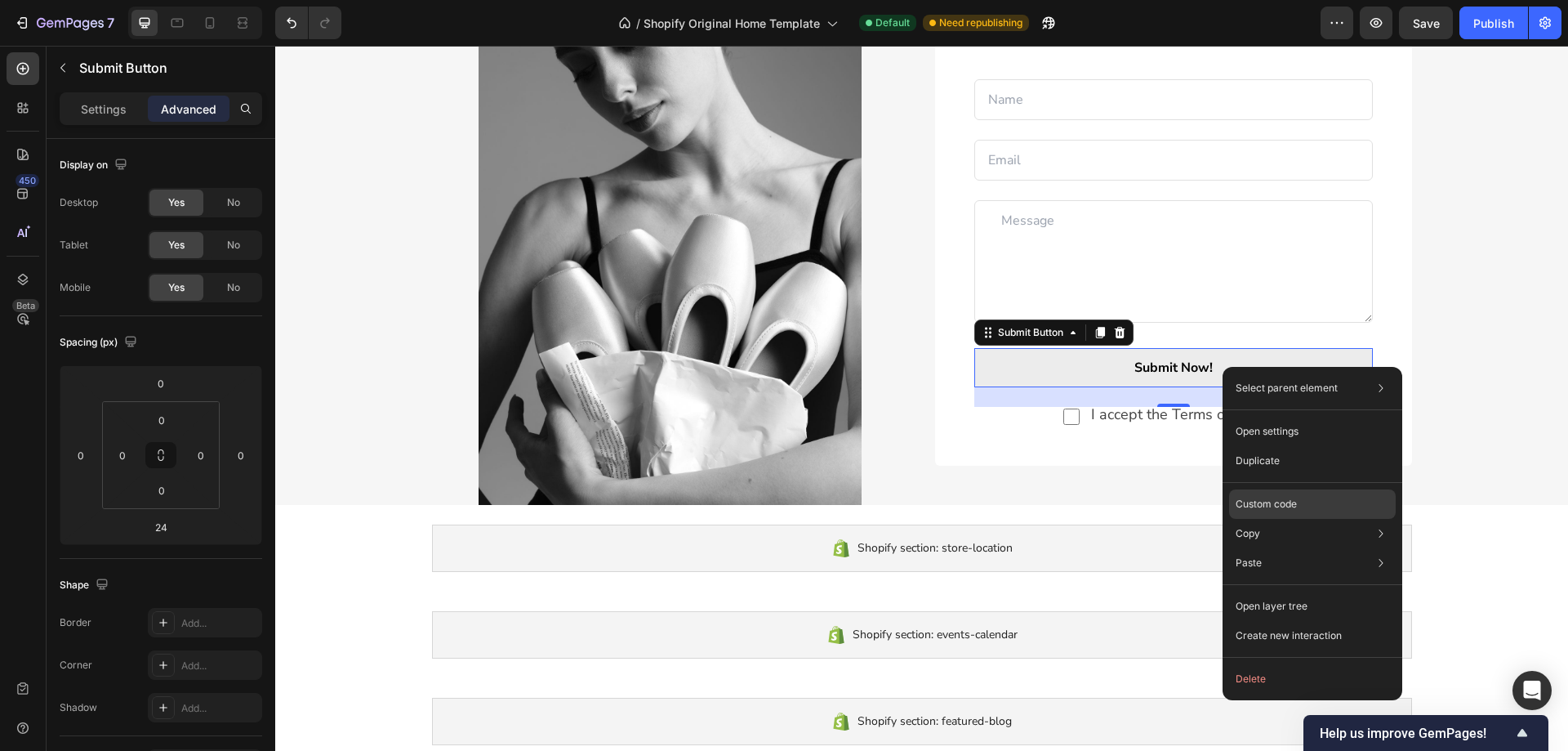
click at [1283, 502] on p "Custom code" at bounding box center [1266, 504] width 61 height 14
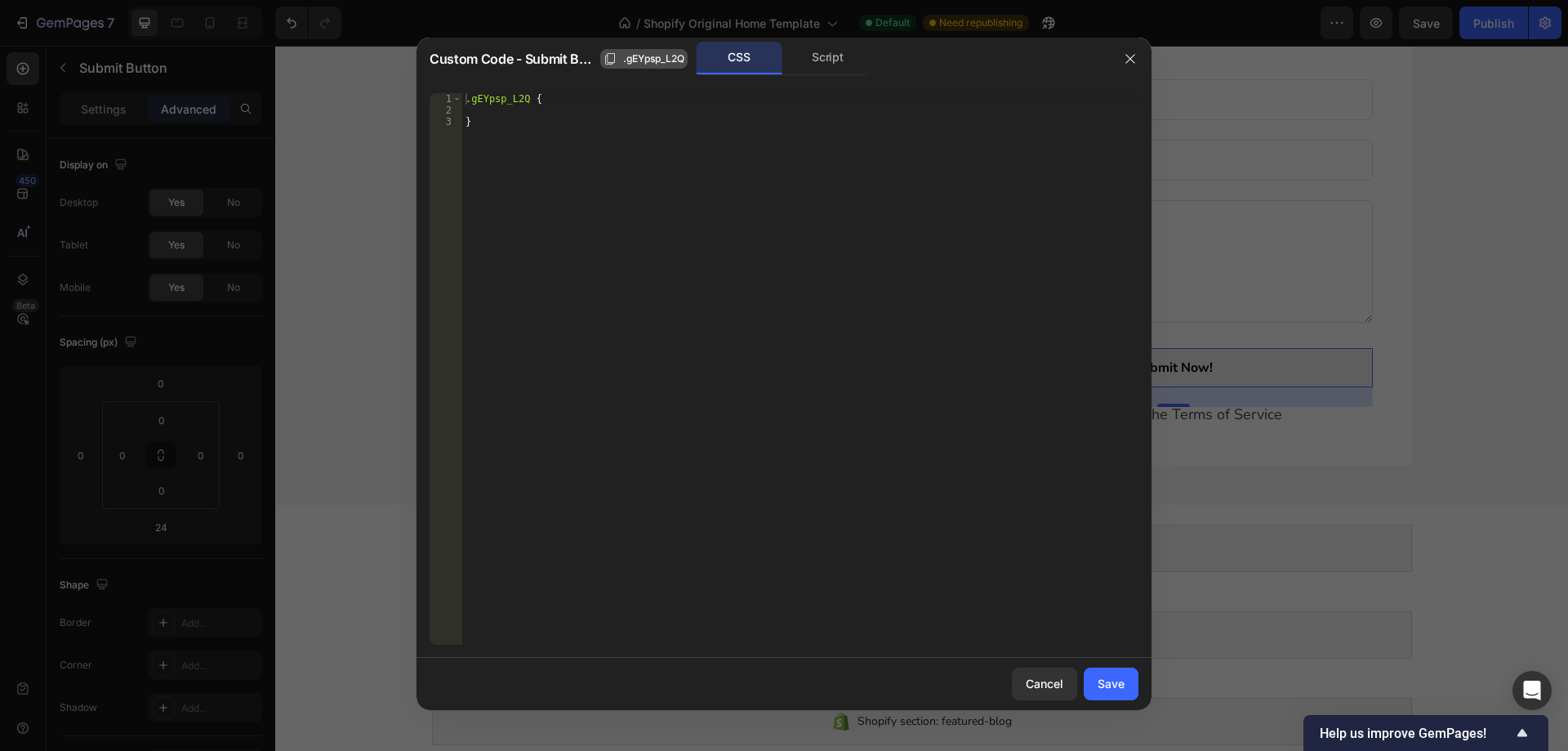
click at [666, 60] on span ".gEYpsp_L2Q" at bounding box center [654, 59] width 61 height 14
click at [727, 58] on div "CSS" at bounding box center [739, 58] width 86 height 32
click at [828, 58] on div "Script" at bounding box center [827, 58] width 86 height 32
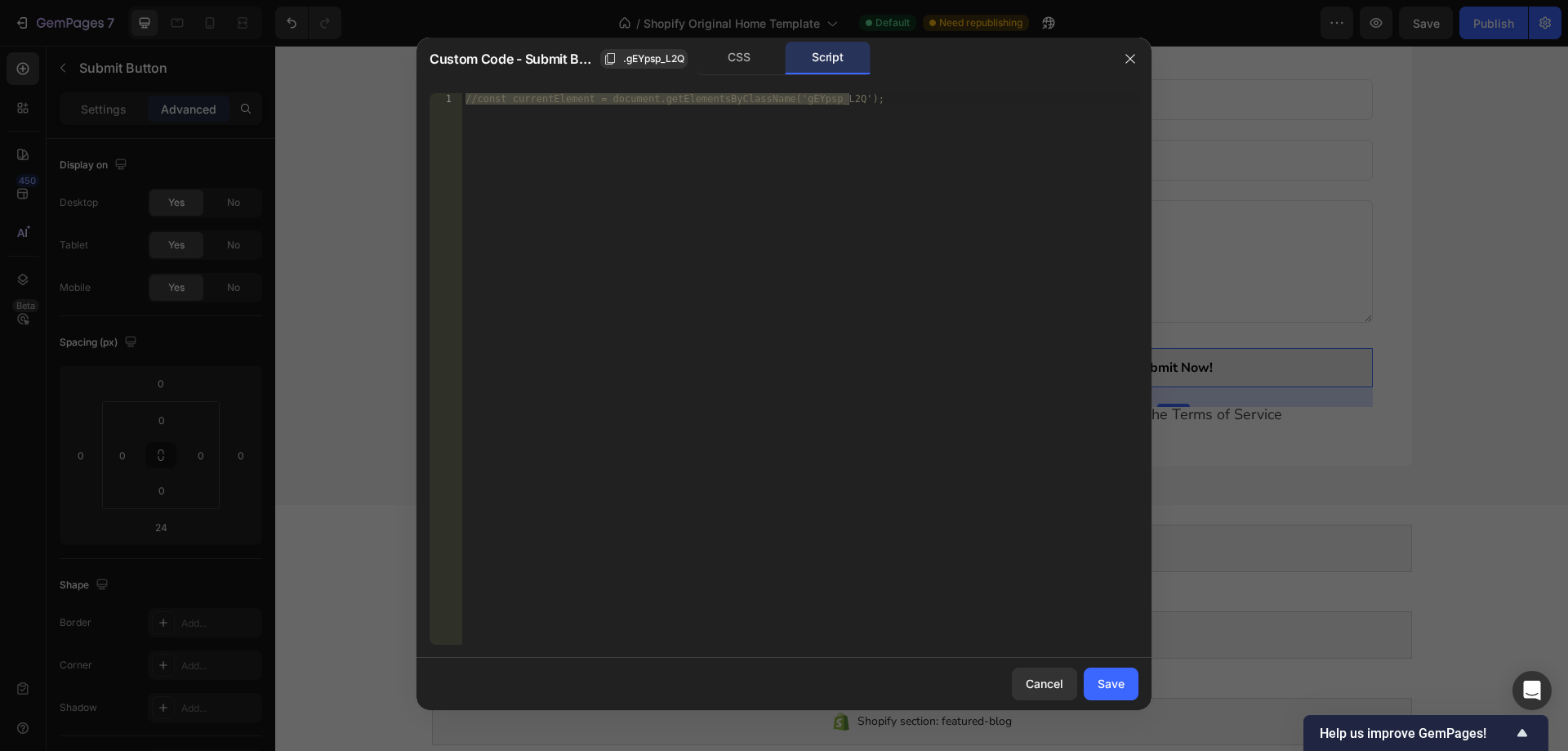
type textarea "//const currentElement = document.getElementsByClassName('gEYpsp_L2Q');"
click at [765, 100] on div "//const currentElement = document.getElementsByClassName('gEYpsp_L2Q');" at bounding box center [800, 368] width 676 height 551
click at [1128, 57] on icon "button" at bounding box center [1129, 58] width 13 height 13
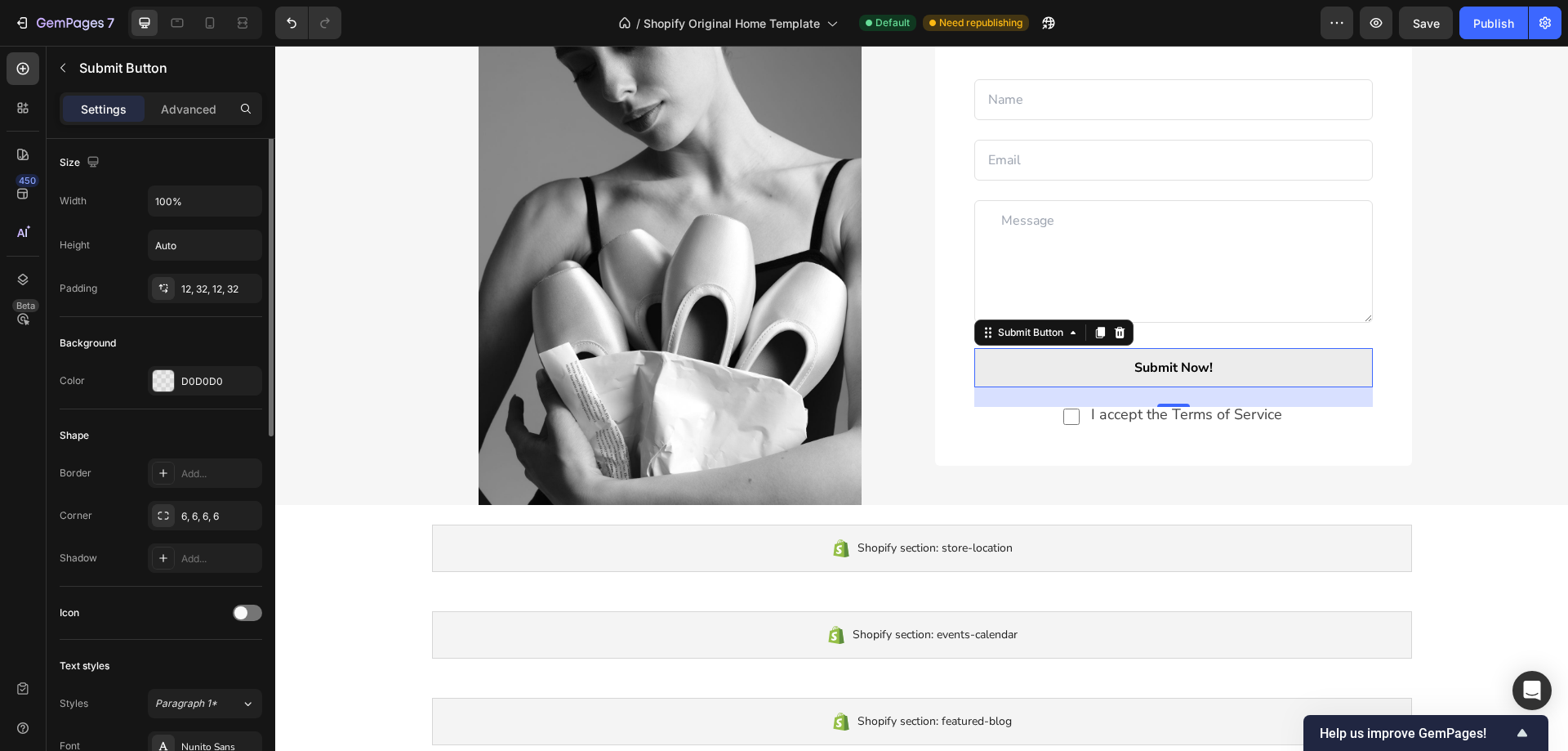
scroll to position [0, 0]
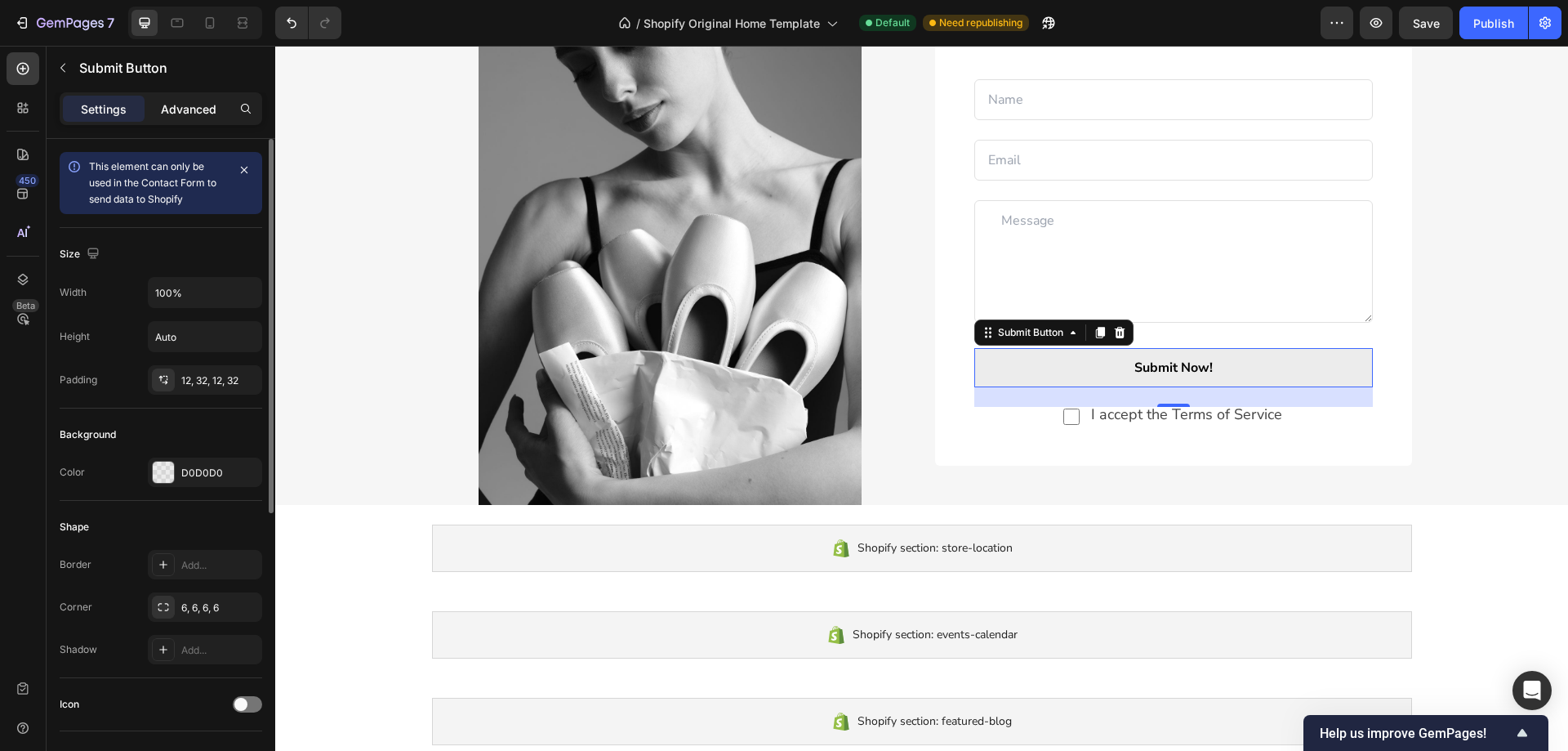
click at [184, 111] on p "Advanced" at bounding box center [188, 109] width 55 height 17
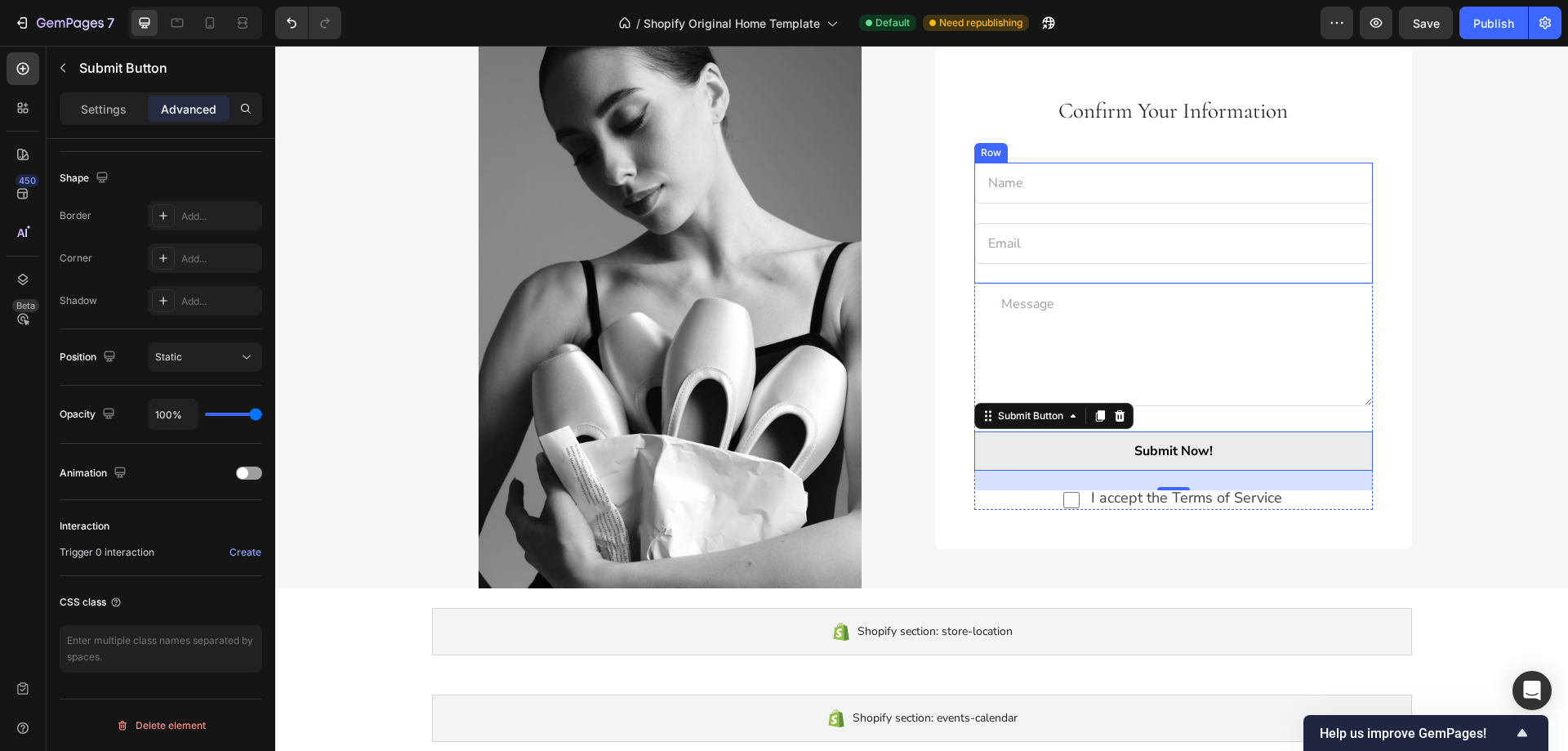
scroll to position [2112, 0]
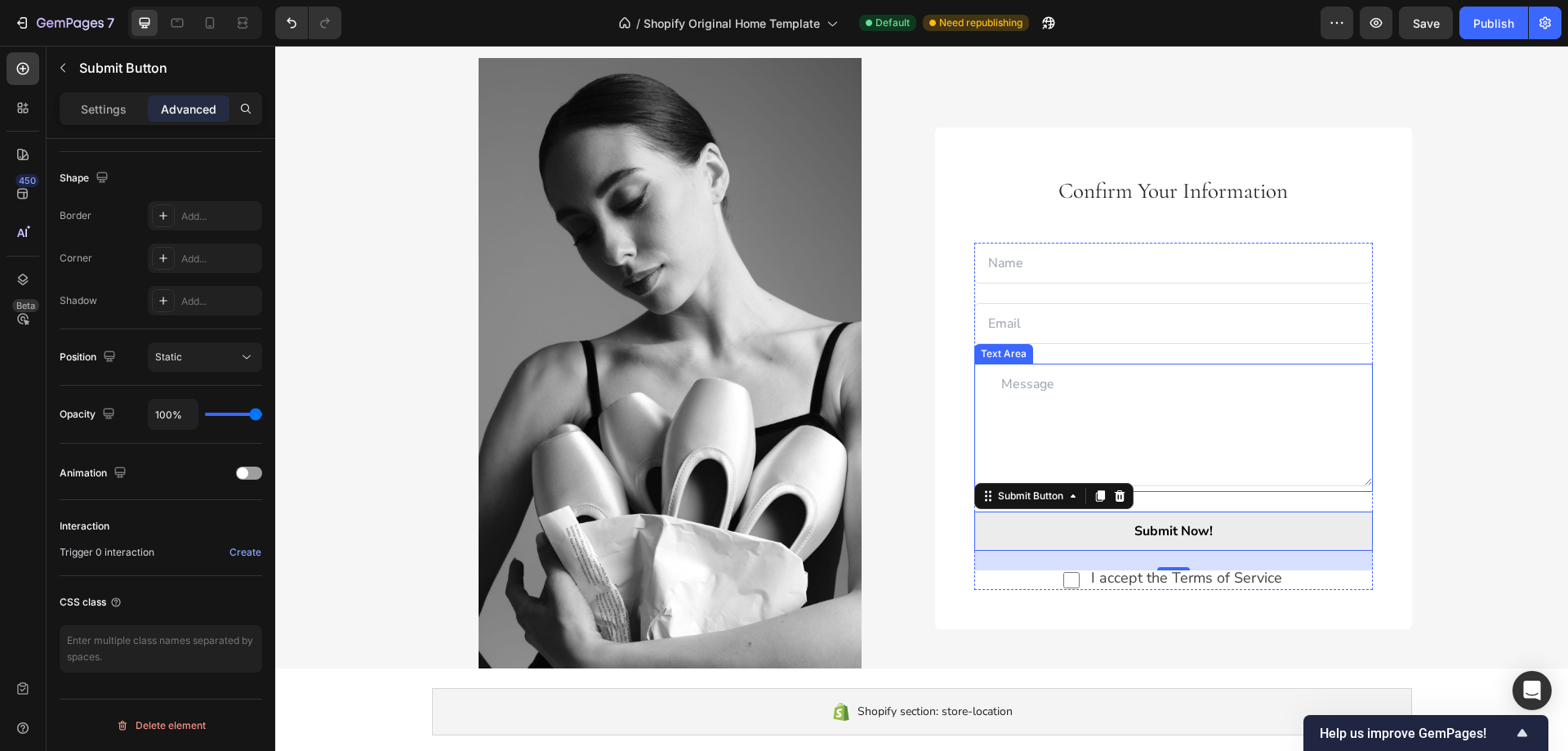
click at [1128, 424] on textarea at bounding box center [1173, 424] width 399 height 122
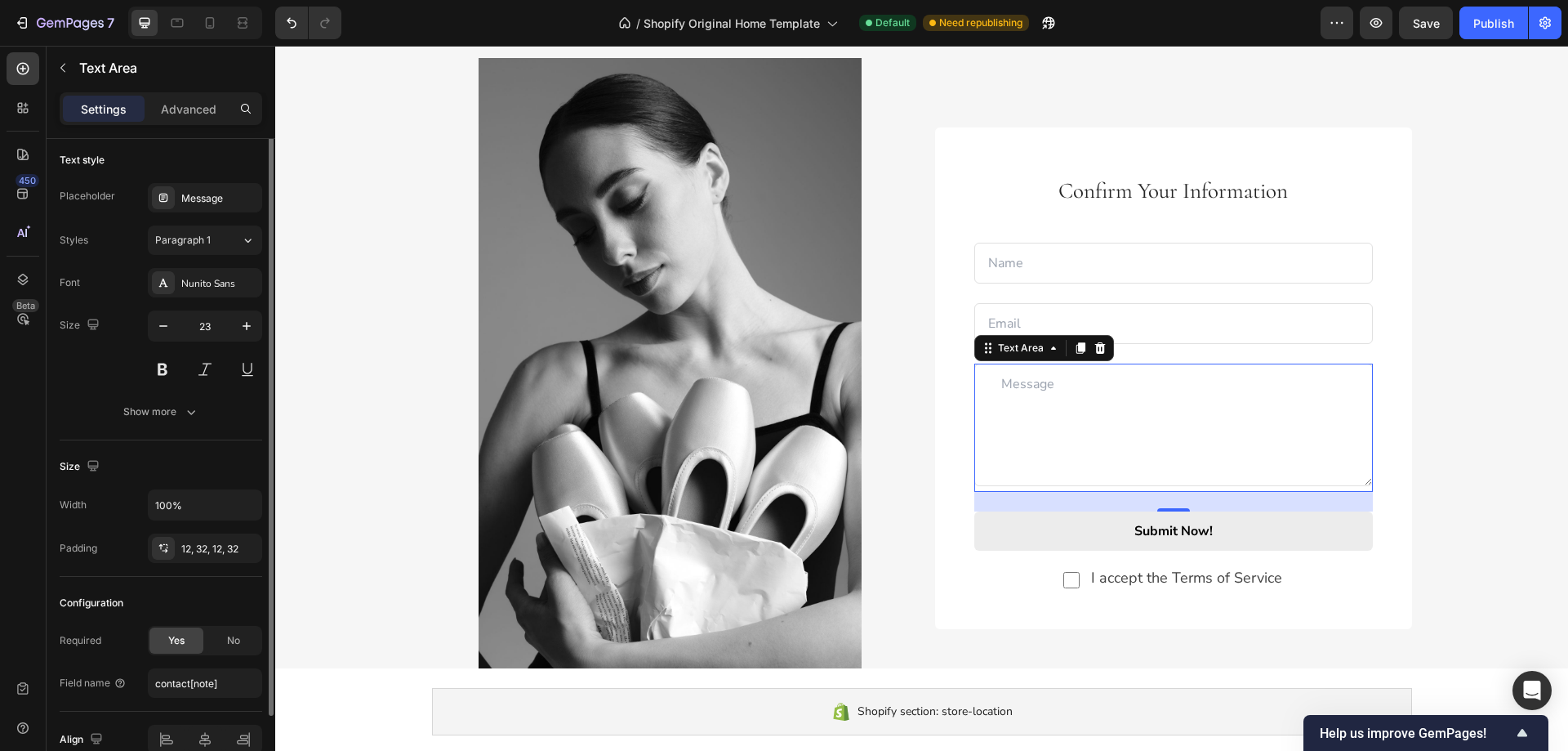
scroll to position [0, 0]
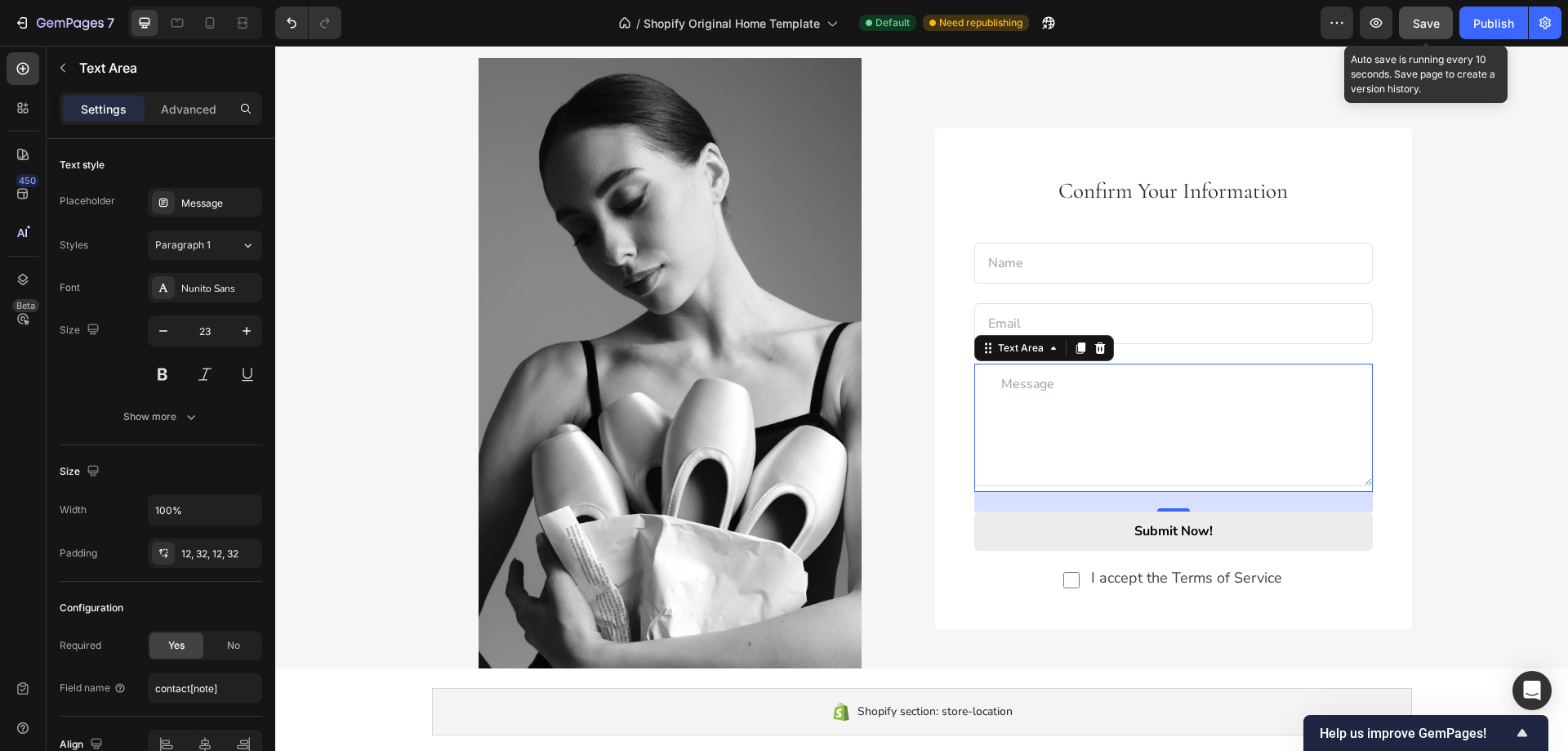
click at [1432, 22] on span "Save" at bounding box center [1426, 23] width 27 height 14
click at [1493, 27] on div "Publish" at bounding box center [1493, 23] width 41 height 17
